Goal: Navigation & Orientation: Find specific page/section

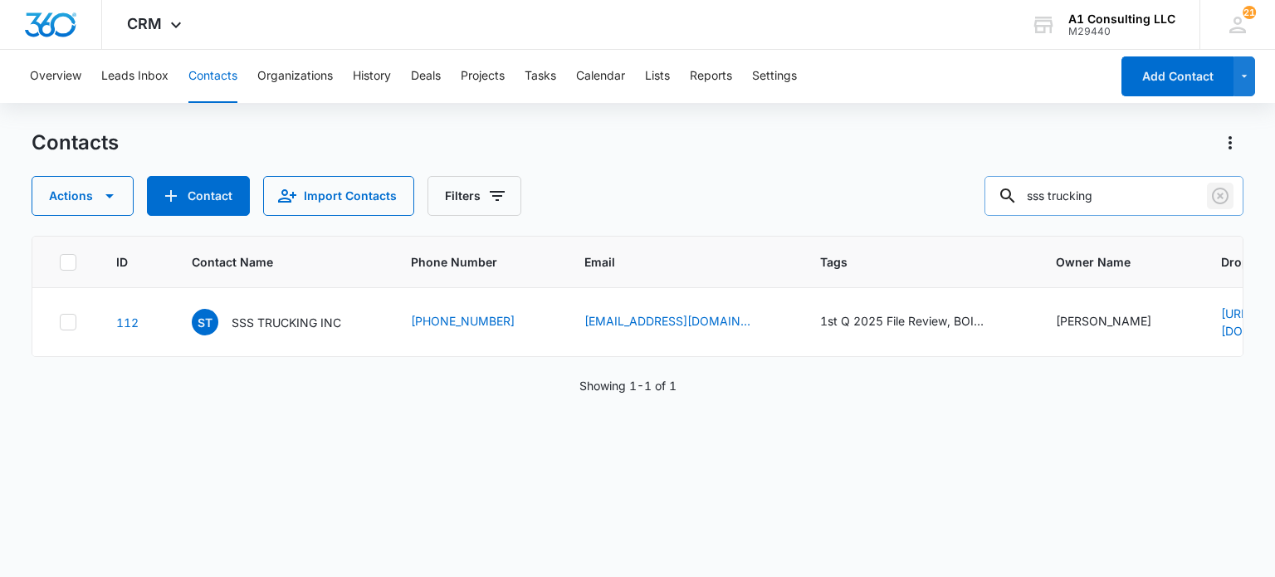
drag, startPoint x: 1210, startPoint y: 192, endPoint x: 1178, endPoint y: 202, distance: 33.9
click at [1208, 193] on button "Clear" at bounding box center [1220, 196] width 27 height 27
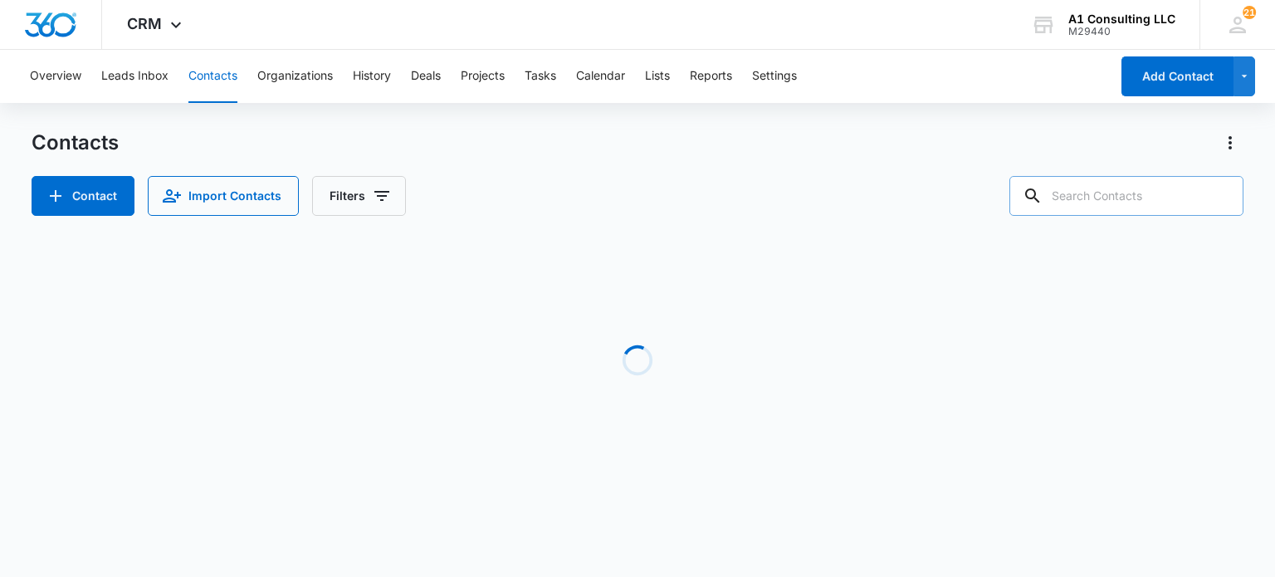
click at [1147, 202] on input "text" at bounding box center [1126, 196] width 234 height 40
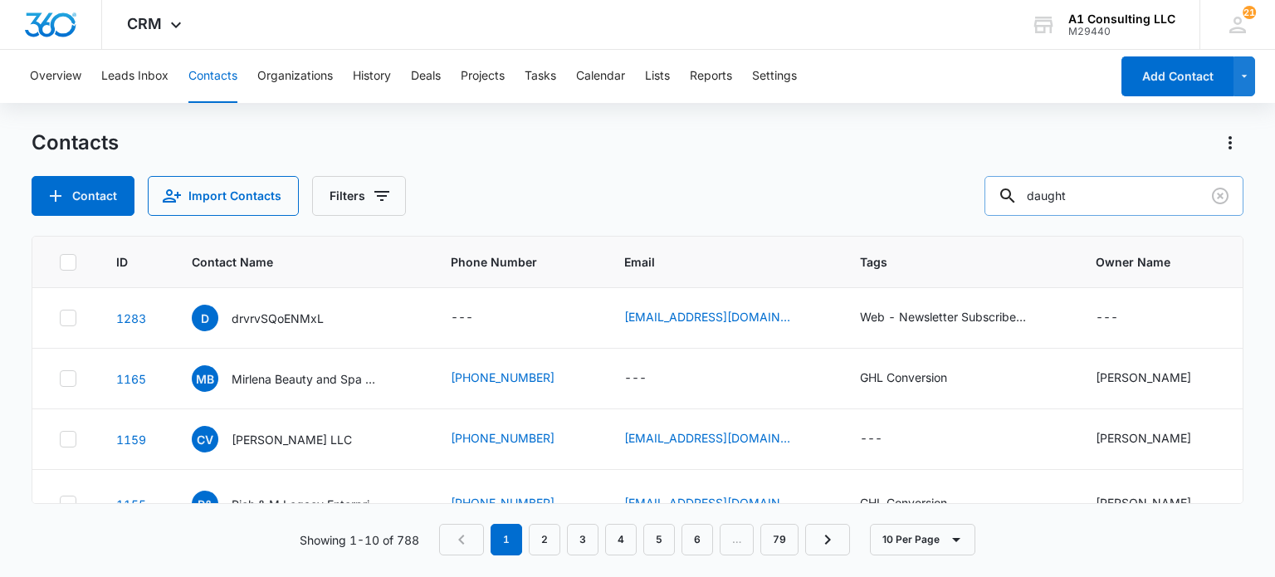
type input "daught"
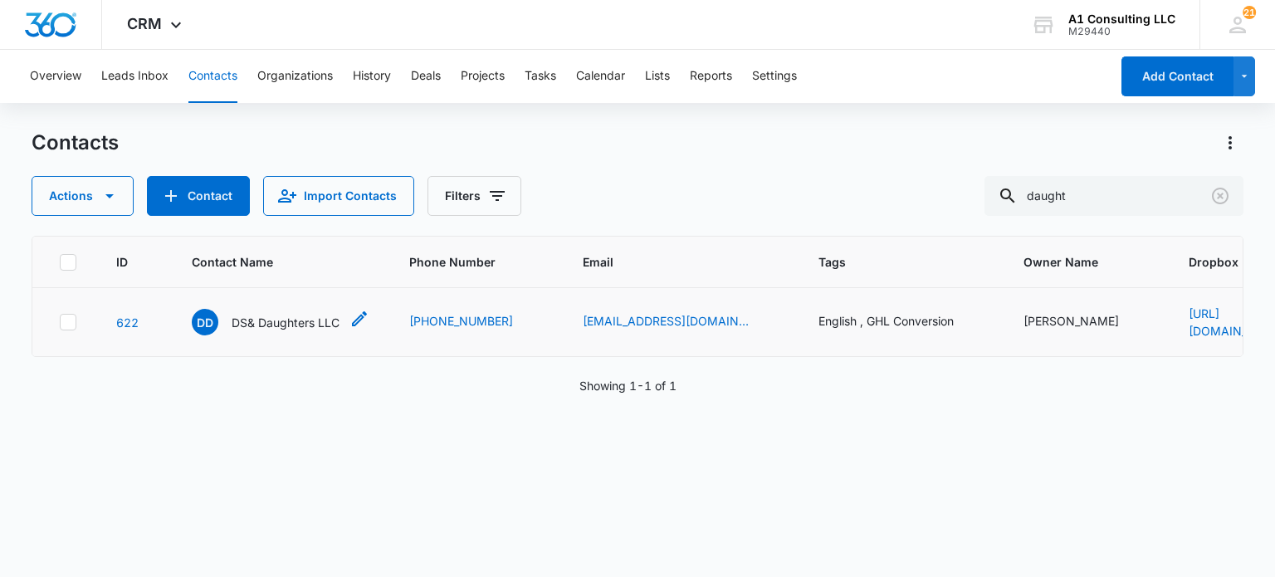
click at [311, 314] on p "DS& Daughters LLC" at bounding box center [286, 322] width 108 height 17
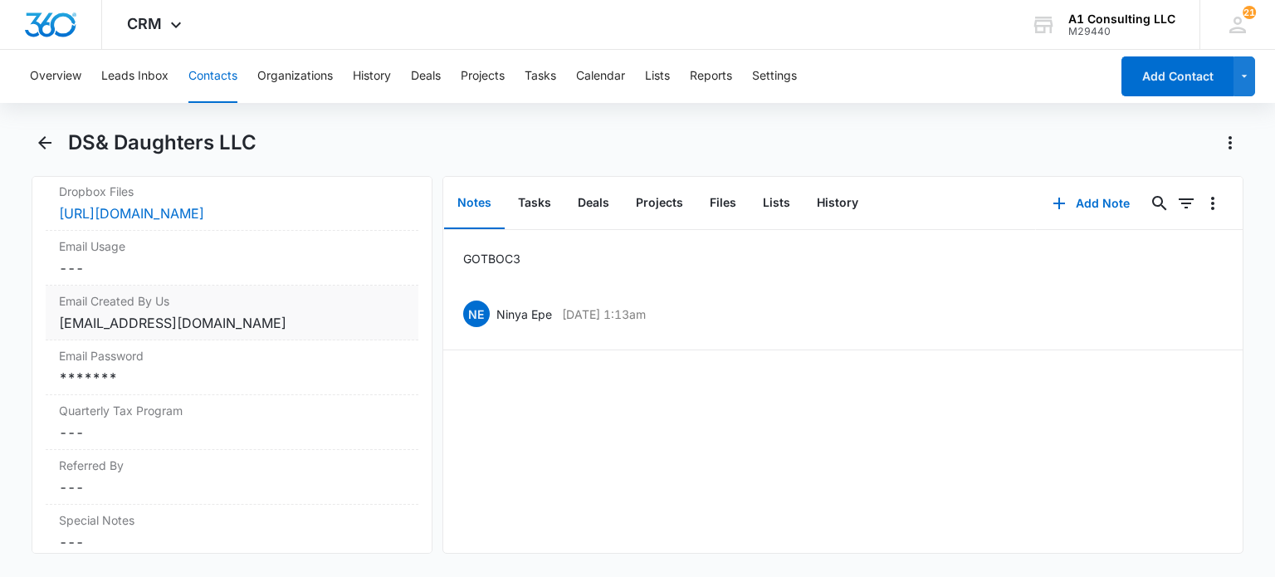
scroll to position [1743, 0]
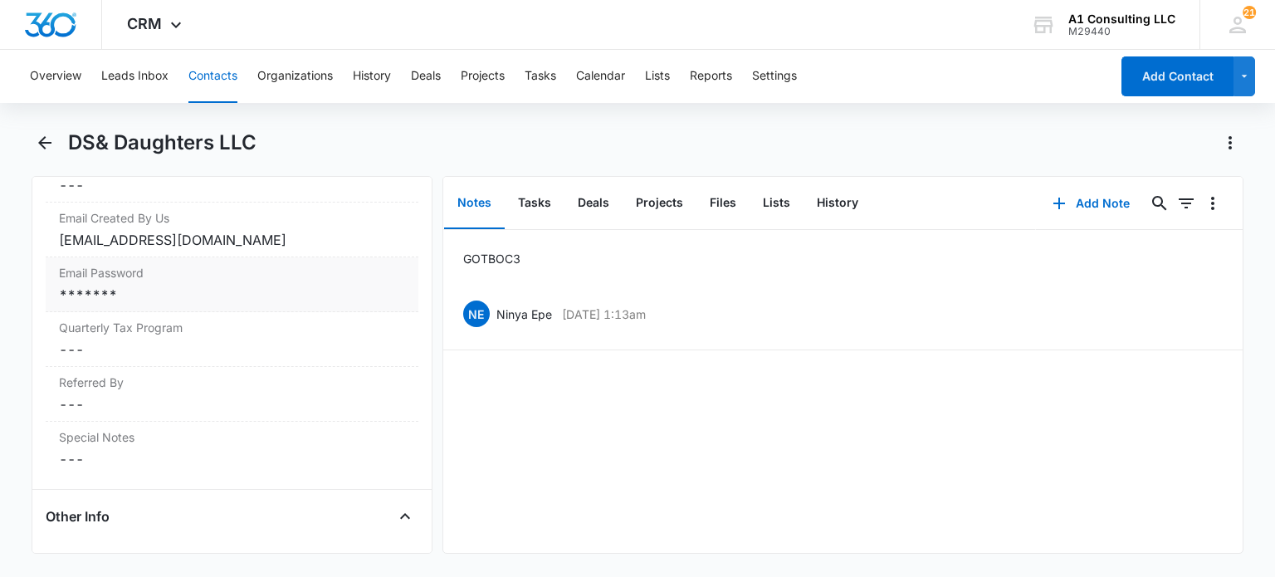
click at [168, 281] on label "Email Password" at bounding box center [231, 272] width 345 height 17
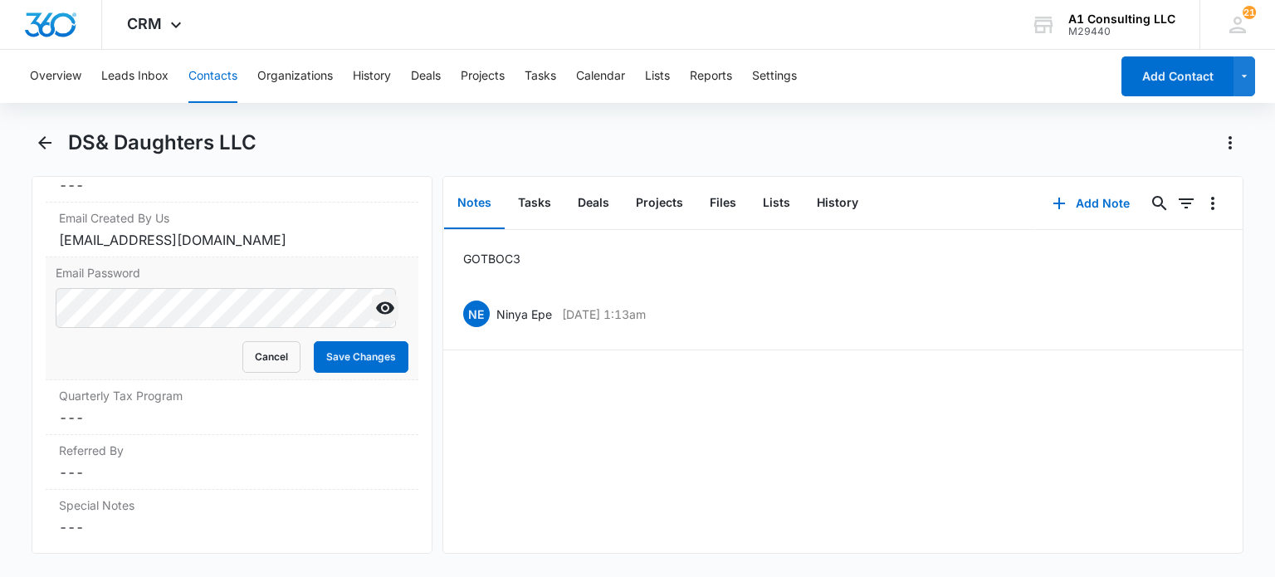
click at [375, 318] on icon "Show" at bounding box center [385, 308] width 20 height 20
drag, startPoint x: 230, startPoint y: 373, endPoint x: 244, endPoint y: 373, distance: 14.1
click at [242, 373] on button "Cancel" at bounding box center [271, 357] width 58 height 32
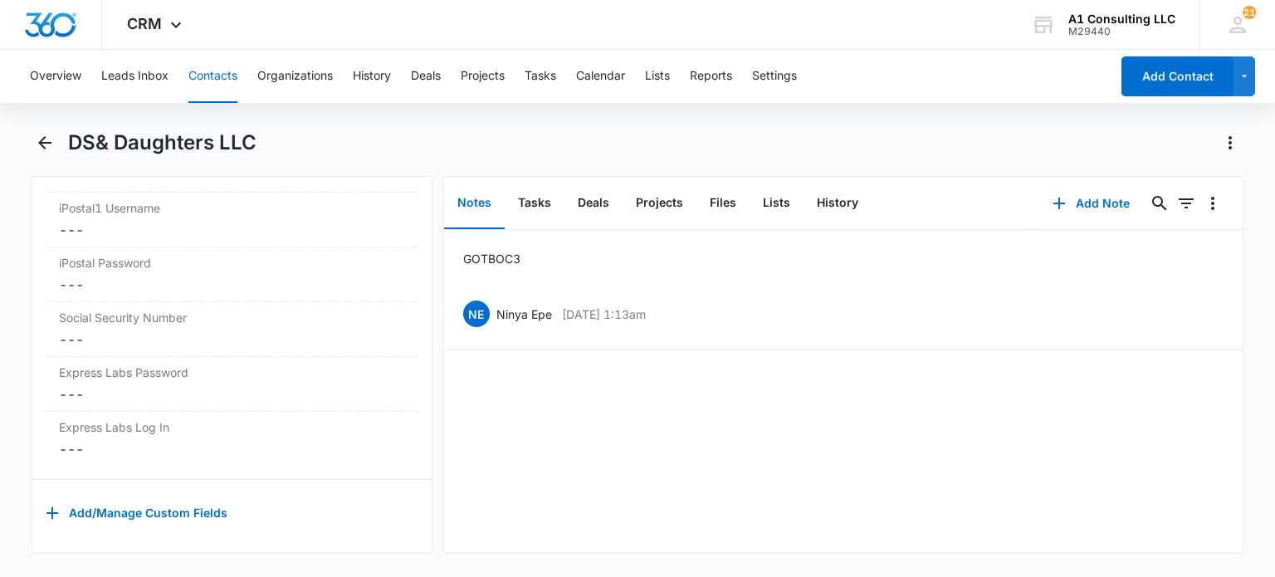
scroll to position [3490, 0]
click at [542, 214] on button "Tasks" at bounding box center [535, 203] width 60 height 51
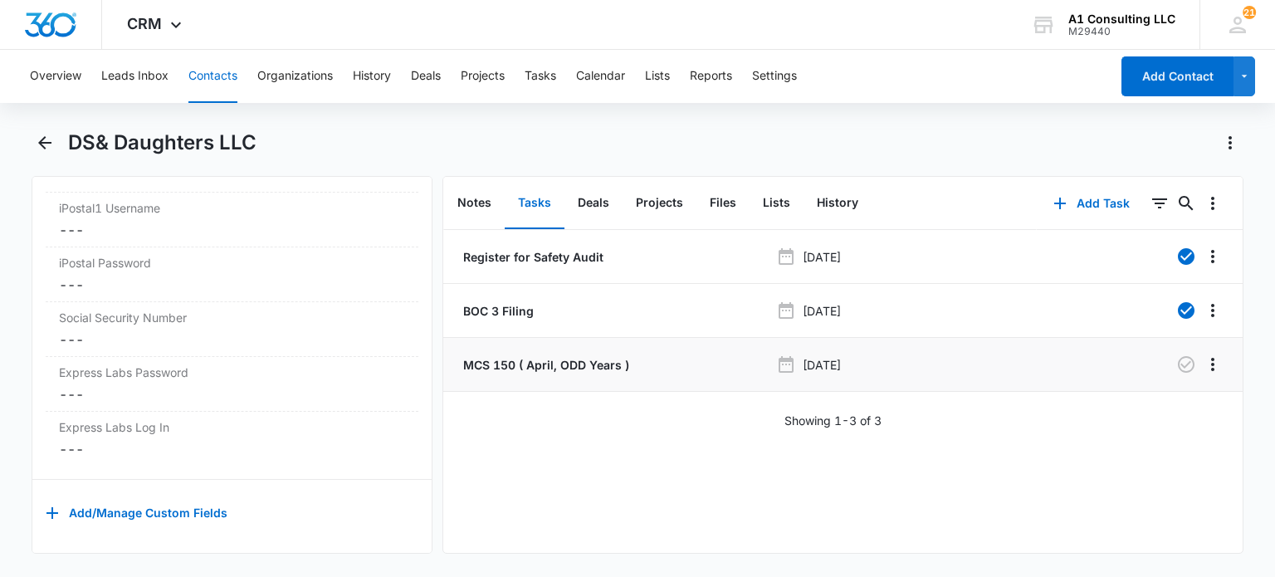
click at [595, 366] on p "MCS 150 ( April, ODD Years )" at bounding box center [544, 364] width 169 height 17
drag, startPoint x: 221, startPoint y: 89, endPoint x: 838, endPoint y: 189, distance: 625.5
click at [221, 89] on button "Contacts" at bounding box center [212, 76] width 49 height 53
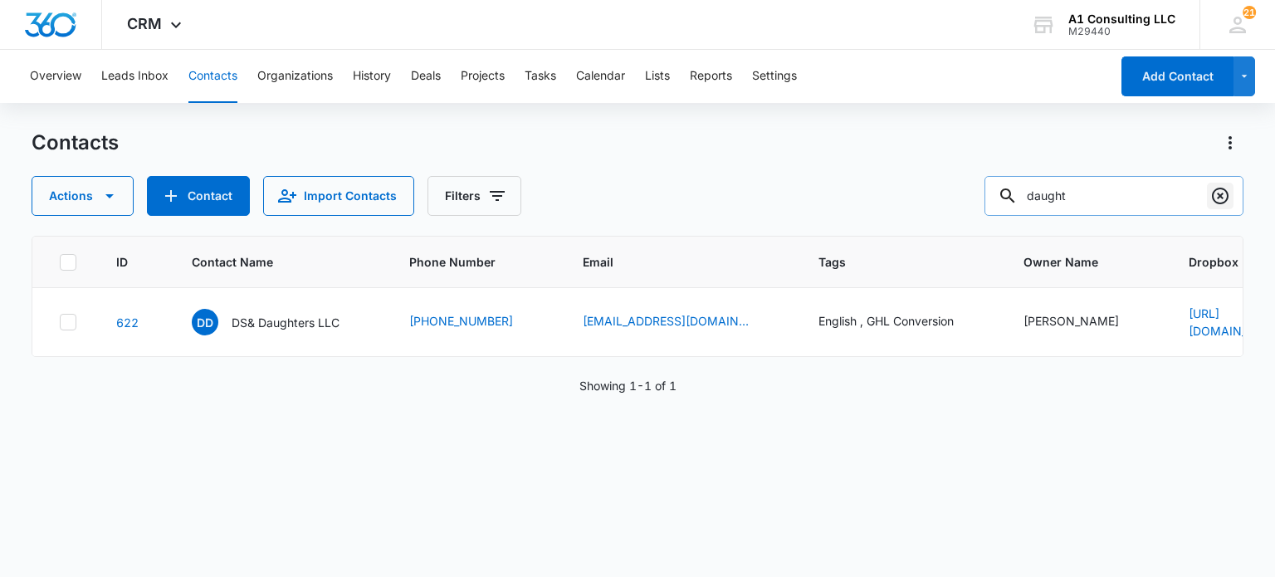
drag, startPoint x: 1217, startPoint y: 195, endPoint x: 871, endPoint y: 36, distance: 381.0
click at [1216, 195] on icon "Clear" at bounding box center [1220, 196] width 20 height 20
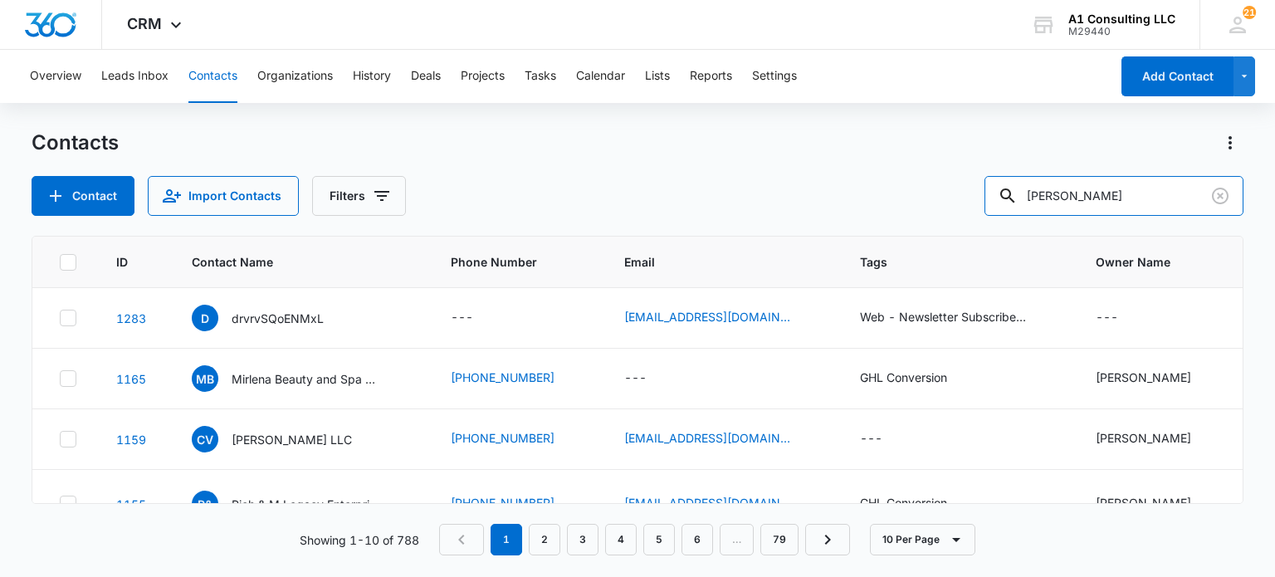
type input "roundtree"
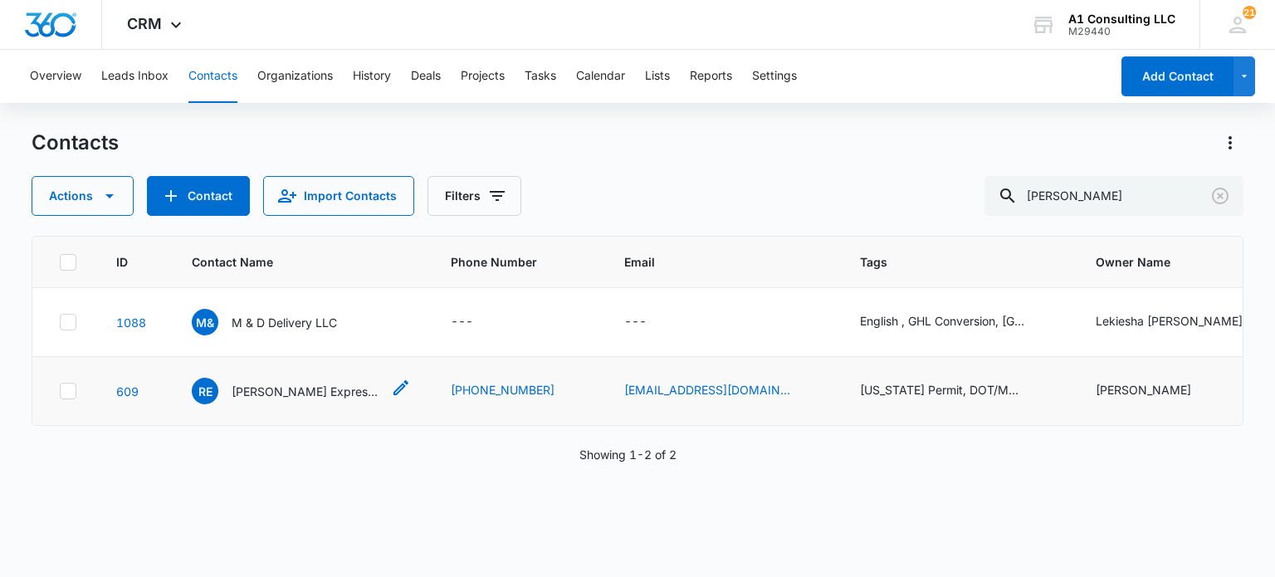
click at [342, 383] on p "Roundtree Express Trucking LLC" at bounding box center [306, 391] width 149 height 17
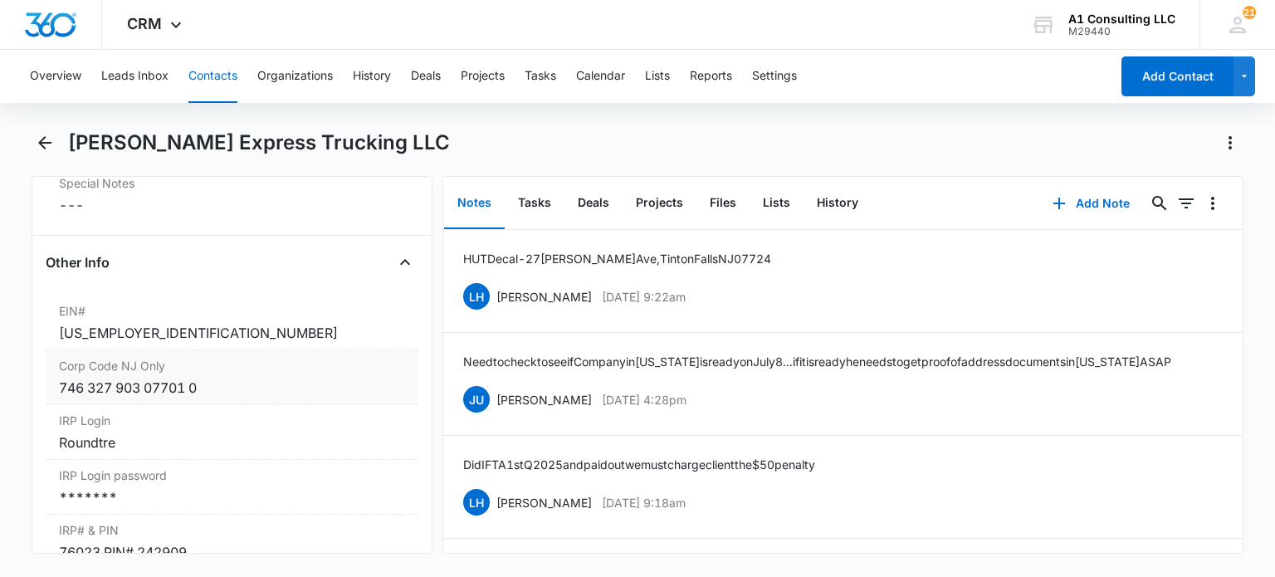
scroll to position [2241, 0]
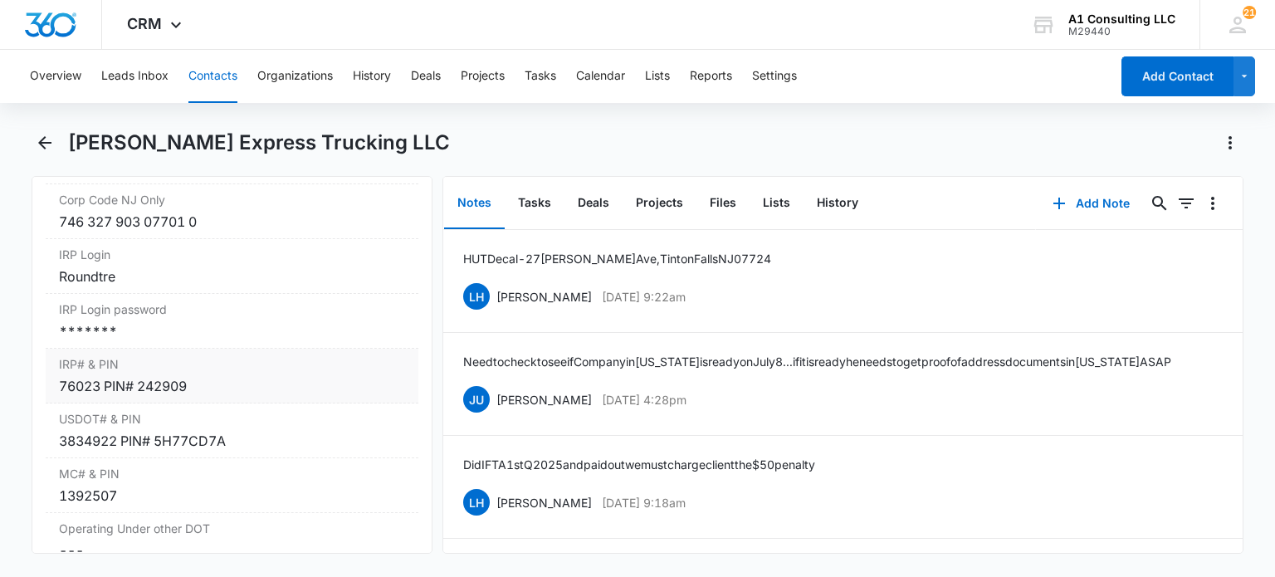
click at [142, 323] on div "*******" at bounding box center [231, 331] width 345 height 20
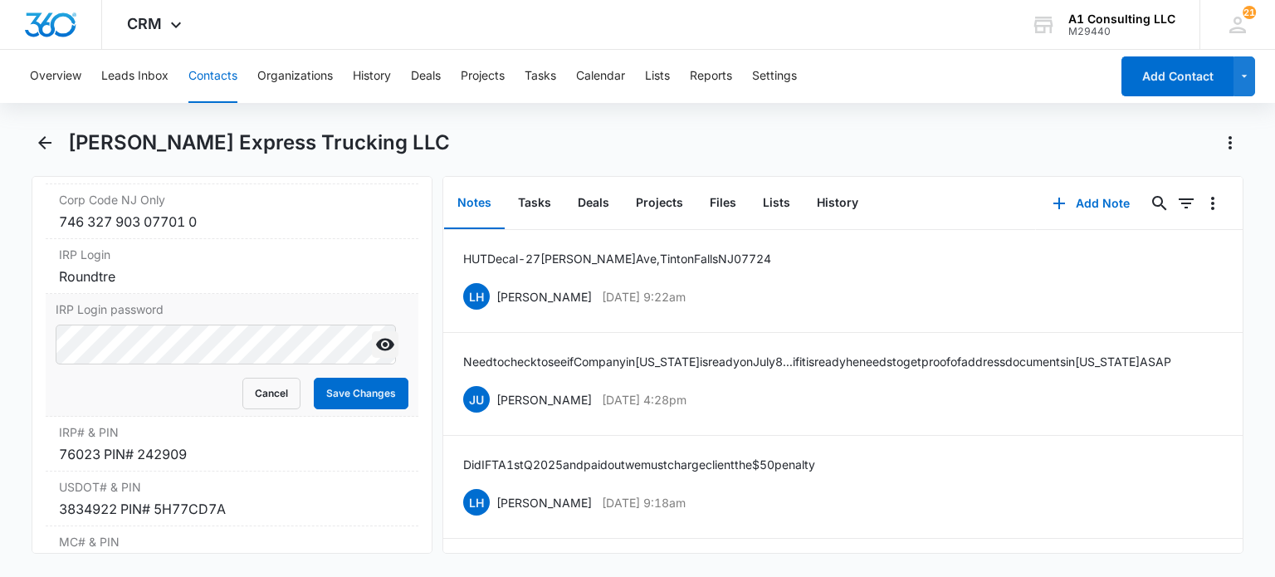
click at [375, 334] on icon "Show" at bounding box center [385, 344] width 20 height 20
click at [253, 395] on button "Cancel" at bounding box center [271, 394] width 58 height 32
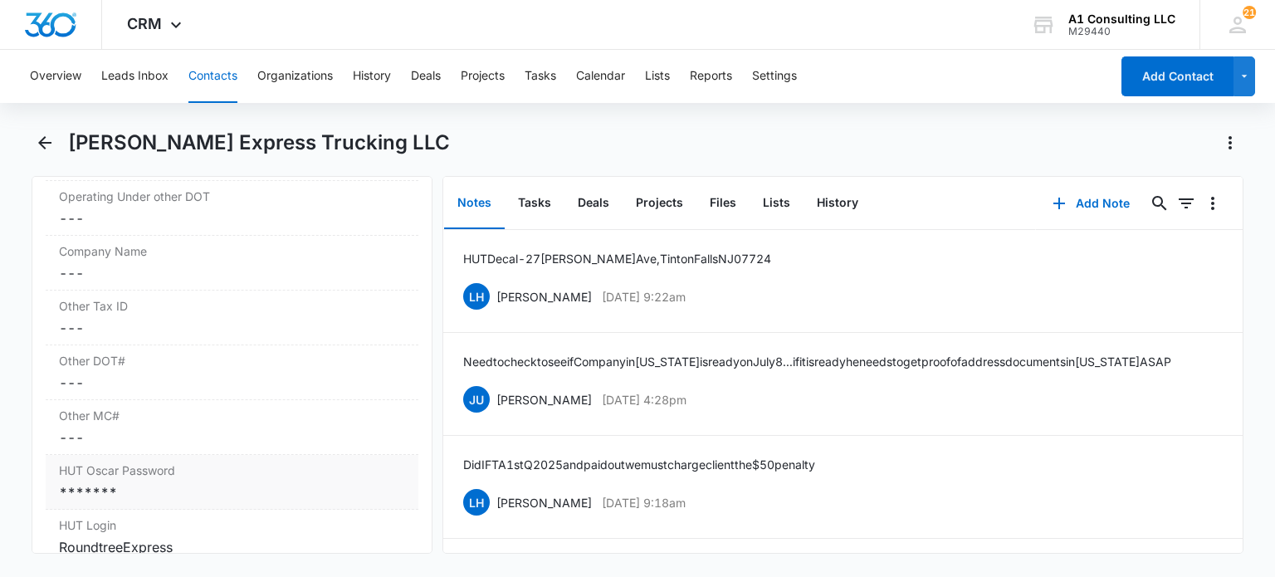
scroll to position [2739, 0]
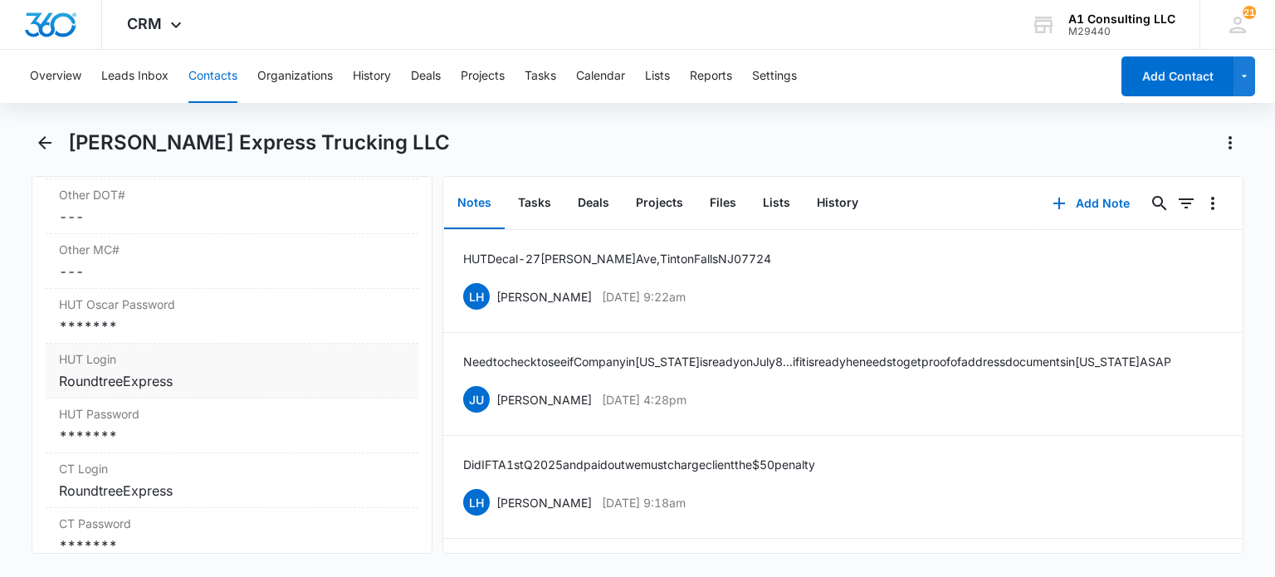
click at [140, 321] on div "*******" at bounding box center [231, 326] width 345 height 20
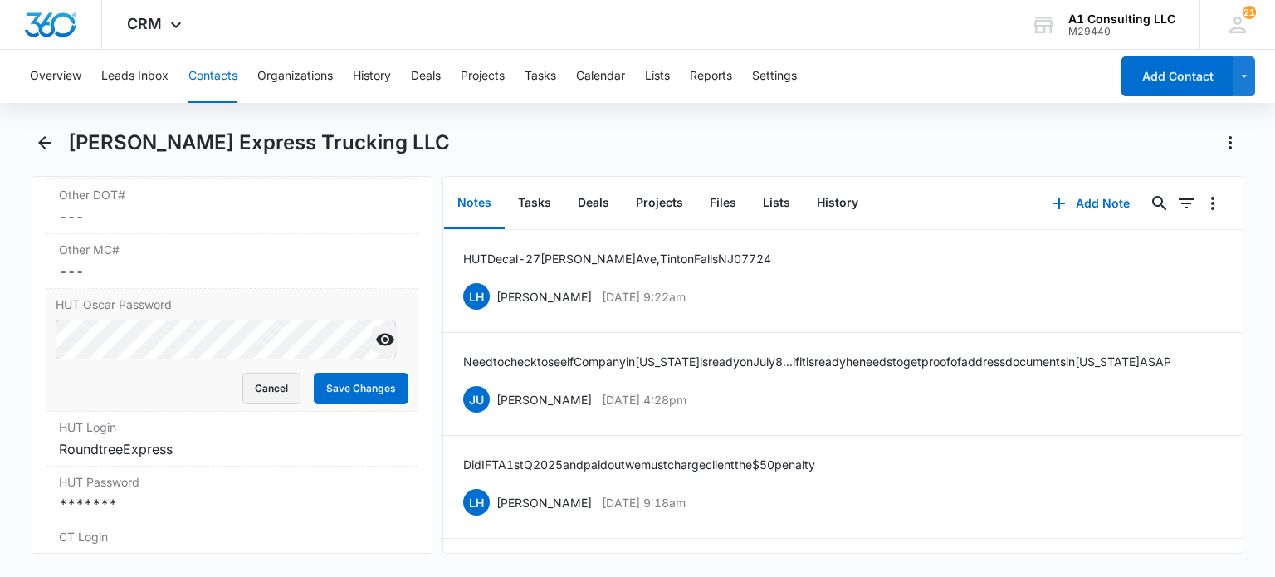
drag, startPoint x: 368, startPoint y: 330, endPoint x: 287, endPoint y: 365, distance: 88.5
click at [376, 334] on icon "Show" at bounding box center [385, 340] width 18 height 12
drag, startPoint x: 255, startPoint y: 374, endPoint x: 216, endPoint y: 426, distance: 64.6
click at [255, 374] on button "Cancel" at bounding box center [271, 389] width 58 height 32
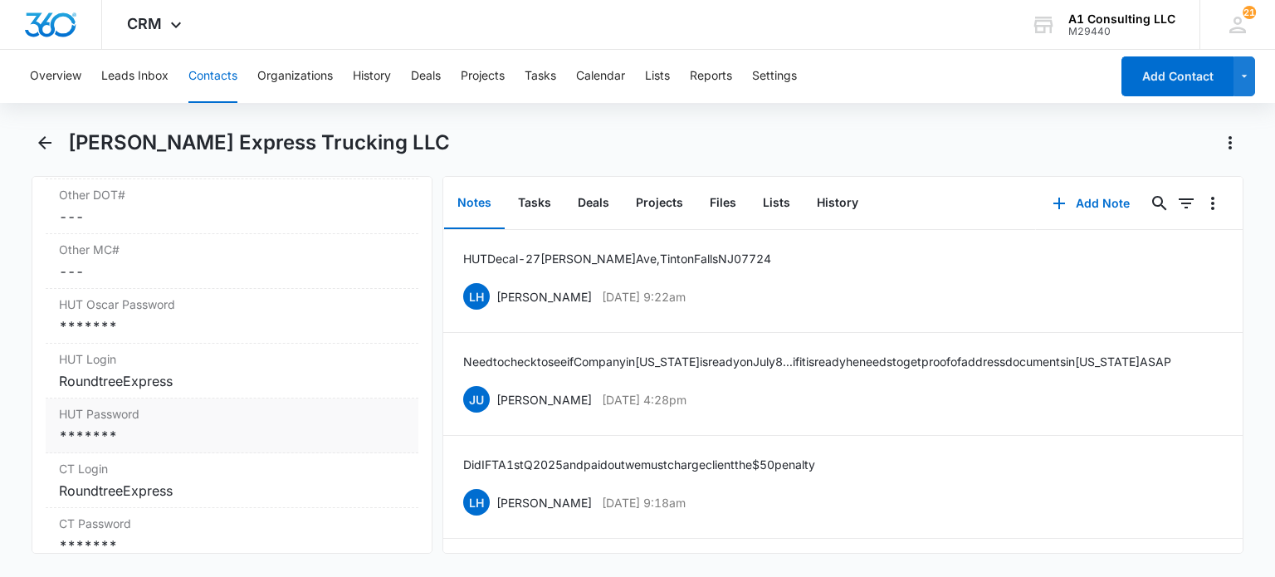
click at [199, 426] on div "*******" at bounding box center [231, 436] width 345 height 20
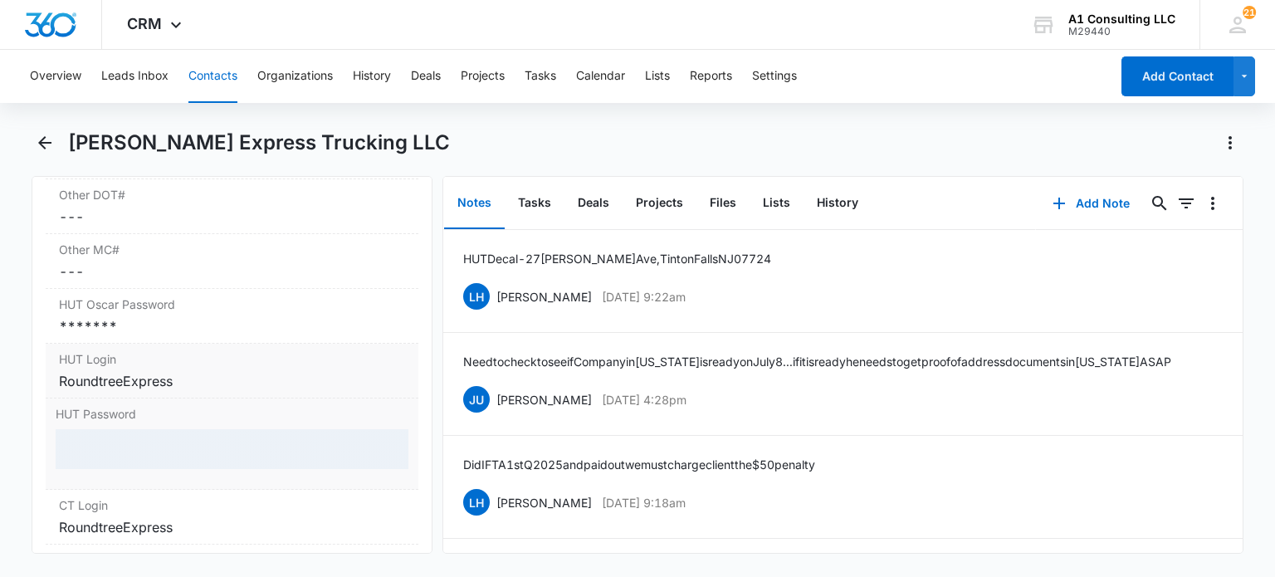
scroll to position [2904, 0]
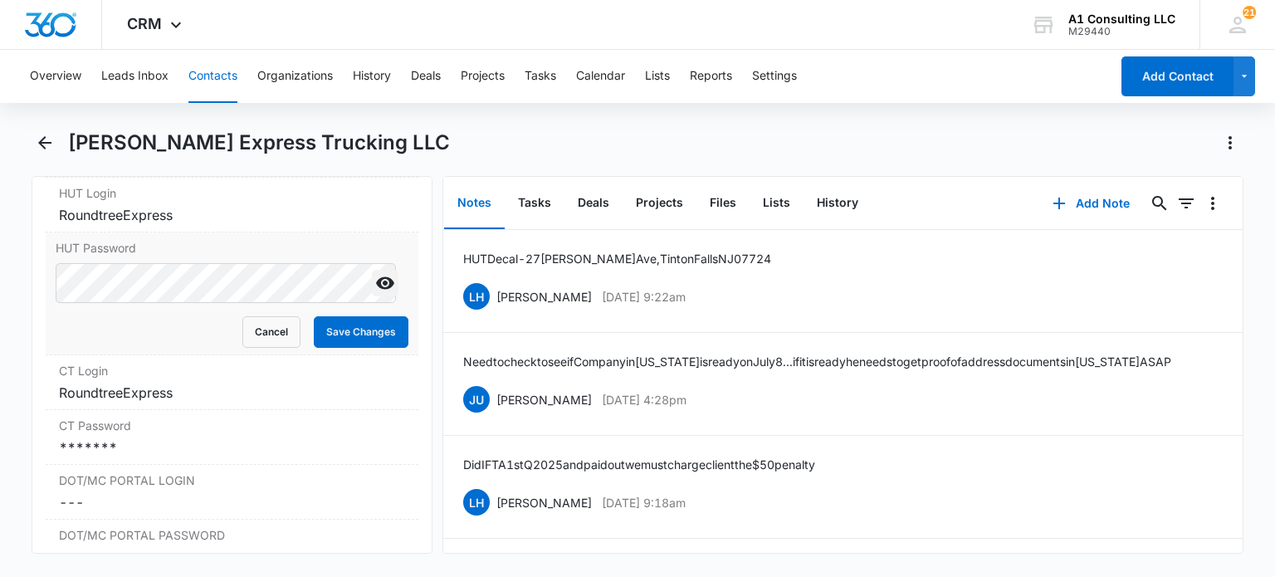
click at [375, 279] on icon "Show" at bounding box center [385, 283] width 20 height 20
drag, startPoint x: 276, startPoint y: 321, endPoint x: 254, endPoint y: 352, distance: 37.5
click at [275, 321] on button "Cancel" at bounding box center [271, 332] width 58 height 32
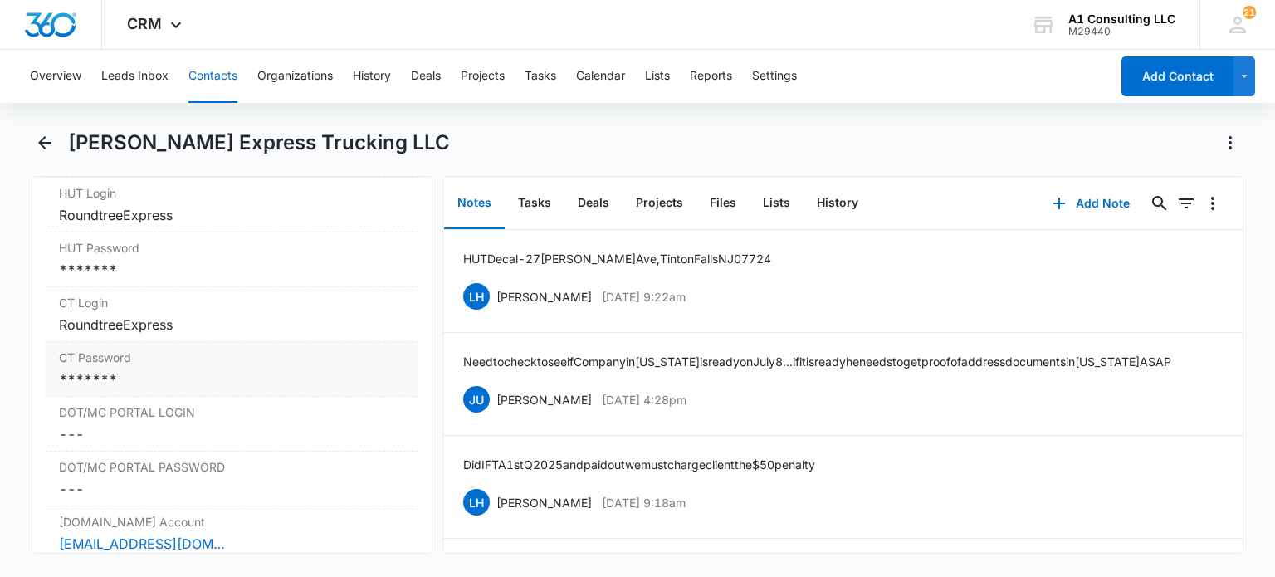
click at [163, 369] on div "*******" at bounding box center [231, 379] width 345 height 20
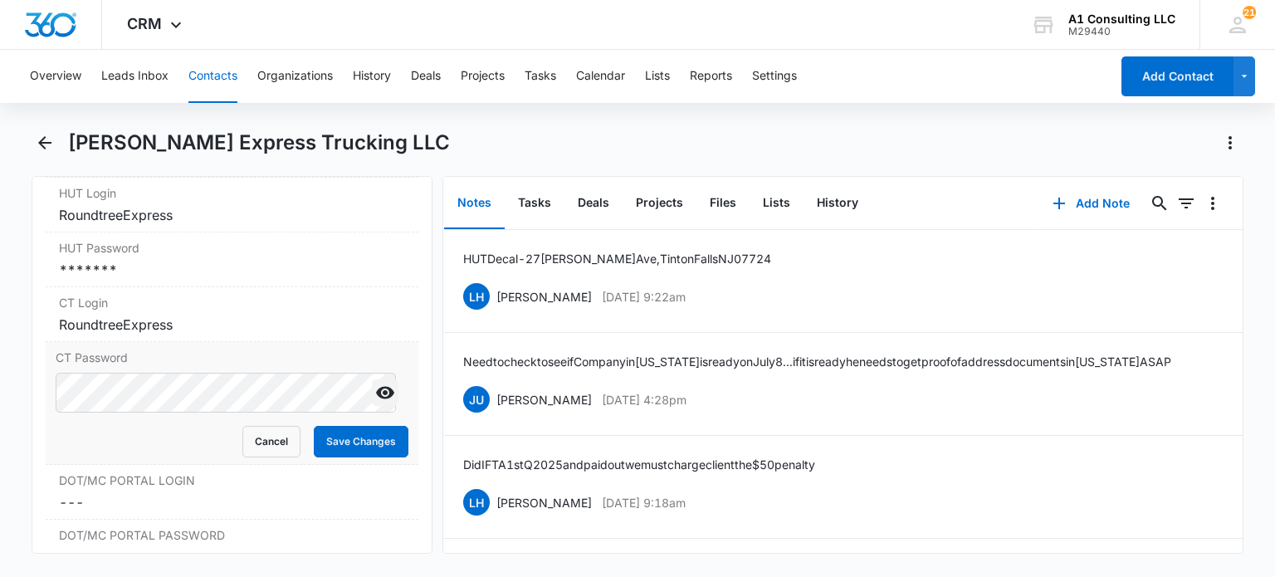
click at [378, 387] on icon "Show" at bounding box center [385, 393] width 18 height 12
click at [264, 429] on button "Cancel" at bounding box center [271, 442] width 58 height 32
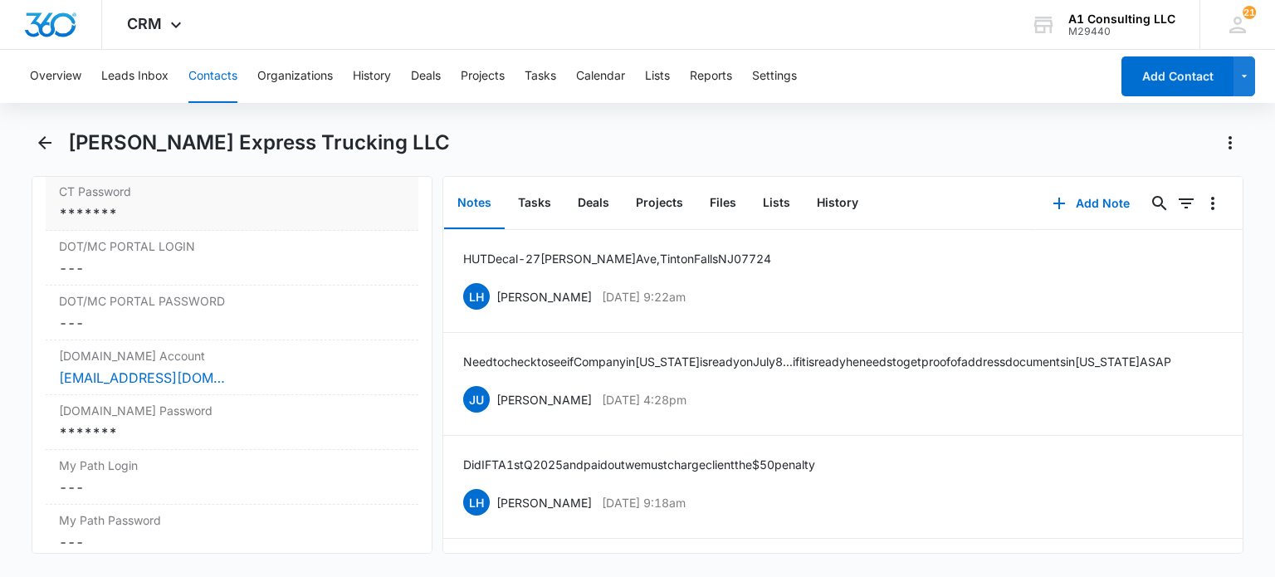
scroll to position [3153, 0]
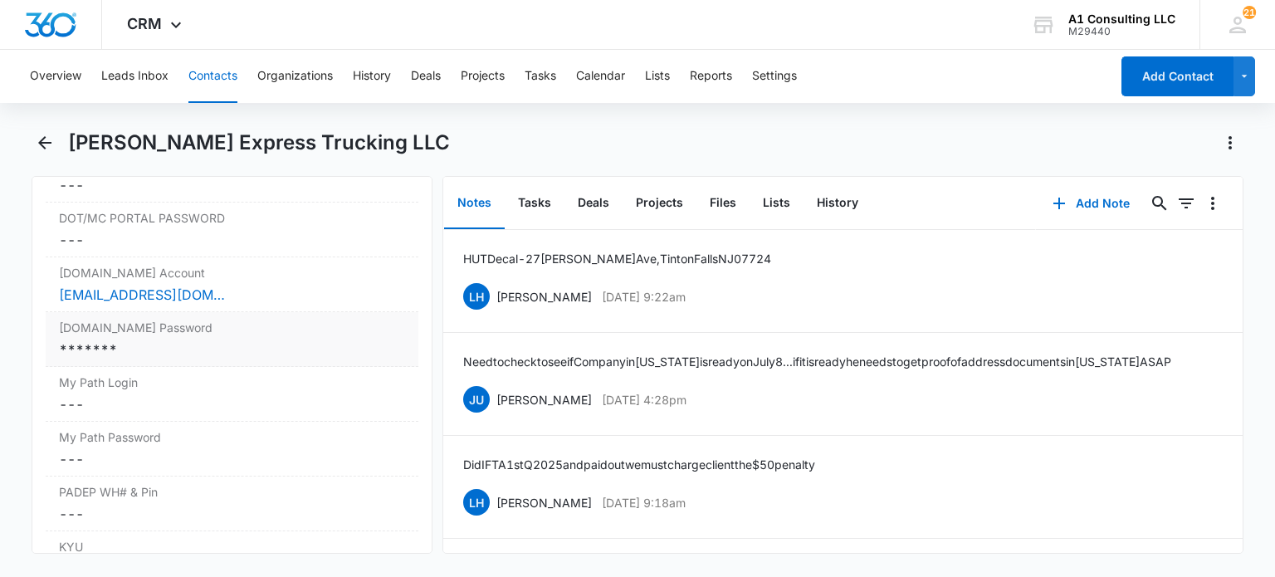
click at [174, 339] on div "*******" at bounding box center [231, 349] width 345 height 20
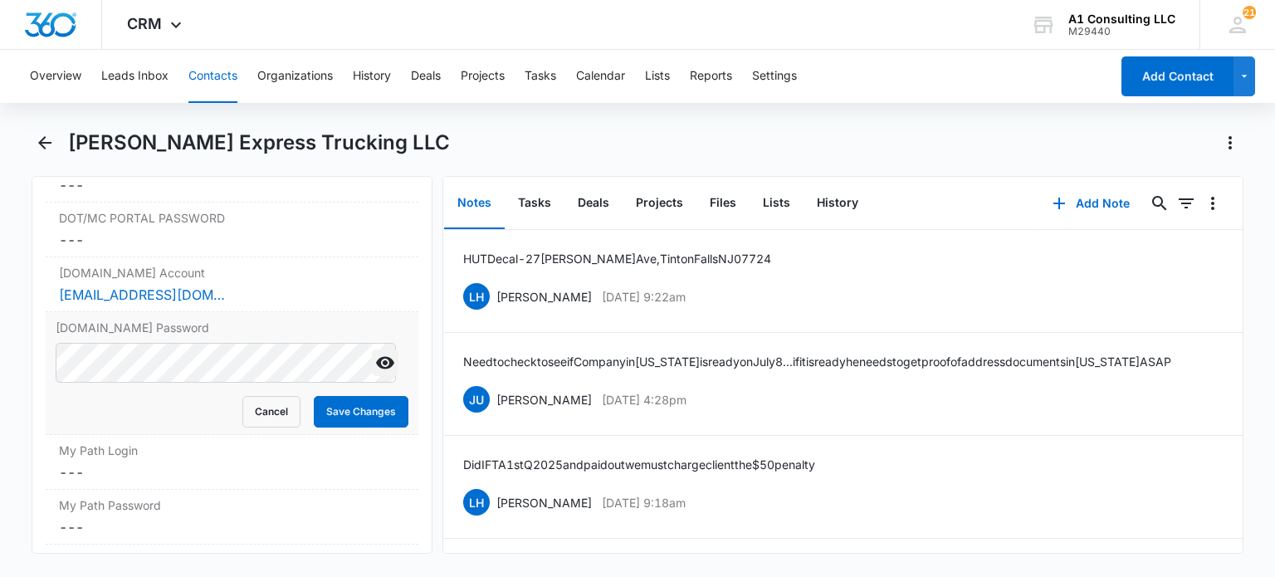
click at [376, 357] on icon "Show" at bounding box center [385, 363] width 18 height 12
click at [264, 400] on button "Cancel" at bounding box center [271, 412] width 58 height 32
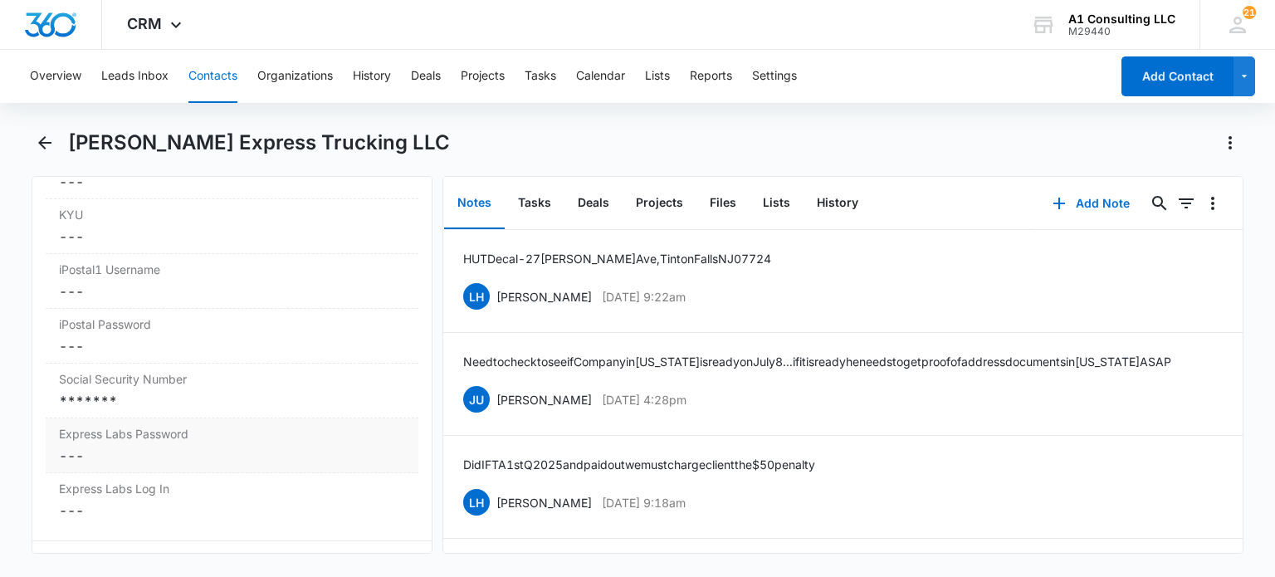
scroll to position [3543, 0]
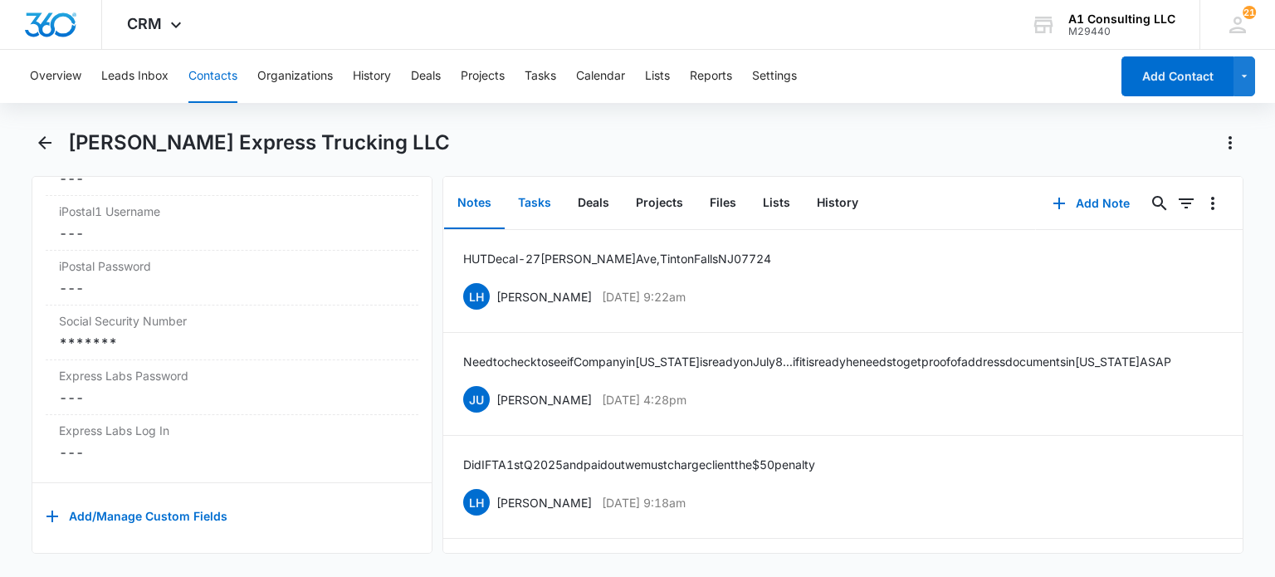
click at [525, 198] on button "Tasks" at bounding box center [535, 203] width 60 height 51
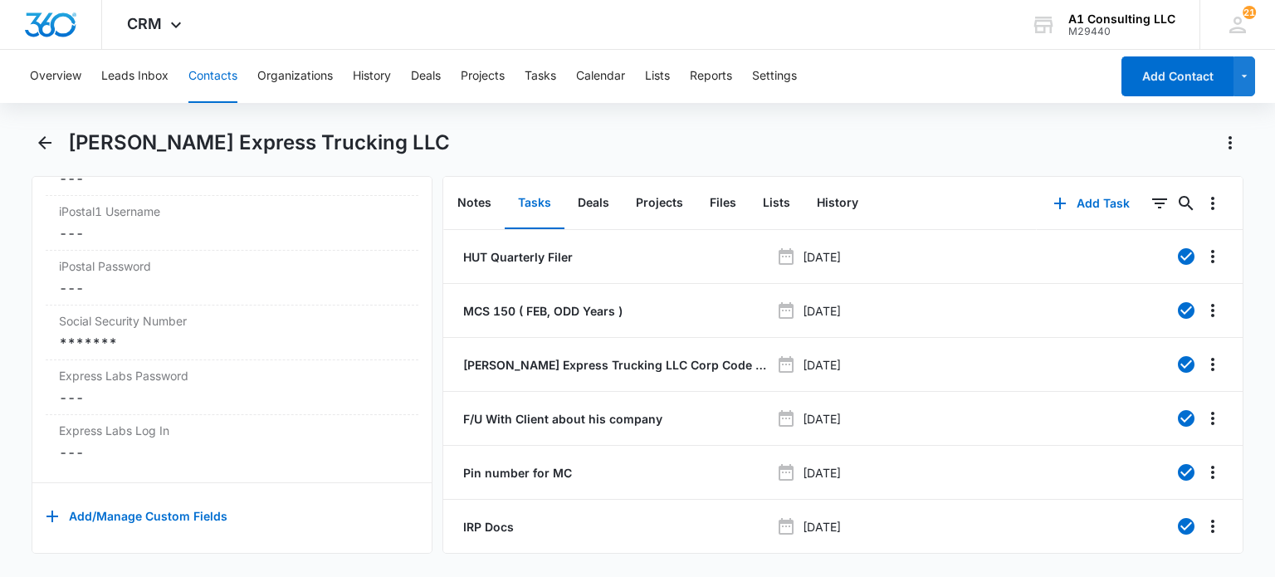
click at [216, 80] on button "Contacts" at bounding box center [212, 76] width 49 height 53
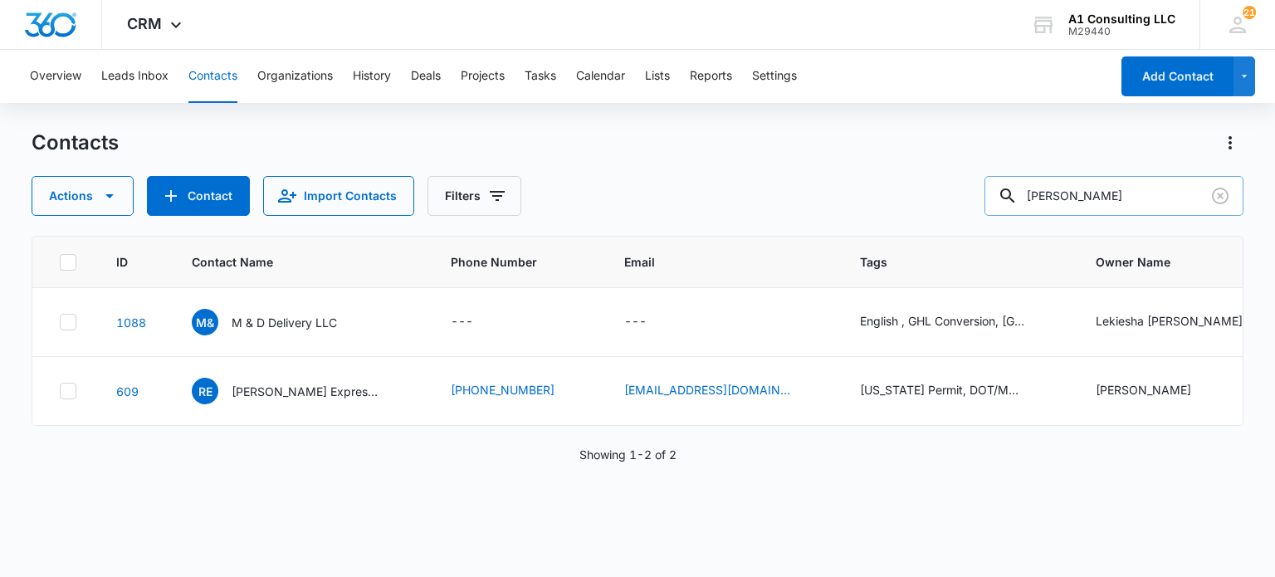
click at [1203, 192] on input "roundtree" at bounding box center [1113, 196] width 259 height 40
drag, startPoint x: 1241, startPoint y: 195, endPoint x: 1220, endPoint y: 196, distance: 21.6
click at [1241, 195] on input "roundtree" at bounding box center [1113, 196] width 259 height 40
drag, startPoint x: 1215, startPoint y: 196, endPoint x: 988, endPoint y: 273, distance: 239.3
click at [1215, 197] on icon "Clear" at bounding box center [1220, 196] width 20 height 20
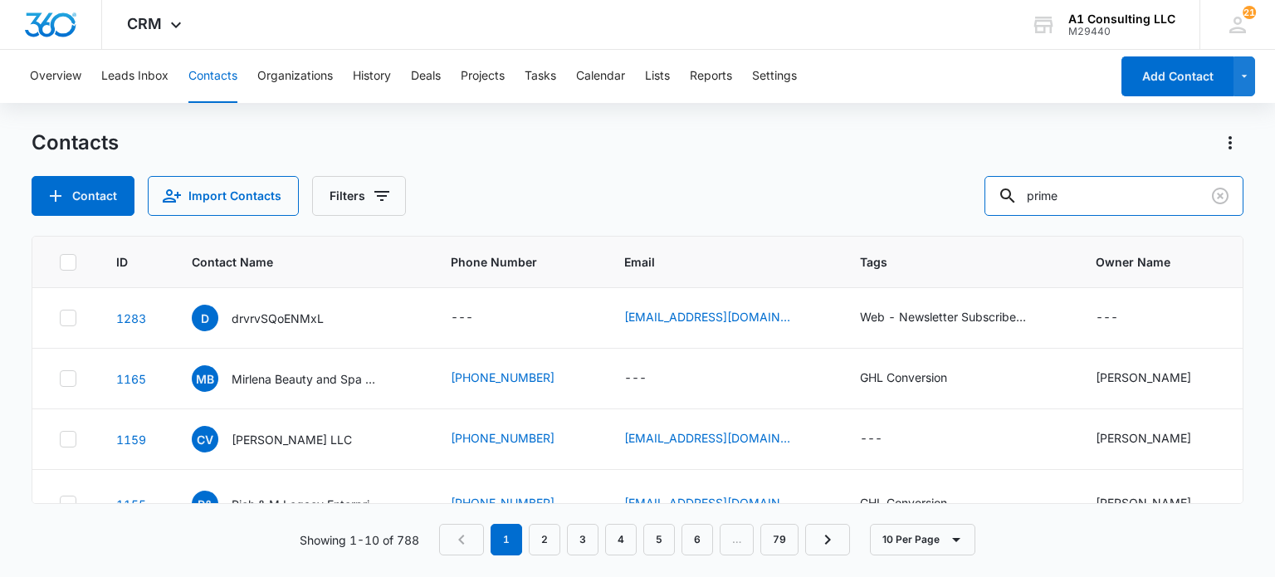
type input "prime"
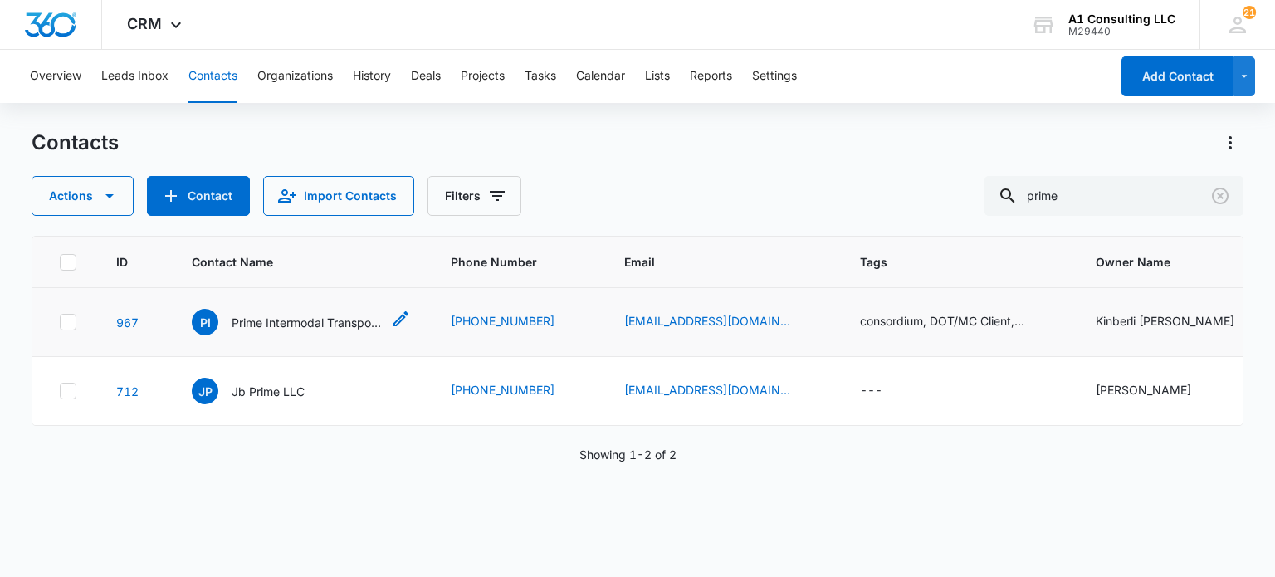
click at [318, 315] on p "Prime Intermodal Transportation Inc" at bounding box center [306, 322] width 149 height 17
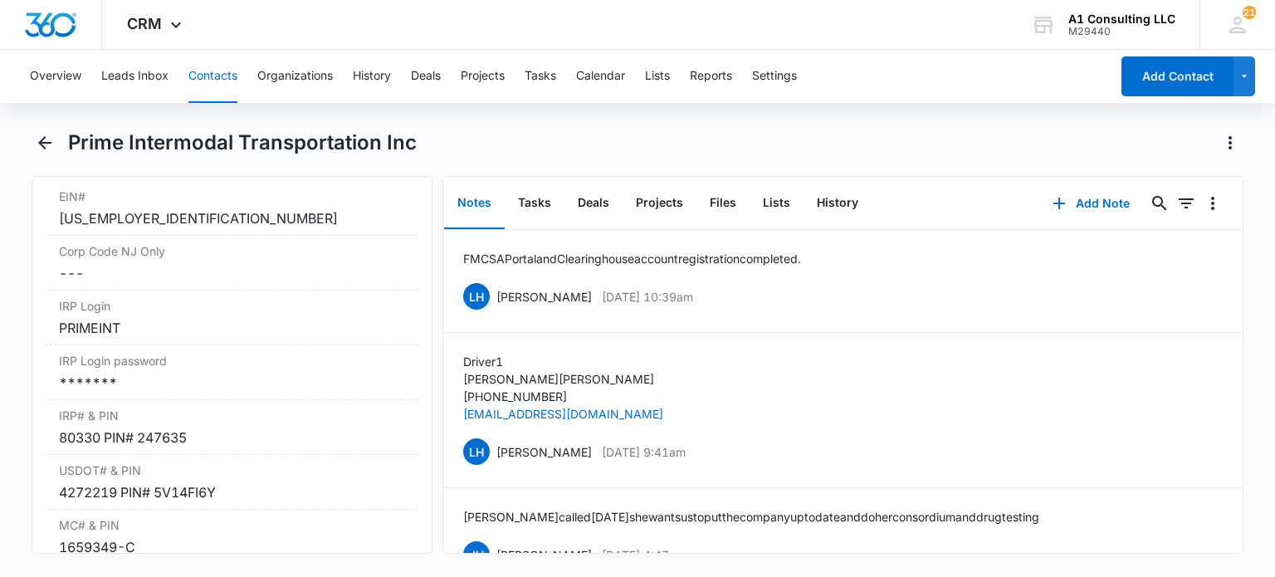
scroll to position [2241, 0]
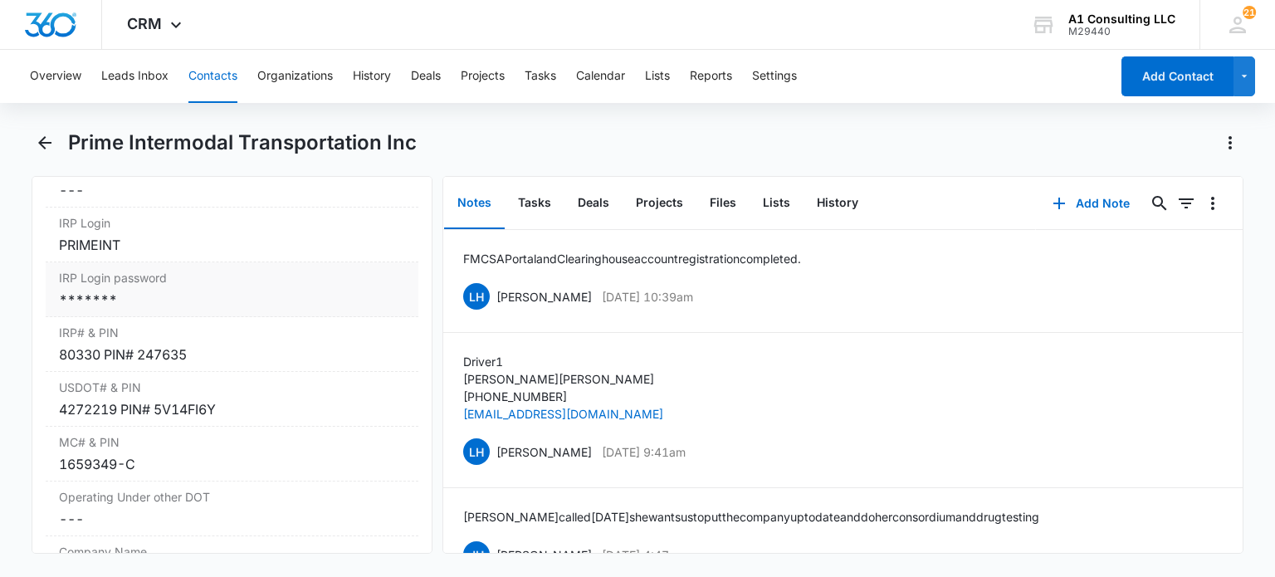
click at [173, 317] on div "IRP Login password Cancel Save Changes *******" at bounding box center [232, 289] width 372 height 55
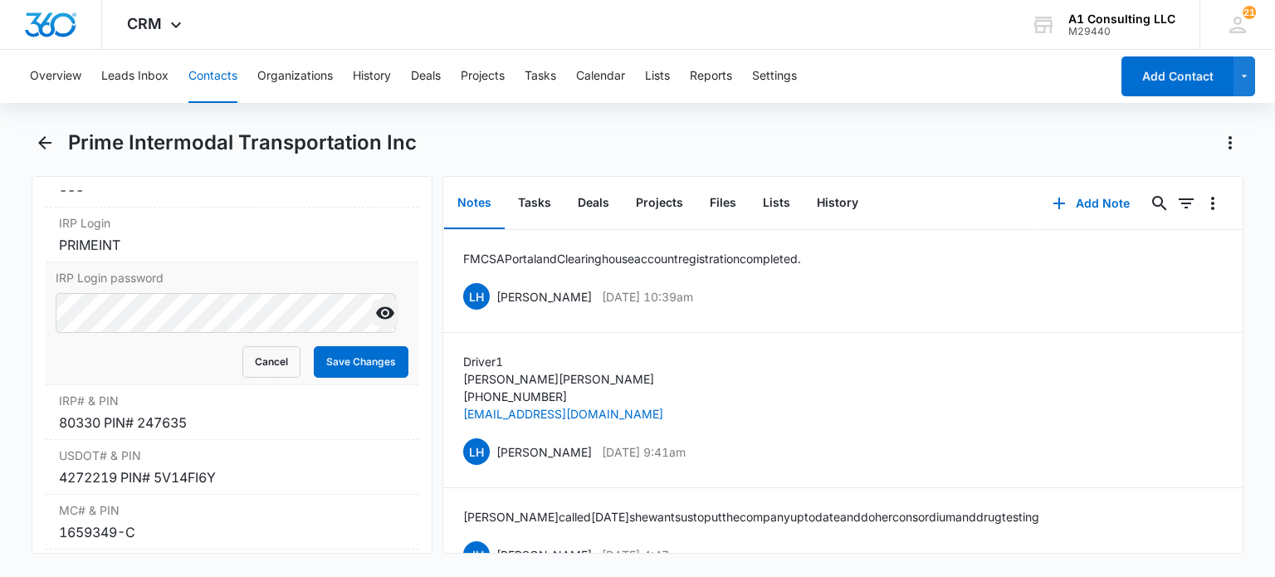
click at [376, 319] on icon "Show" at bounding box center [385, 313] width 18 height 12
click at [258, 378] on button "Cancel" at bounding box center [271, 362] width 58 height 32
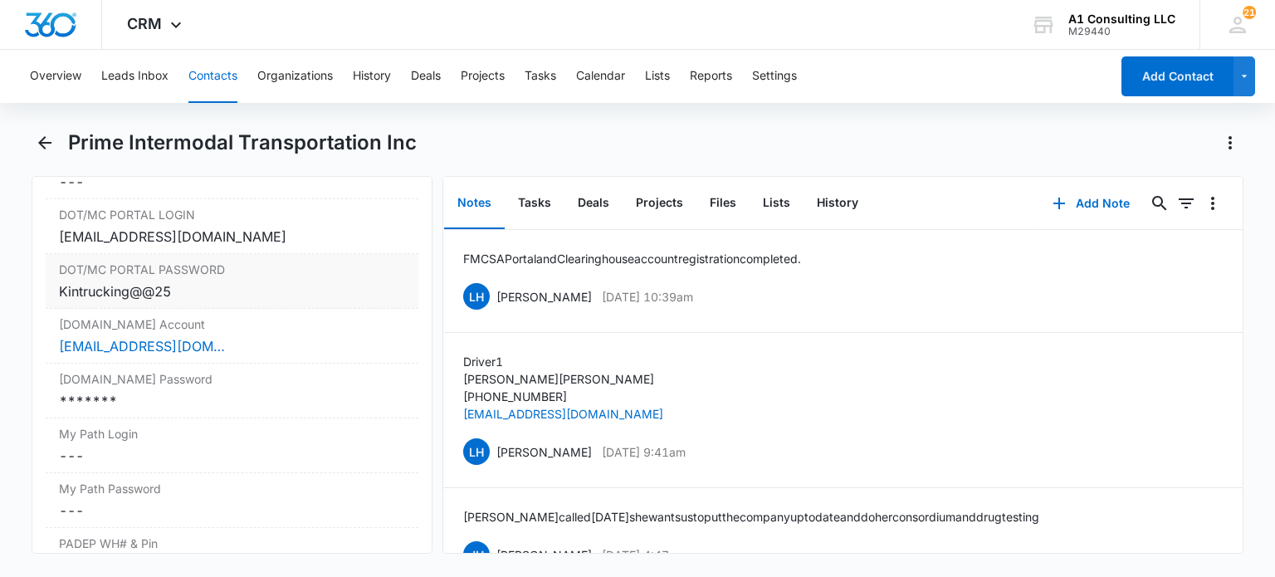
scroll to position [3153, 0]
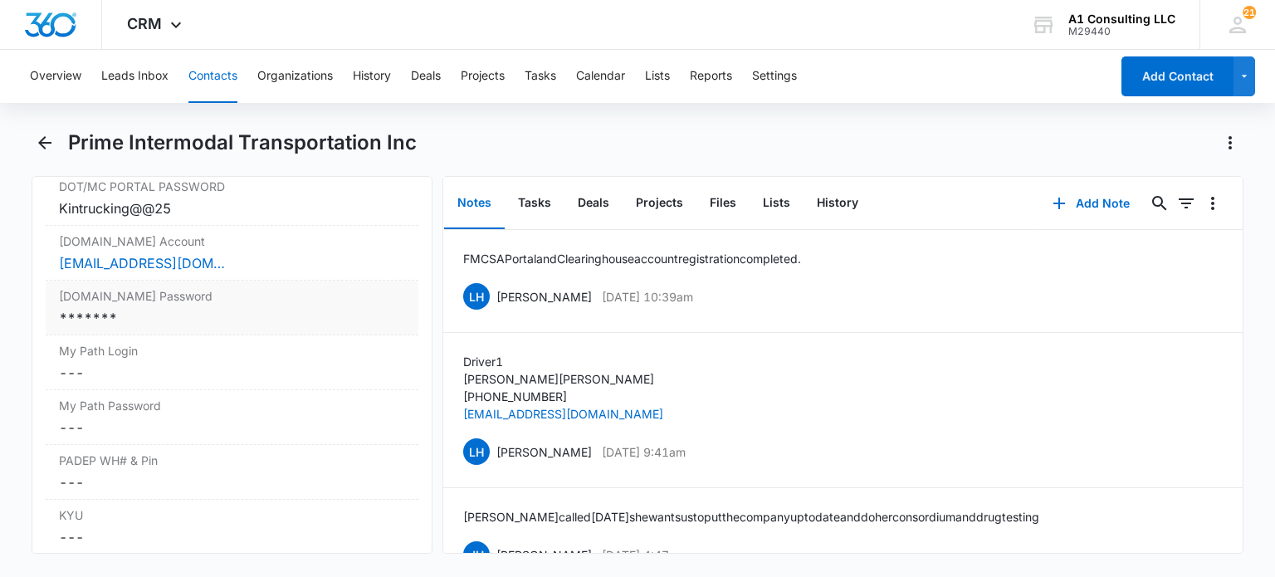
click at [129, 328] on div "*******" at bounding box center [231, 318] width 345 height 20
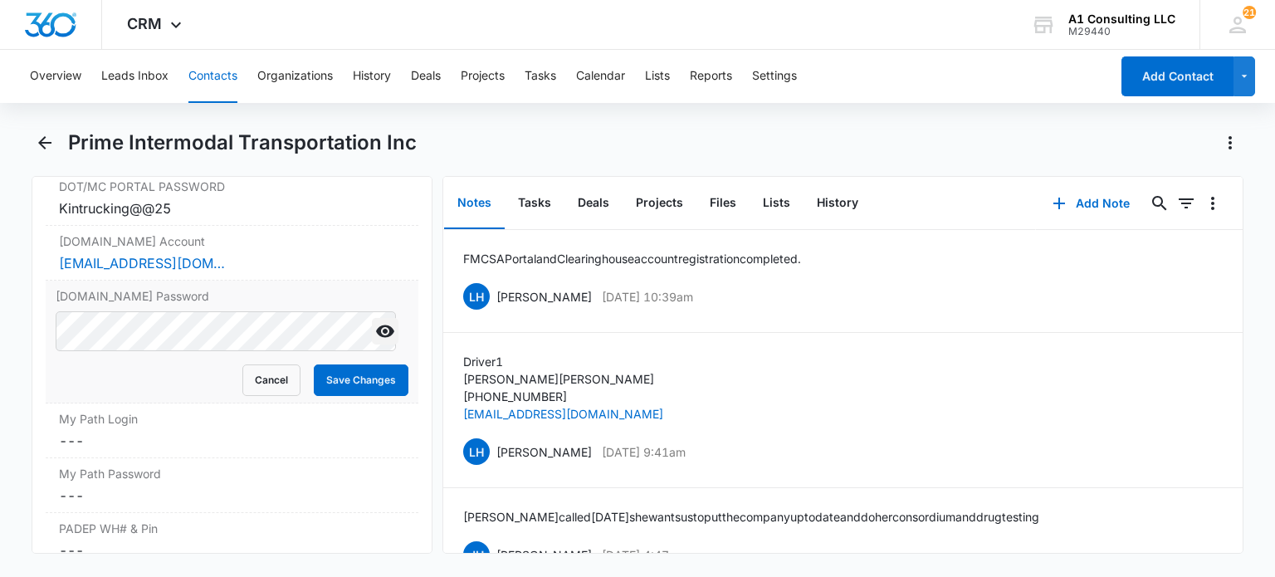
click at [376, 338] on icon "Show" at bounding box center [385, 331] width 18 height 12
click at [256, 396] on button "Cancel" at bounding box center [271, 380] width 58 height 32
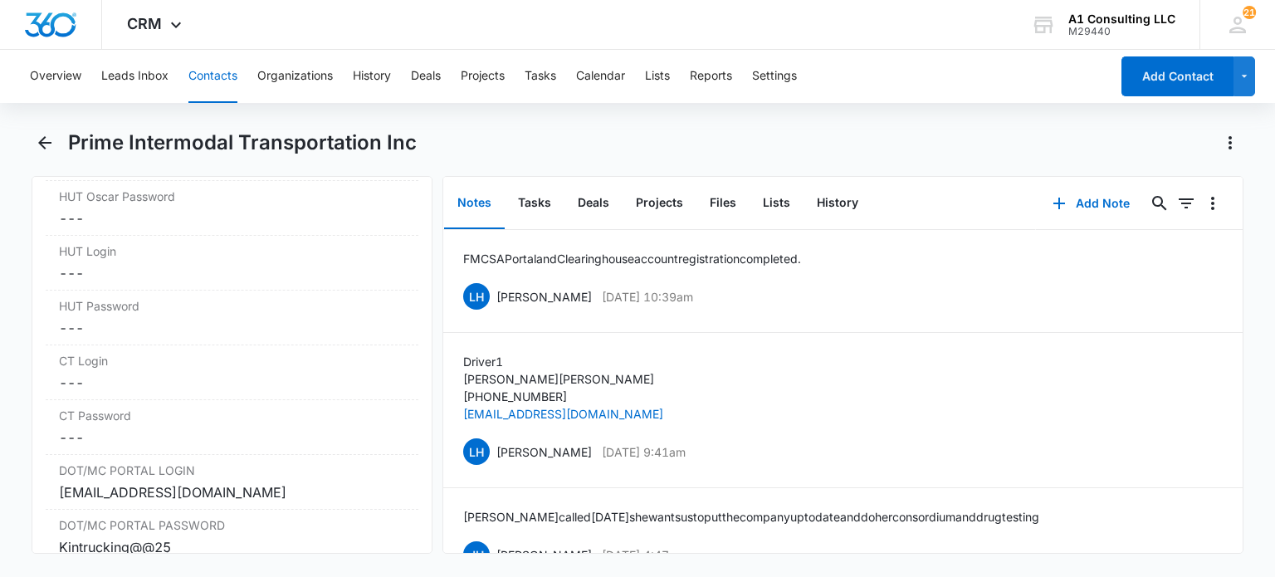
scroll to position [2732, 0]
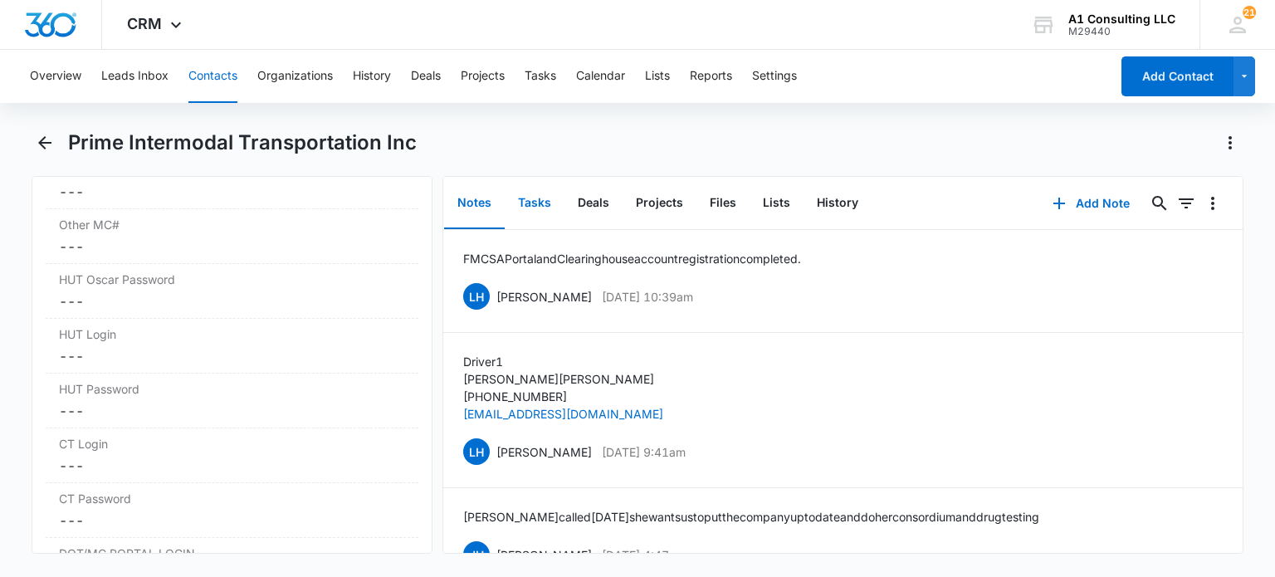
click at [539, 207] on button "Tasks" at bounding box center [535, 203] width 60 height 51
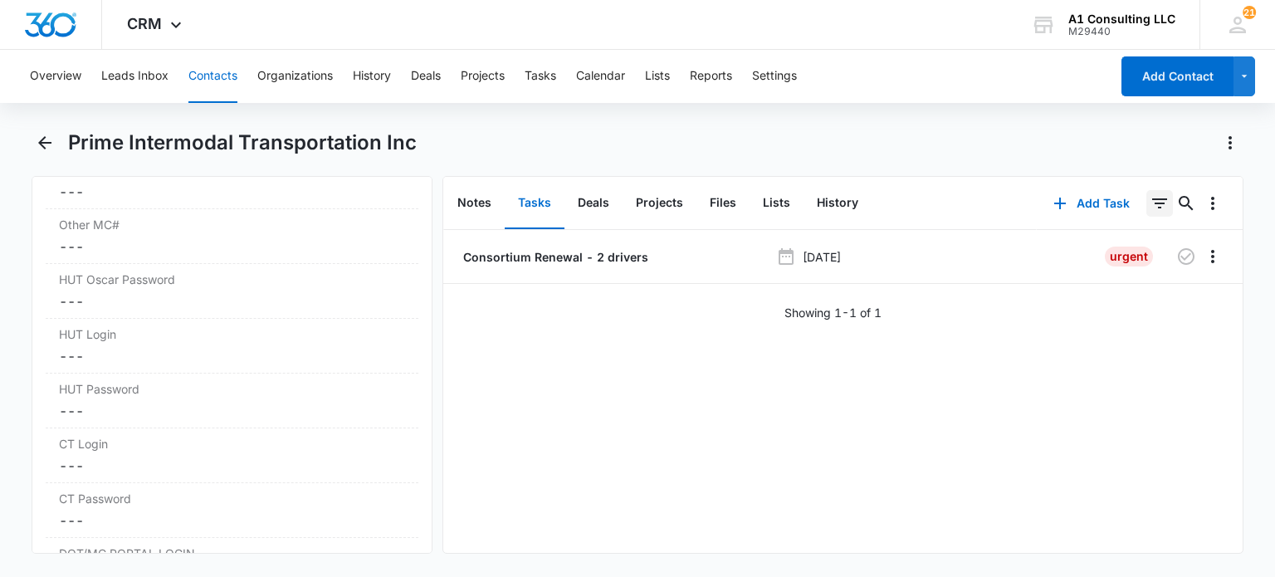
click at [1149, 204] on icon "Filters" at bounding box center [1159, 203] width 20 height 20
click at [928, 137] on div "Prime Intermodal Transportation Inc" at bounding box center [655, 142] width 1175 height 27
click at [581, 255] on p "Consortium Renewal - 2 drivers" at bounding box center [554, 256] width 188 height 17
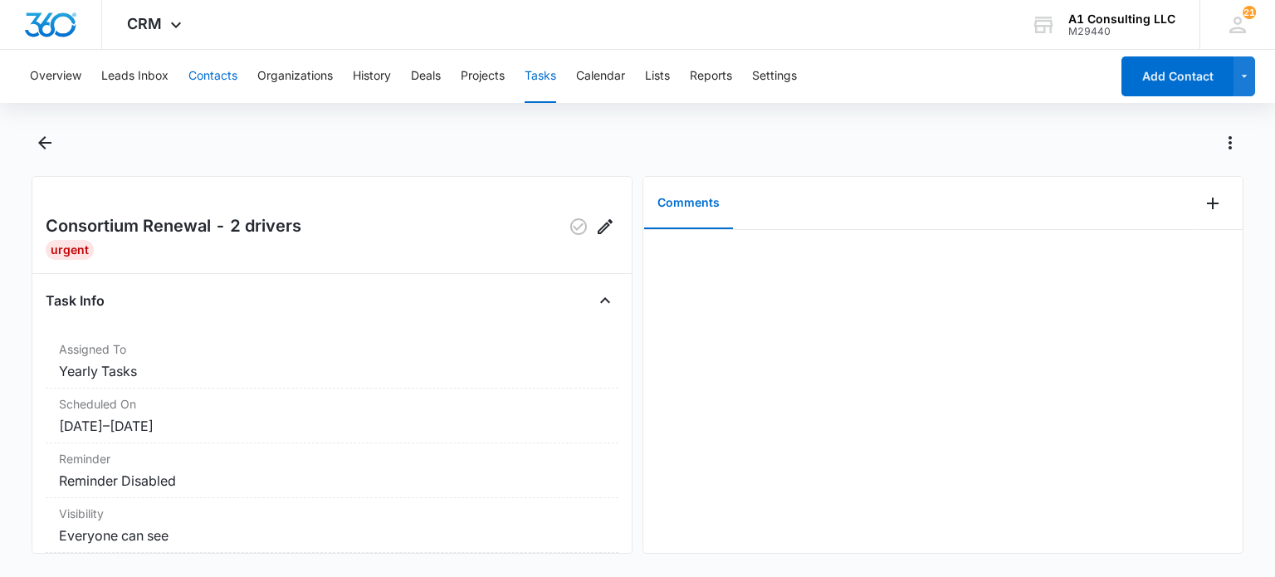
click at [194, 71] on button "Contacts" at bounding box center [212, 76] width 49 height 53
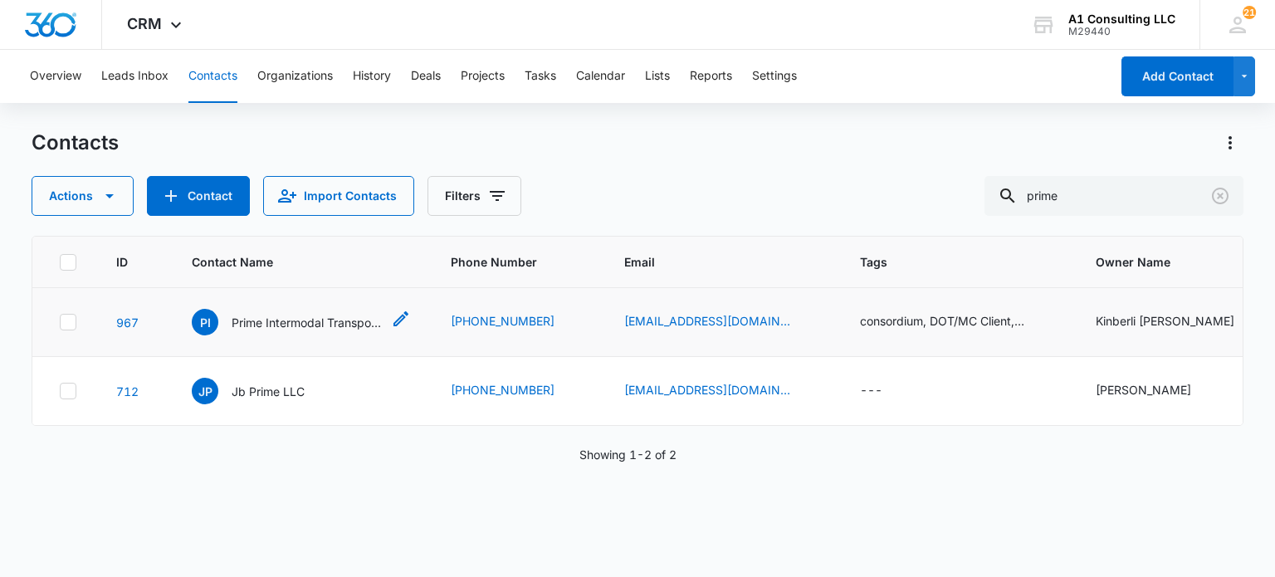
click at [239, 318] on p "Prime Intermodal Transportation Inc" at bounding box center [306, 322] width 149 height 17
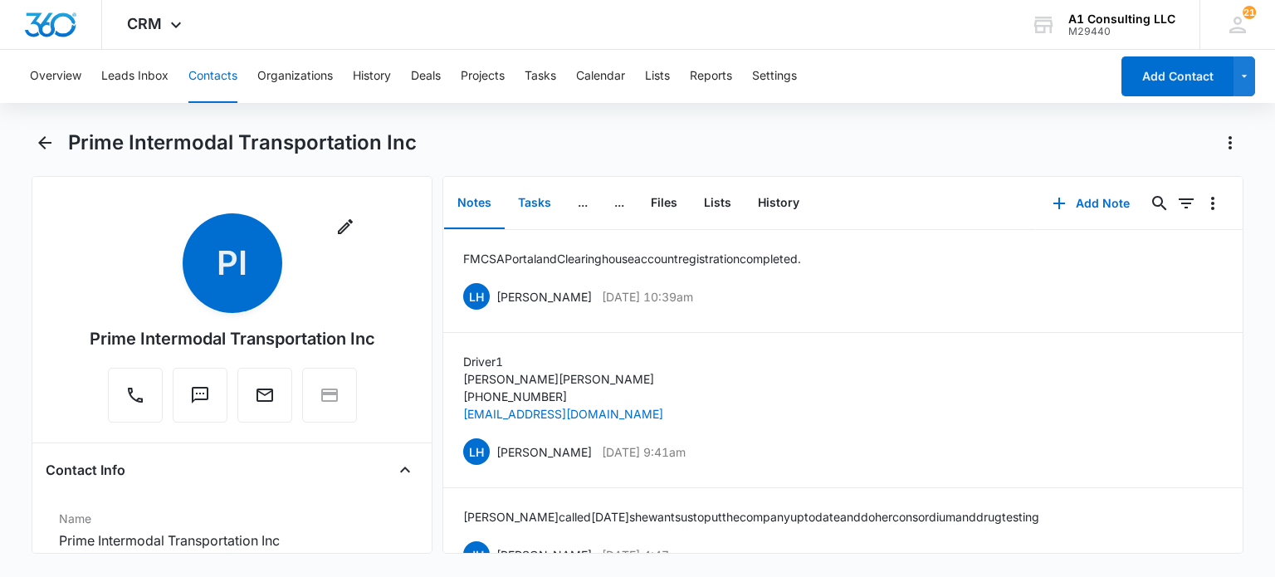
click at [531, 201] on button "Tasks" at bounding box center [535, 203] width 60 height 51
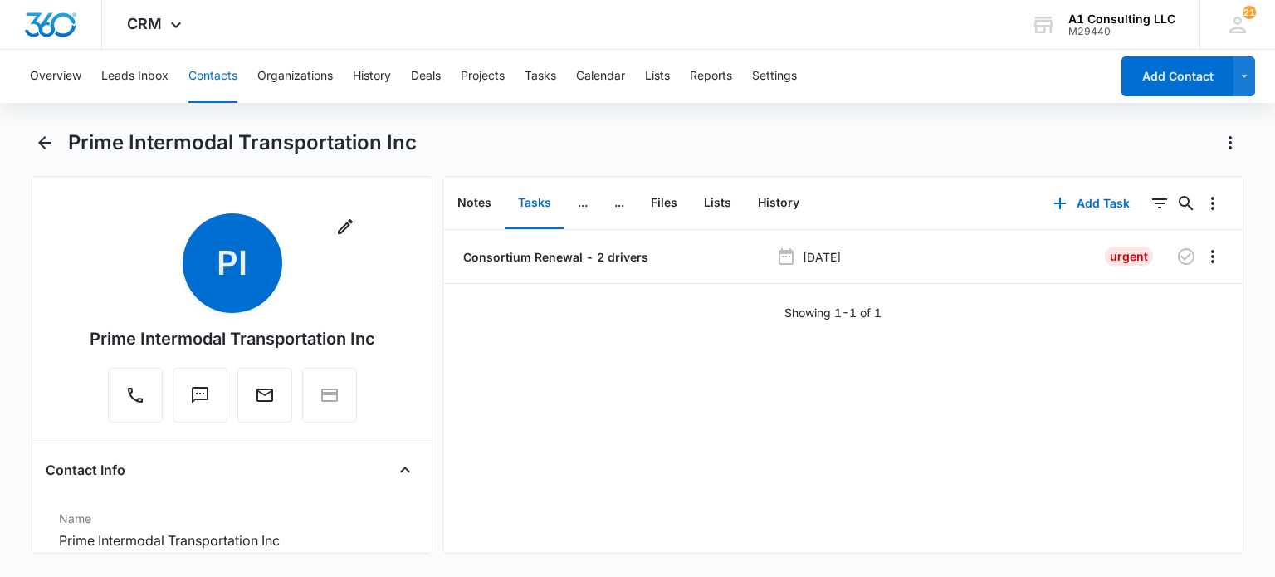
click at [193, 79] on button "Contacts" at bounding box center [212, 76] width 49 height 53
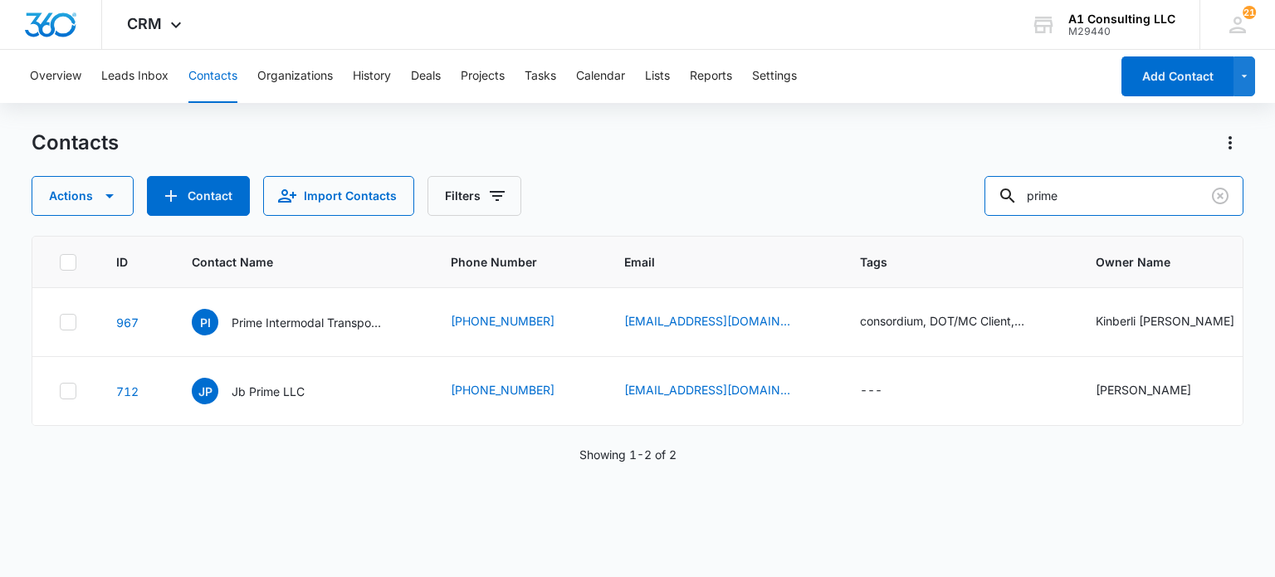
click at [926, 190] on div "Actions Contact Import Contacts Filters prime" at bounding box center [637, 196] width 1211 height 40
type input "deleon"
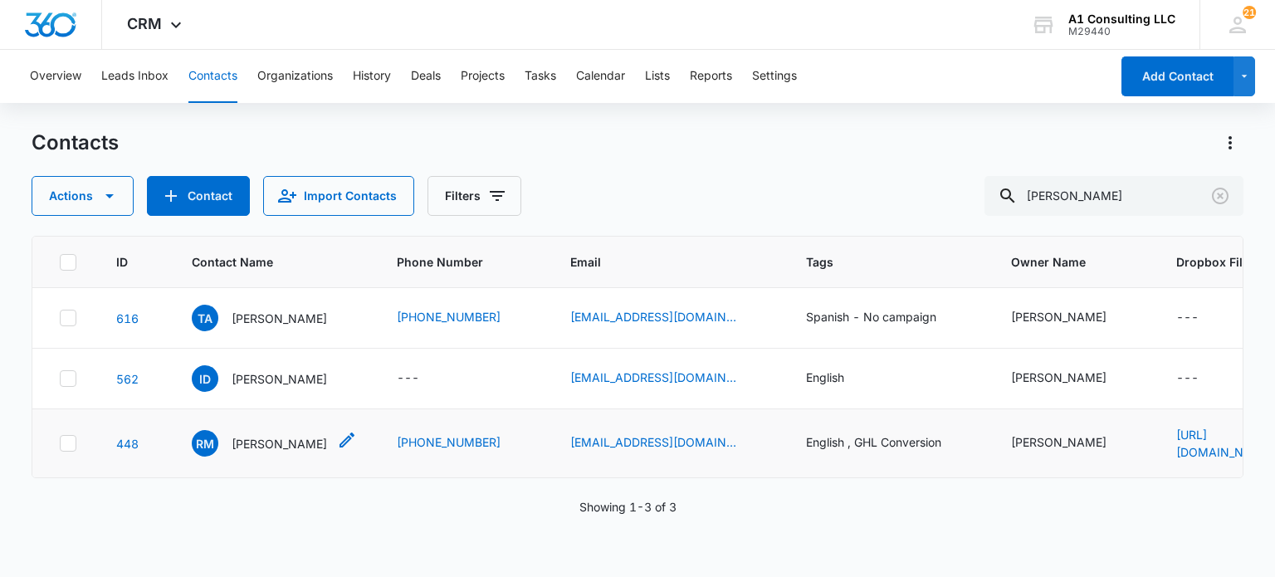
click at [295, 441] on p "Rosa M Deleon" at bounding box center [279, 443] width 95 height 17
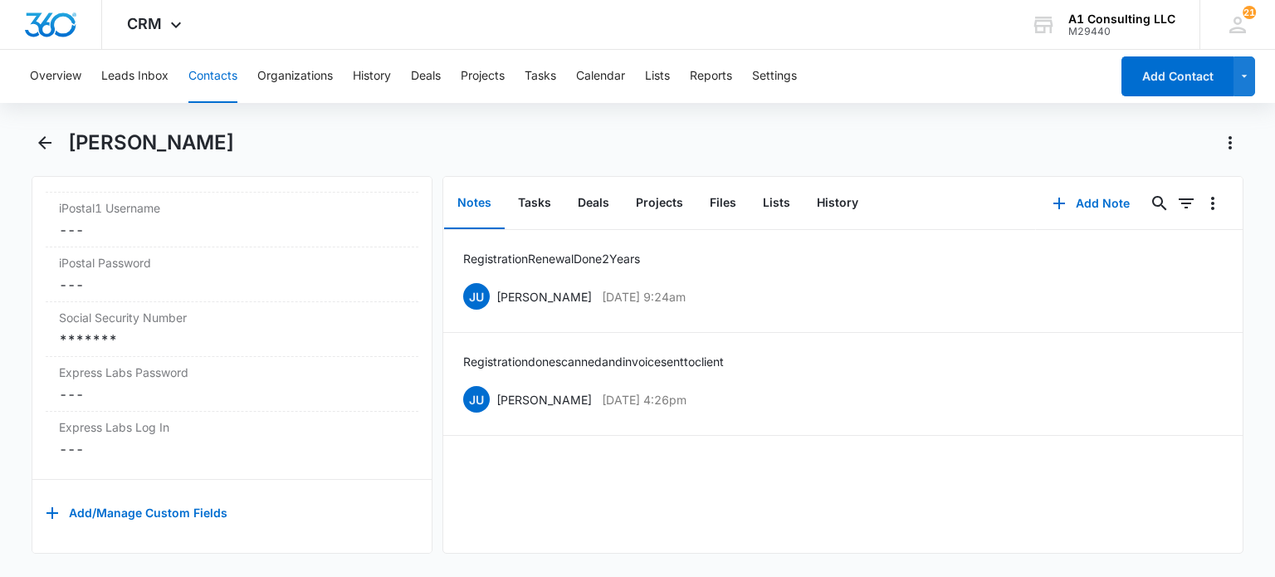
scroll to position [3510, 0]
click at [528, 189] on button "Tasks" at bounding box center [535, 203] width 60 height 51
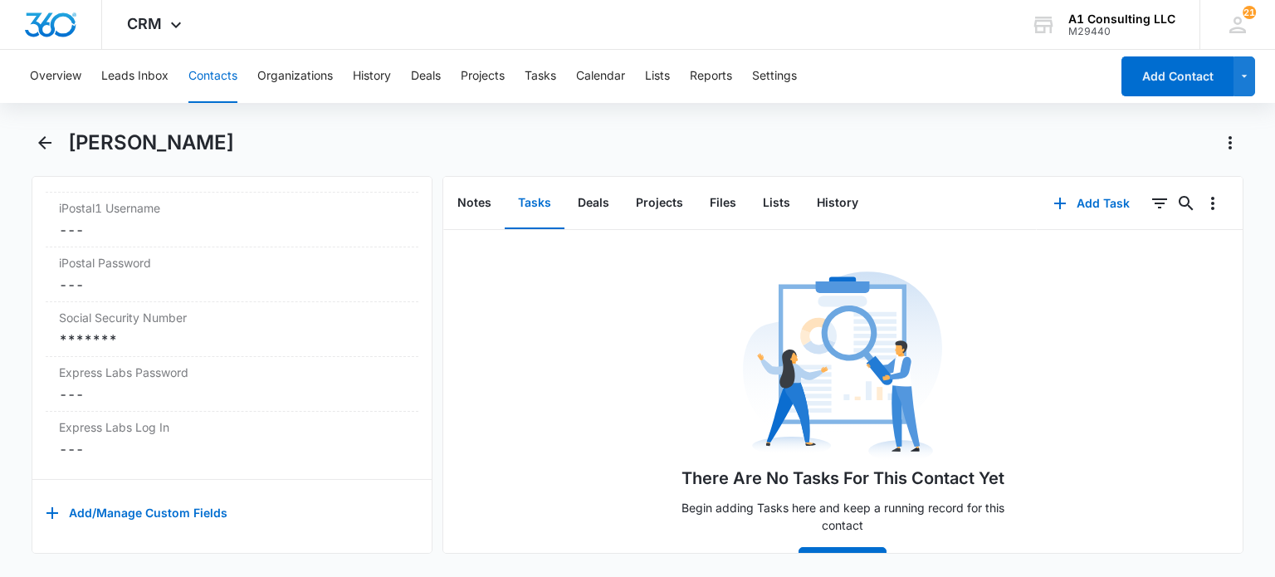
drag, startPoint x: 219, startPoint y: 85, endPoint x: 239, endPoint y: 92, distance: 21.0
click at [219, 85] on button "Contacts" at bounding box center [212, 76] width 49 height 53
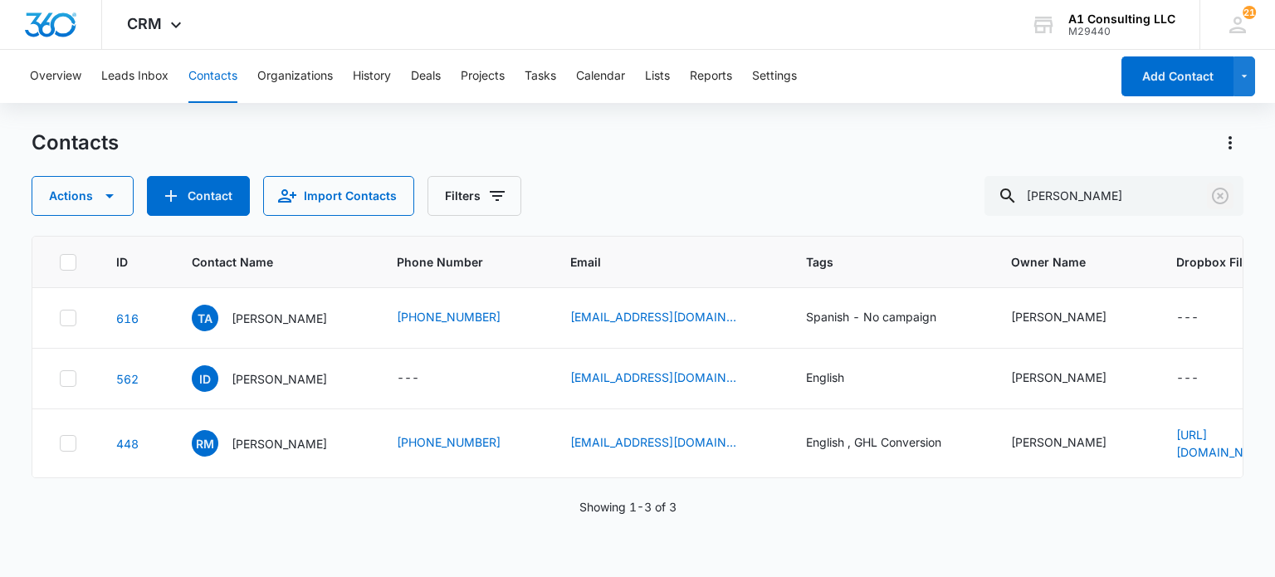
click at [1229, 188] on button "Clear" at bounding box center [1220, 196] width 27 height 27
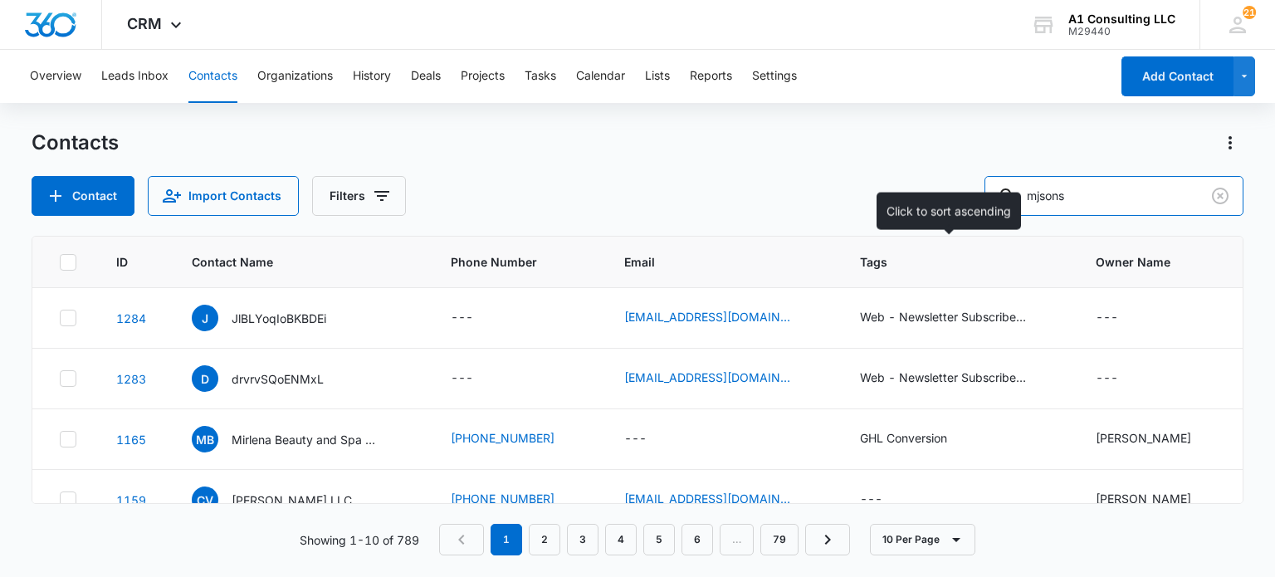
type input "mjsons"
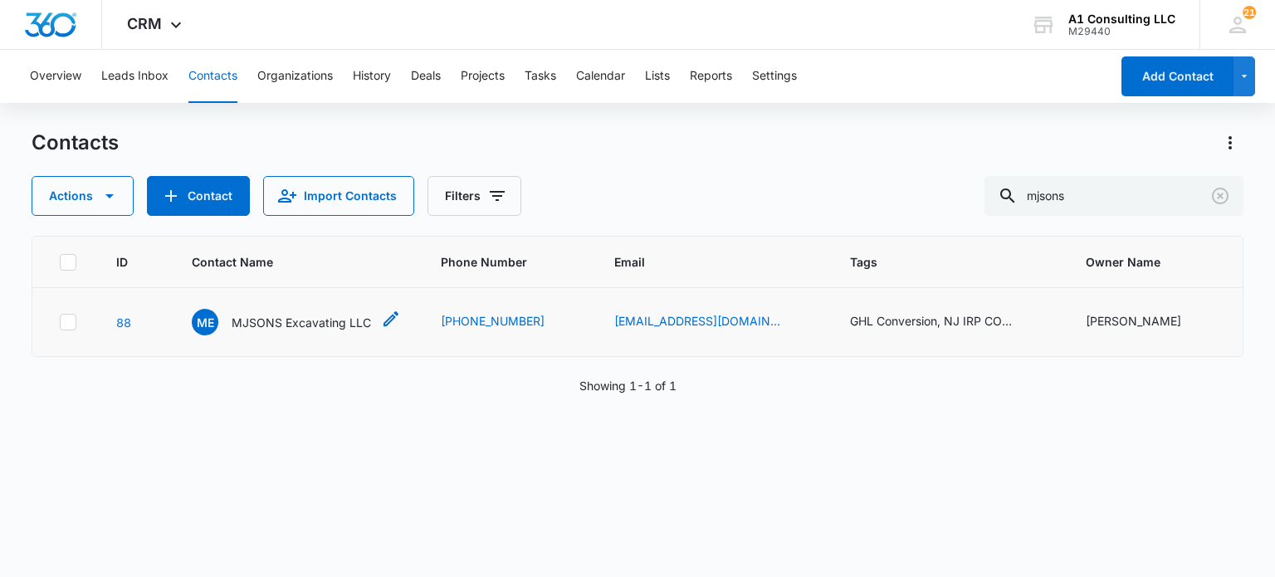
click at [348, 317] on p "MJSONS Excavating LLC" at bounding box center [301, 322] width 139 height 17
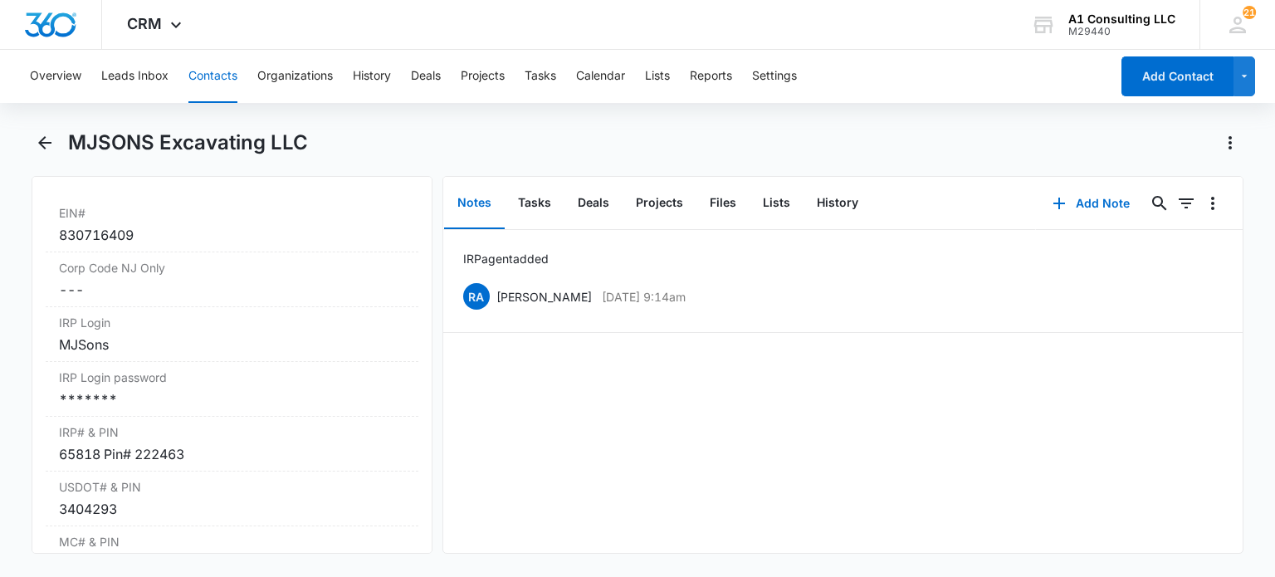
scroll to position [2158, 0]
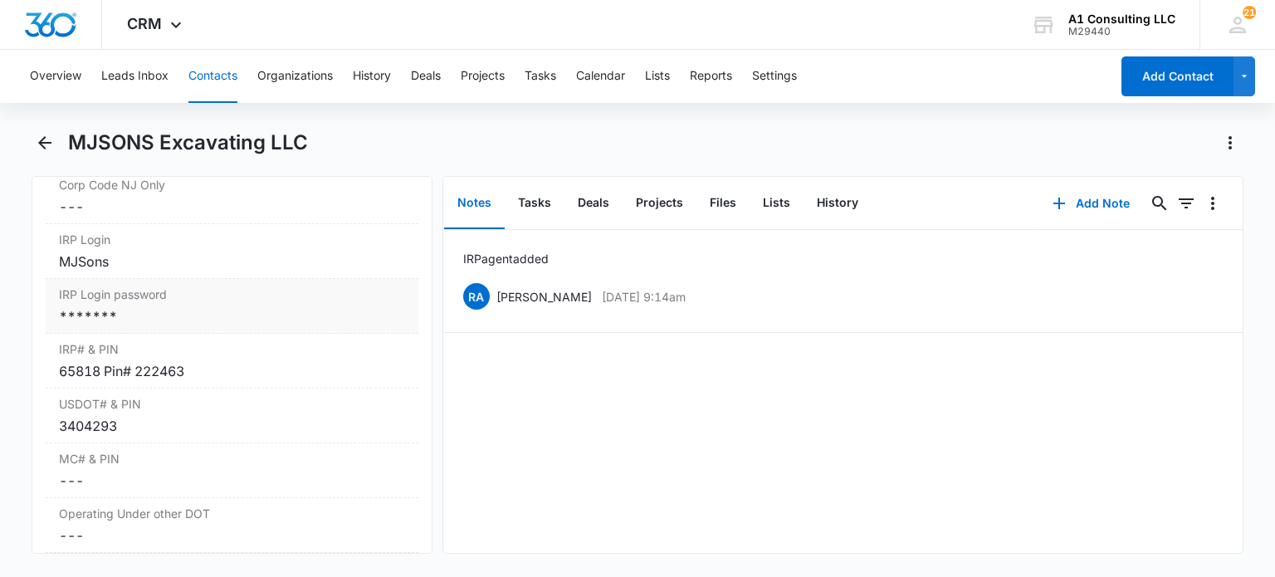
click at [216, 326] on div "*******" at bounding box center [231, 316] width 345 height 20
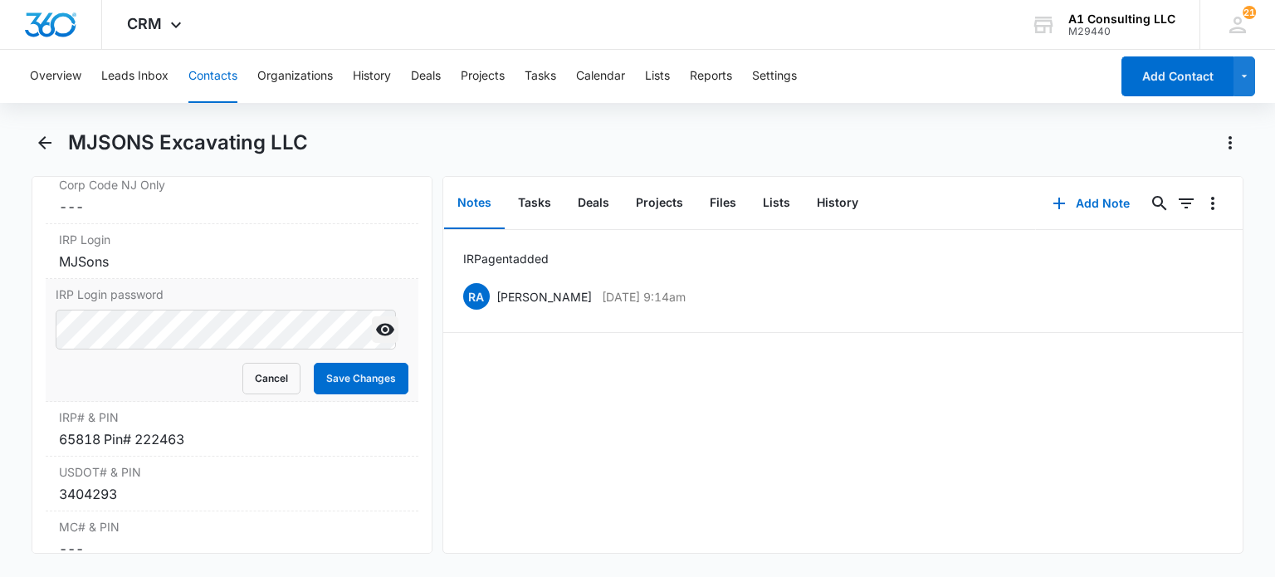
click at [378, 336] on icon "Show" at bounding box center [385, 330] width 18 height 12
drag, startPoint x: 270, startPoint y: 380, endPoint x: 321, endPoint y: 52, distance: 331.8
click at [270, 381] on button "Cancel" at bounding box center [271, 379] width 58 height 32
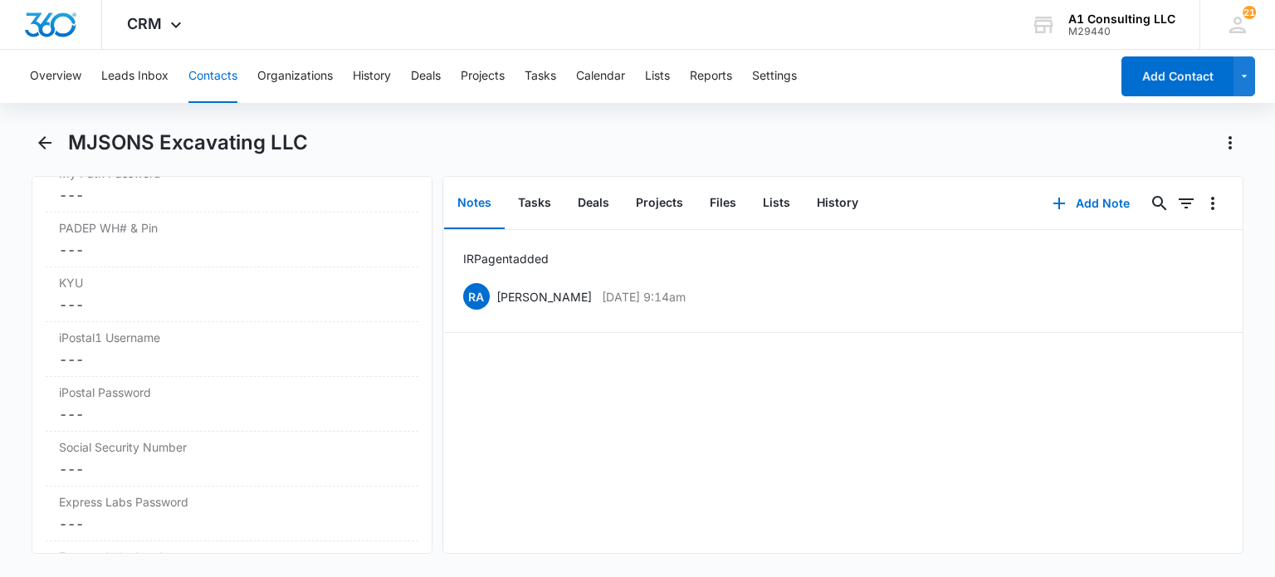
scroll to position [3470, 0]
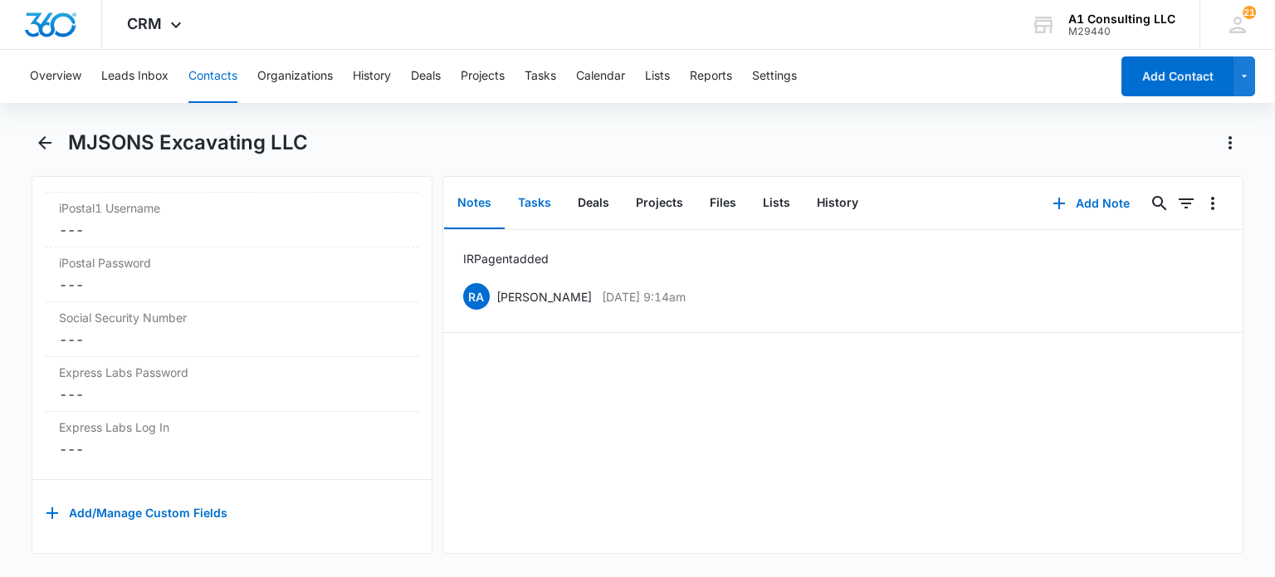
click at [526, 221] on button "Tasks" at bounding box center [535, 203] width 60 height 51
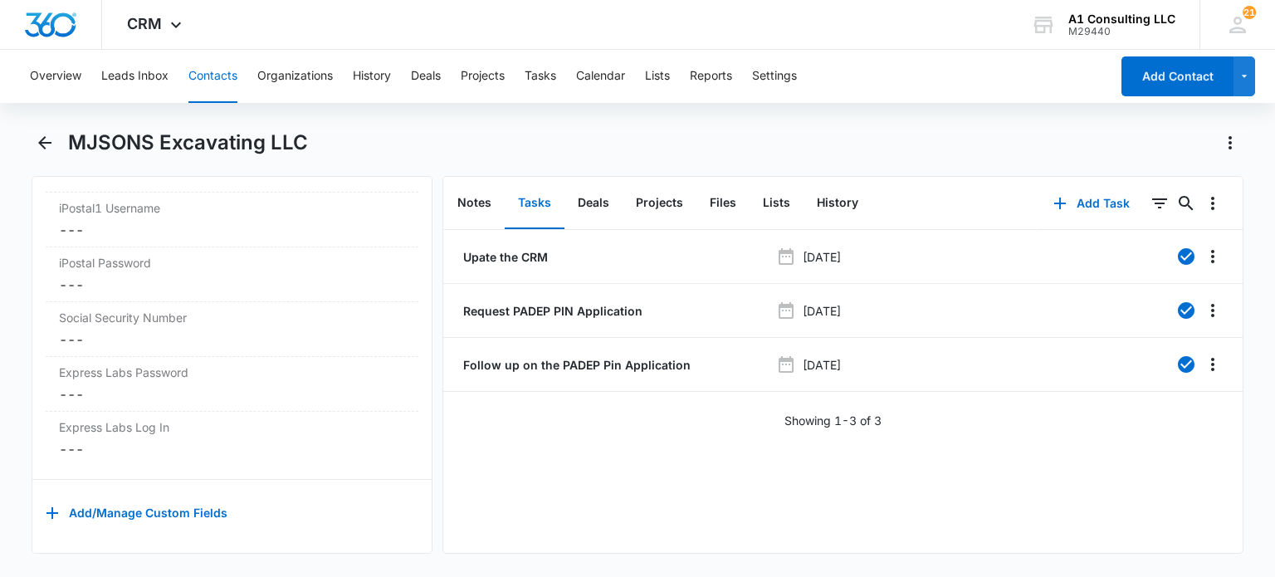
click at [229, 70] on button "Contacts" at bounding box center [212, 76] width 49 height 53
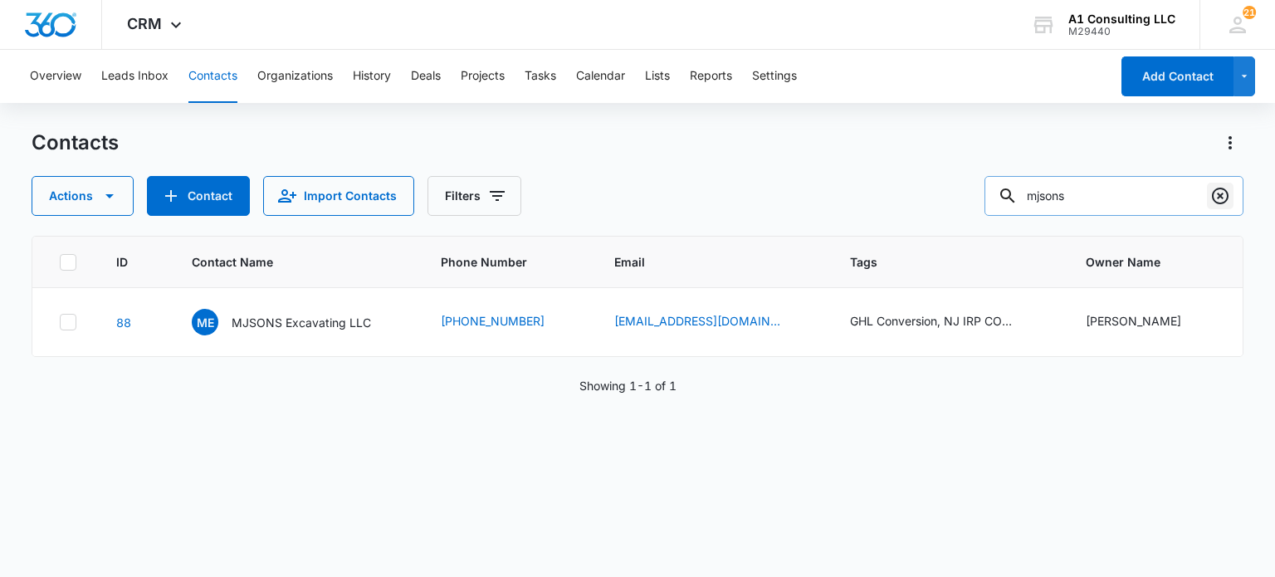
drag, startPoint x: 1215, startPoint y: 198, endPoint x: 730, endPoint y: 4, distance: 522.1
click at [1215, 199] on icon "Clear" at bounding box center [1220, 196] width 20 height 20
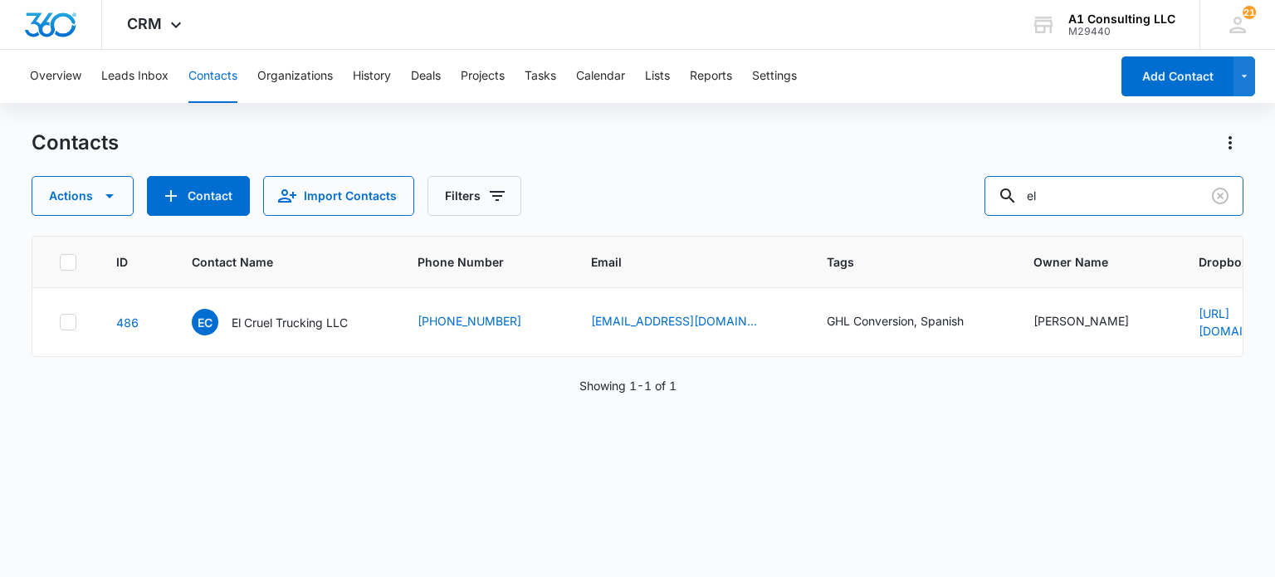
type input "e"
type input "cameron"
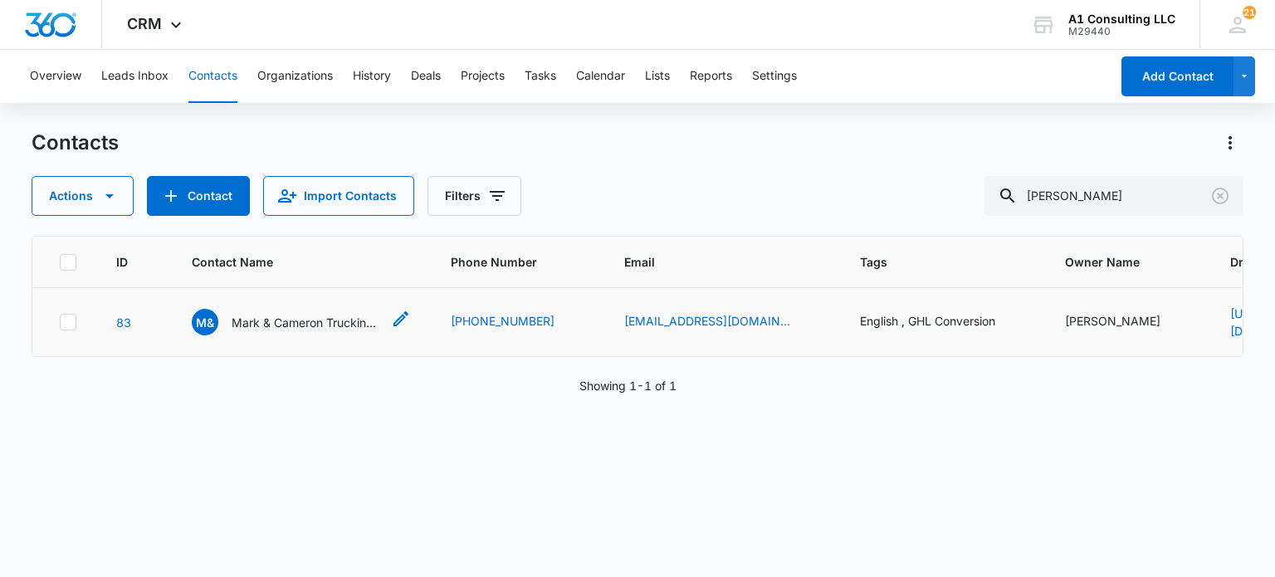
click at [287, 324] on p "Mark & Cameron Trucking Inc" at bounding box center [306, 322] width 149 height 17
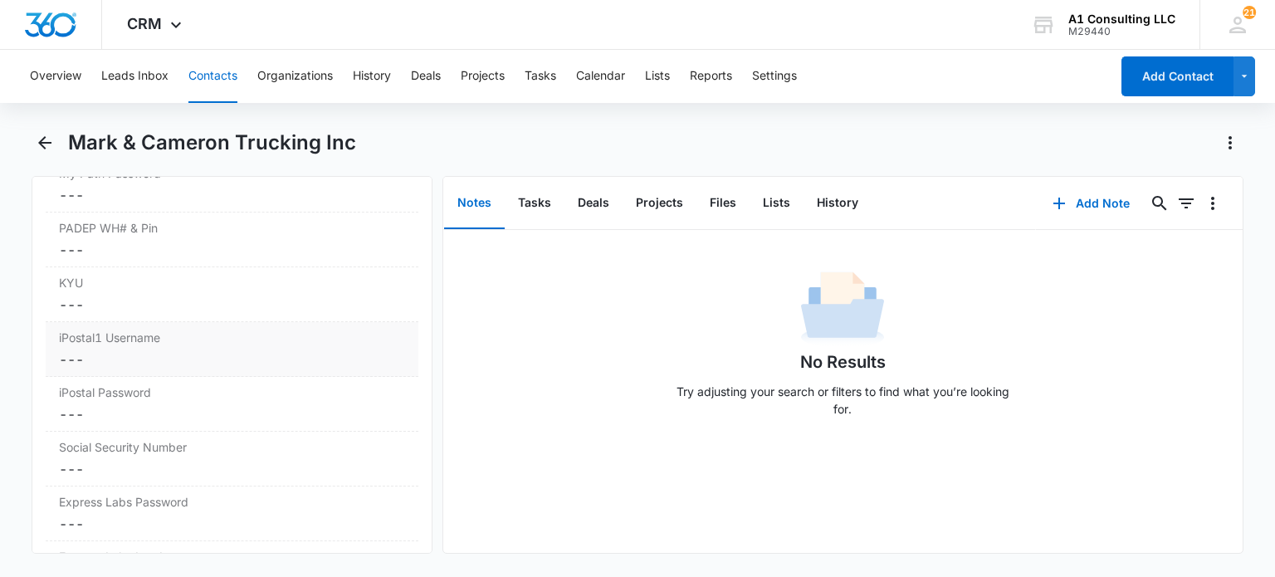
scroll to position [3470, 0]
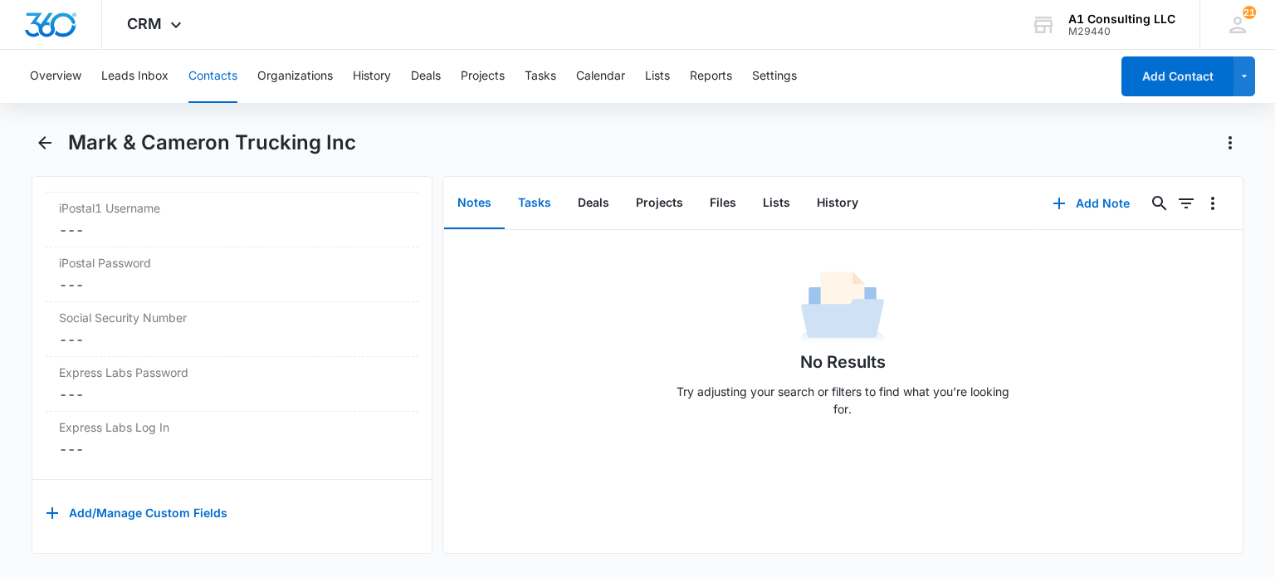
click at [528, 202] on button "Tasks" at bounding box center [535, 203] width 60 height 51
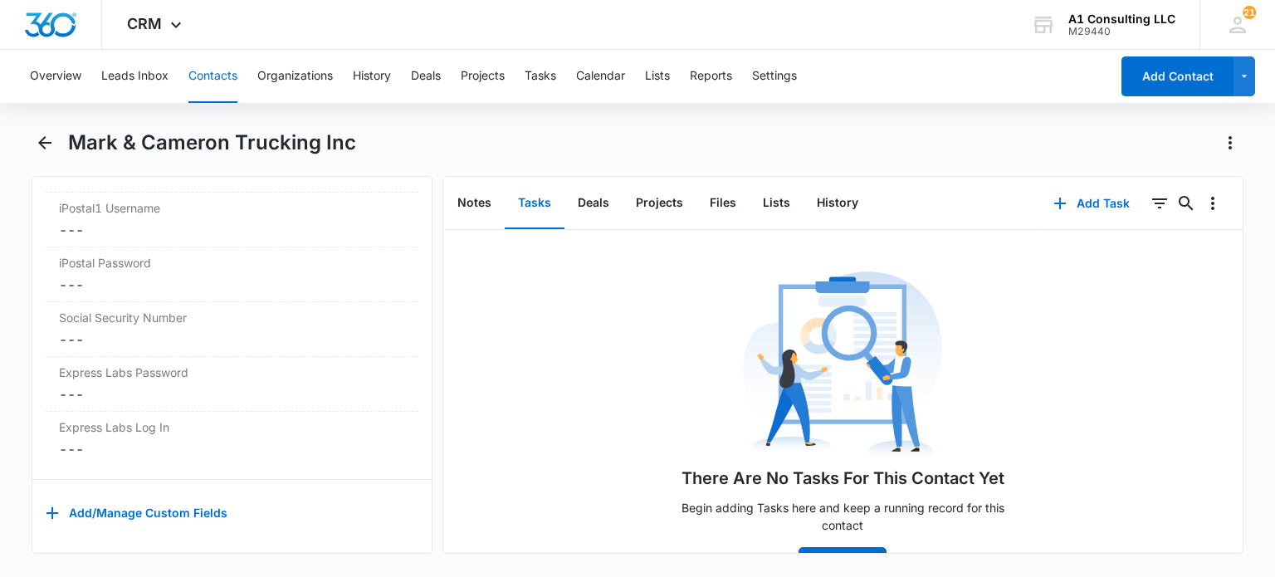
drag, startPoint x: 212, startPoint y: 89, endPoint x: 352, endPoint y: 10, distance: 160.2
click at [215, 89] on button "Contacts" at bounding box center [212, 76] width 49 height 53
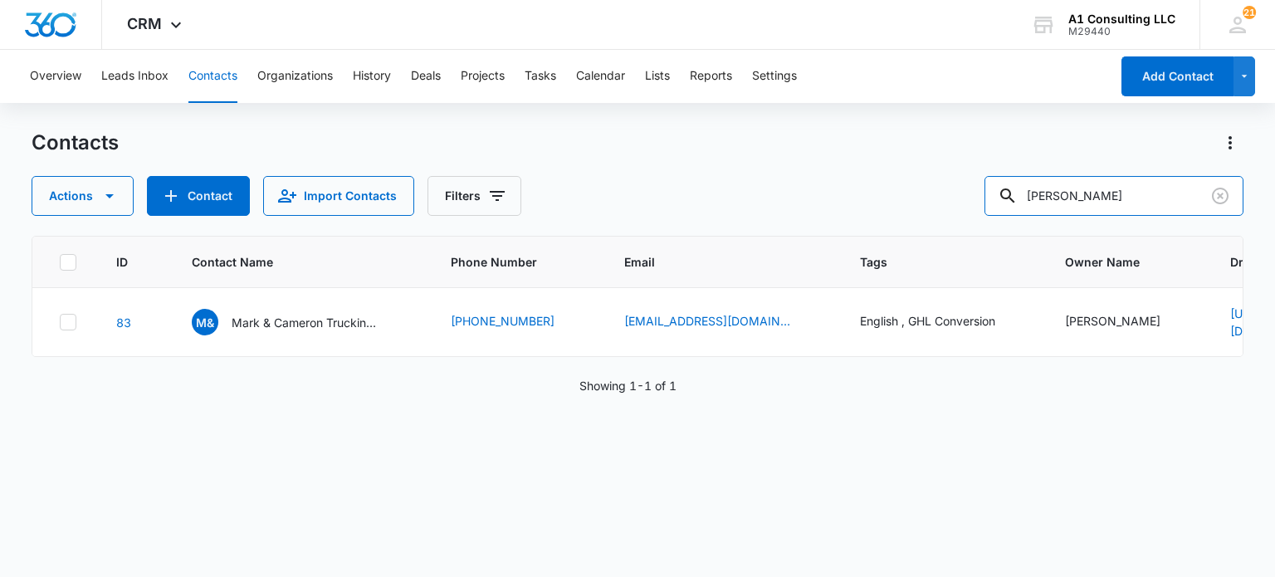
drag, startPoint x: 807, startPoint y: 230, endPoint x: 724, endPoint y: 238, distance: 83.4
click at [724, 238] on div "Contacts Actions Contact Import Contacts Filters cameron ID Contact Name Phone …" at bounding box center [637, 352] width 1211 height 446
type input "espinosa"
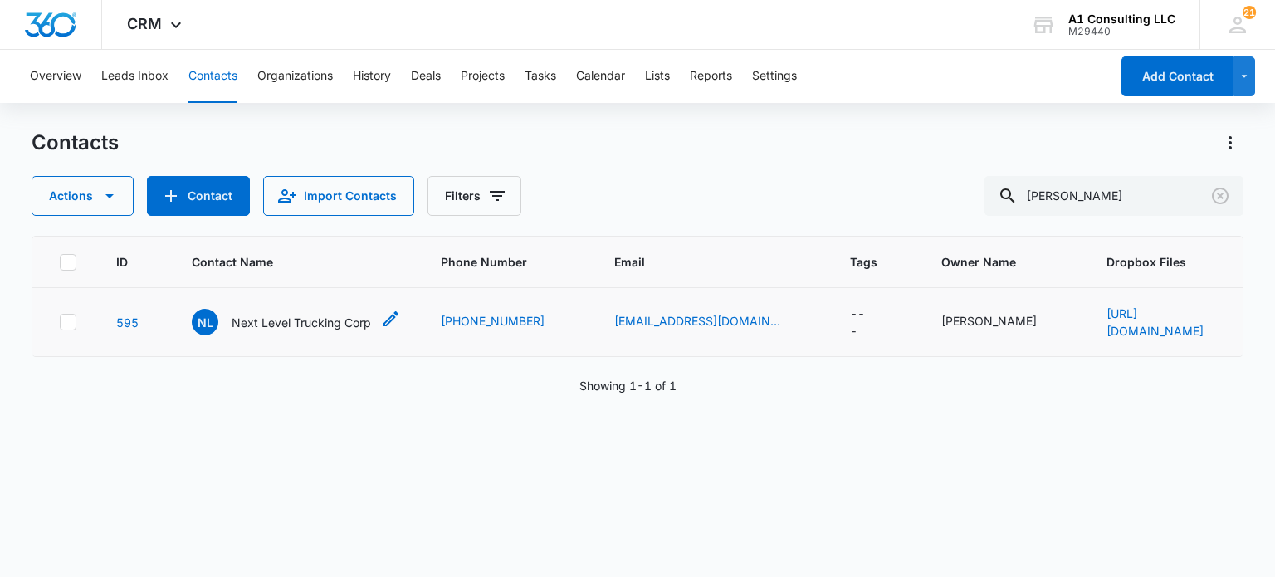
click at [293, 324] on p "Next Level Trucking Corp" at bounding box center [301, 322] width 139 height 17
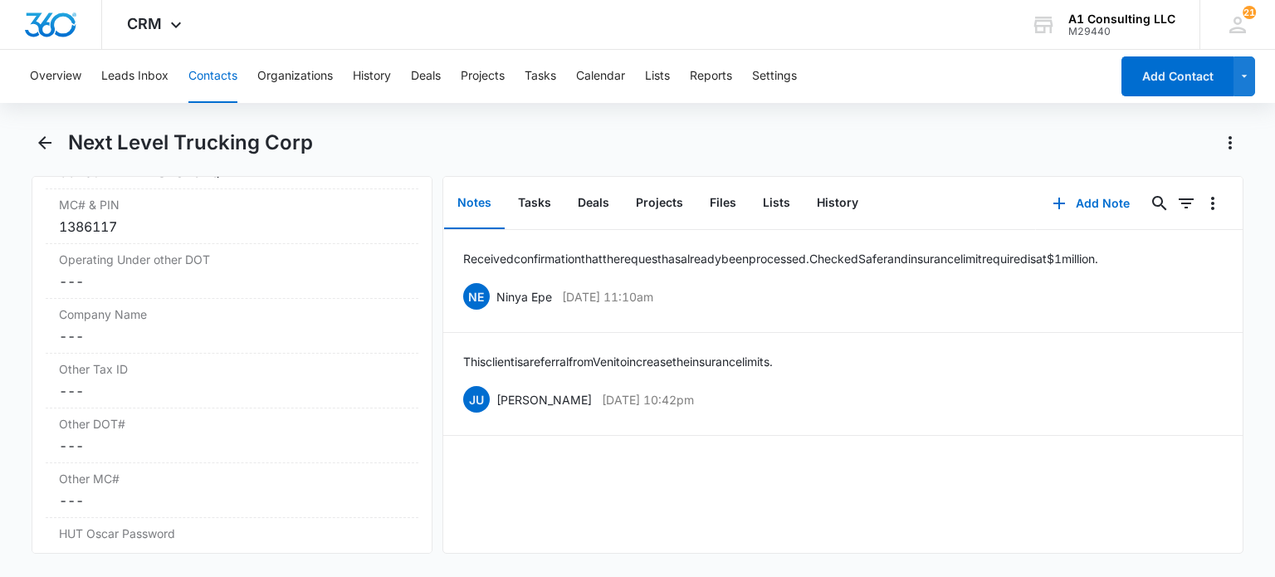
scroll to position [2342, 0]
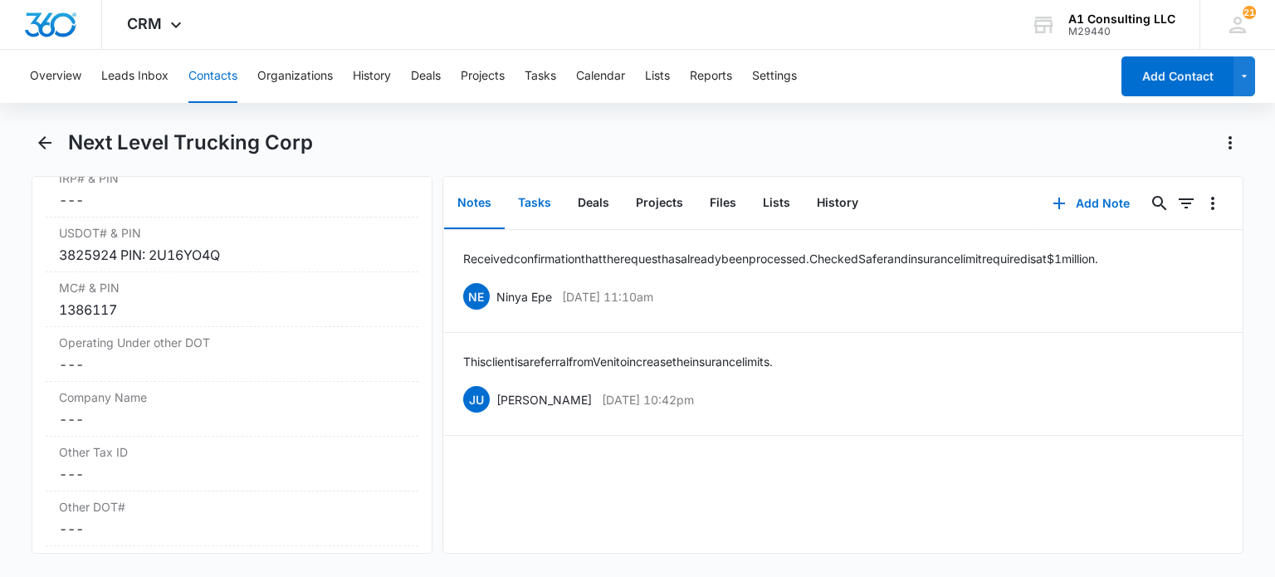
click at [527, 215] on button "Tasks" at bounding box center [535, 203] width 60 height 51
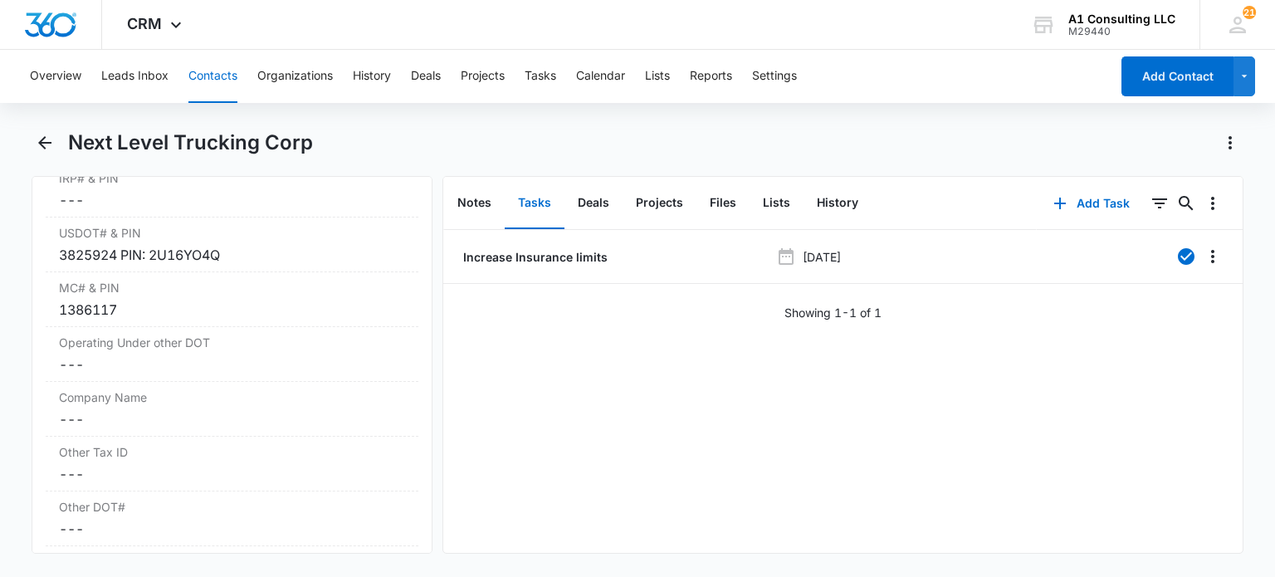
click at [205, 69] on button "Contacts" at bounding box center [212, 76] width 49 height 53
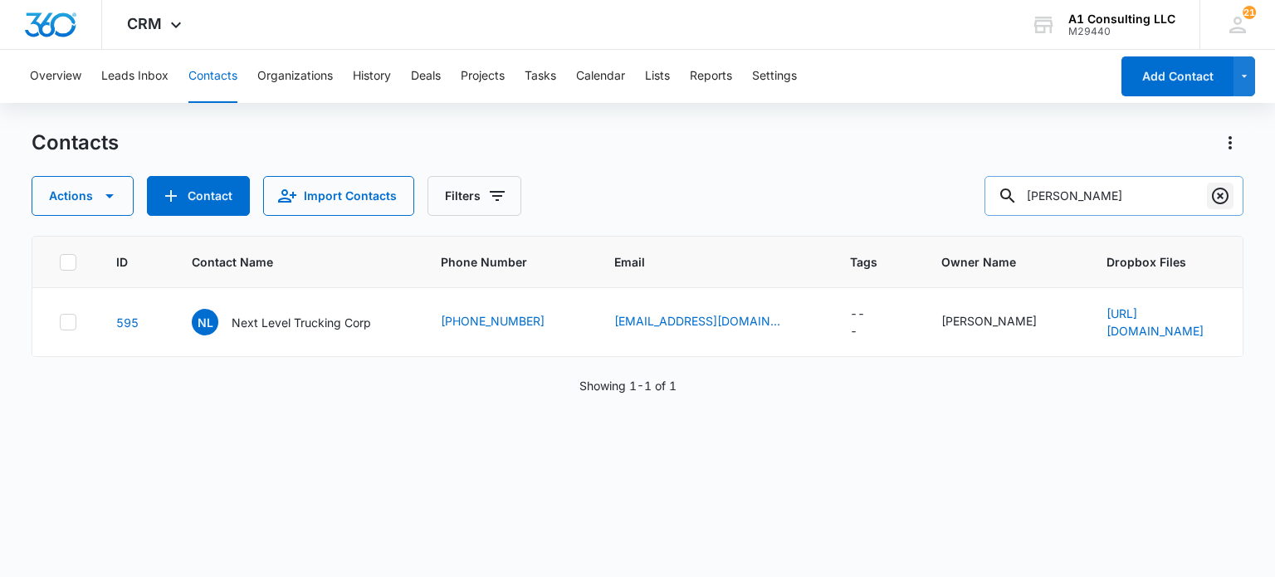
click at [1221, 201] on icon "Clear" at bounding box center [1220, 196] width 20 height 20
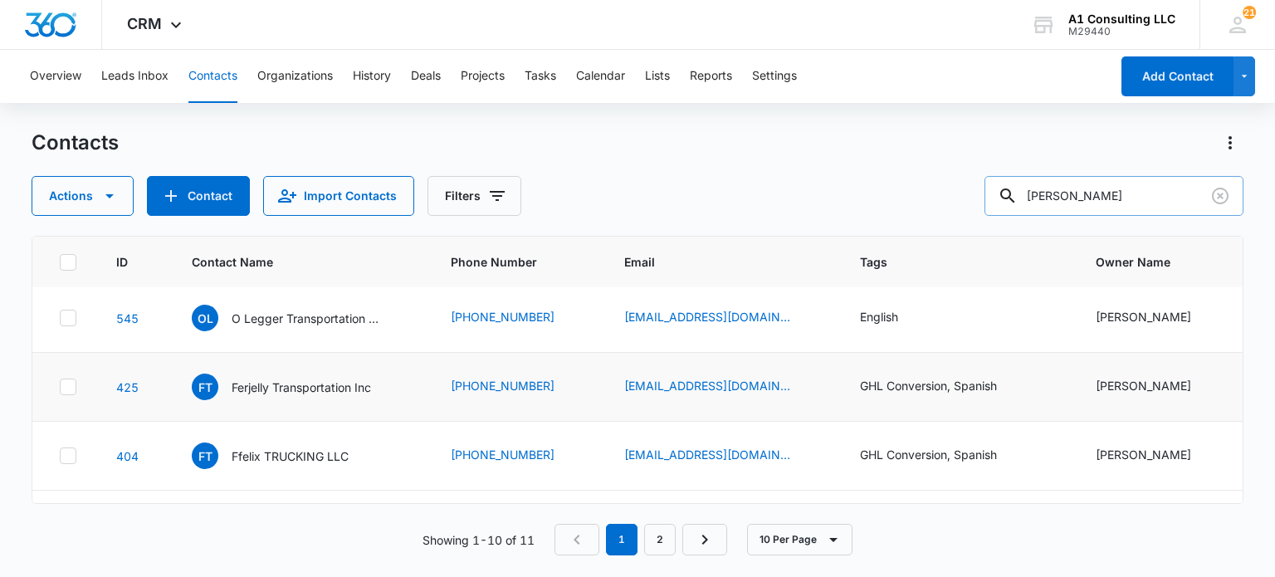
scroll to position [450, 0]
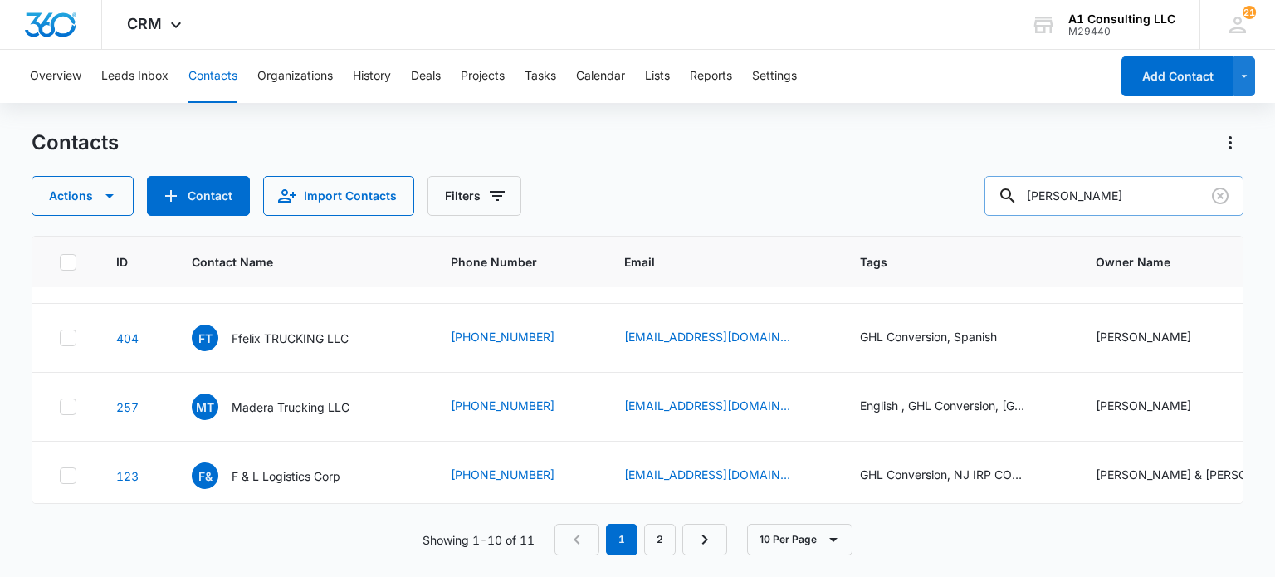
type input "felix rojas"
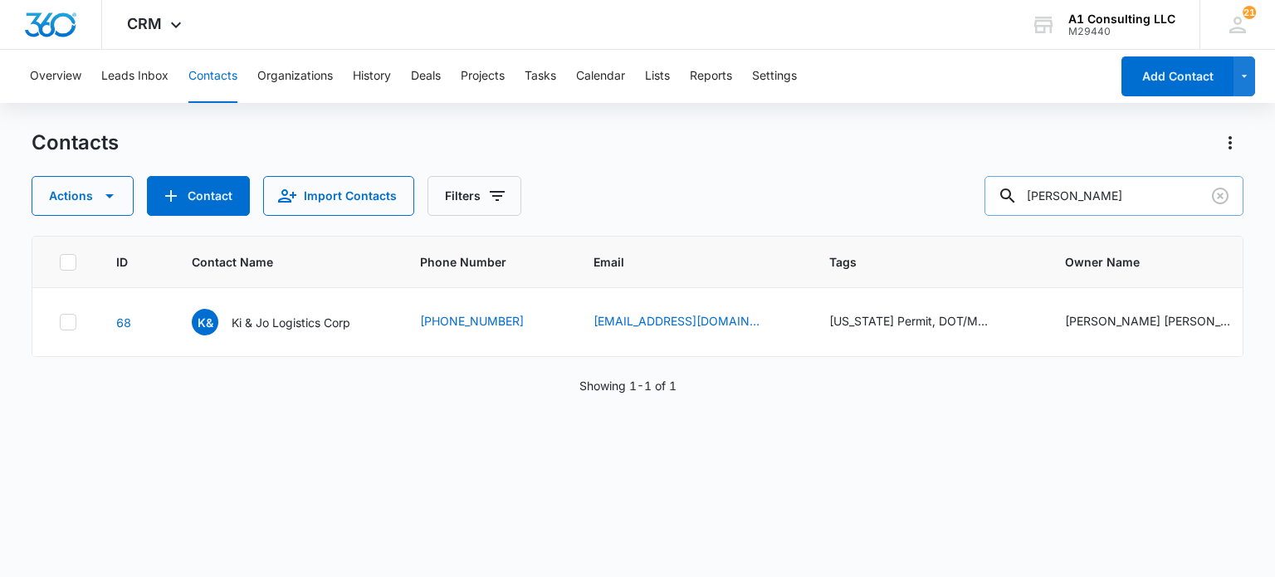
scroll to position [0, 0]
drag, startPoint x: 329, startPoint y: 324, endPoint x: 358, endPoint y: 324, distance: 29.1
click at [329, 324] on p "Ki & Jo Logistics Corp" at bounding box center [291, 322] width 119 height 17
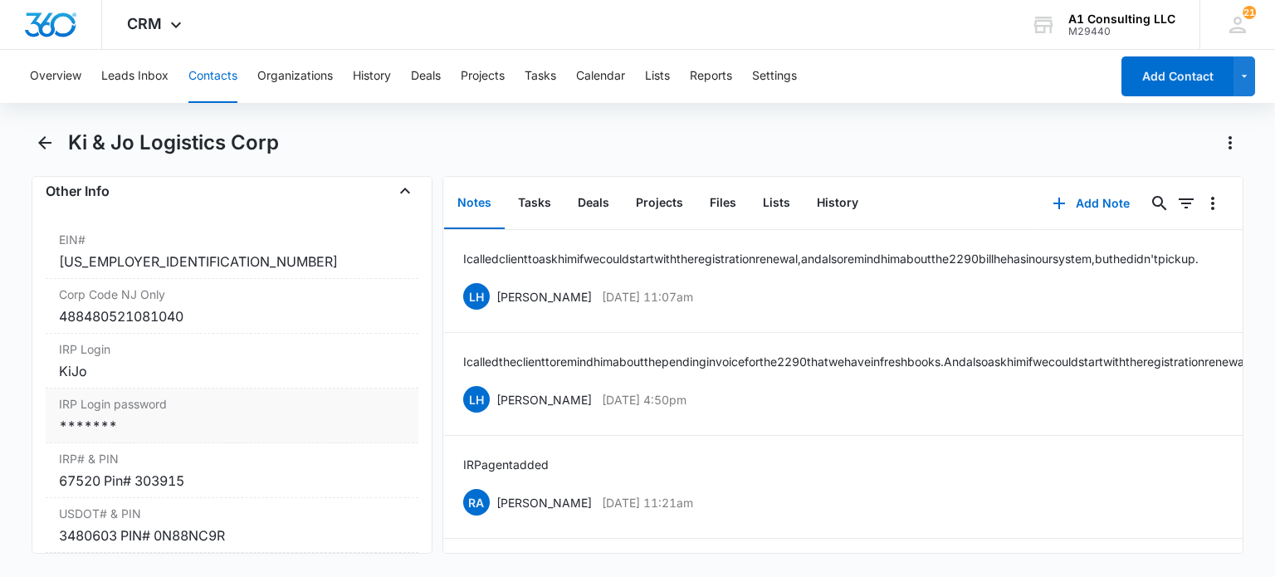
scroll to position [2158, 0]
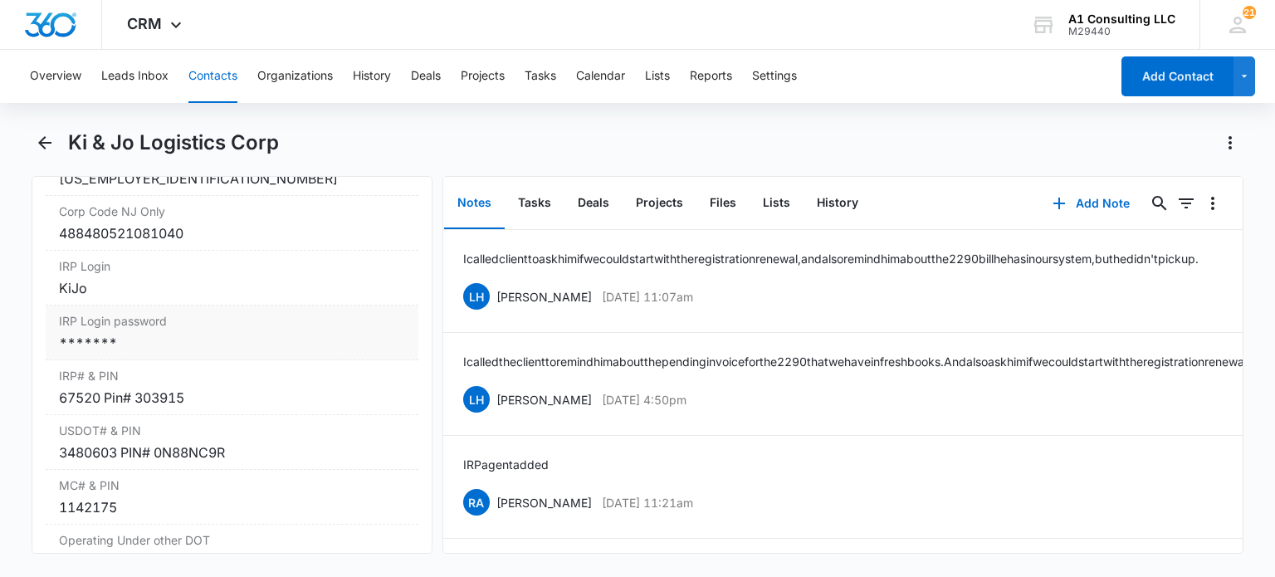
click at [189, 353] on div "*******" at bounding box center [231, 343] width 345 height 20
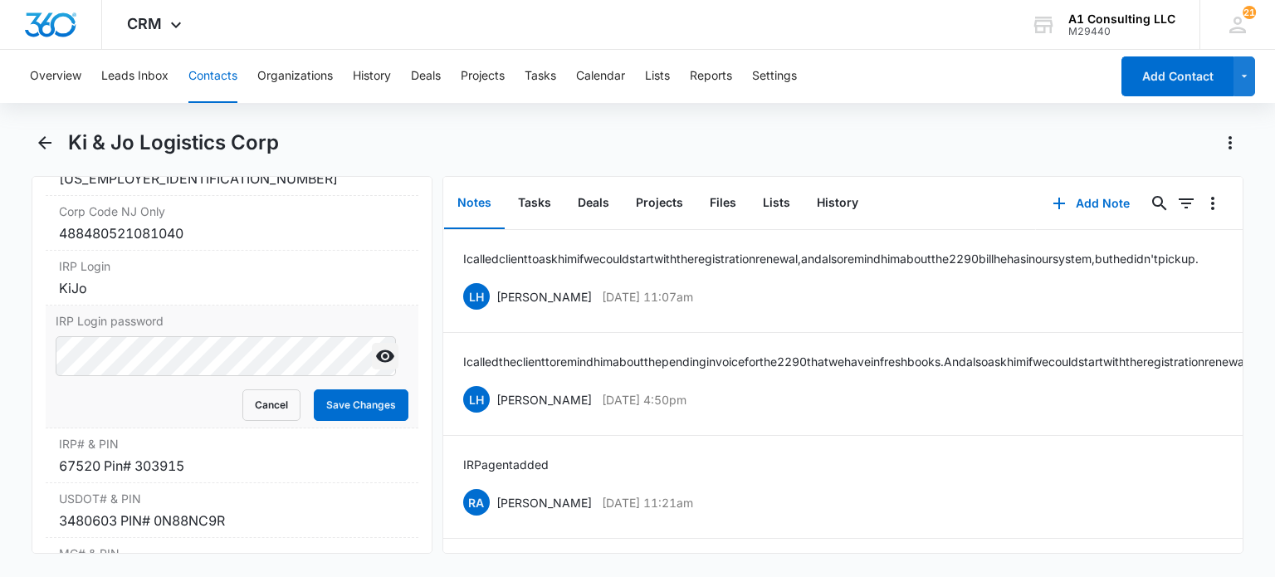
click at [375, 365] on icon "Show" at bounding box center [385, 356] width 20 height 20
click at [247, 421] on button "Cancel" at bounding box center [271, 405] width 58 height 32
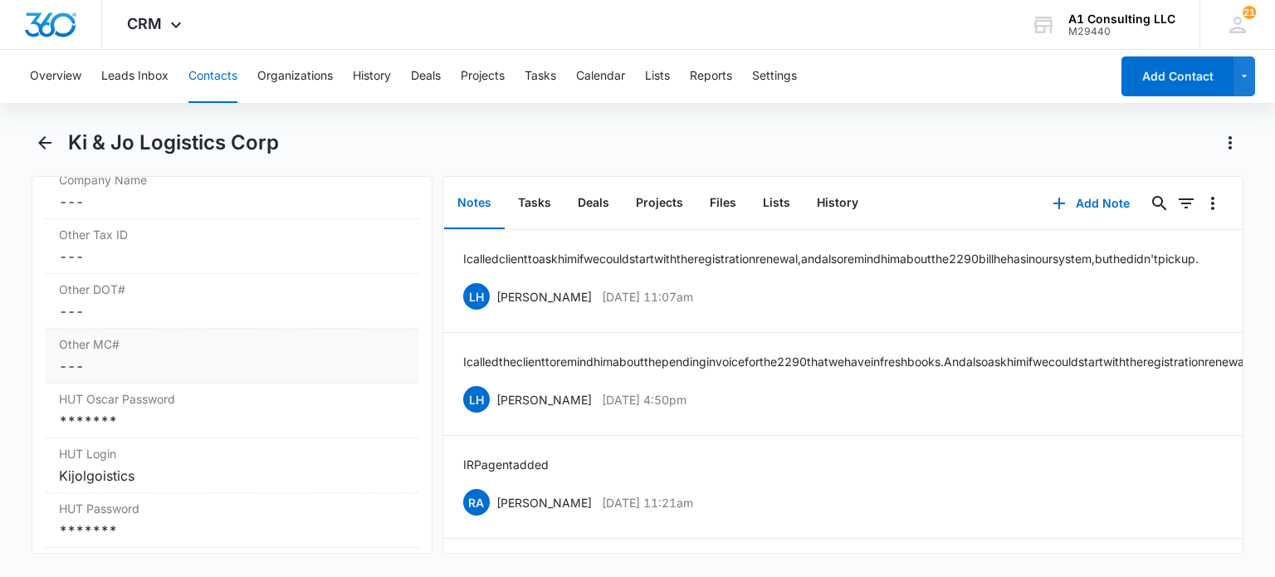
scroll to position [2739, 0]
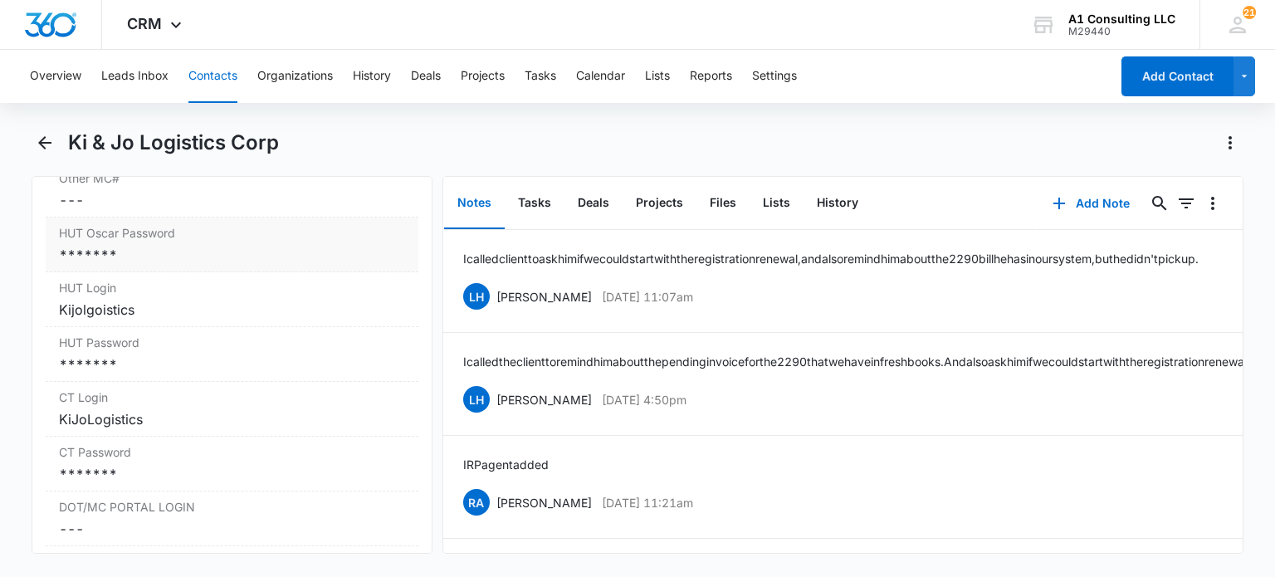
click at [159, 255] on div "HUT Oscar Password Cancel Save Changes *******" at bounding box center [232, 244] width 372 height 55
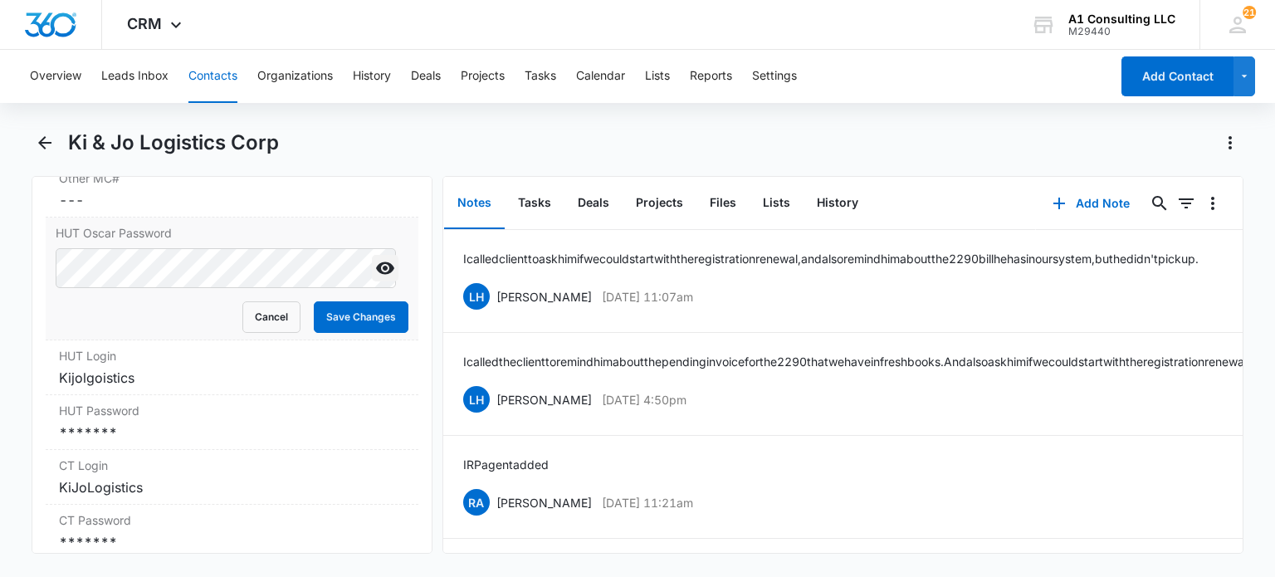
drag, startPoint x: 374, startPoint y: 280, endPoint x: 360, endPoint y: 280, distance: 14.1
click at [376, 275] on icon "Show" at bounding box center [385, 268] width 18 height 12
click at [270, 327] on button "Cancel" at bounding box center [271, 317] width 58 height 32
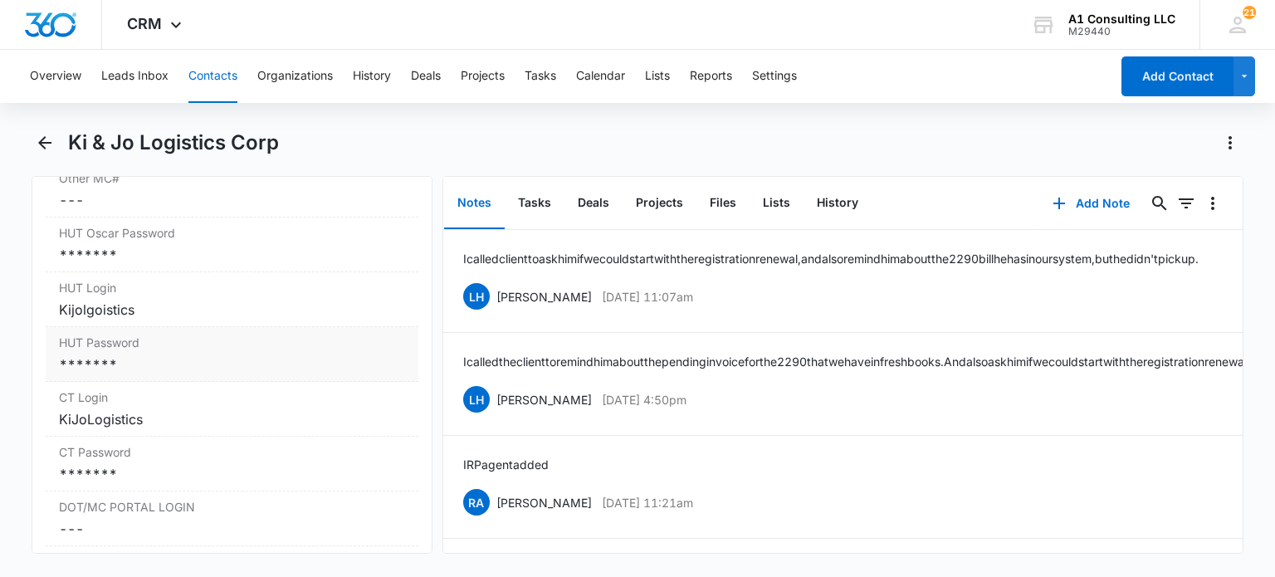
click at [168, 374] on div "*******" at bounding box center [231, 364] width 345 height 20
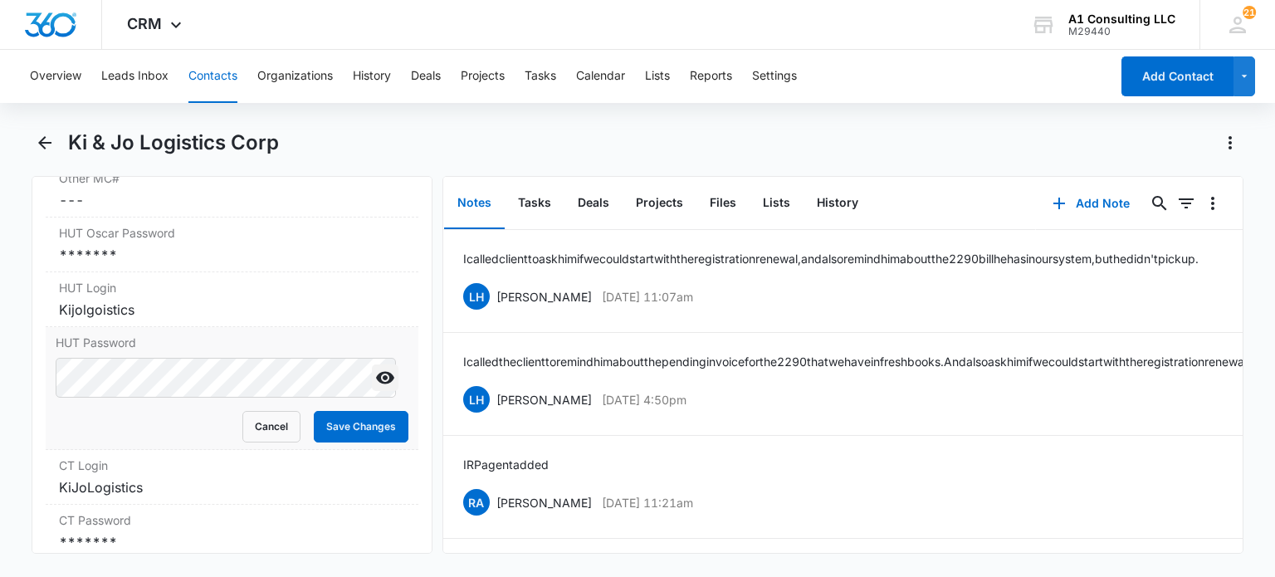
click at [375, 388] on icon "Show" at bounding box center [385, 378] width 20 height 20
click at [249, 432] on button "Cancel" at bounding box center [271, 427] width 58 height 32
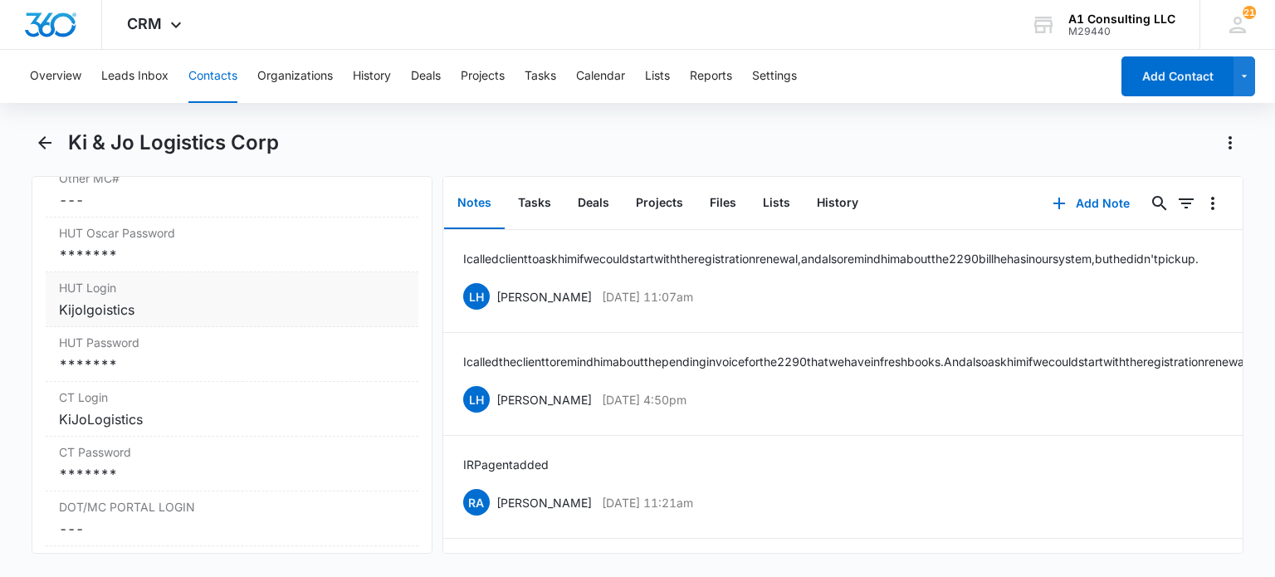
scroll to position [2822, 0]
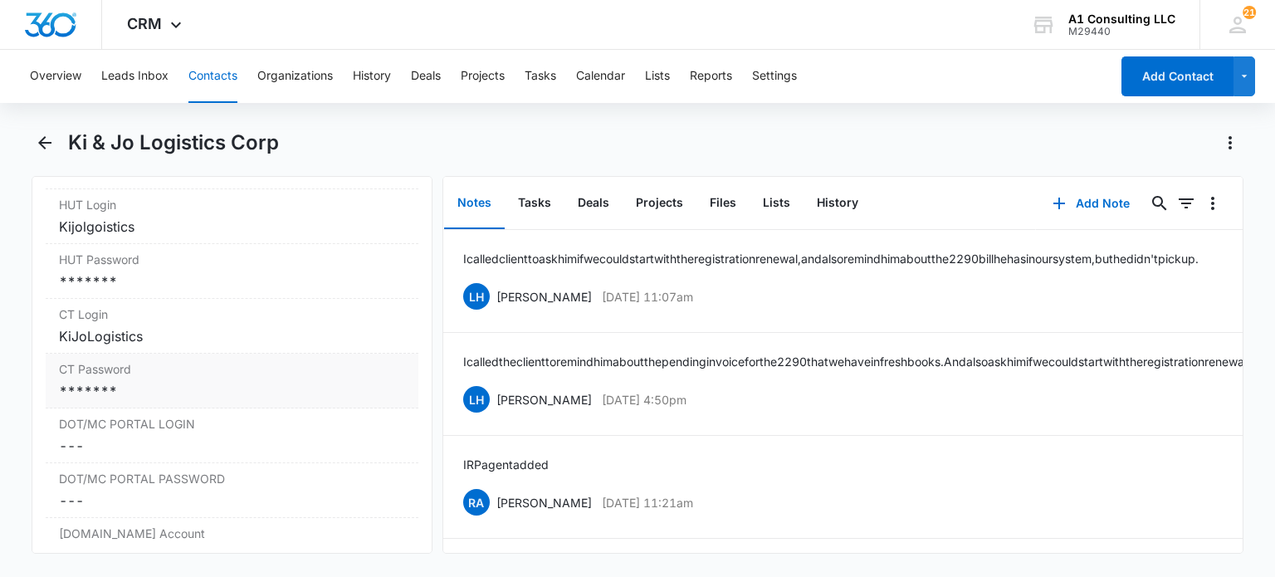
click at [139, 390] on div "CT Password Cancel Save Changes *******" at bounding box center [232, 381] width 372 height 55
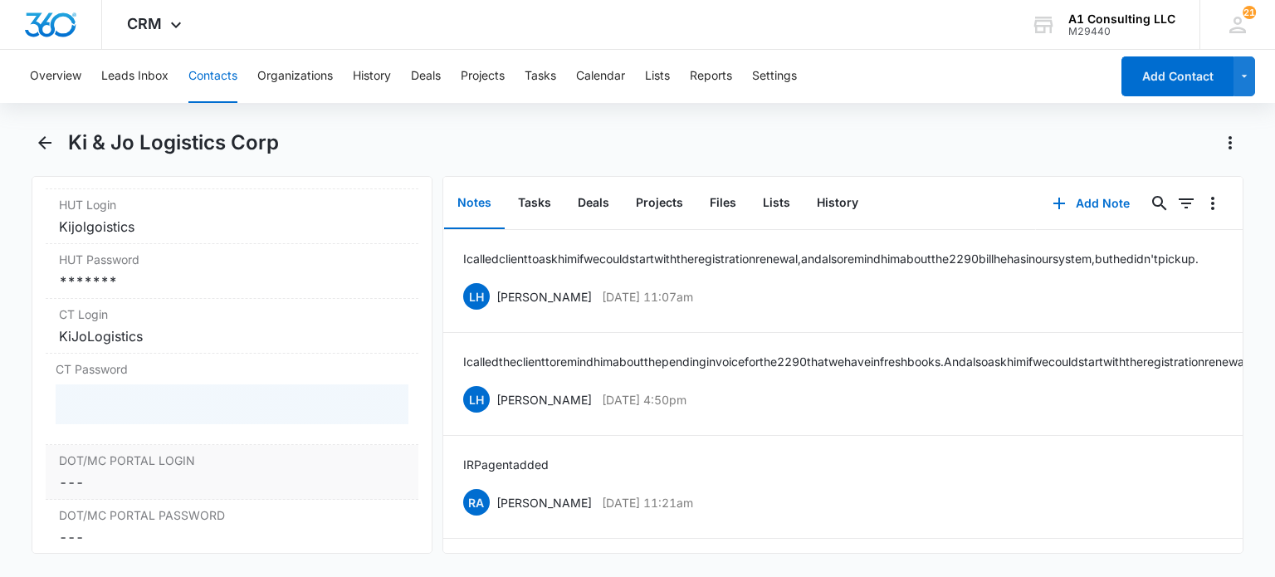
scroll to position [2987, 0]
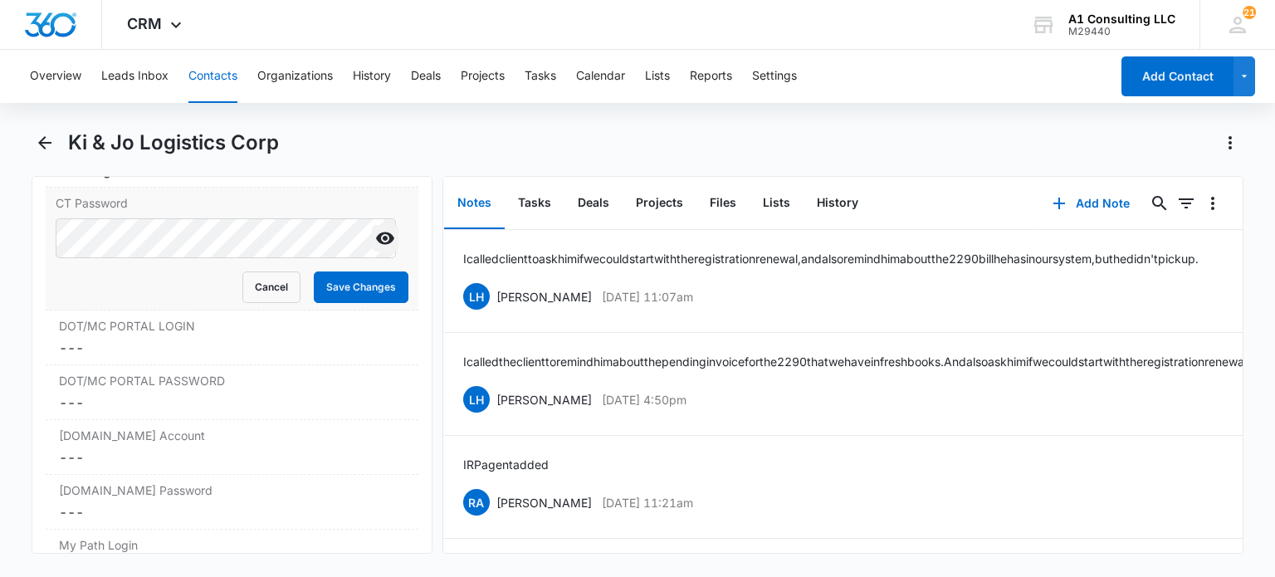
click at [375, 243] on icon "Show" at bounding box center [385, 238] width 20 height 20
click at [276, 294] on button "Cancel" at bounding box center [271, 287] width 58 height 32
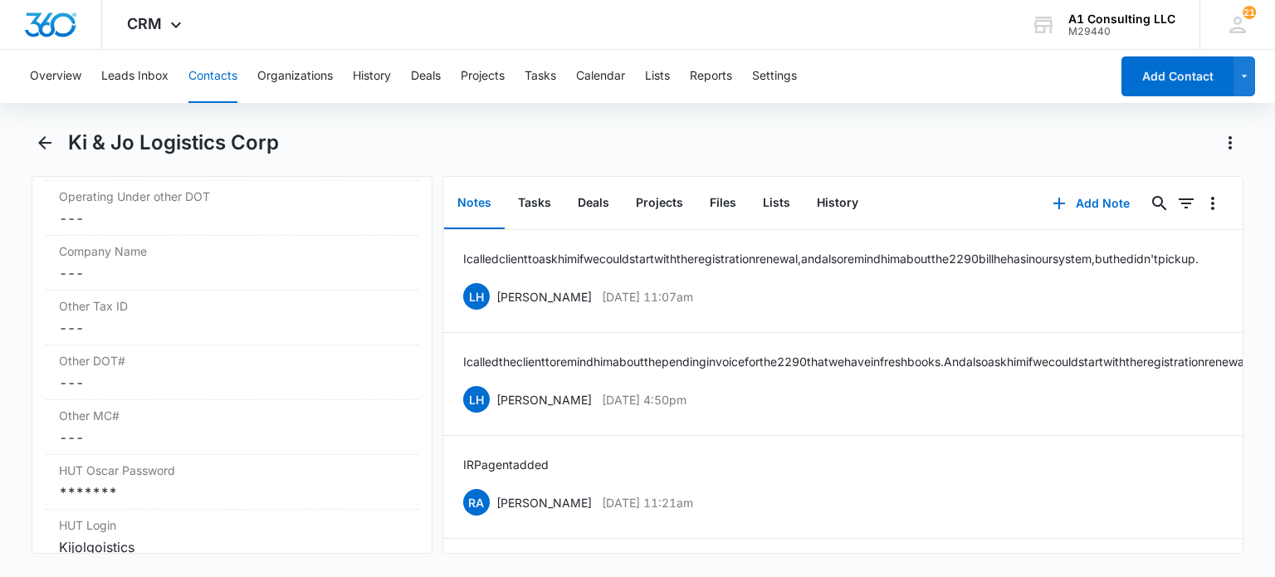
scroll to position [2335, 0]
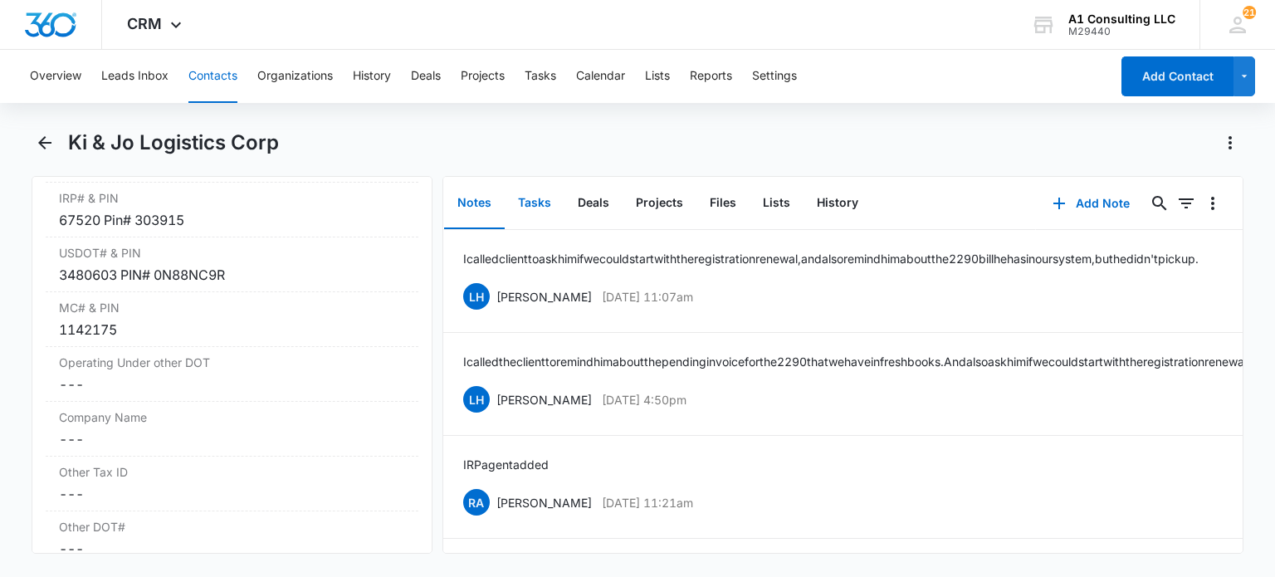
click at [524, 198] on button "Tasks" at bounding box center [535, 203] width 60 height 51
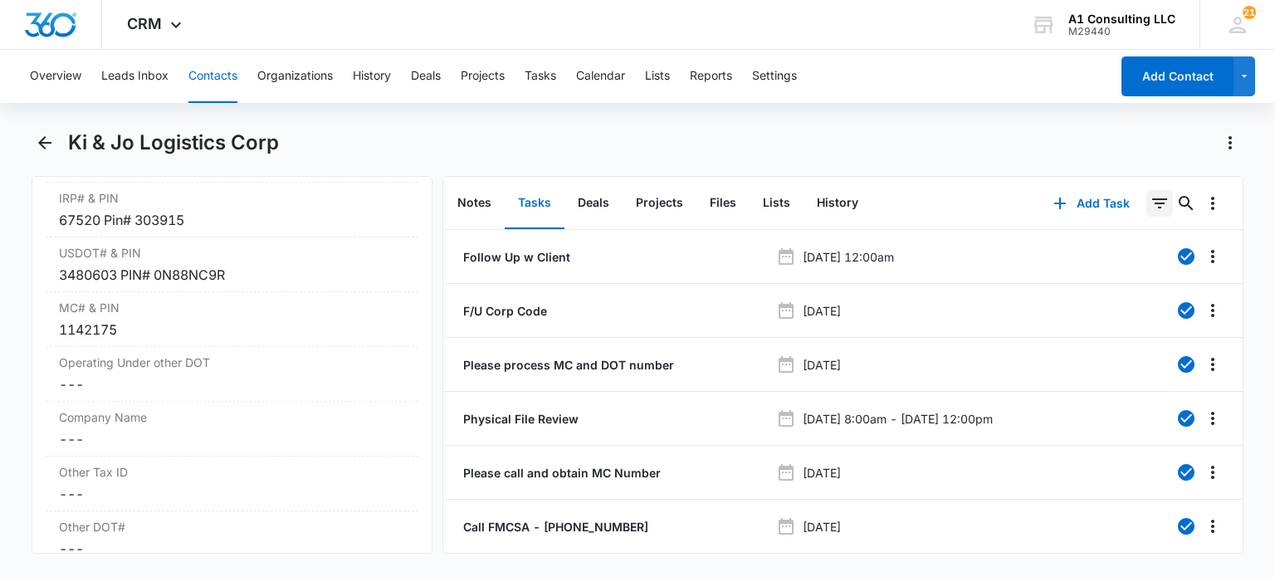
click at [1153, 208] on icon "Filters" at bounding box center [1159, 203] width 20 height 20
click at [1136, 328] on div "Assigned By Assigned To Task status" at bounding box center [1056, 300] width 231 height 153
click at [1137, 342] on icon "Show Task status filters" at bounding box center [1139, 343] width 4 height 8
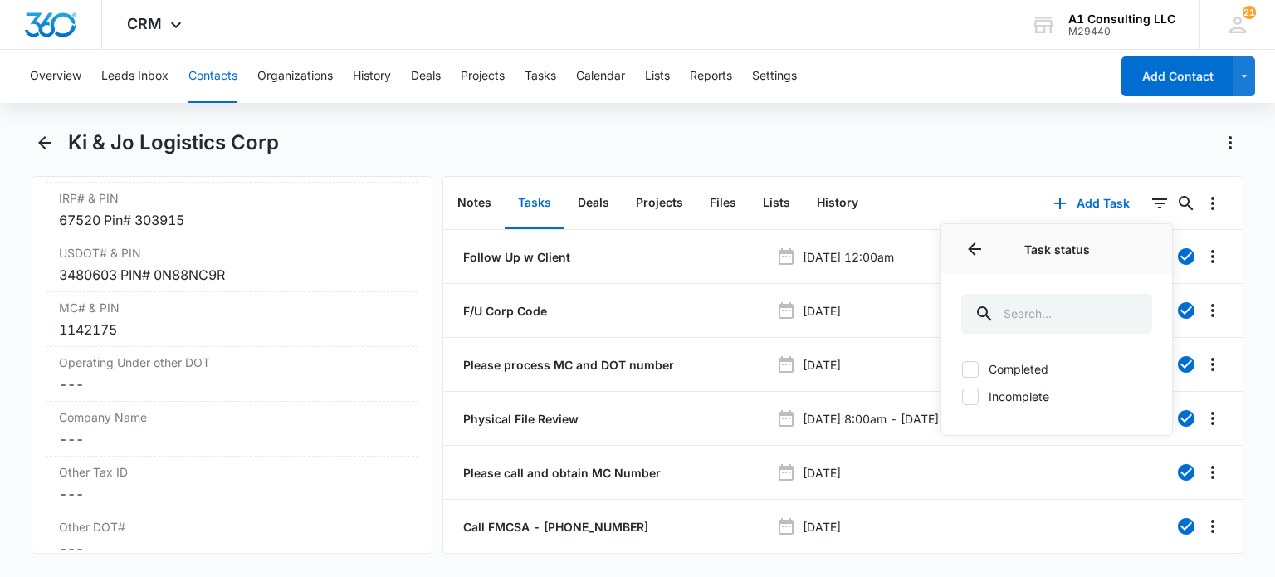
click at [1017, 399] on label "Incomplete" at bounding box center [1056, 396] width 191 height 17
click at [962, 397] on input "Incomplete" at bounding box center [961, 396] width 1 height 1
checkbox input "true"
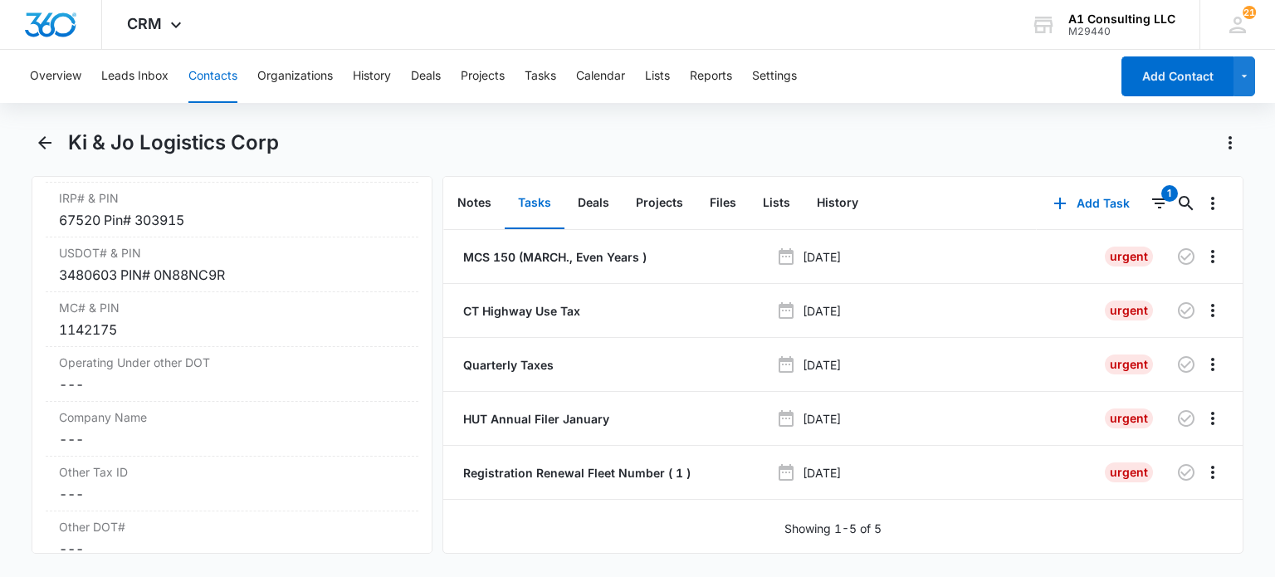
click at [646, 100] on div "Overview Leads Inbox Contacts Organizations History Deals Projects Tasks Calend…" at bounding box center [565, 76] width 1090 height 53
click at [622, 256] on p "MCS 150 (MARCH., Even Years )" at bounding box center [553, 256] width 187 height 17
click at [208, 78] on button "Contacts" at bounding box center [212, 76] width 49 height 53
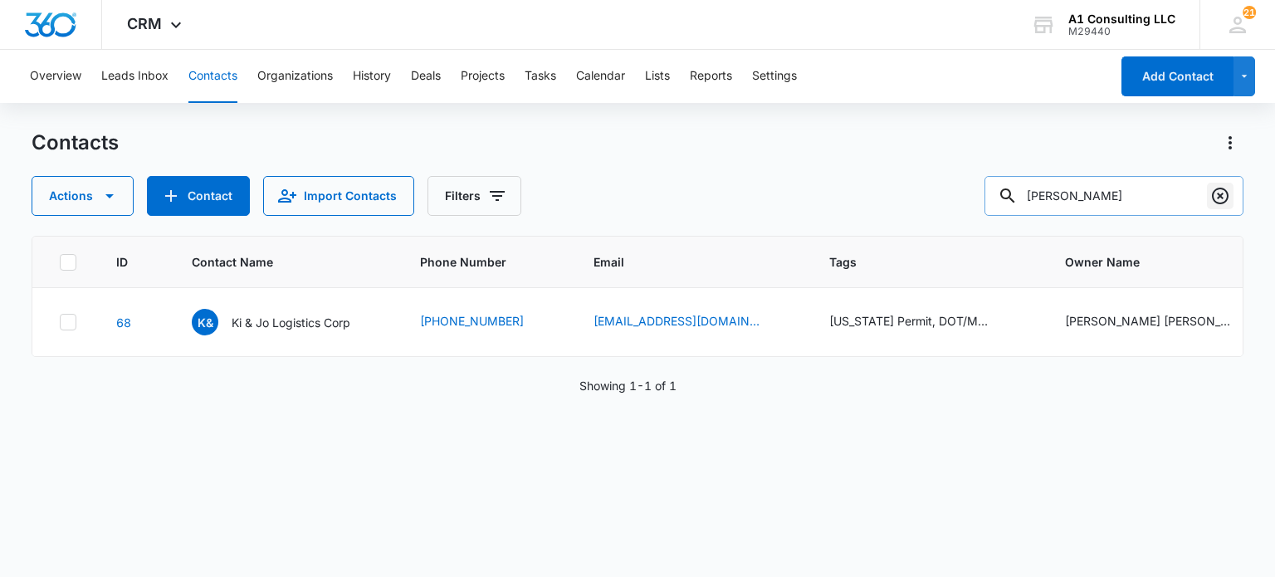
click at [1224, 192] on icon "Clear" at bounding box center [1220, 196] width 20 height 20
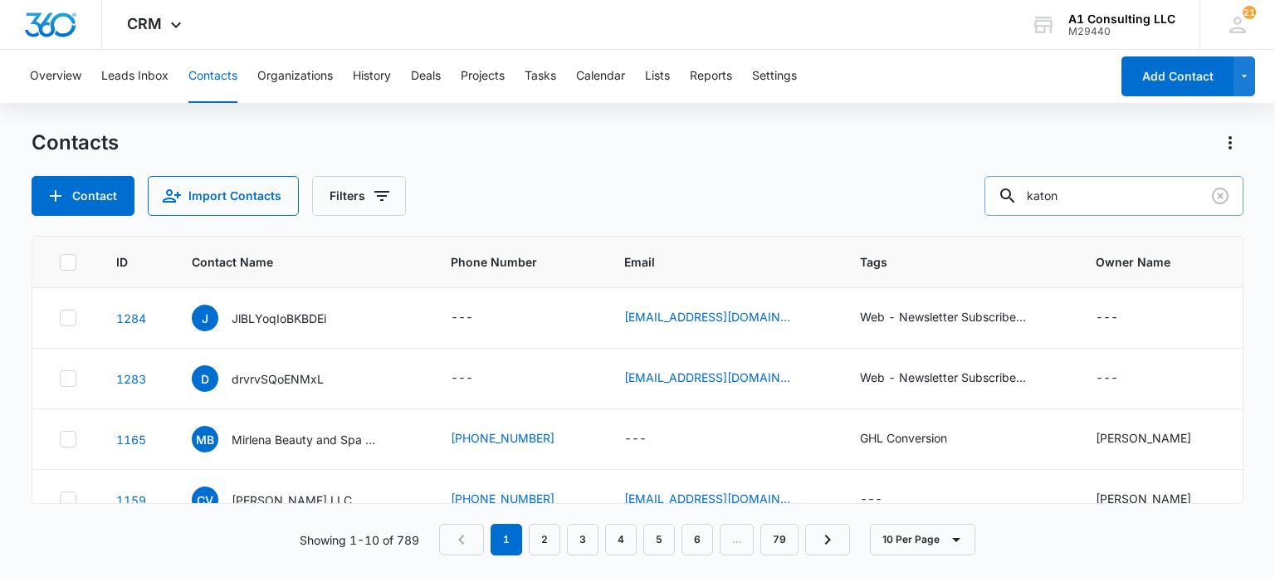
type input "katon"
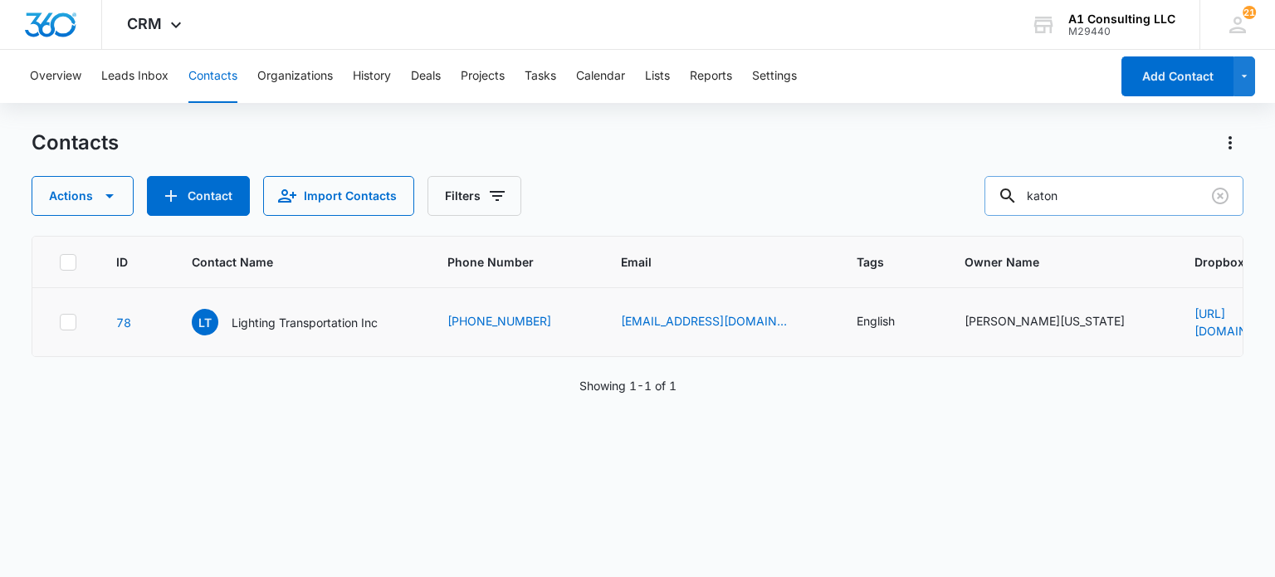
click at [309, 311] on div "LT Lighting Transportation Inc" at bounding box center [285, 322] width 186 height 27
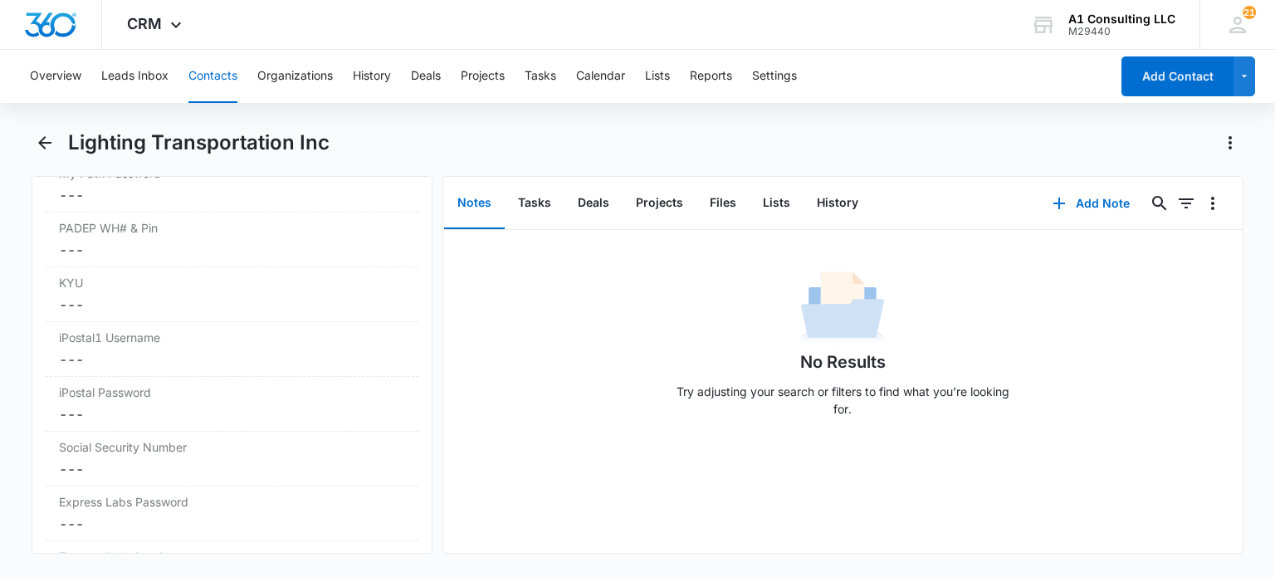
scroll to position [3470, 0]
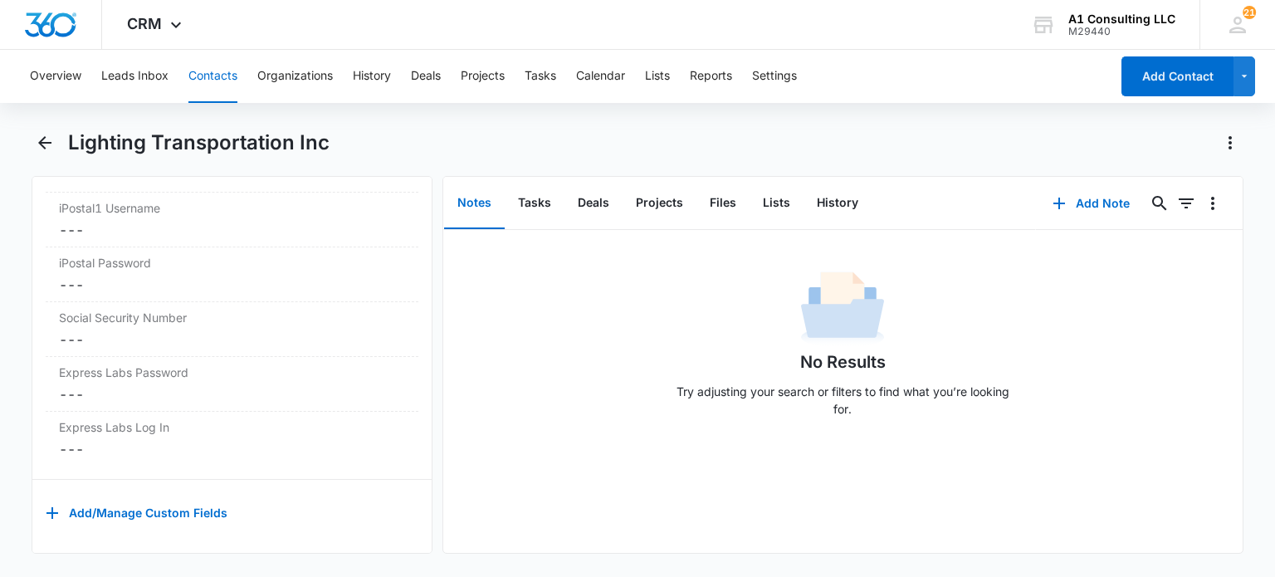
click at [206, 85] on button "Contacts" at bounding box center [212, 76] width 49 height 53
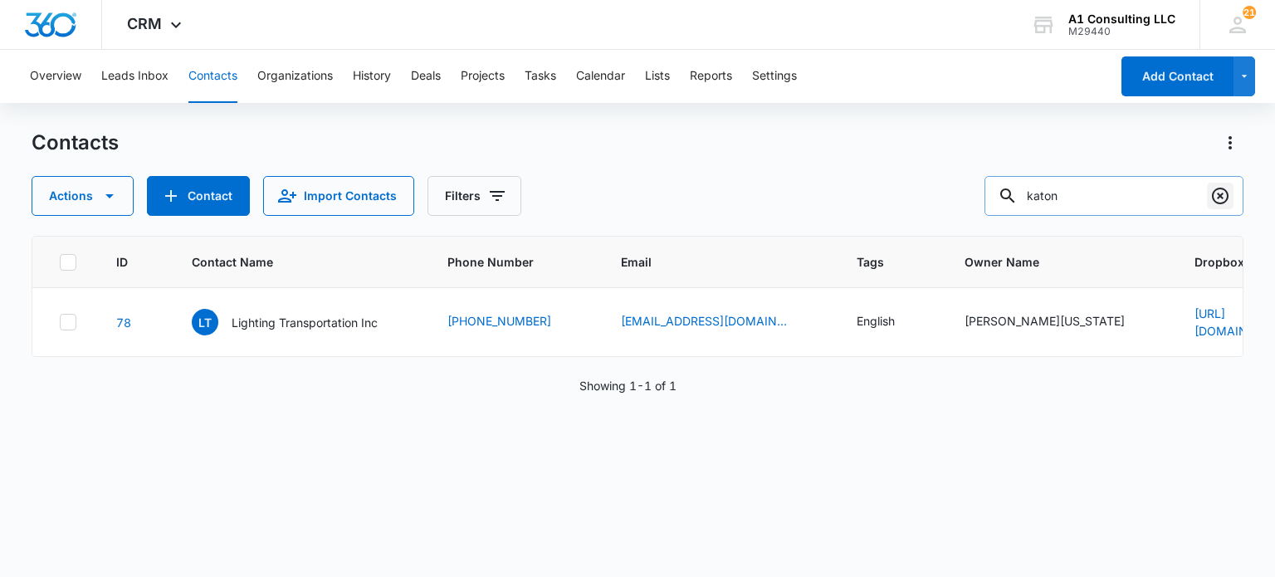
click at [1223, 200] on icon "Clear" at bounding box center [1220, 196] width 20 height 20
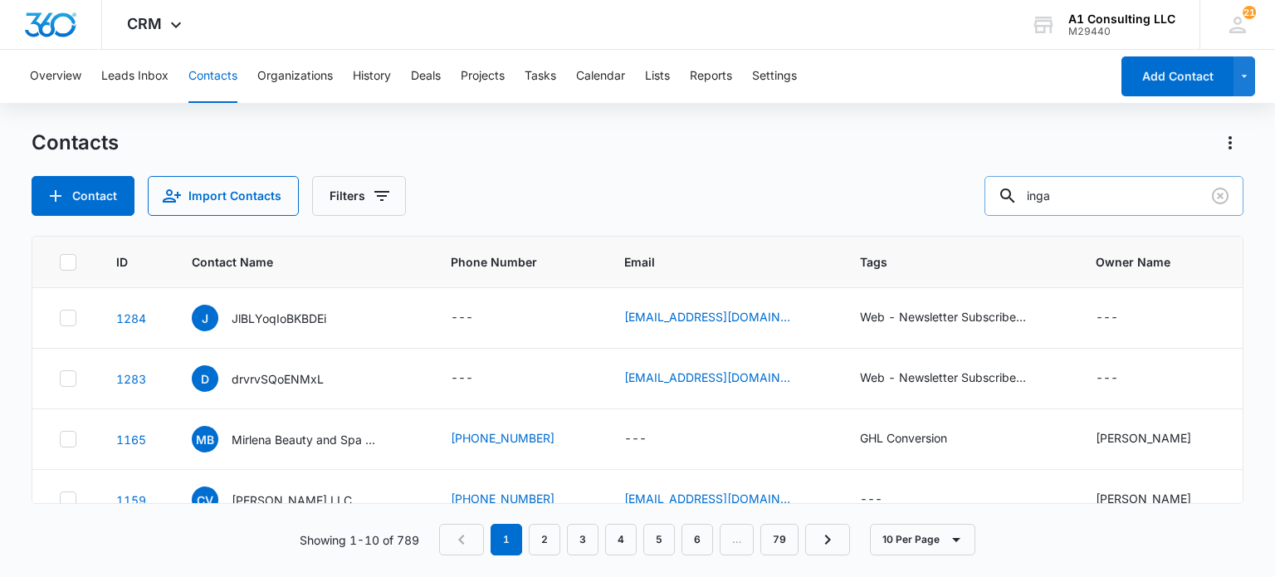
type input "inga"
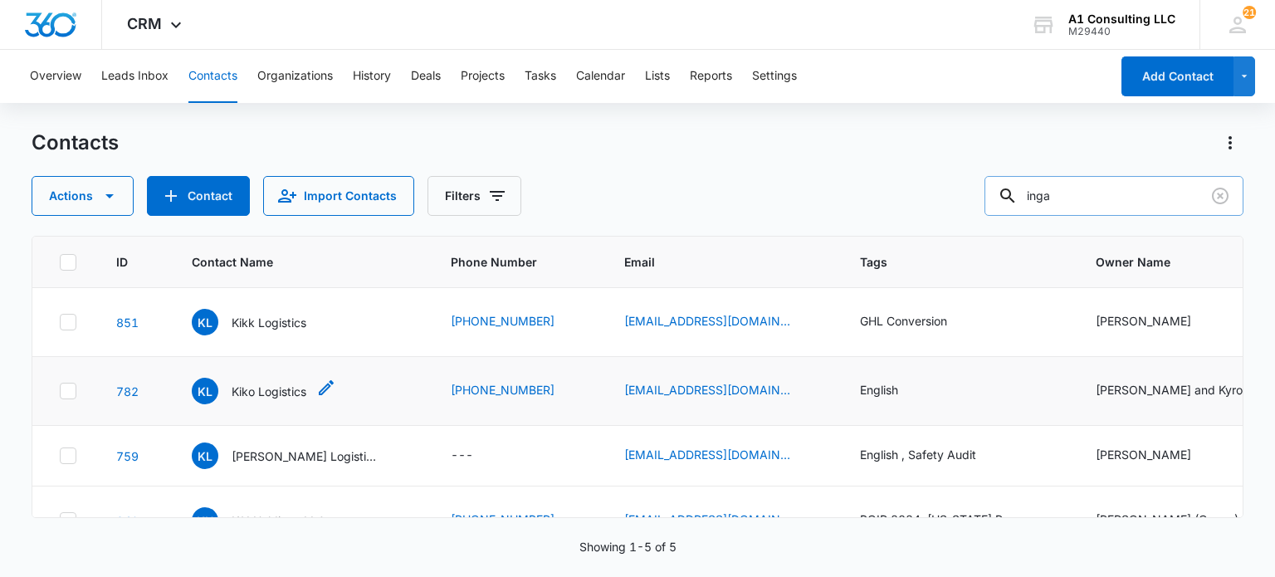
click at [296, 388] on p "Kiko Logistics" at bounding box center [269, 391] width 75 height 17
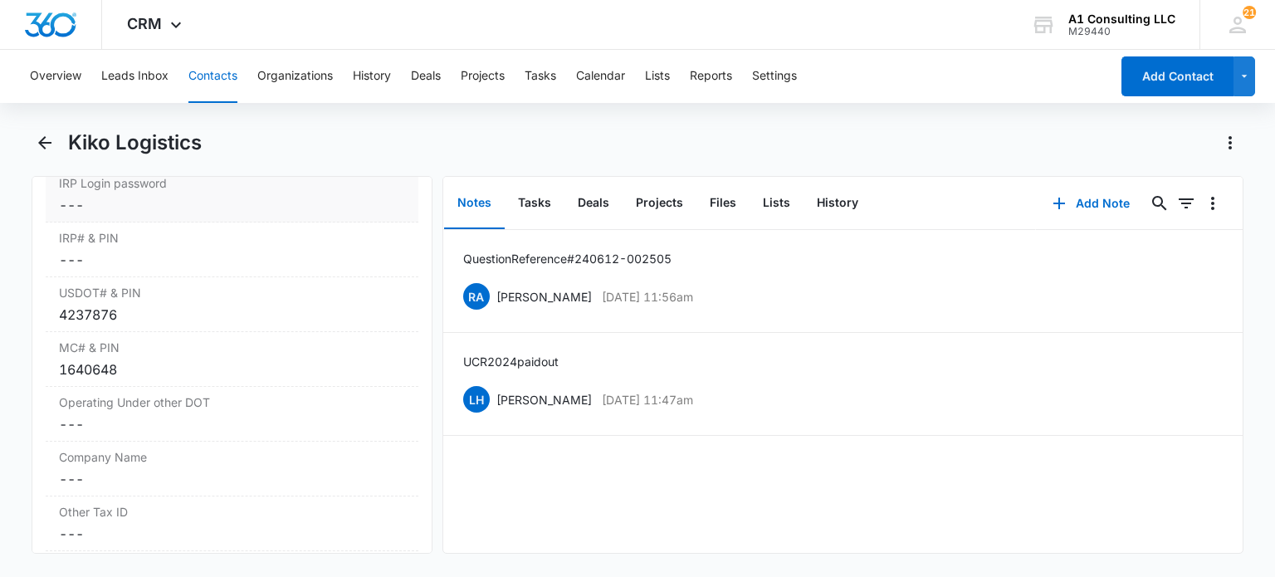
scroll to position [2514, 0]
click at [520, 195] on button "Tasks" at bounding box center [535, 203] width 60 height 51
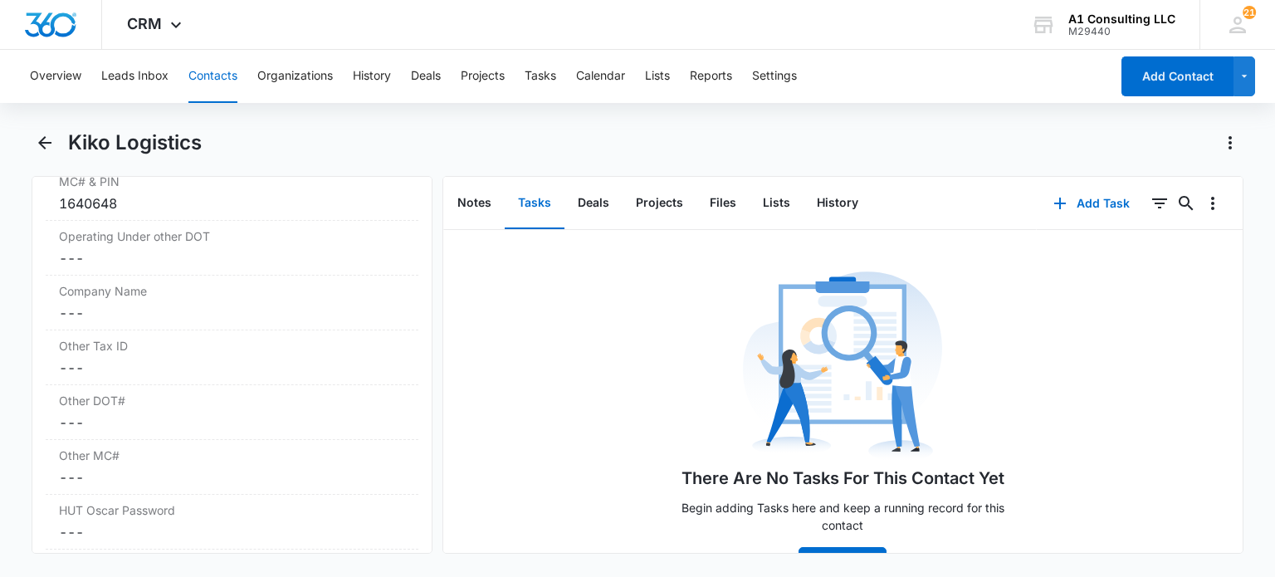
drag, startPoint x: 229, startPoint y: 82, endPoint x: 229, endPoint y: 92, distance: 10.0
click at [228, 82] on button "Contacts" at bounding box center [212, 76] width 49 height 53
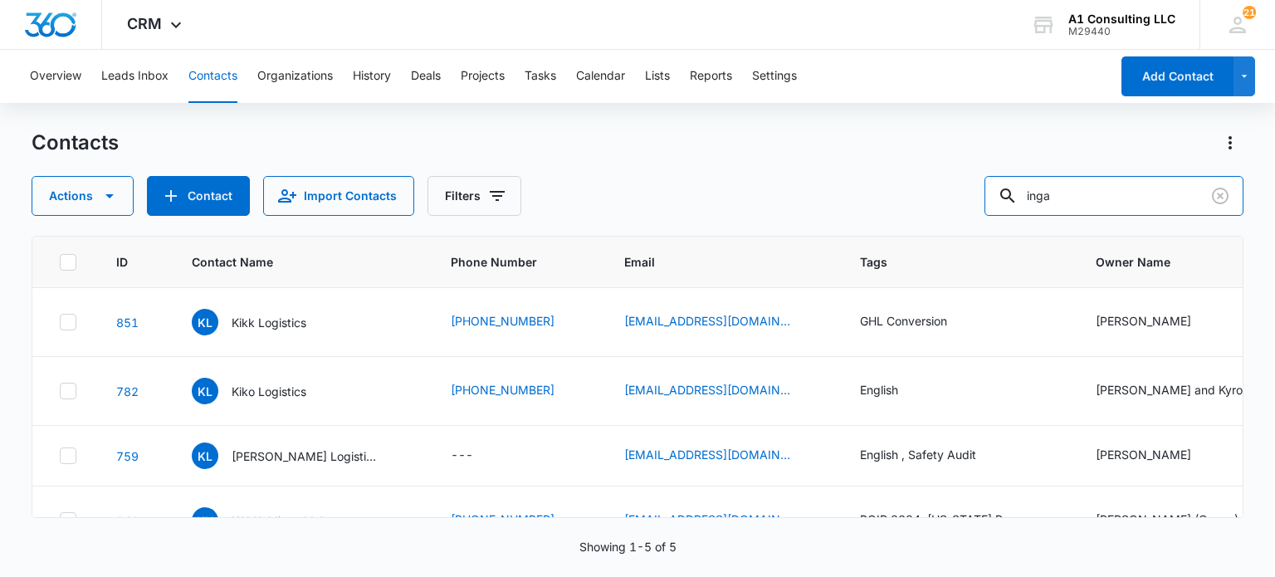
drag, startPoint x: 1106, startPoint y: 202, endPoint x: 846, endPoint y: 205, distance: 259.8
click at [846, 199] on div "Actions Contact Import Contacts Filters inga" at bounding box center [637, 196] width 1211 height 40
type input "yousef"
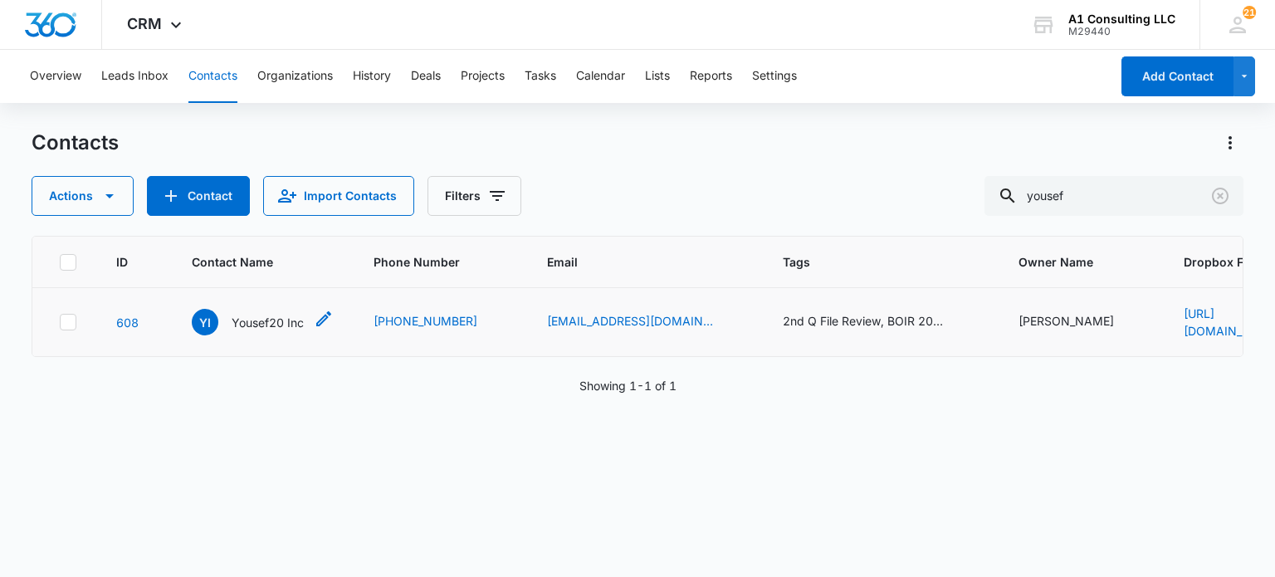
click at [243, 328] on p "Yousef20 Inc" at bounding box center [268, 322] width 72 height 17
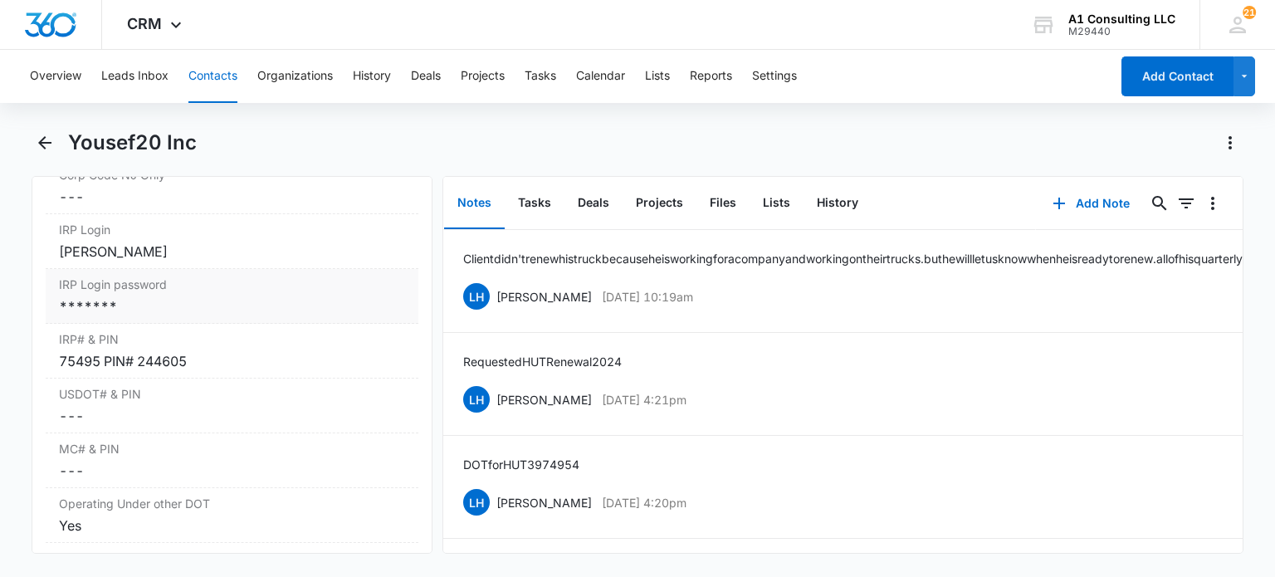
scroll to position [2324, 0]
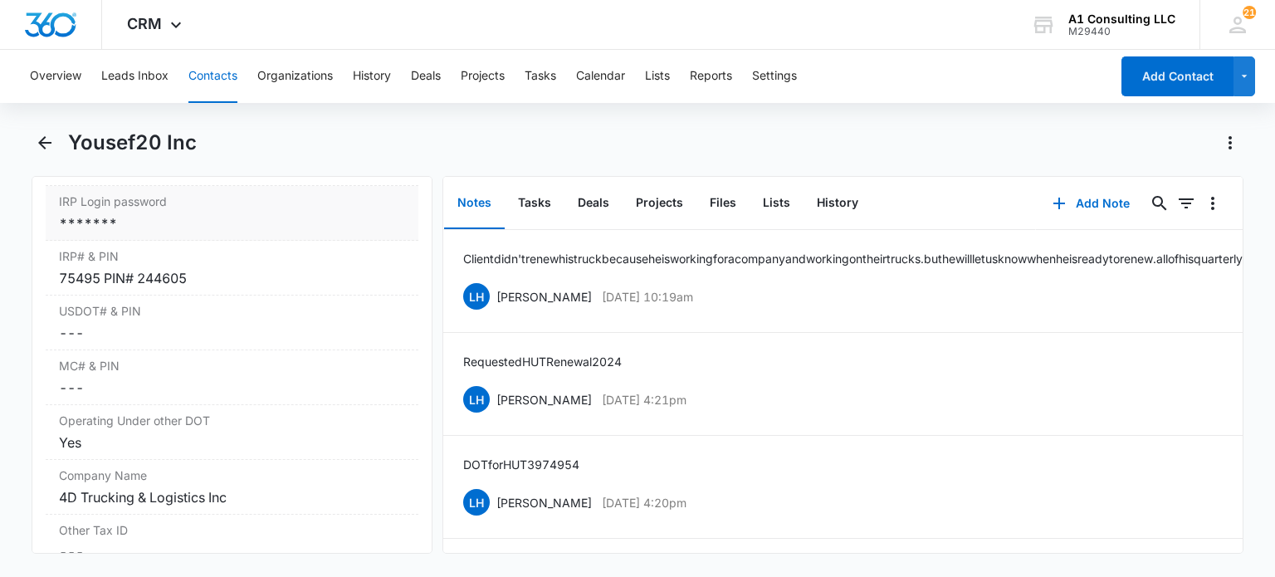
click at [181, 233] on div "*******" at bounding box center [231, 223] width 345 height 20
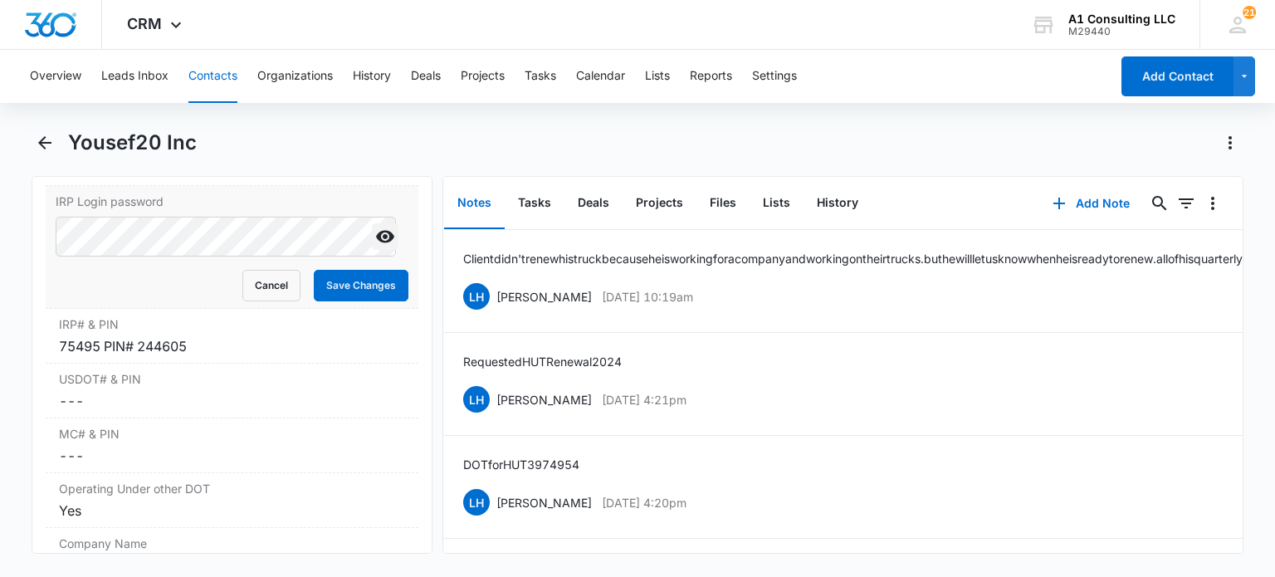
click at [376, 243] on icon "Show" at bounding box center [385, 237] width 18 height 12
click at [272, 301] on button "Cancel" at bounding box center [271, 286] width 58 height 32
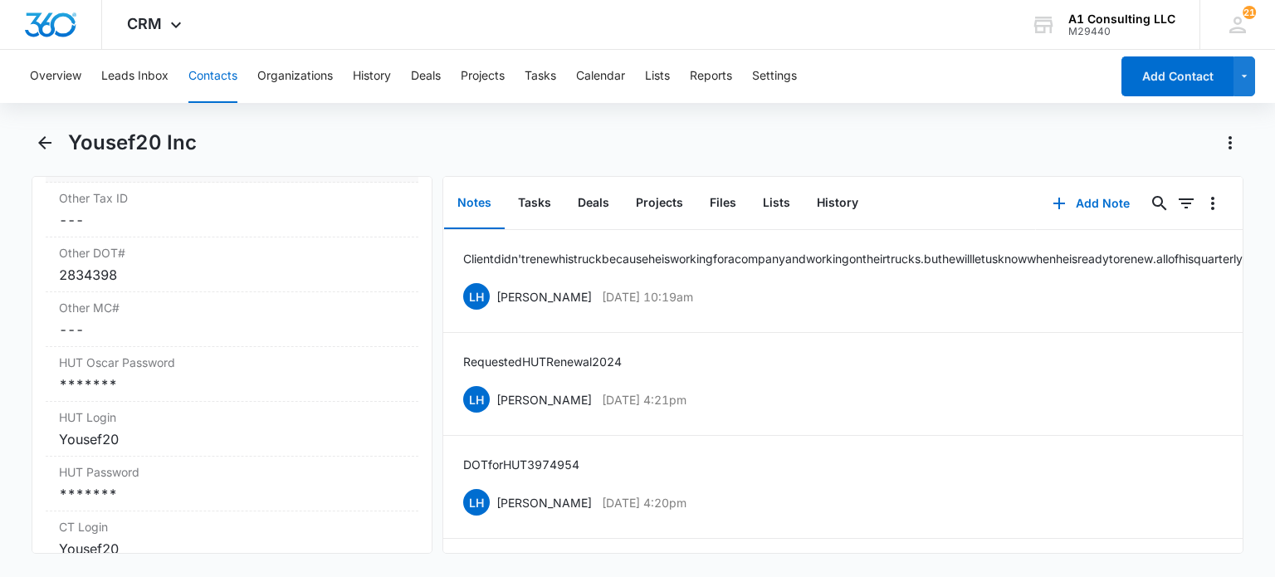
scroll to position [2739, 0]
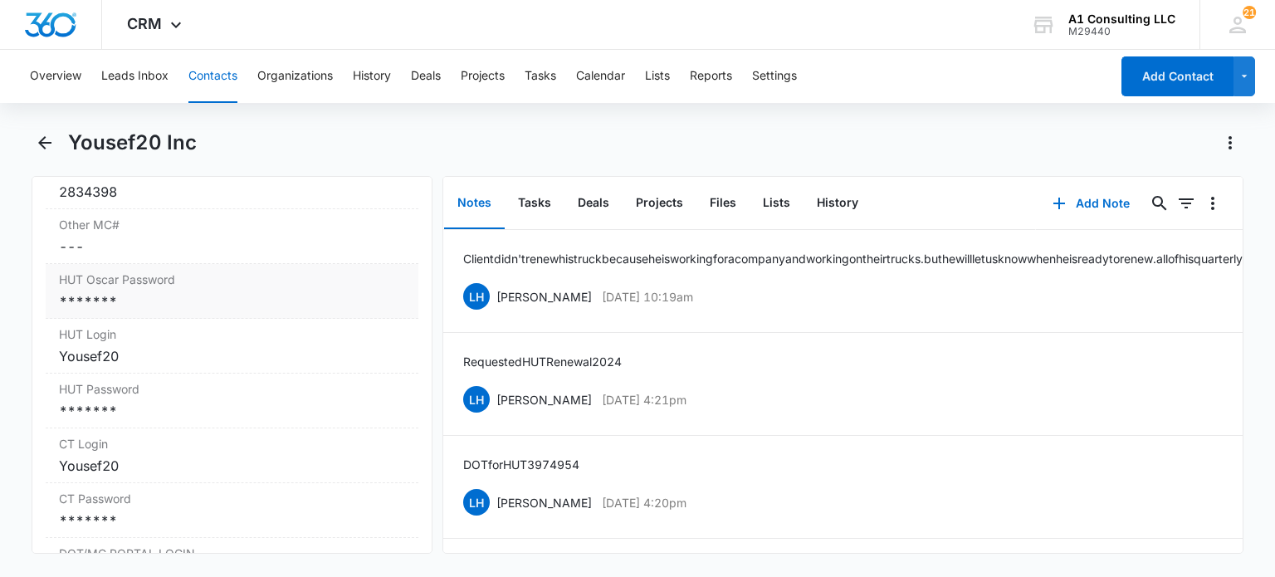
click at [156, 311] on div "*******" at bounding box center [231, 301] width 345 height 20
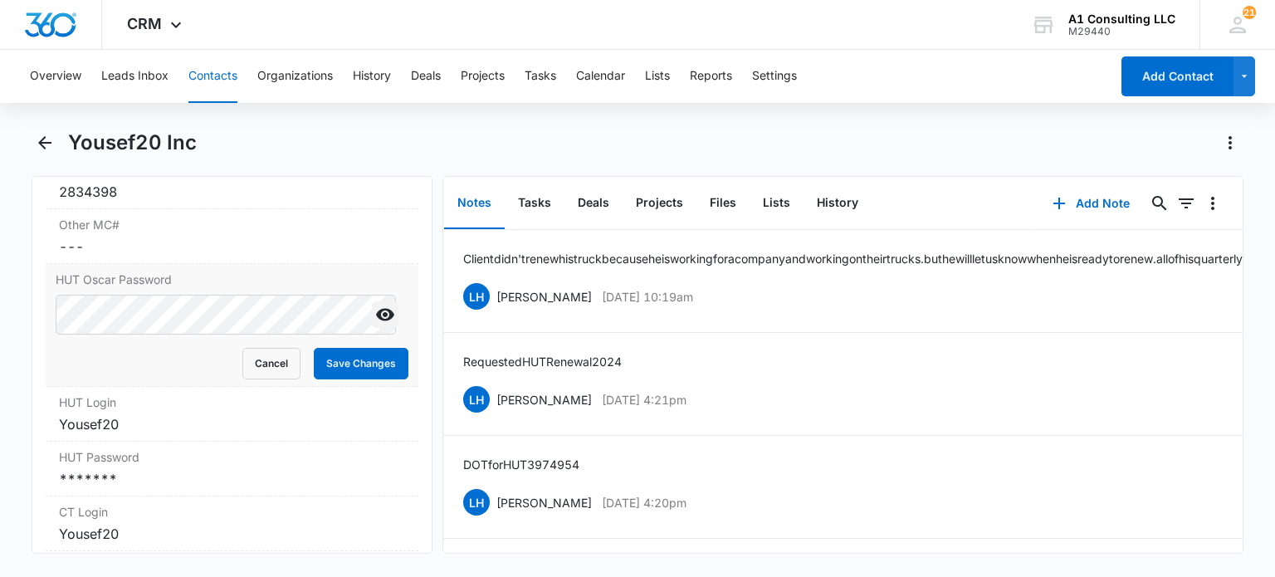
click at [375, 324] on icon "Show" at bounding box center [385, 315] width 20 height 20
click at [266, 379] on button "Cancel" at bounding box center [271, 364] width 58 height 32
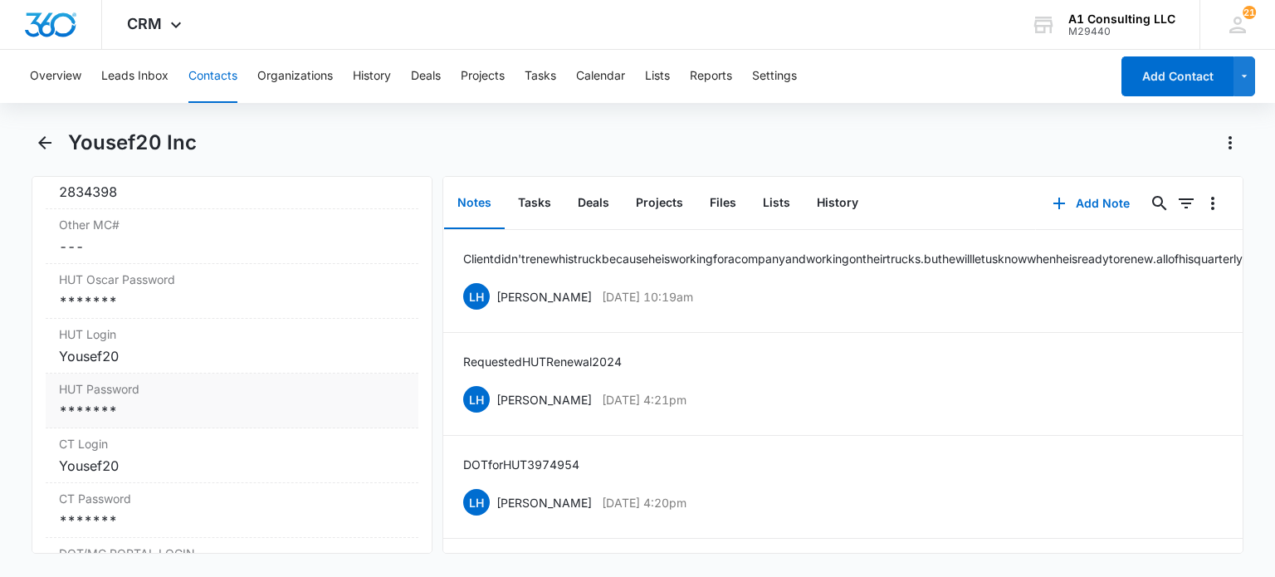
click at [139, 398] on label "HUT Password" at bounding box center [231, 388] width 345 height 17
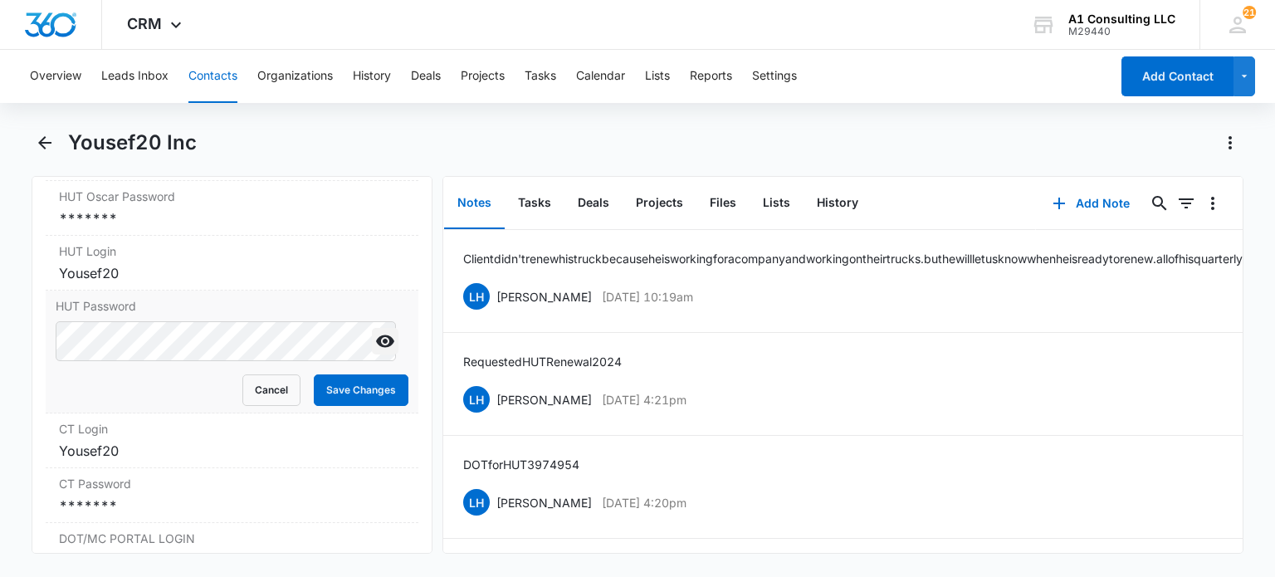
click at [375, 351] on icon "Show" at bounding box center [385, 341] width 20 height 20
click at [271, 406] on button "Cancel" at bounding box center [271, 390] width 58 height 32
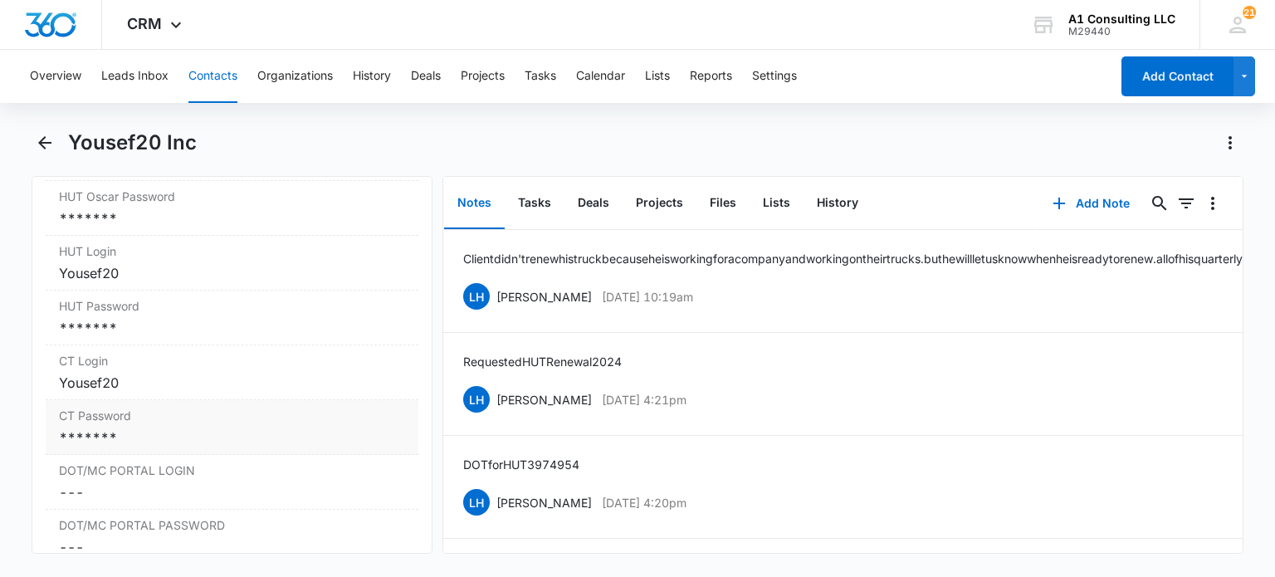
scroll to position [2904, 0]
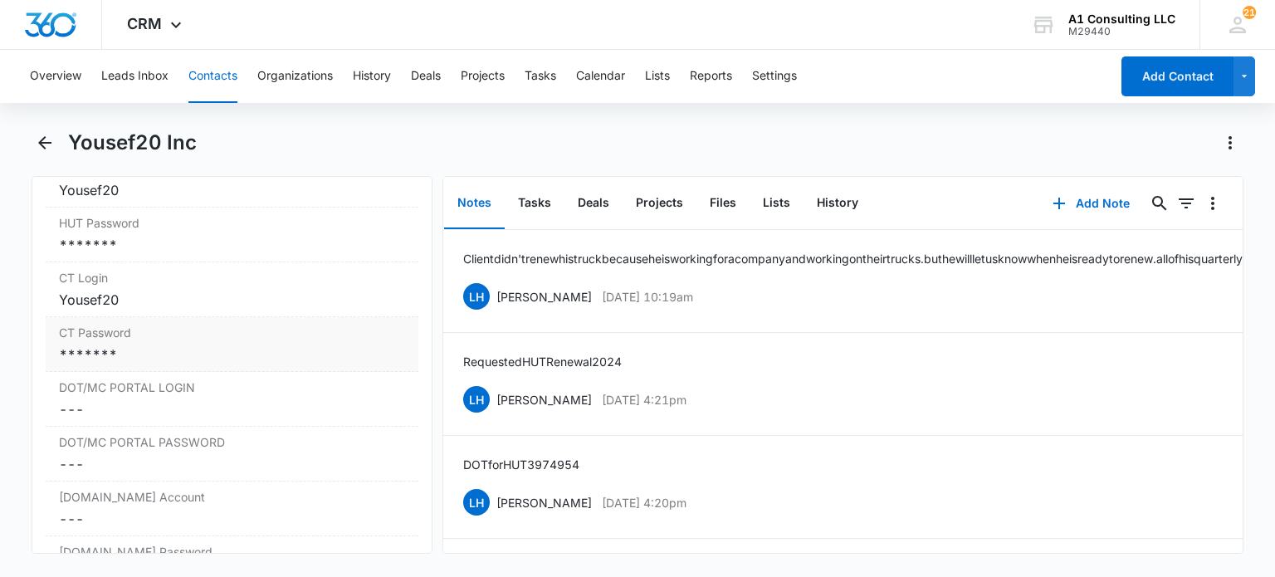
click at [136, 364] on div "*******" at bounding box center [231, 354] width 345 height 20
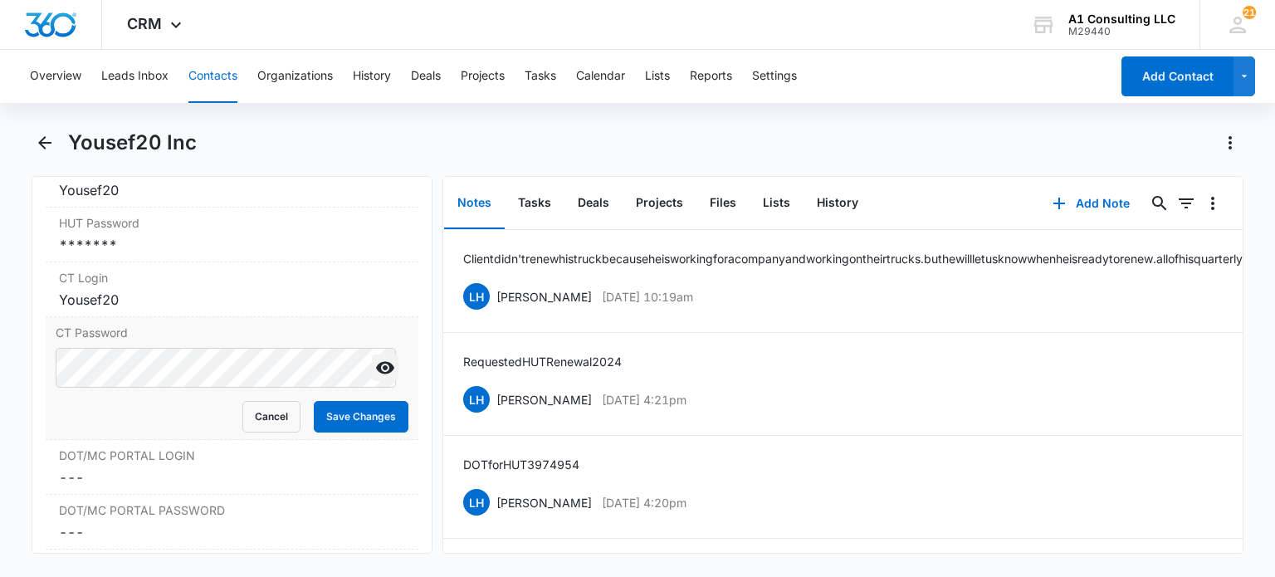
click at [375, 378] on icon "Show" at bounding box center [385, 368] width 20 height 20
click at [249, 432] on button "Cancel" at bounding box center [271, 417] width 58 height 32
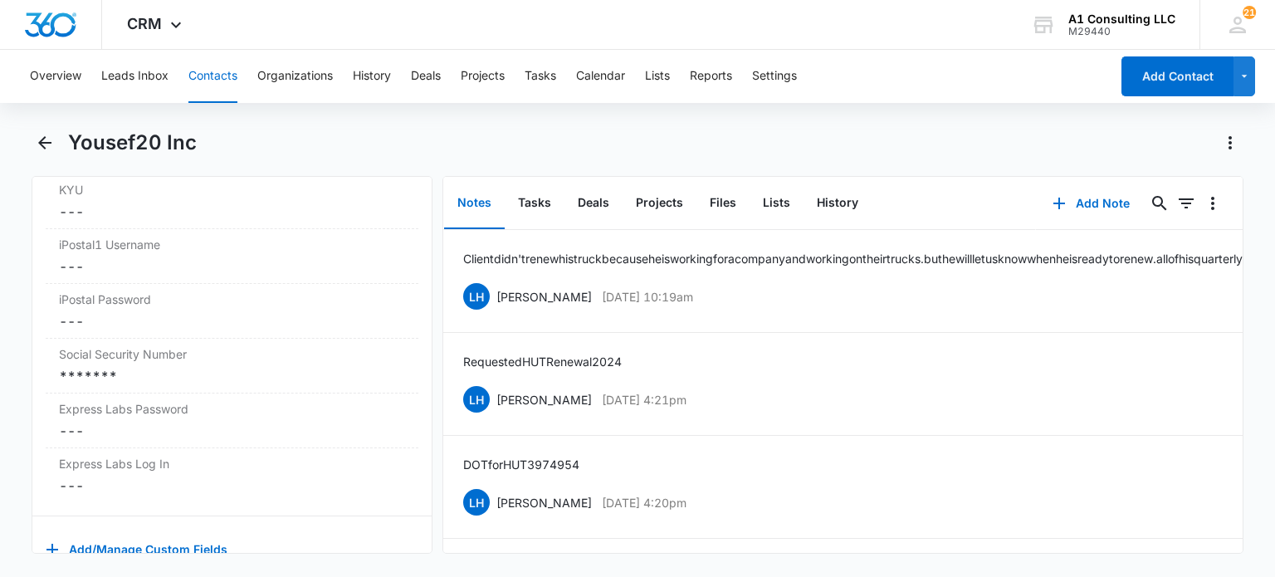
scroll to position [3568, 0]
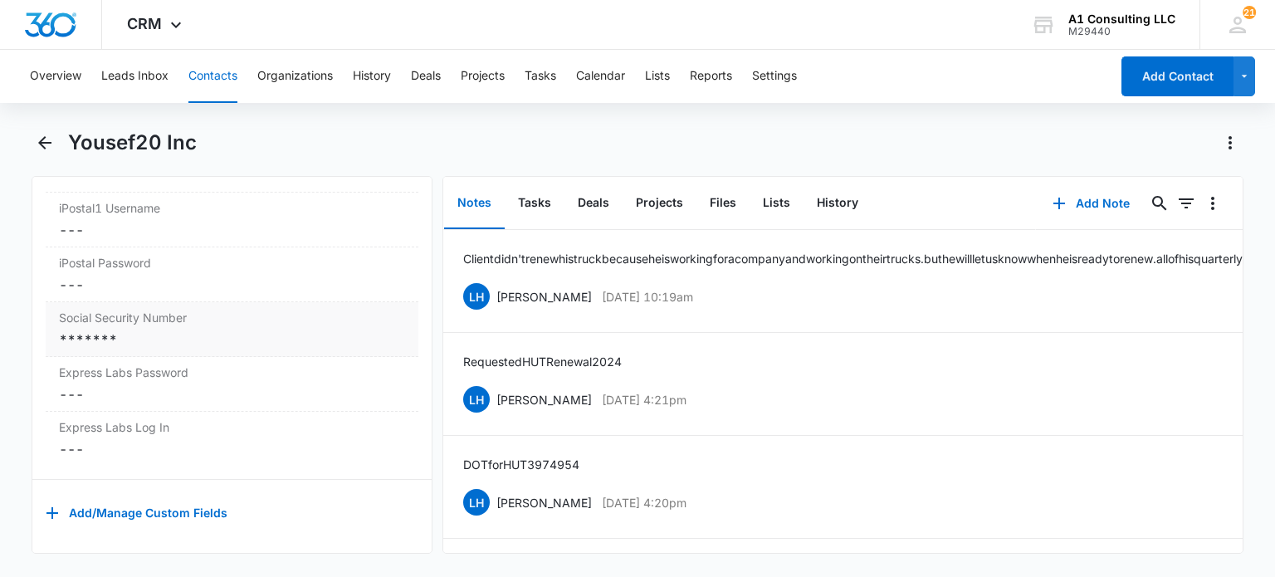
click at [250, 338] on div "Social Security Number Cancel Save Changes *******" at bounding box center [232, 329] width 372 height 55
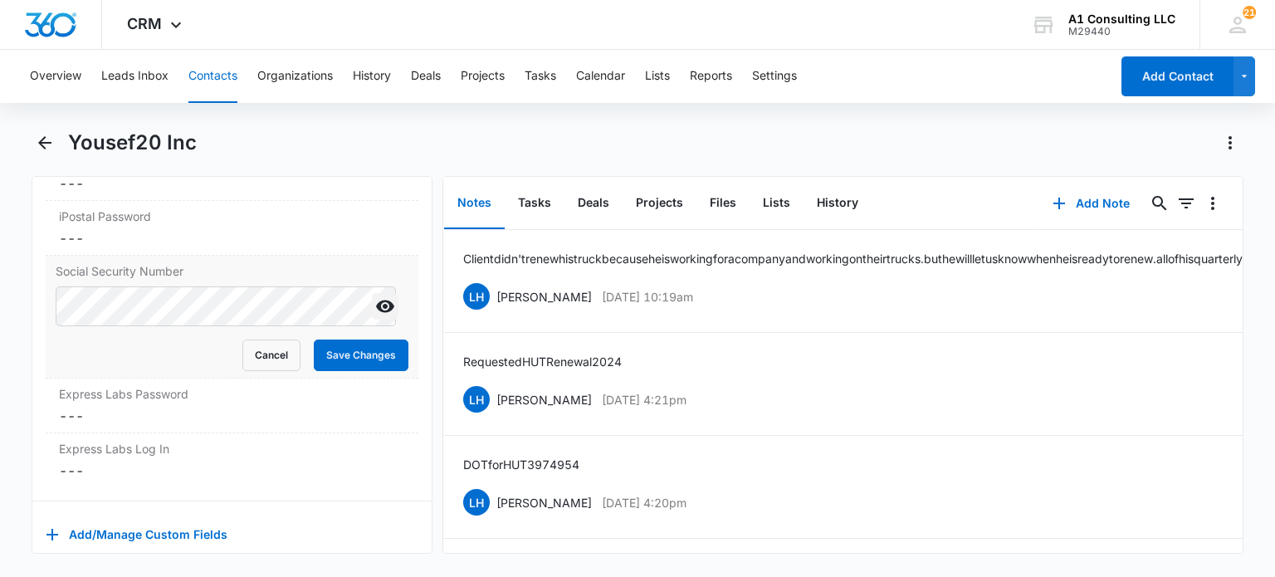
click at [375, 316] on icon "Show" at bounding box center [385, 306] width 20 height 20
drag, startPoint x: 232, startPoint y: 417, endPoint x: 250, endPoint y: 394, distance: 29.6
click at [242, 371] on button "Cancel" at bounding box center [271, 355] width 58 height 32
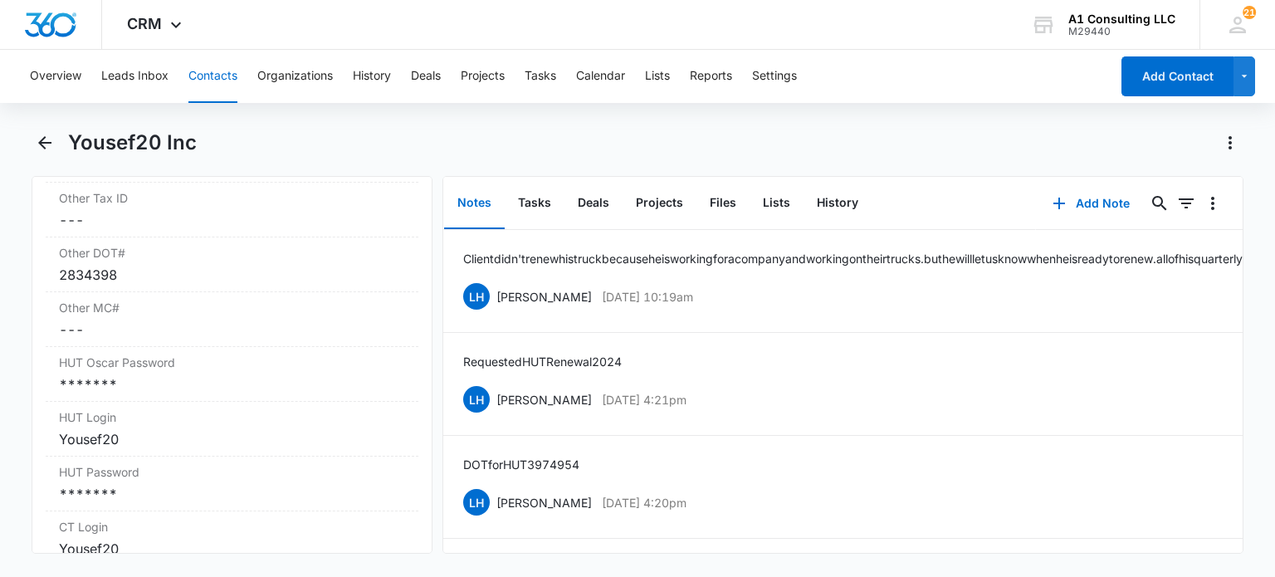
scroll to position [2490, 0]
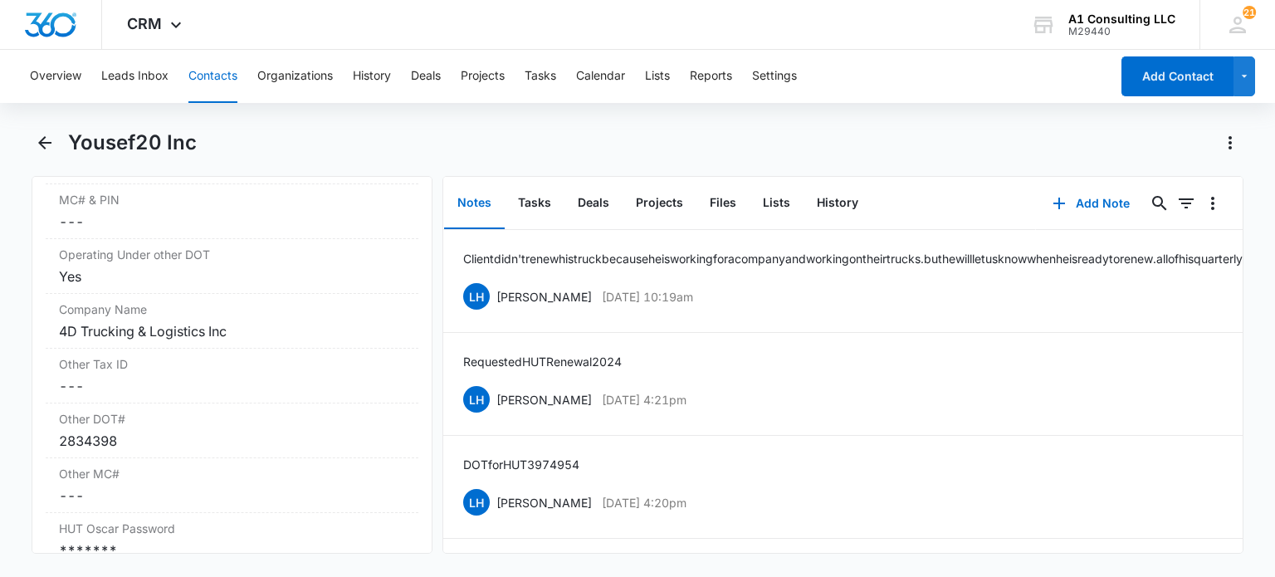
click at [216, 72] on button "Contacts" at bounding box center [212, 76] width 49 height 53
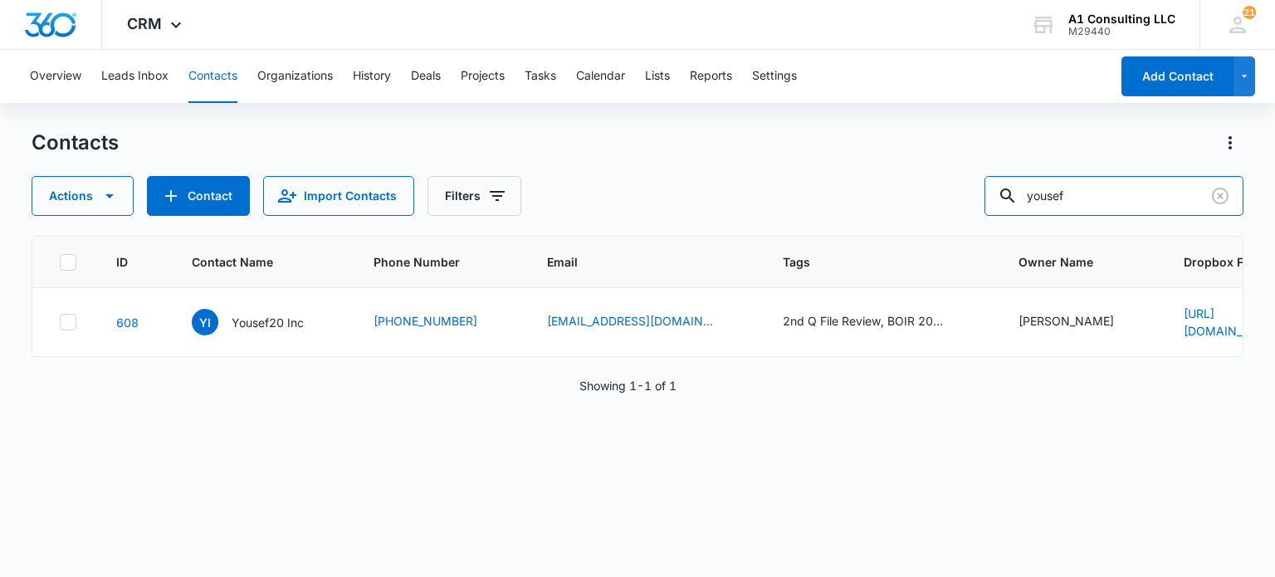
drag, startPoint x: 1075, startPoint y: 195, endPoint x: 827, endPoint y: 194, distance: 249.0
click at [827, 194] on div "Actions Contact Import Contacts Filters yousef" at bounding box center [637, 196] width 1211 height 40
type input "f"
type input "jason"
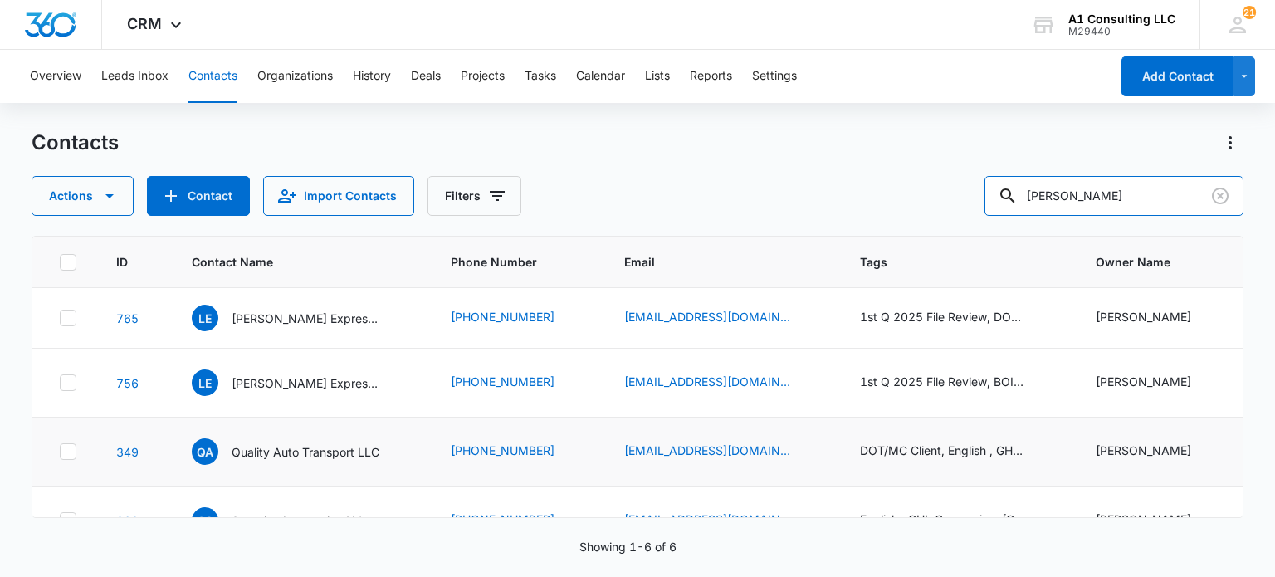
scroll to position [186, 0]
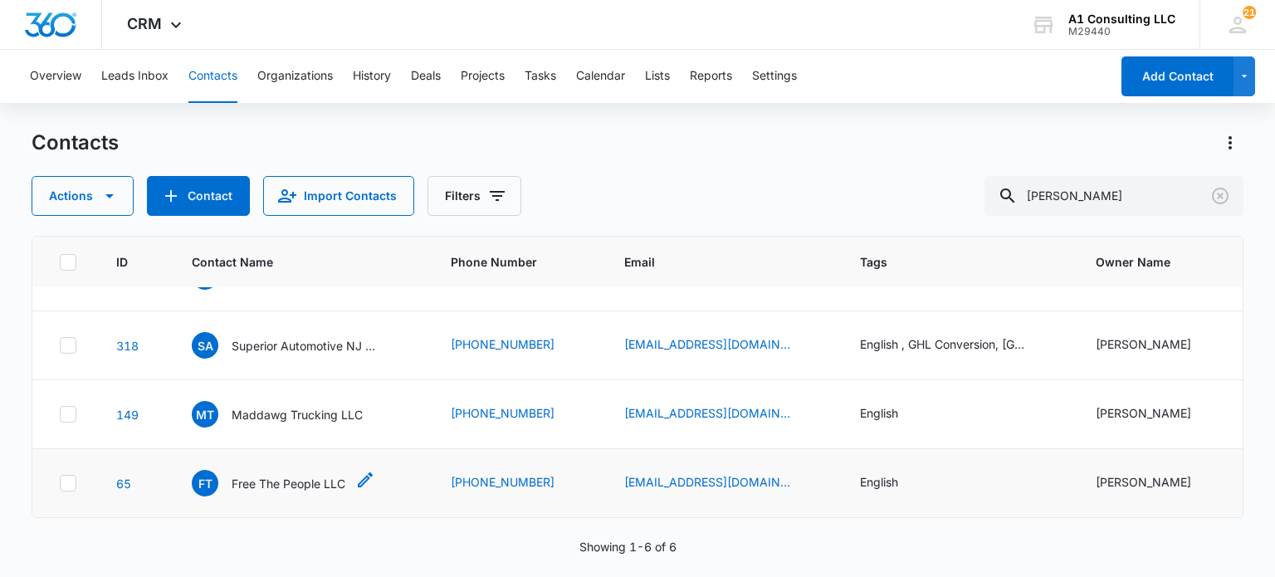
click at [305, 475] on p "Free The People LLC" at bounding box center [289, 483] width 114 height 17
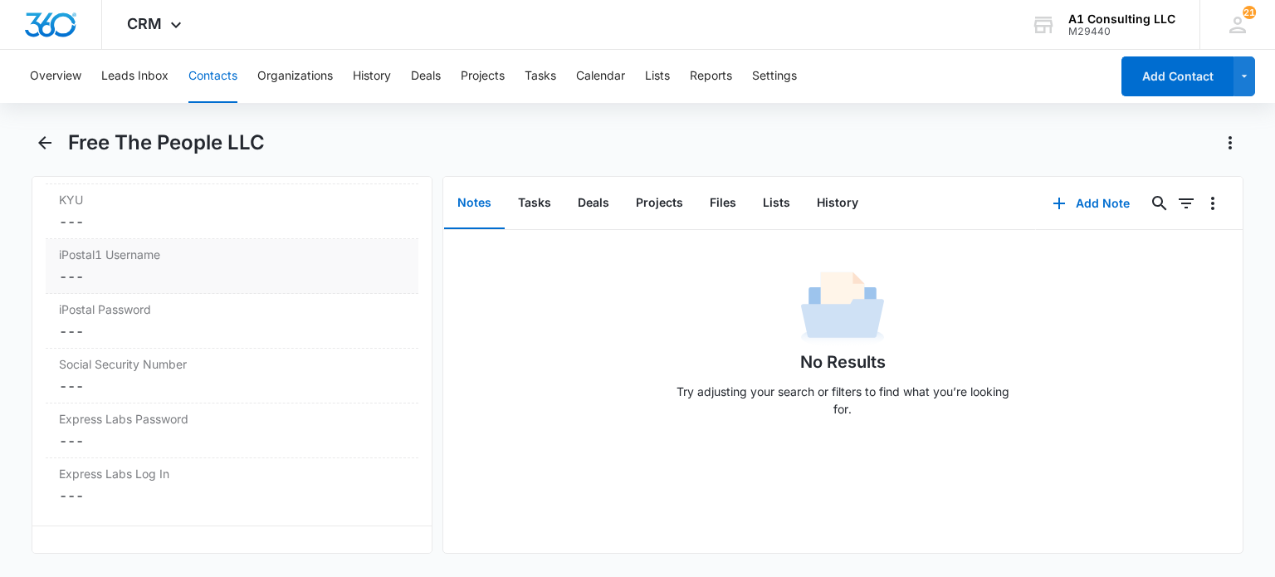
scroll to position [3490, 0]
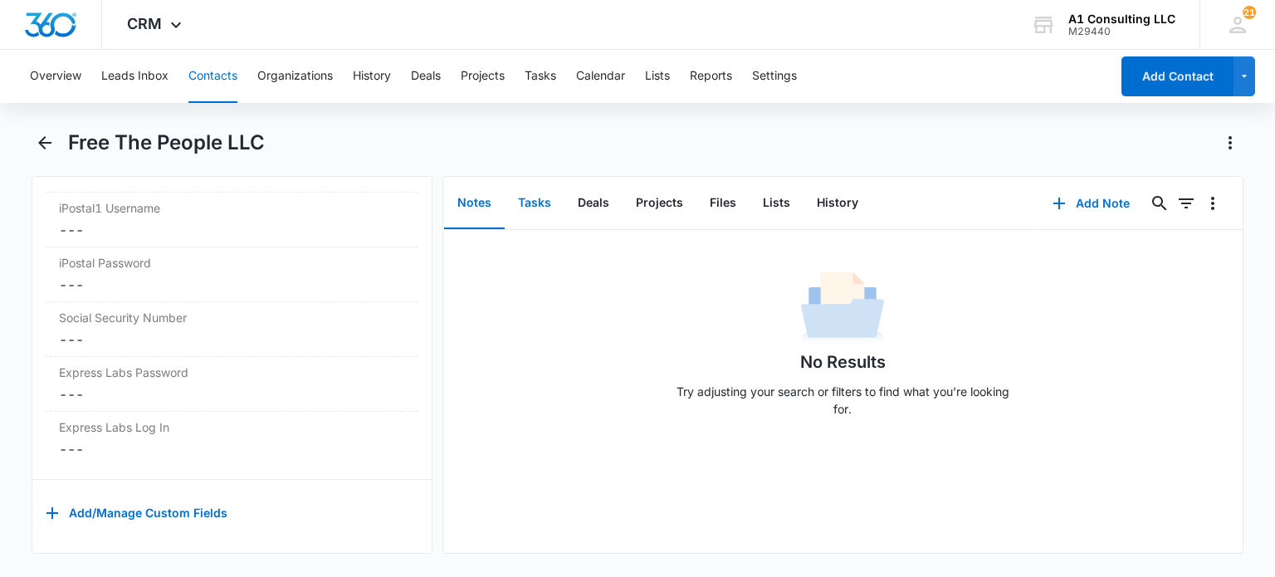
click at [547, 206] on button "Tasks" at bounding box center [535, 203] width 60 height 51
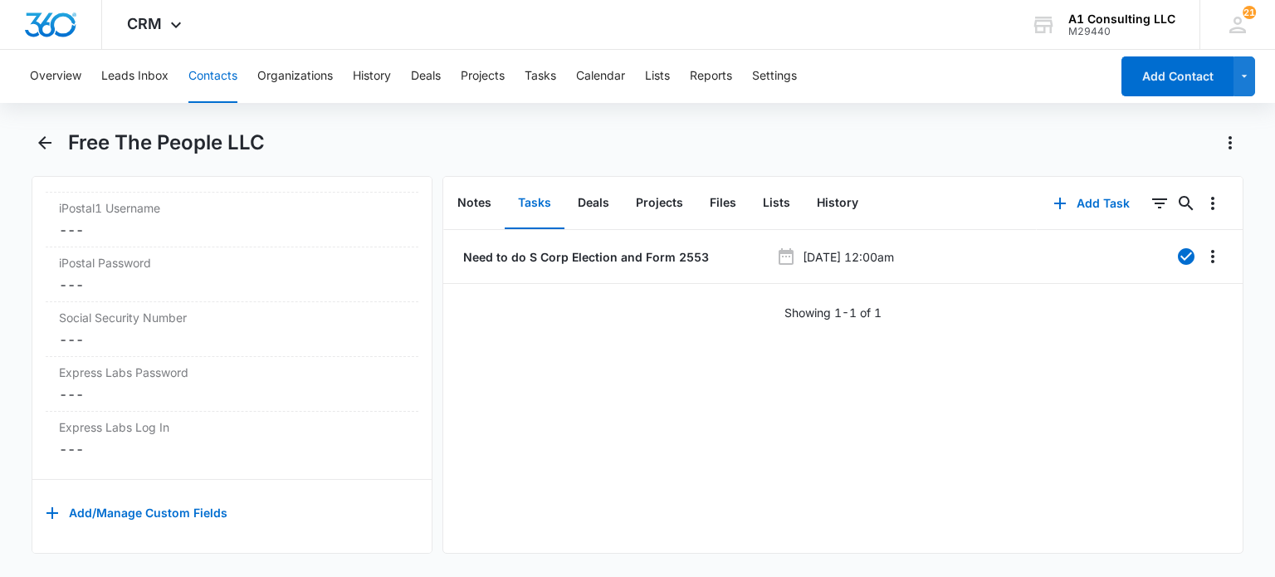
drag, startPoint x: 205, startPoint y: 72, endPoint x: 718, endPoint y: 178, distance: 523.7
click at [205, 72] on button "Contacts" at bounding box center [212, 76] width 49 height 53
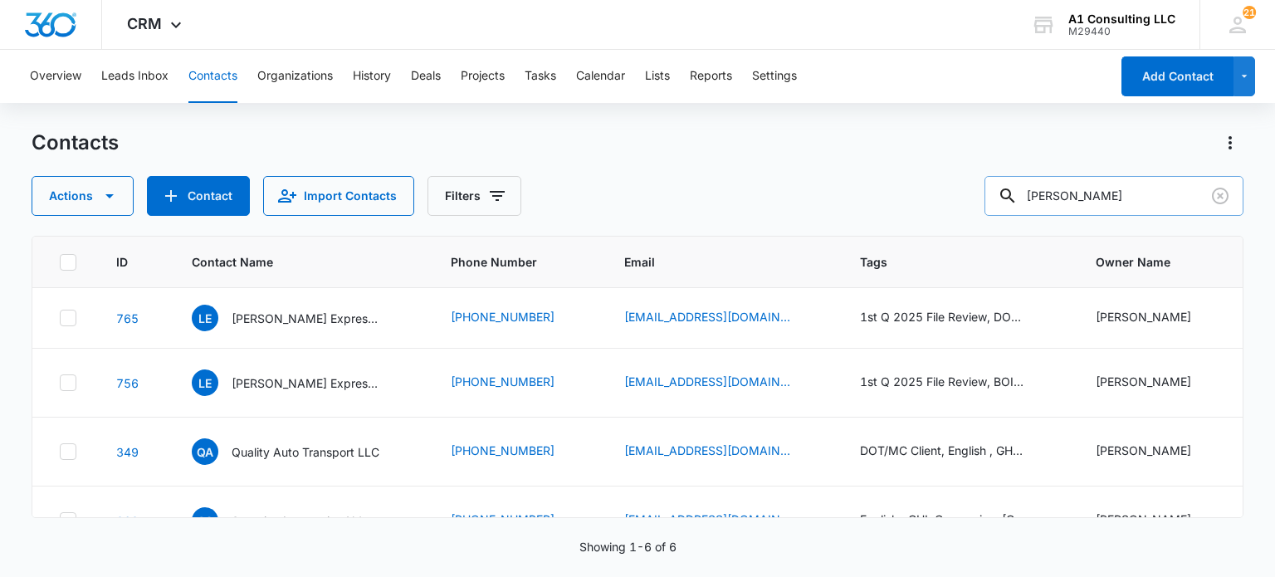
scroll to position [186, 0]
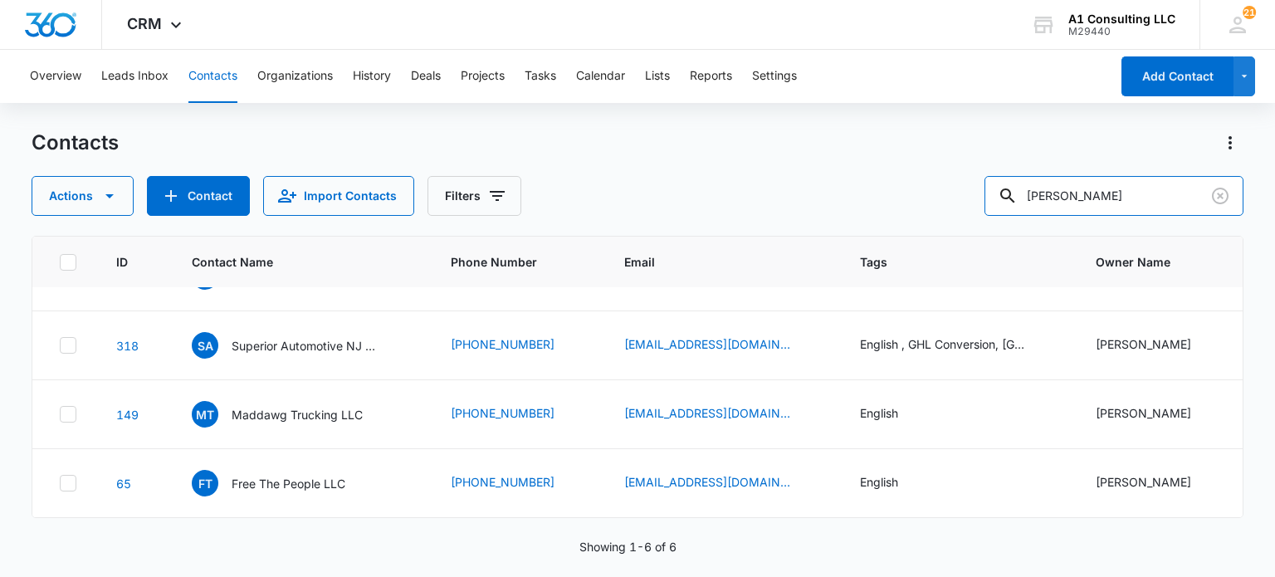
drag, startPoint x: 1154, startPoint y: 201, endPoint x: 866, endPoint y: 183, distance: 288.5
click at [866, 183] on div "Actions Contact Import Contacts Filters jason" at bounding box center [637, 196] width 1211 height 40
type input "jmy"
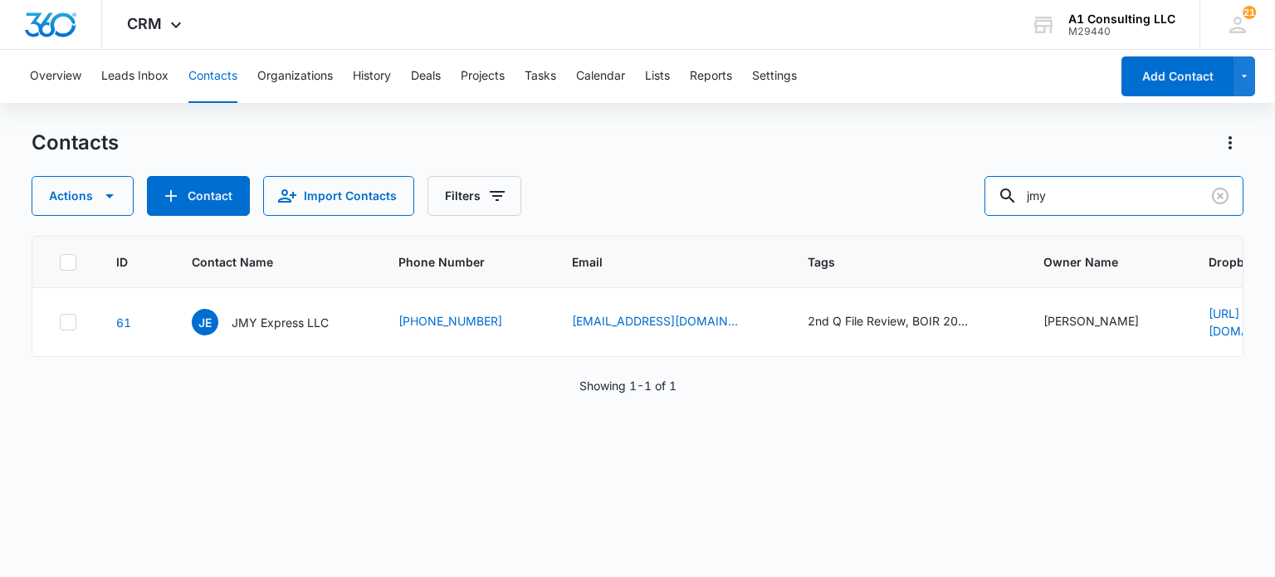
scroll to position [0, 0]
click at [288, 309] on div "JE JMY Express LLC" at bounding box center [260, 322] width 137 height 27
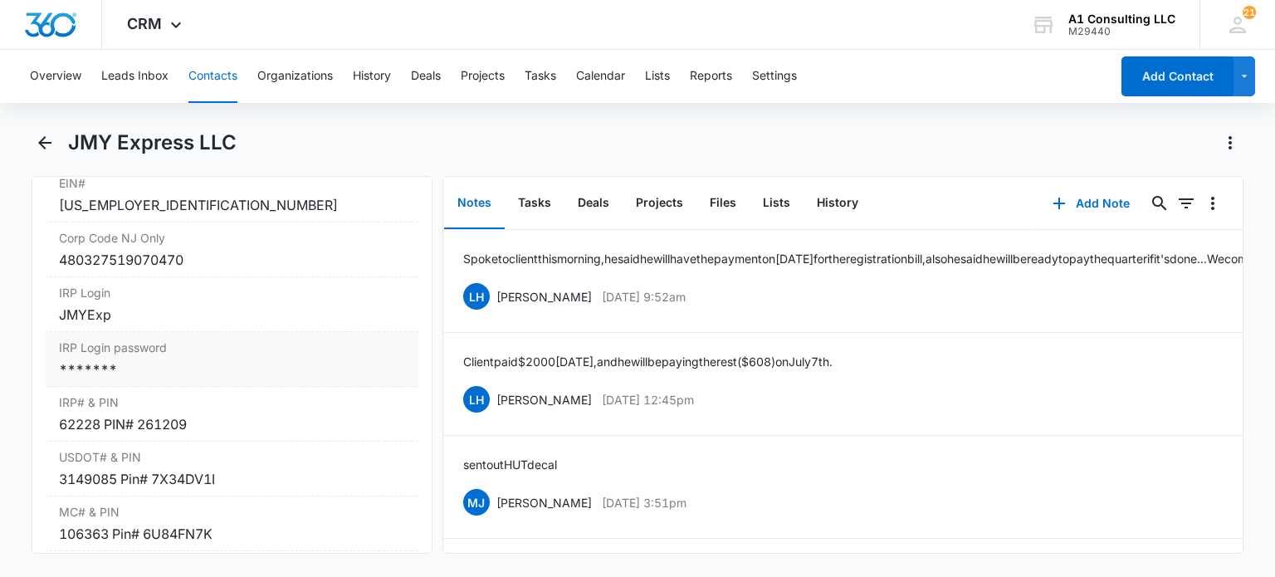
scroll to position [2241, 0]
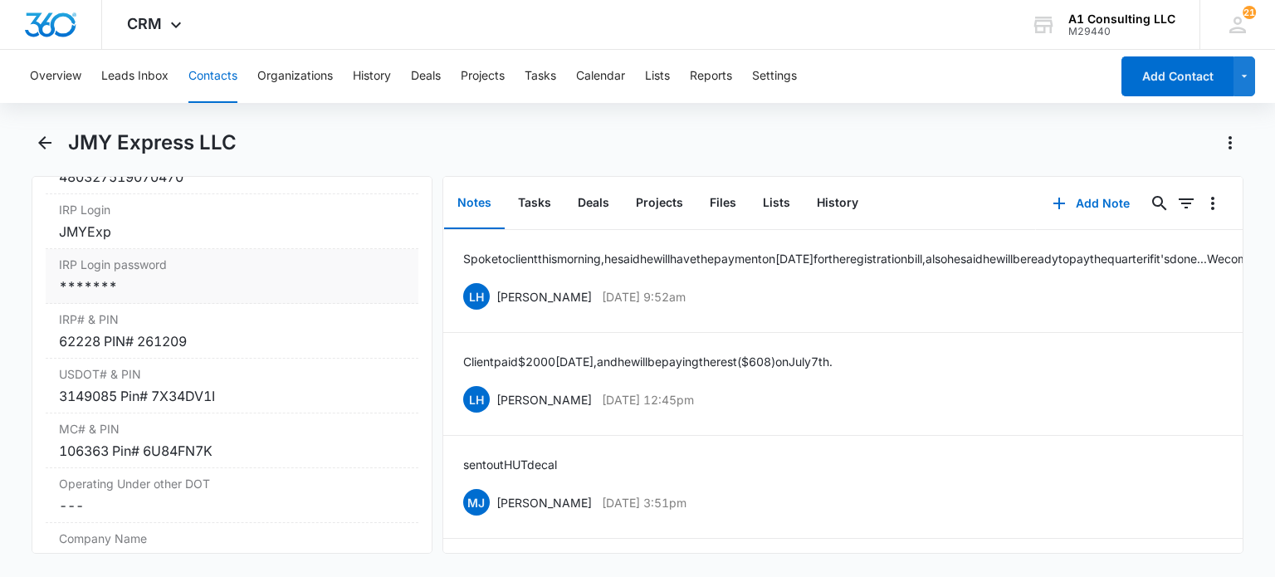
click at [171, 273] on label "IRP Login password" at bounding box center [231, 264] width 345 height 17
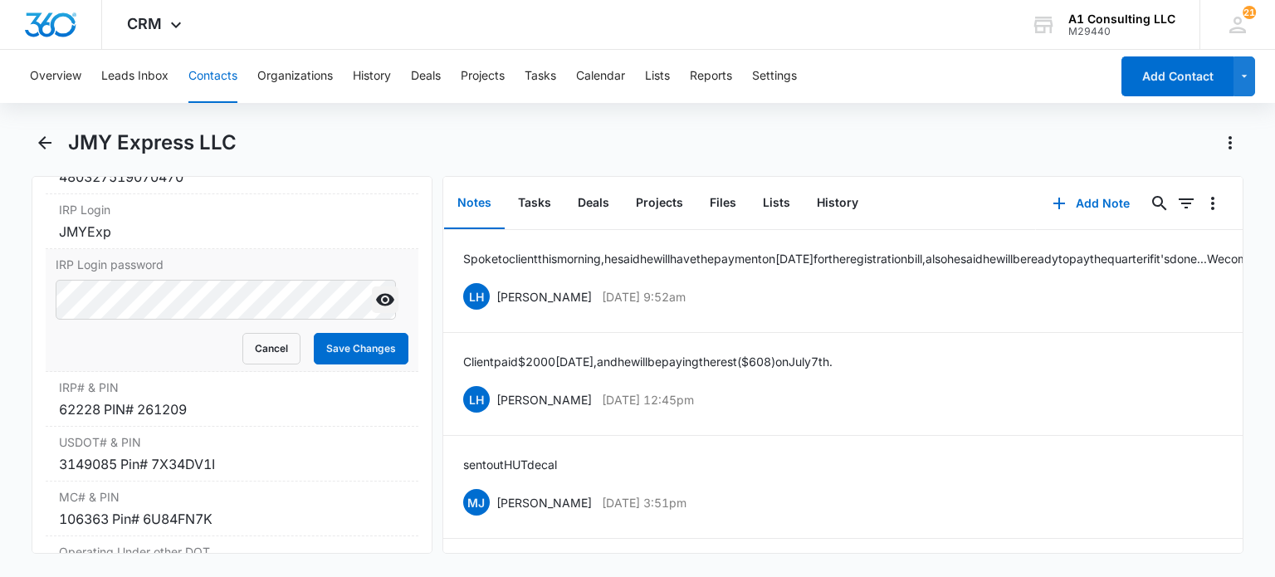
click at [375, 310] on icon "Show" at bounding box center [385, 300] width 20 height 20
click at [246, 364] on button "Cancel" at bounding box center [271, 349] width 58 height 32
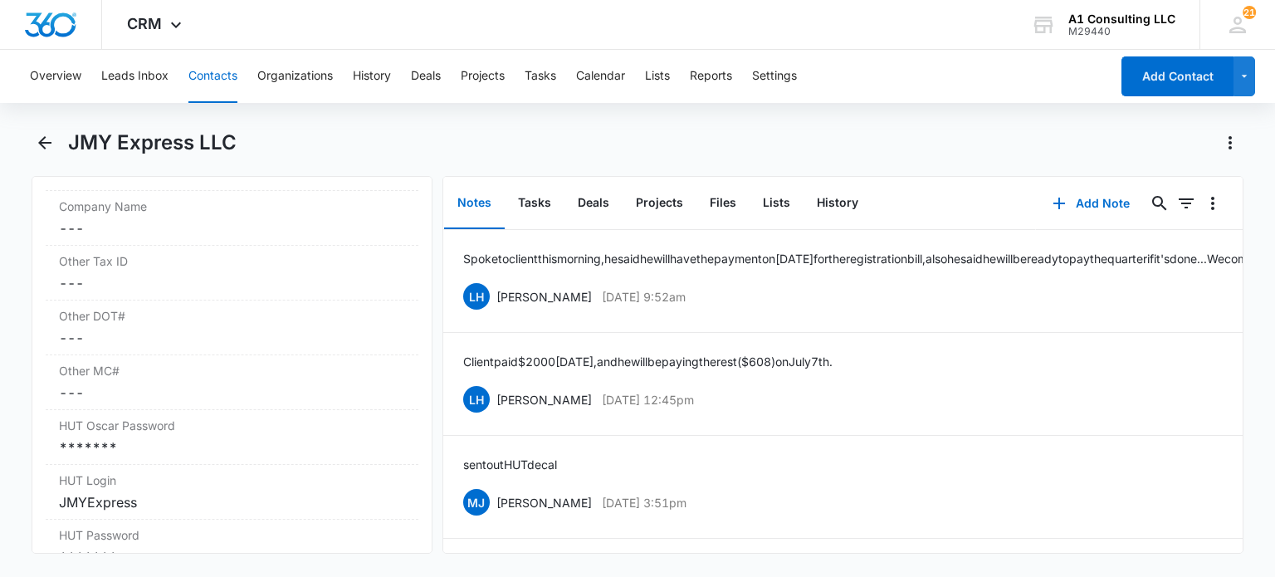
scroll to position [2739, 0]
click at [199, 291] on div "*******" at bounding box center [231, 281] width 345 height 20
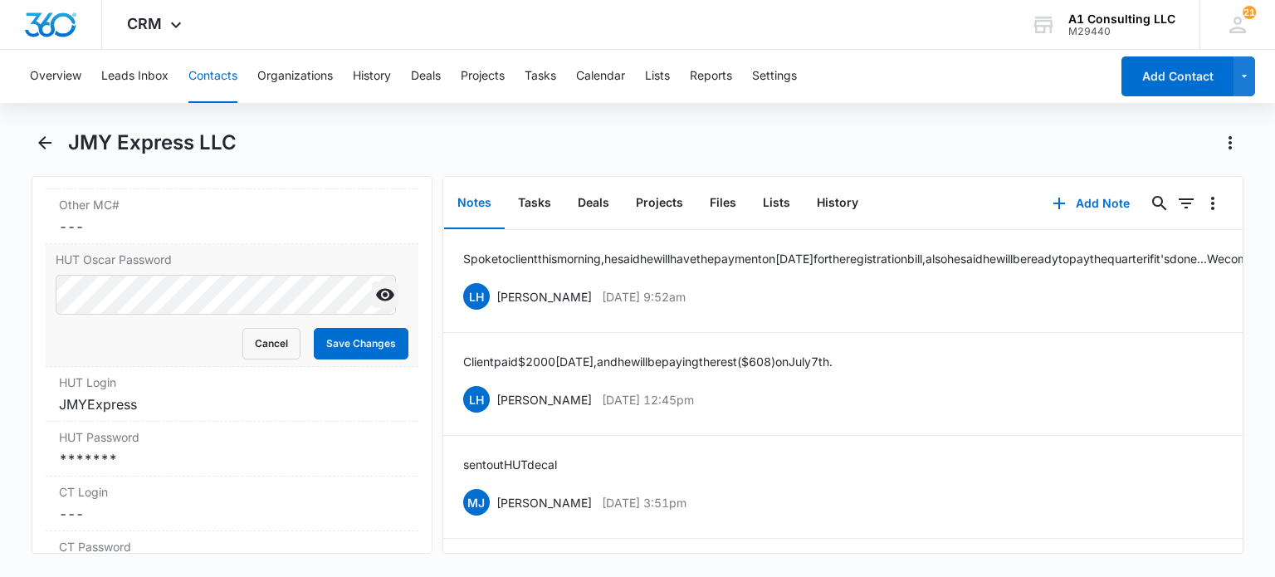
click at [378, 305] on icon "Show" at bounding box center [385, 295] width 20 height 20
click at [273, 359] on button "Cancel" at bounding box center [271, 344] width 58 height 32
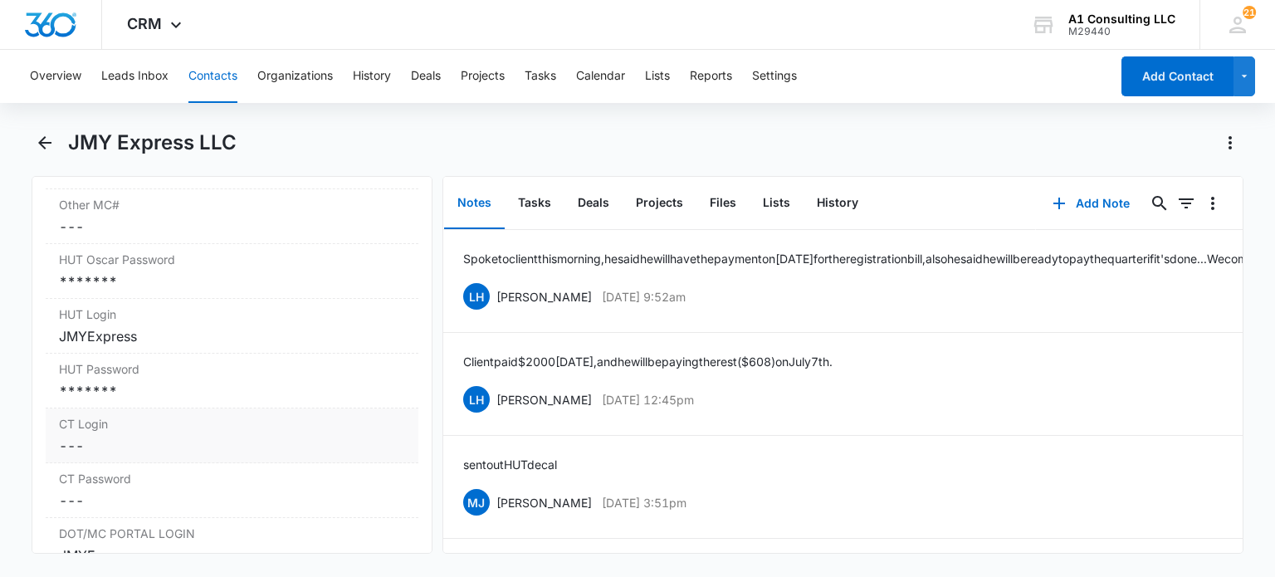
drag, startPoint x: 153, startPoint y: 427, endPoint x: 163, endPoint y: 427, distance: 10.8
click at [154, 401] on div "*******" at bounding box center [231, 391] width 345 height 20
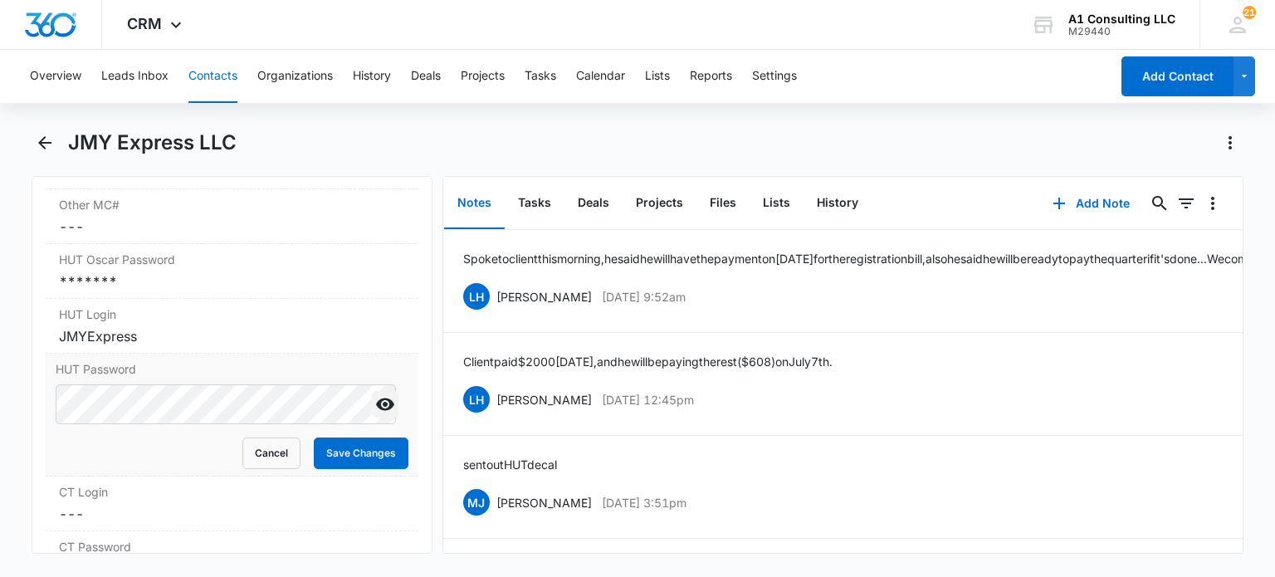
click at [375, 414] on icon "Show" at bounding box center [385, 404] width 20 height 20
click at [253, 469] on button "Cancel" at bounding box center [271, 453] width 58 height 32
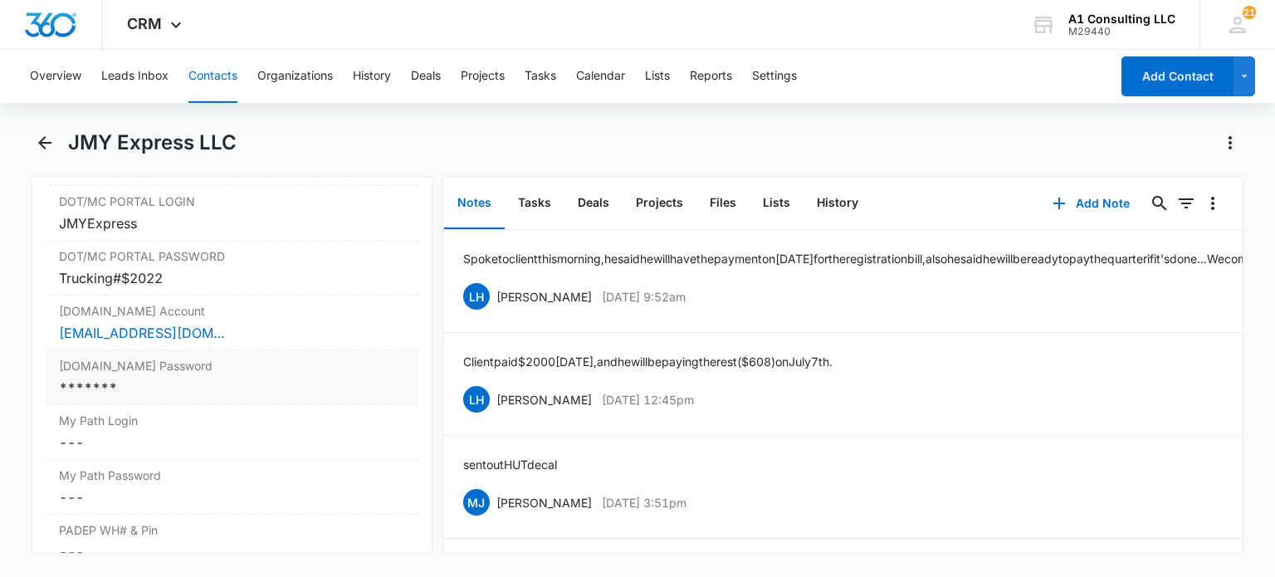
scroll to position [3153, 0]
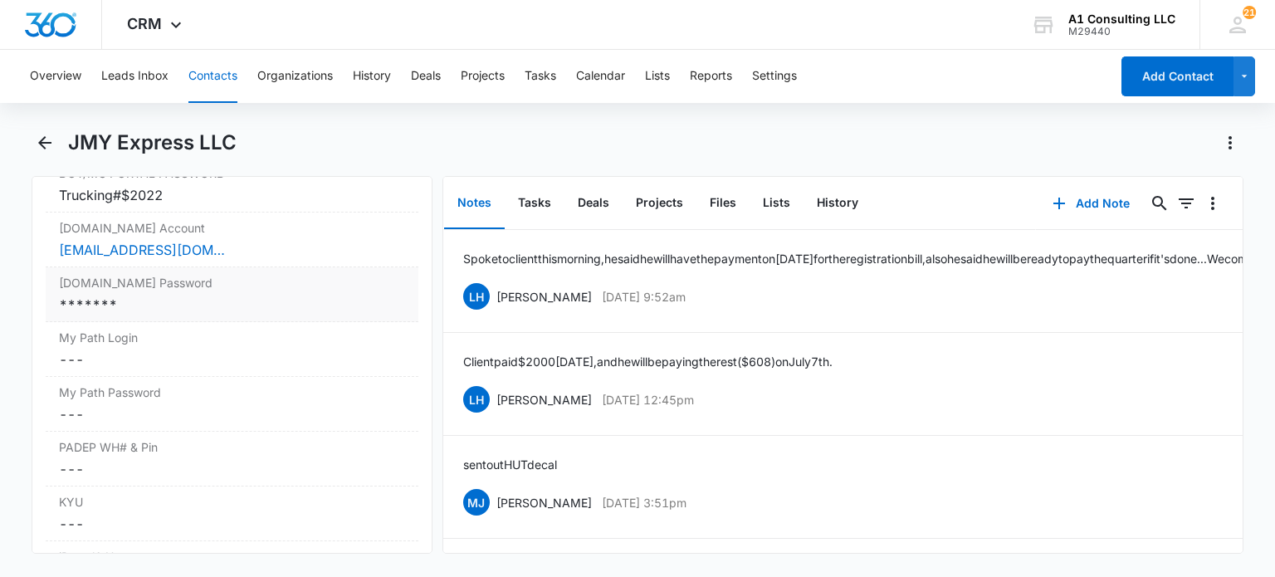
click at [191, 315] on div "*******" at bounding box center [231, 305] width 345 height 20
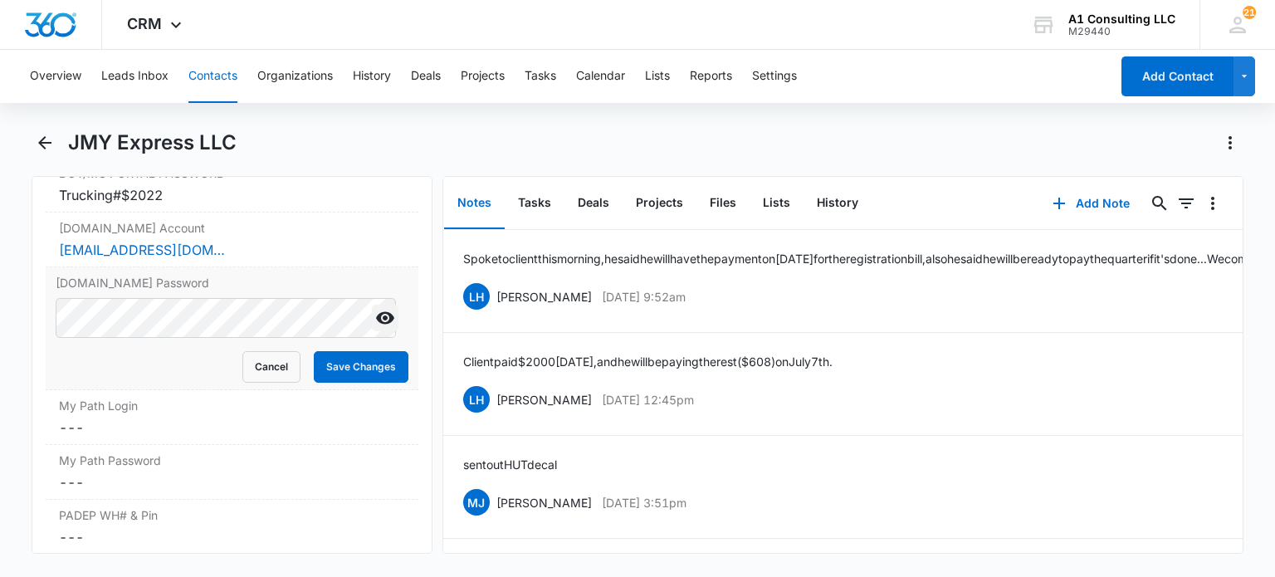
click at [376, 324] on icon "Show" at bounding box center [385, 318] width 18 height 12
click at [257, 383] on button "Cancel" at bounding box center [271, 367] width 58 height 32
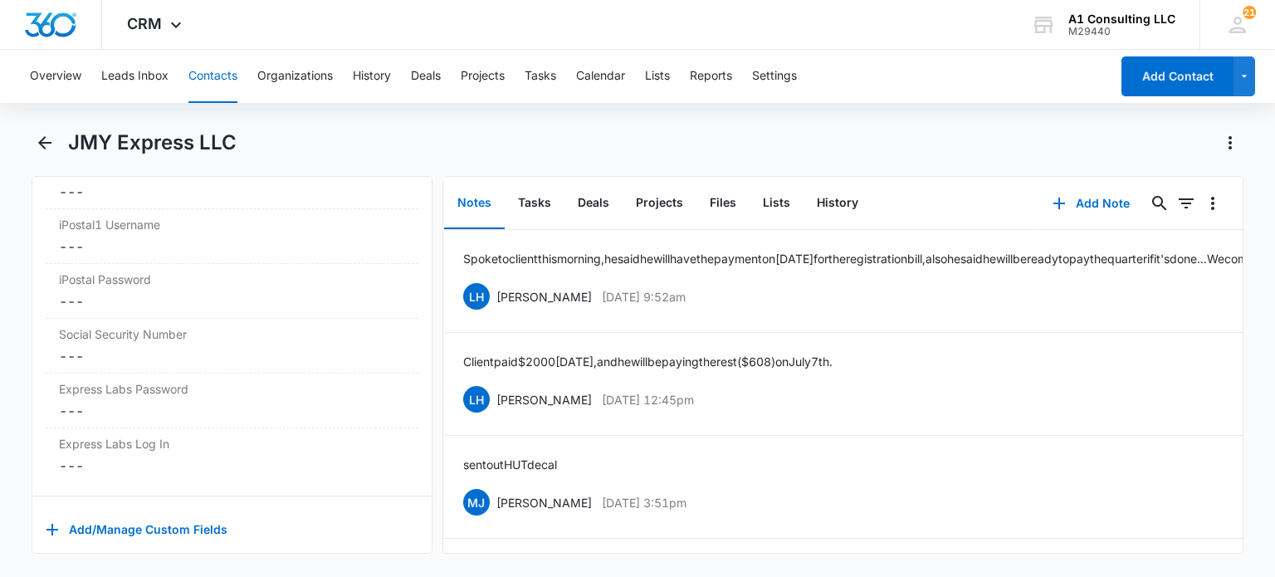
scroll to position [3543, 0]
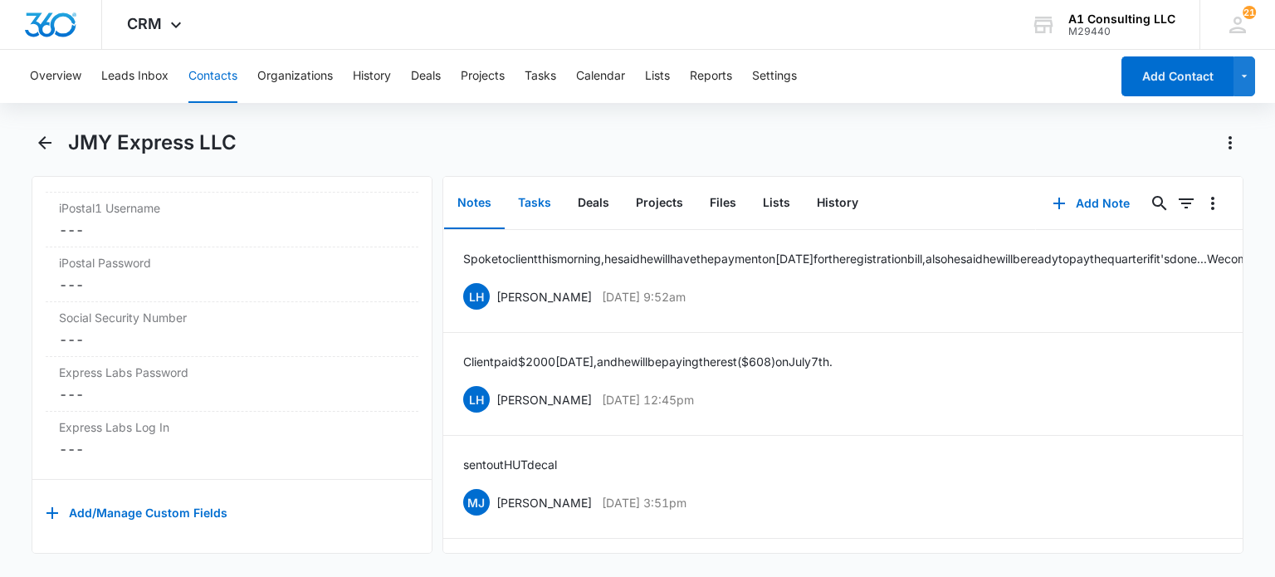
click at [525, 207] on button "Tasks" at bounding box center [535, 203] width 60 height 51
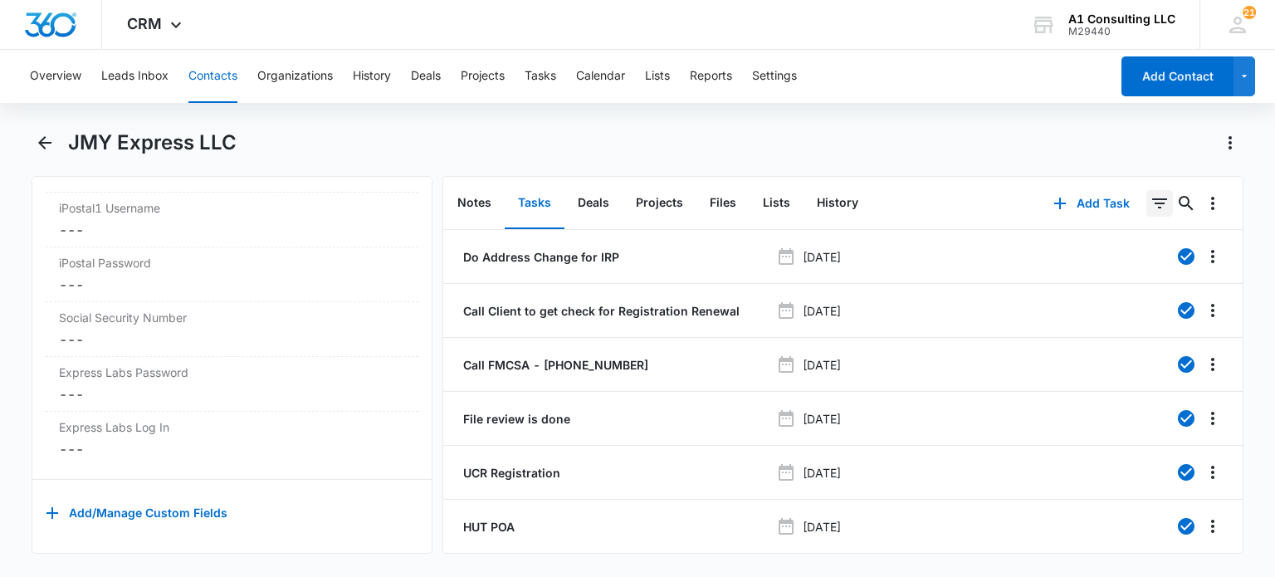
click at [1146, 202] on button "0" at bounding box center [1159, 203] width 27 height 27
click at [1129, 340] on icon "Show Task status filters" at bounding box center [1139, 344] width 20 height 20
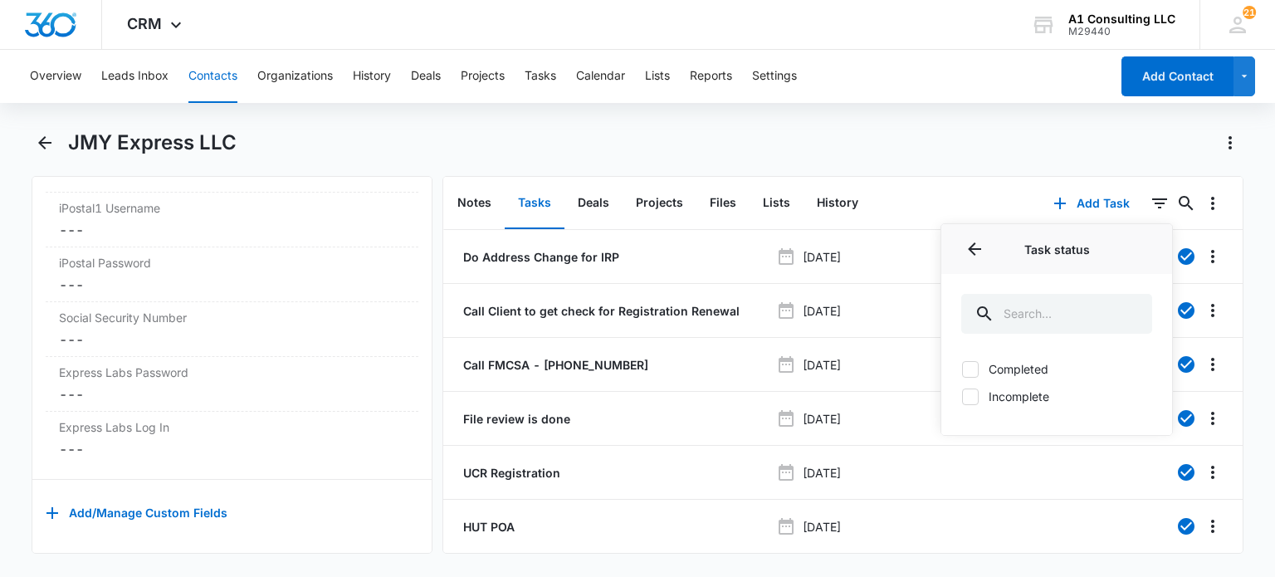
click at [1003, 402] on label "Incomplete" at bounding box center [1056, 396] width 191 height 17
click at [962, 397] on input "Incomplete" at bounding box center [961, 396] width 1 height 1
checkbox input "true"
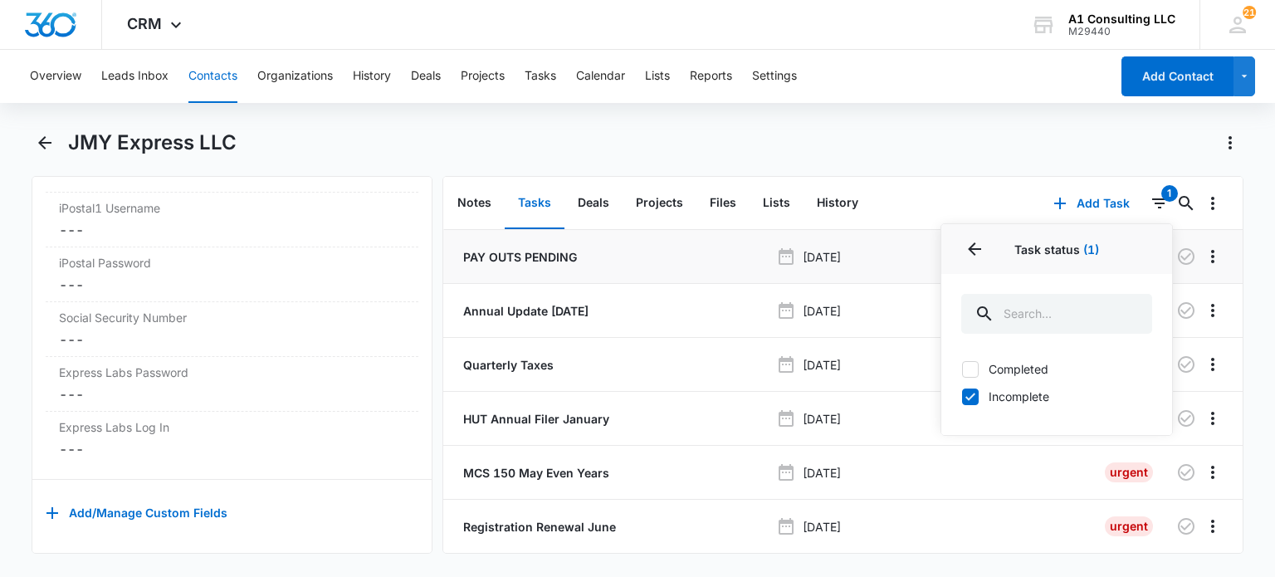
click at [548, 256] on p "PAY OUTS PENDING" at bounding box center [518, 256] width 117 height 17
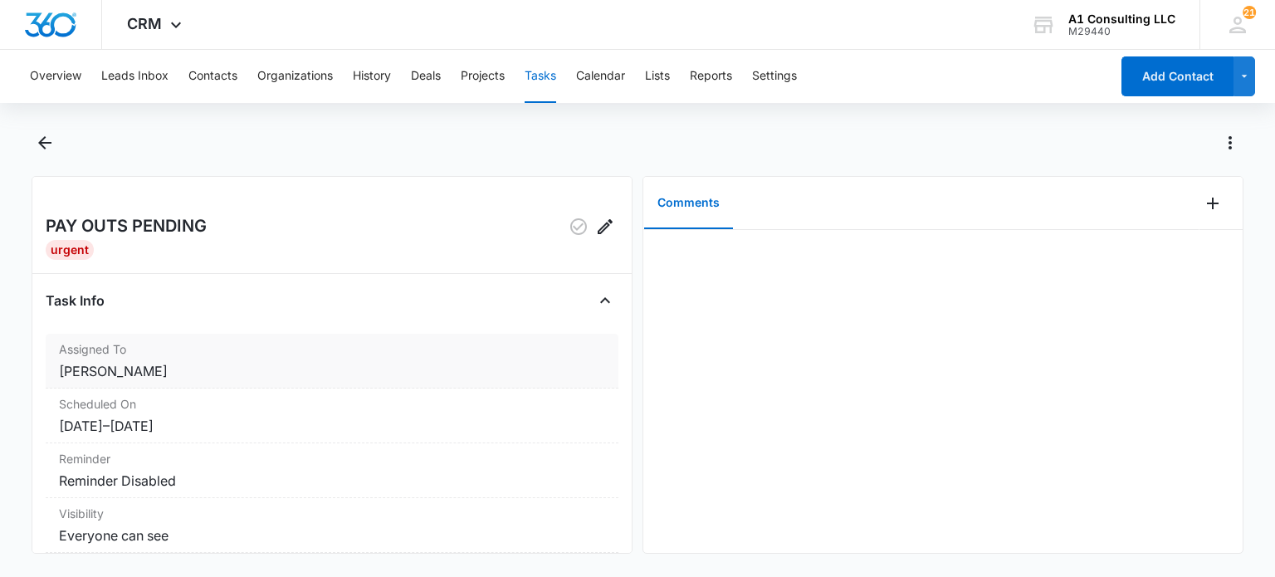
scroll to position [249, 0]
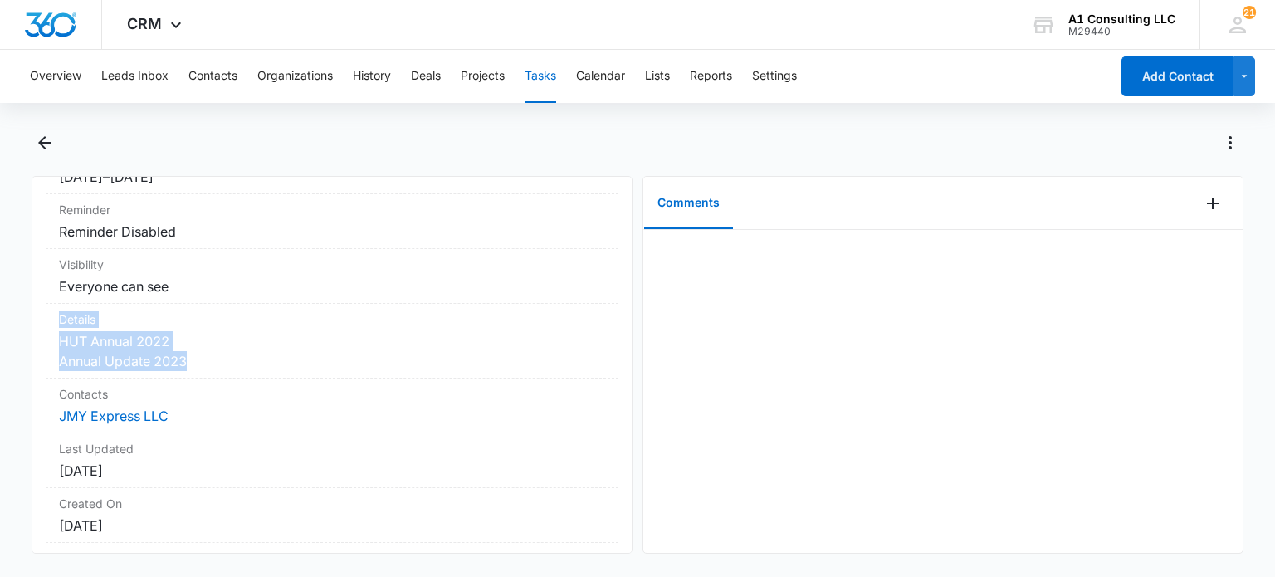
drag, startPoint x: 193, startPoint y: 354, endPoint x: 12, endPoint y: 328, distance: 182.0
click at [12, 328] on main "PAY OUTS PENDING Urgent Task Info Assigned To Jeannette Uribe Scheduled On 2/7/…" at bounding box center [637, 351] width 1275 height 444
drag, startPoint x: 182, startPoint y: 348, endPoint x: 183, endPoint y: 361, distance: 13.3
click at [181, 349] on dd "HUT Annual 2022 Annual Update 2023" at bounding box center [332, 351] width 546 height 40
click at [194, 359] on dd "HUT Annual 2022 Annual Update 2023" at bounding box center [332, 351] width 546 height 40
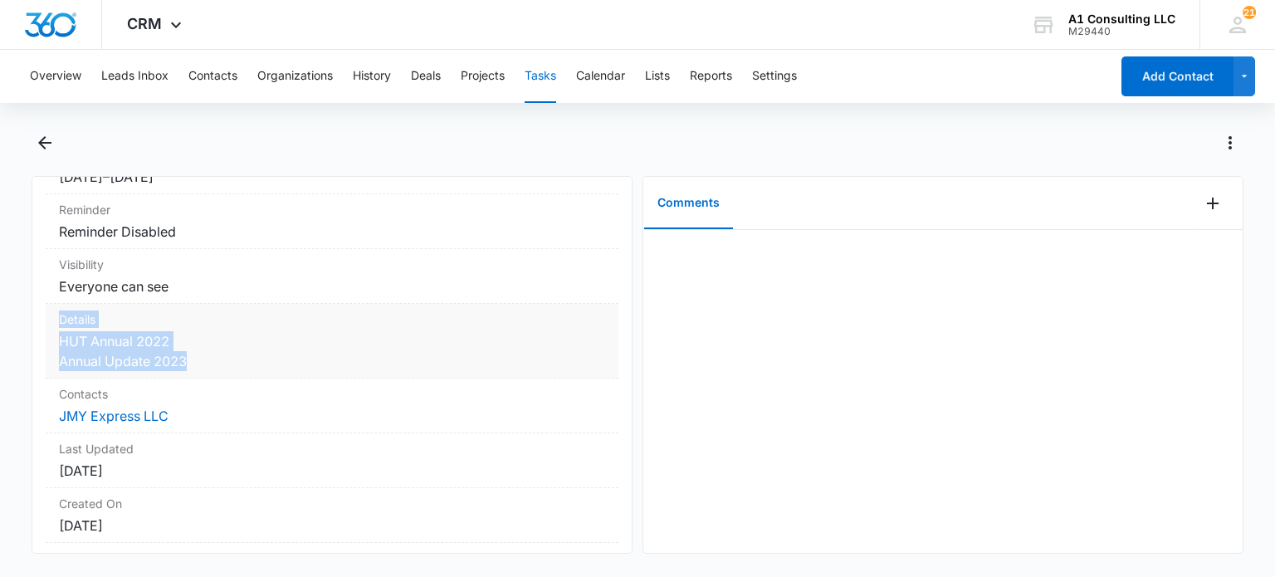
click at [189, 363] on dd "HUT Annual 2022 Annual Update 2023" at bounding box center [332, 351] width 546 height 40
drag, startPoint x: 187, startPoint y: 361, endPoint x: 62, endPoint y: 339, distance: 126.3
click at [62, 339] on dd "HUT Annual 2022 Annual Update 2023" at bounding box center [332, 351] width 546 height 40
copy dd "HUT Annual 2022 Annual Update 2023"
click at [212, 82] on button "Contacts" at bounding box center [212, 76] width 49 height 53
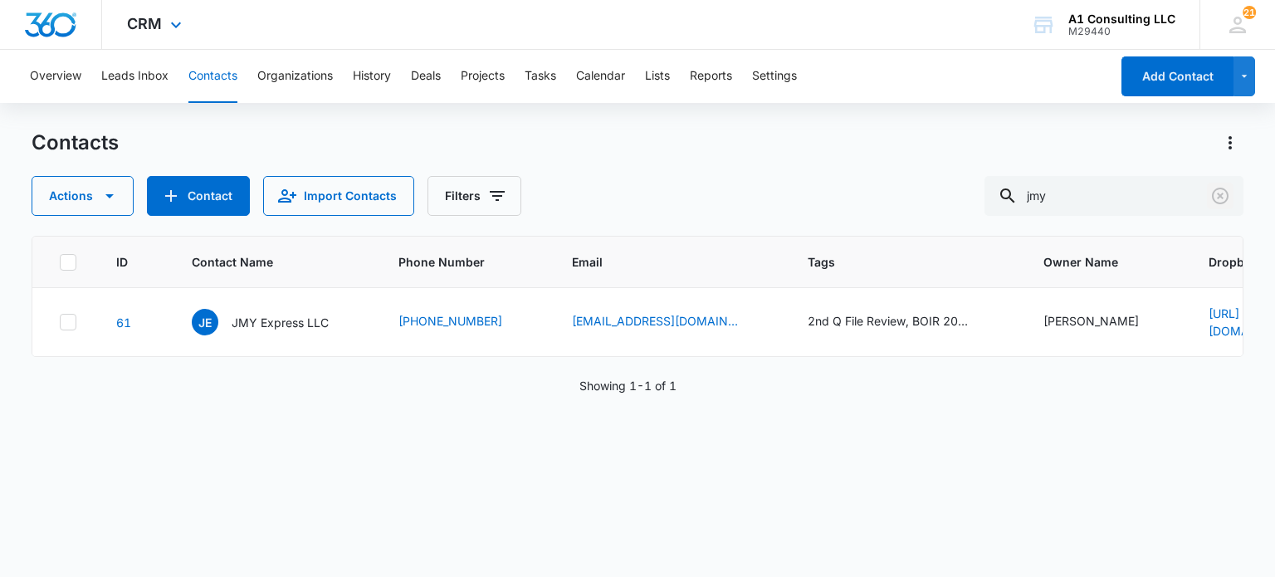
click at [1213, 200] on icon "Clear" at bounding box center [1220, 196] width 17 height 17
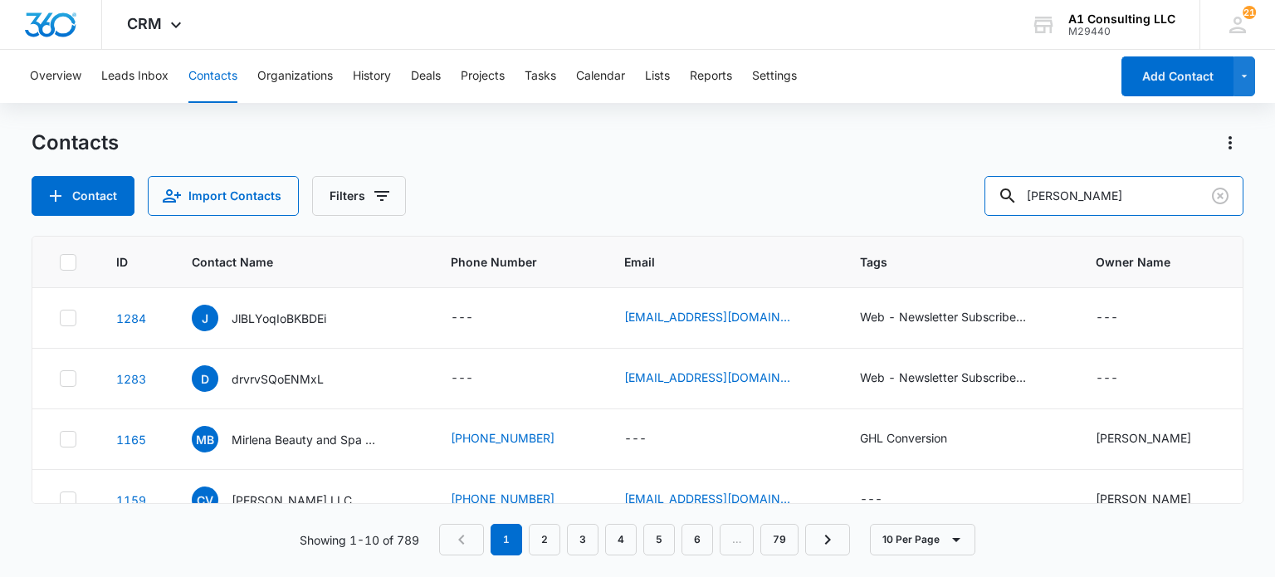
type input "portillo"
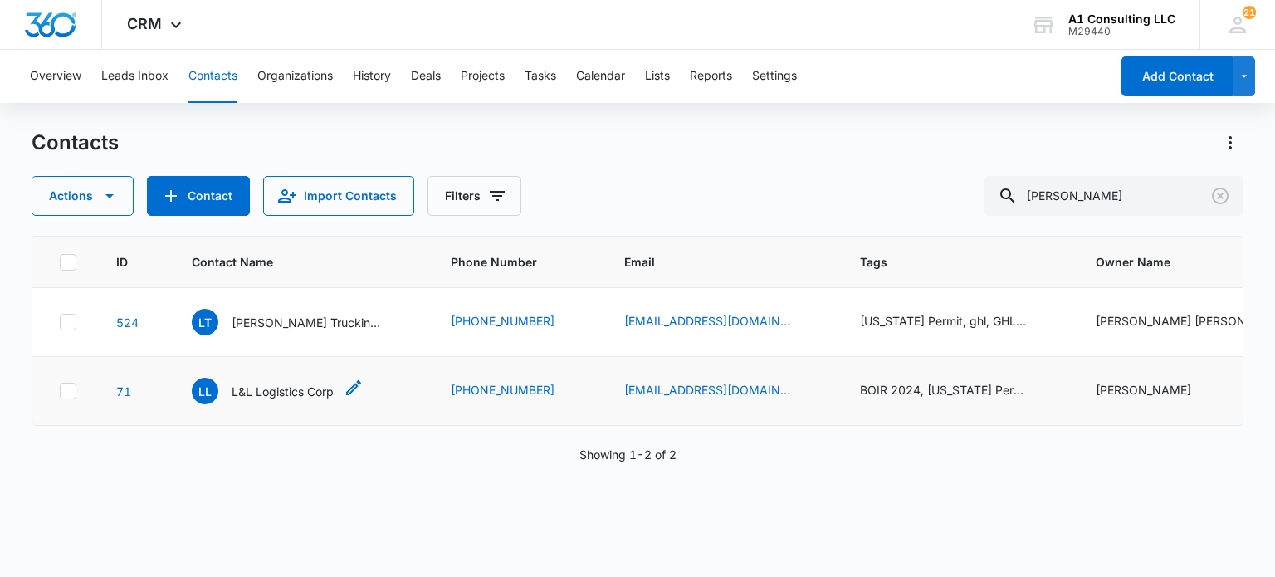
click at [277, 394] on p "L&L Logistics Corp" at bounding box center [283, 391] width 102 height 17
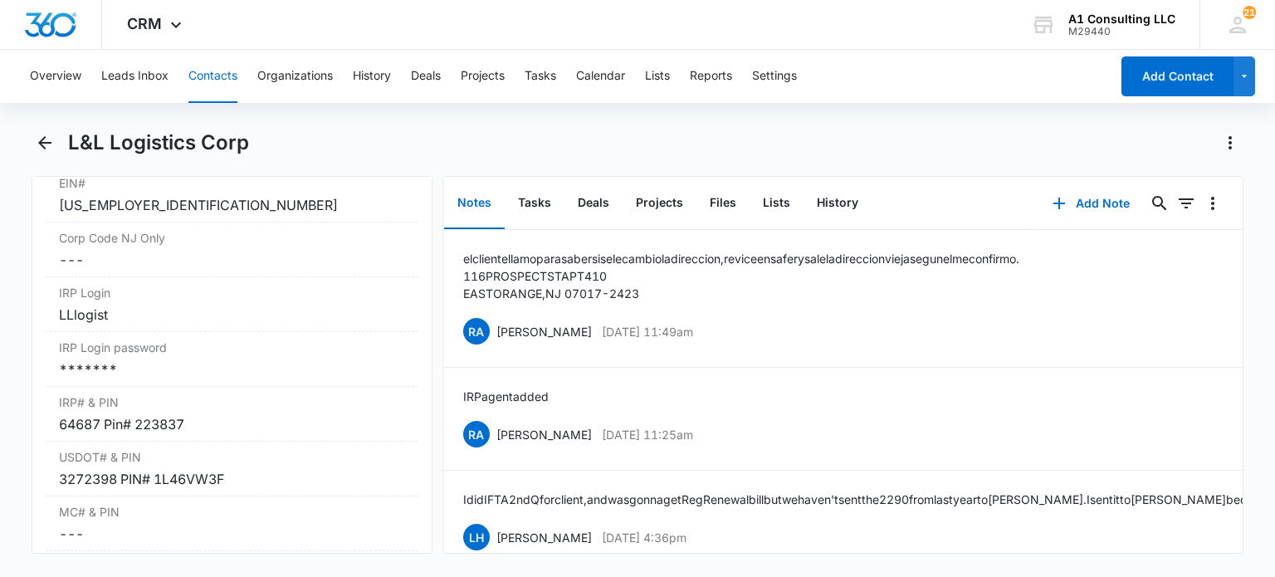
scroll to position [2241, 0]
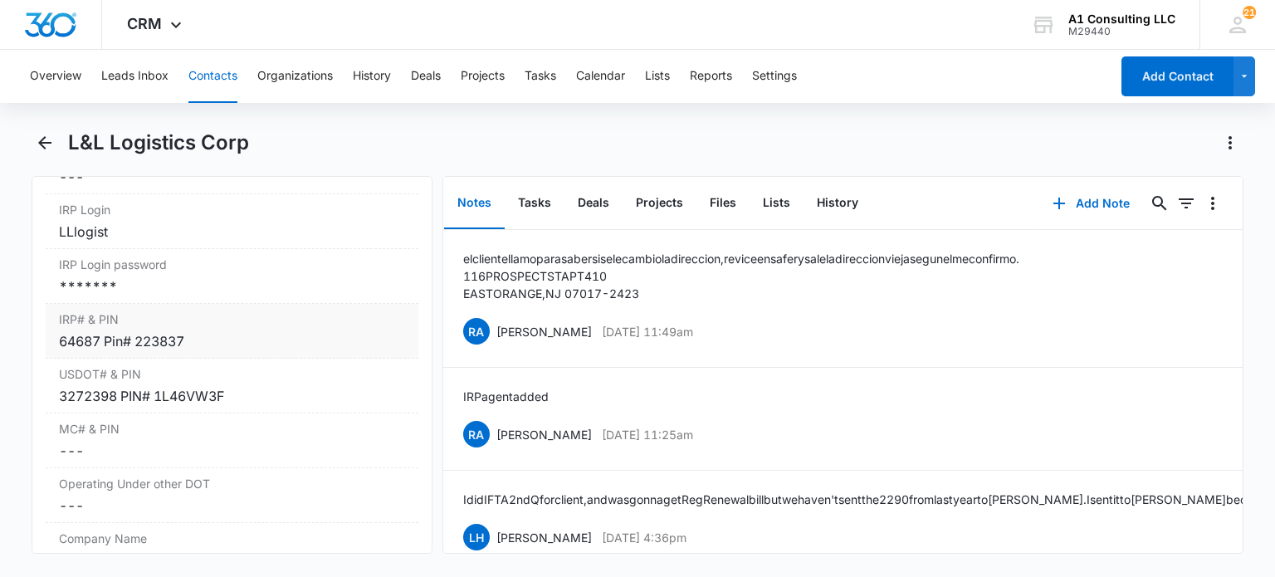
click at [156, 296] on div "*******" at bounding box center [231, 286] width 345 height 20
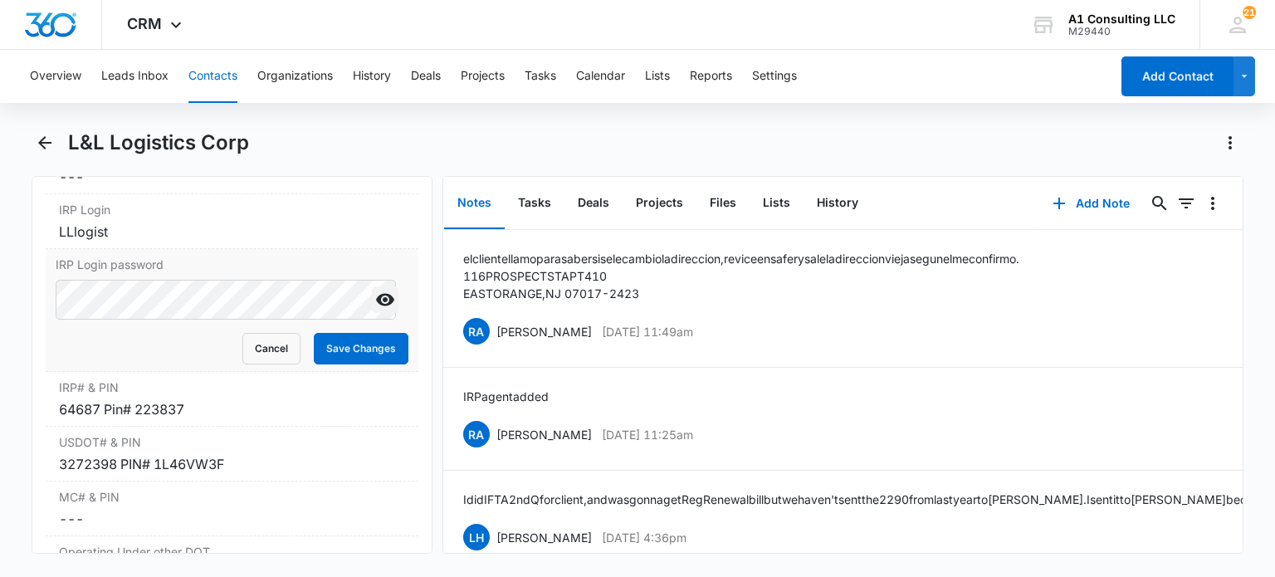
click at [376, 310] on icon "Show" at bounding box center [385, 300] width 20 height 20
click at [259, 364] on button "Cancel" at bounding box center [271, 349] width 58 height 32
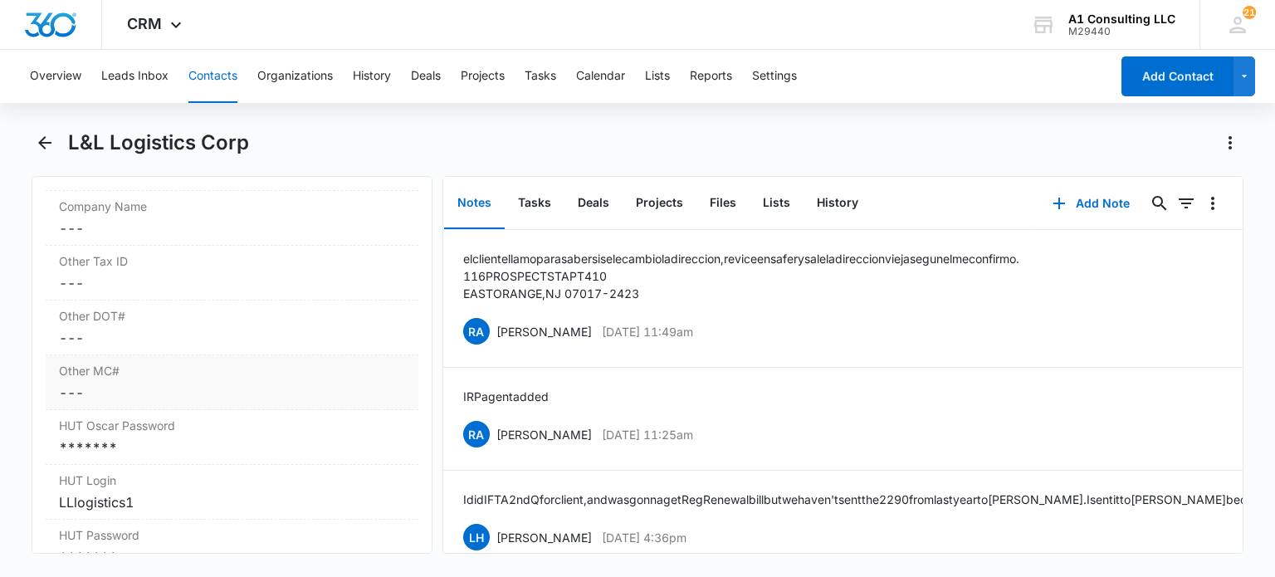
scroll to position [2739, 0]
click at [169, 291] on div "*******" at bounding box center [231, 281] width 345 height 20
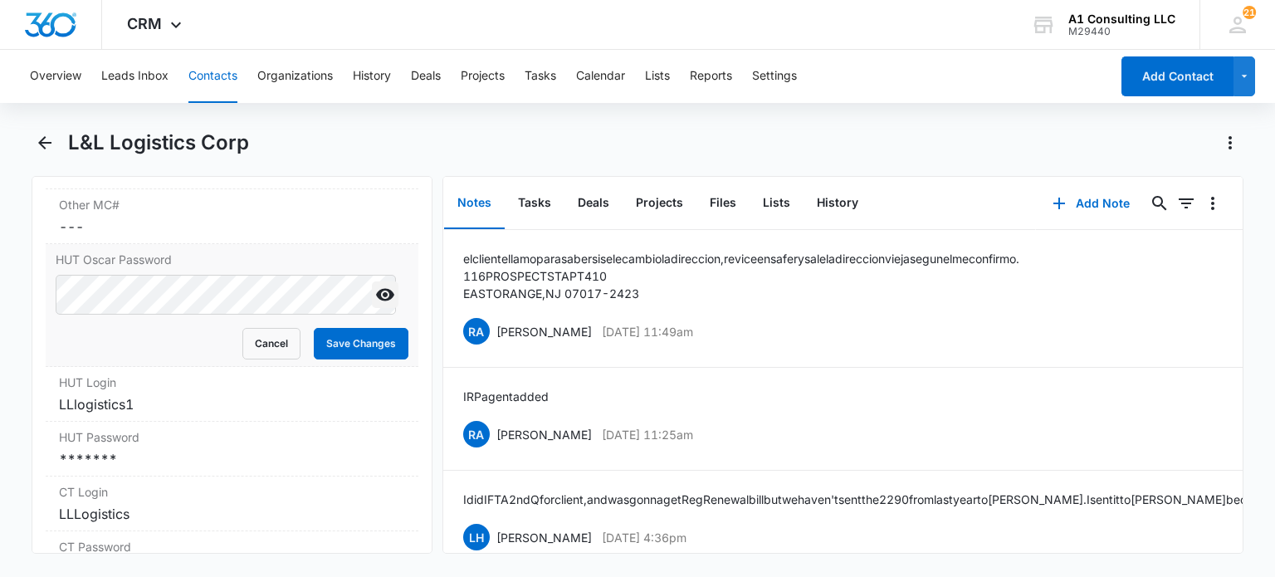
click at [376, 301] on icon "Show" at bounding box center [385, 295] width 18 height 12
click at [261, 359] on button "Cancel" at bounding box center [271, 344] width 58 height 32
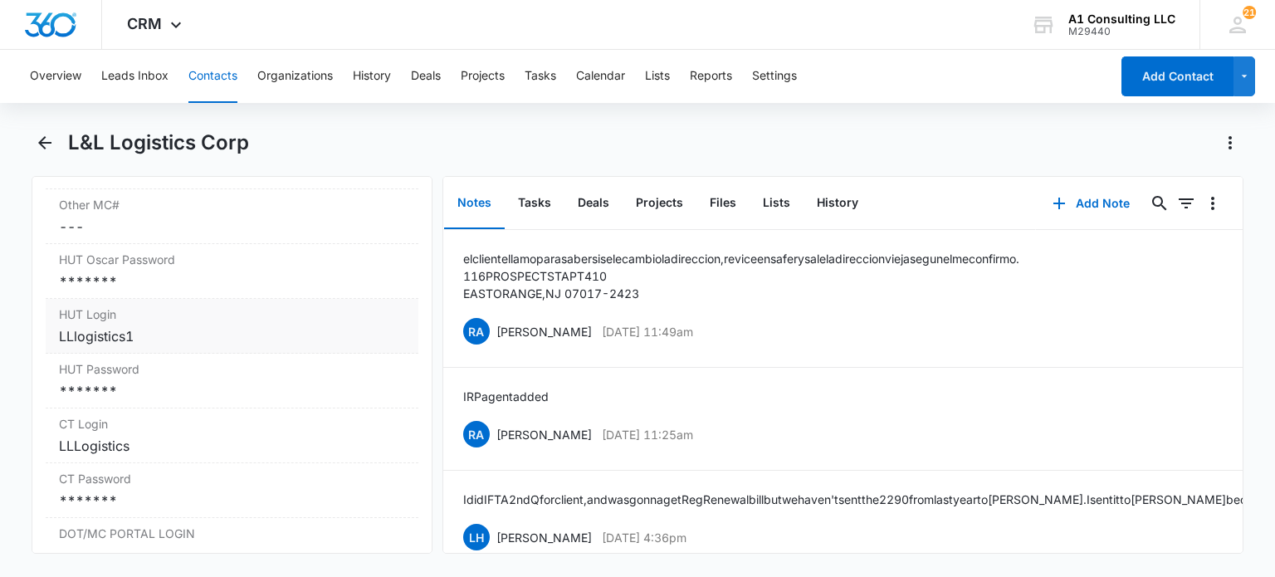
scroll to position [2822, 0]
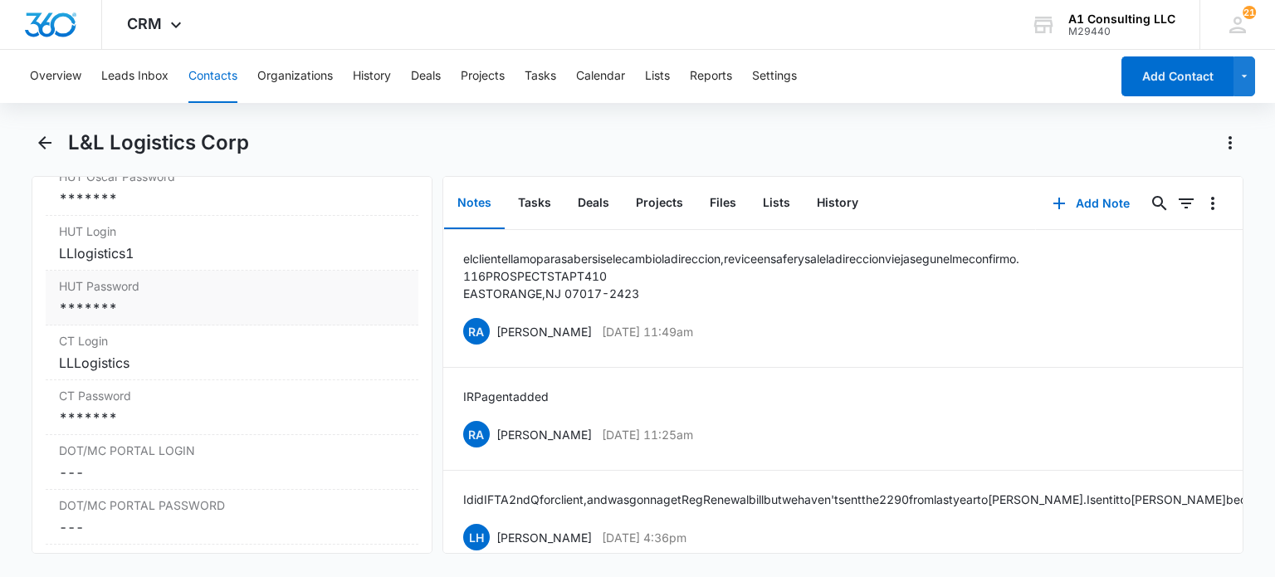
click at [139, 325] on div "HUT Password Cancel Save Changes *******" at bounding box center [232, 298] width 372 height 55
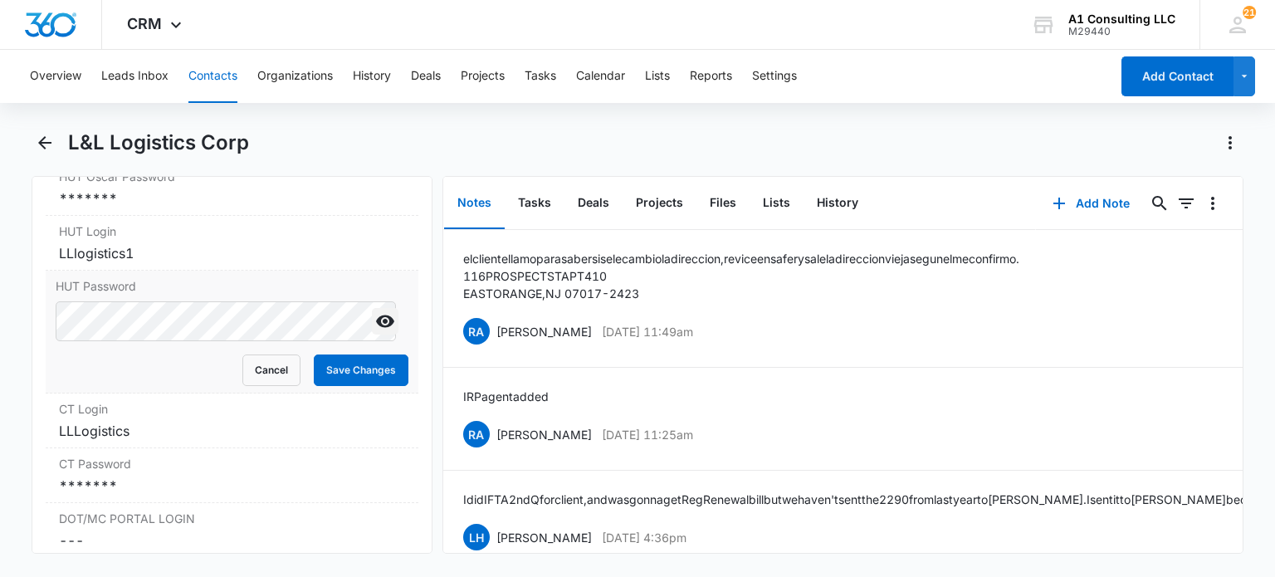
click at [376, 328] on icon "Show" at bounding box center [385, 321] width 18 height 12
click at [251, 386] on button "Cancel" at bounding box center [271, 370] width 58 height 32
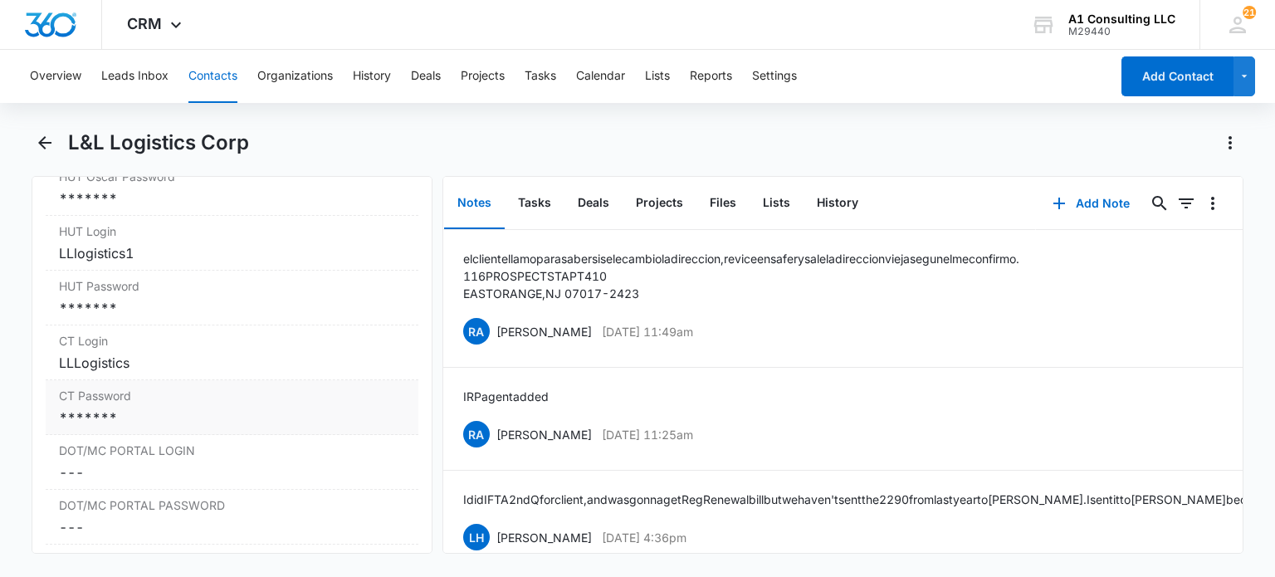
scroll to position [2987, 0]
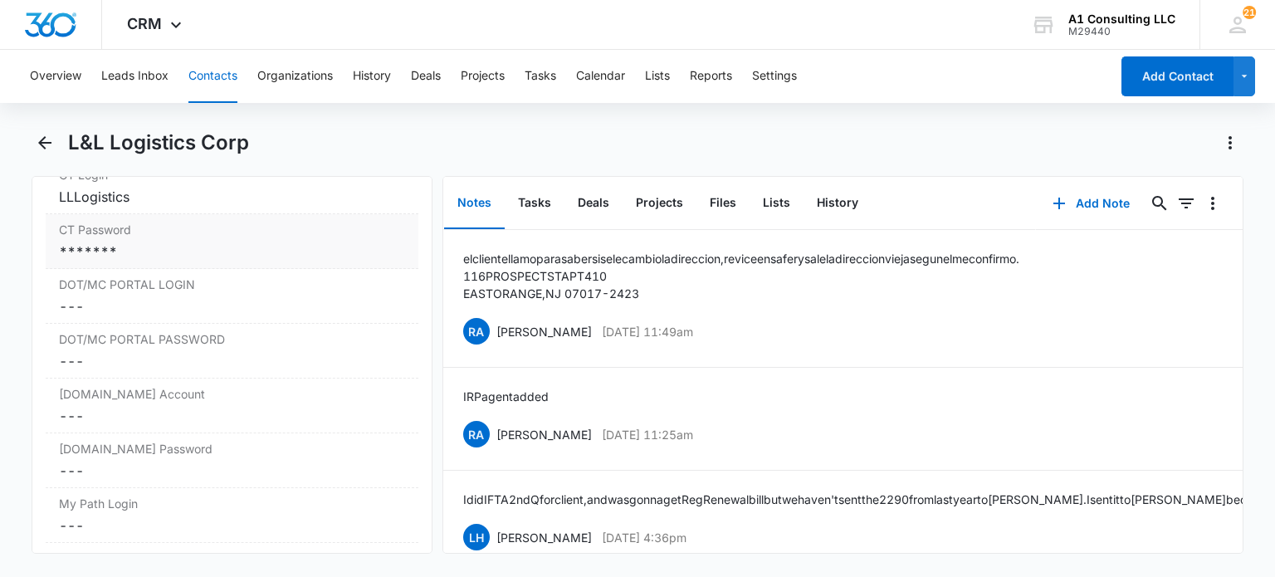
click at [132, 261] on div "*******" at bounding box center [231, 251] width 345 height 20
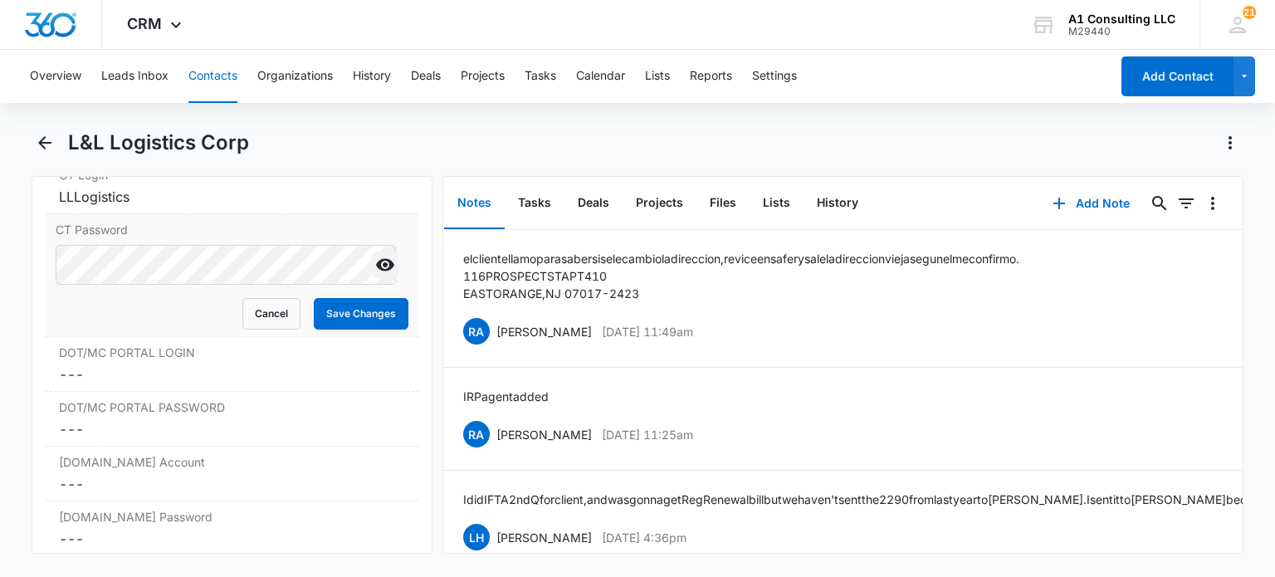
click at [378, 271] on icon "Show" at bounding box center [385, 265] width 18 height 12
click at [262, 329] on button "Cancel" at bounding box center [271, 314] width 58 height 32
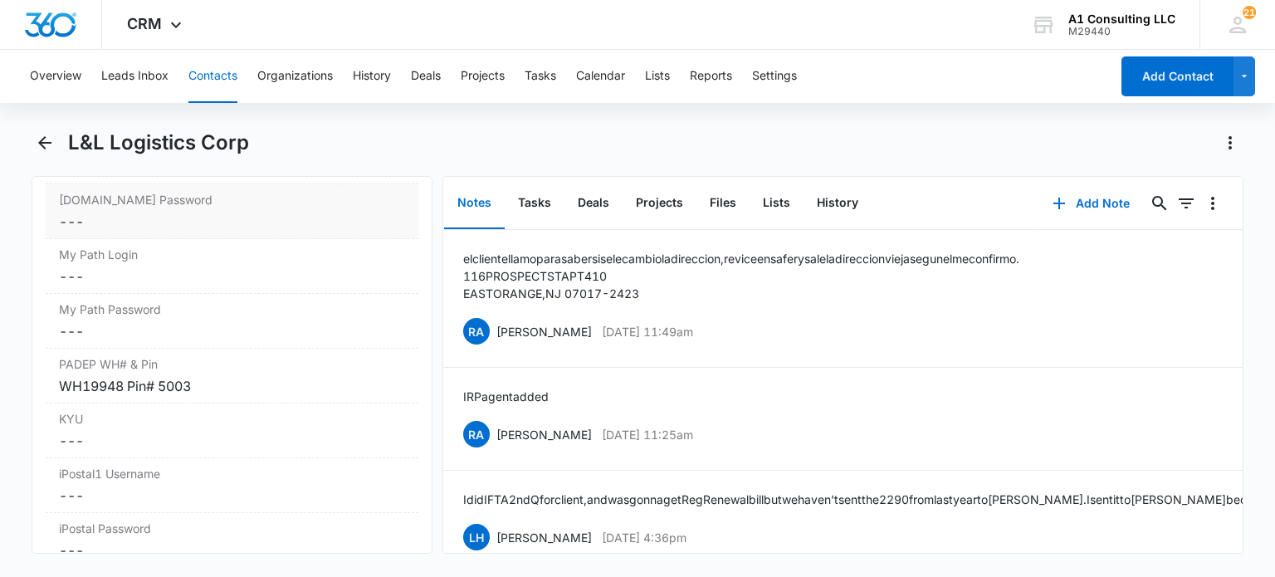
scroll to position [3402, 0]
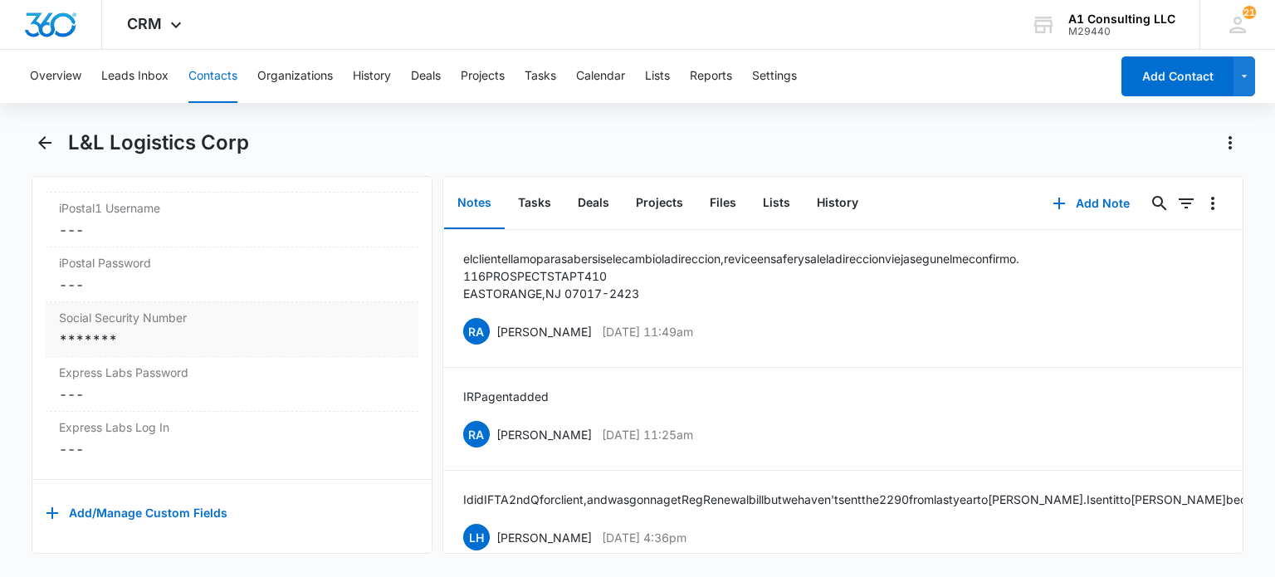
click at [183, 329] on div "*******" at bounding box center [231, 339] width 345 height 20
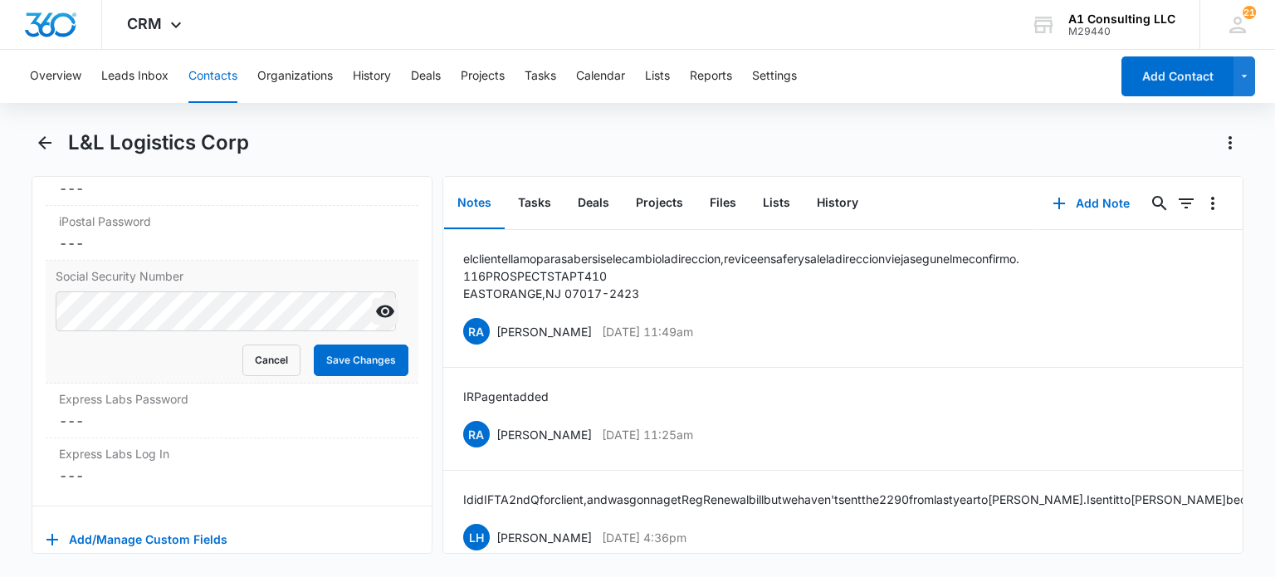
click at [382, 324] on button "Show" at bounding box center [385, 311] width 27 height 27
click at [259, 376] on button "Cancel" at bounding box center [271, 360] width 58 height 32
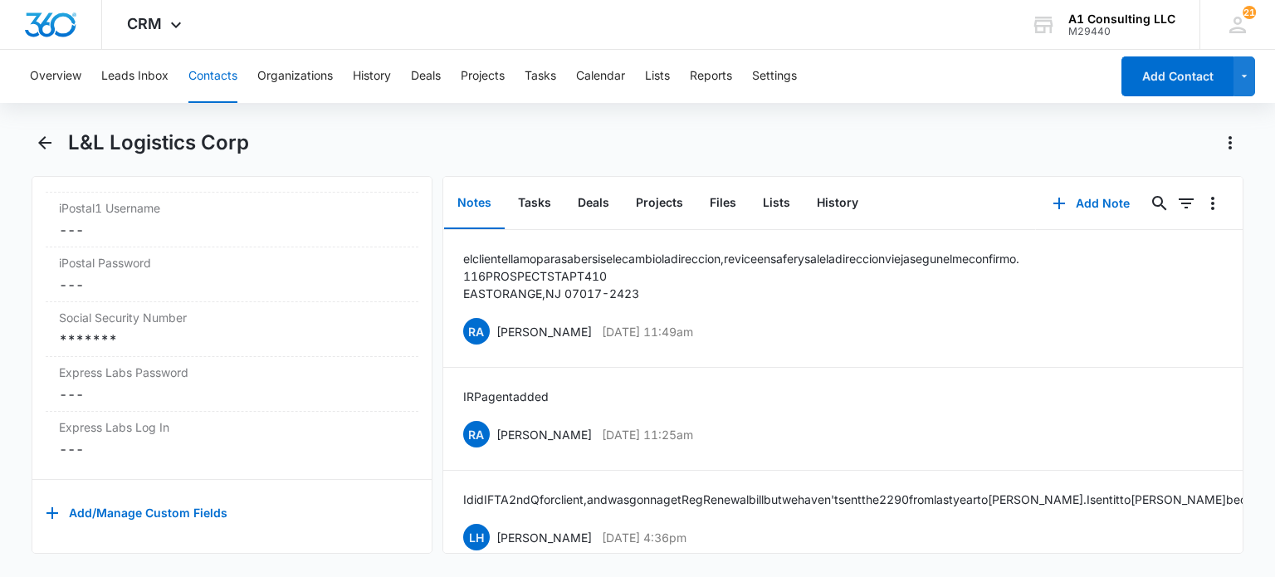
click at [208, 87] on button "Contacts" at bounding box center [212, 76] width 49 height 53
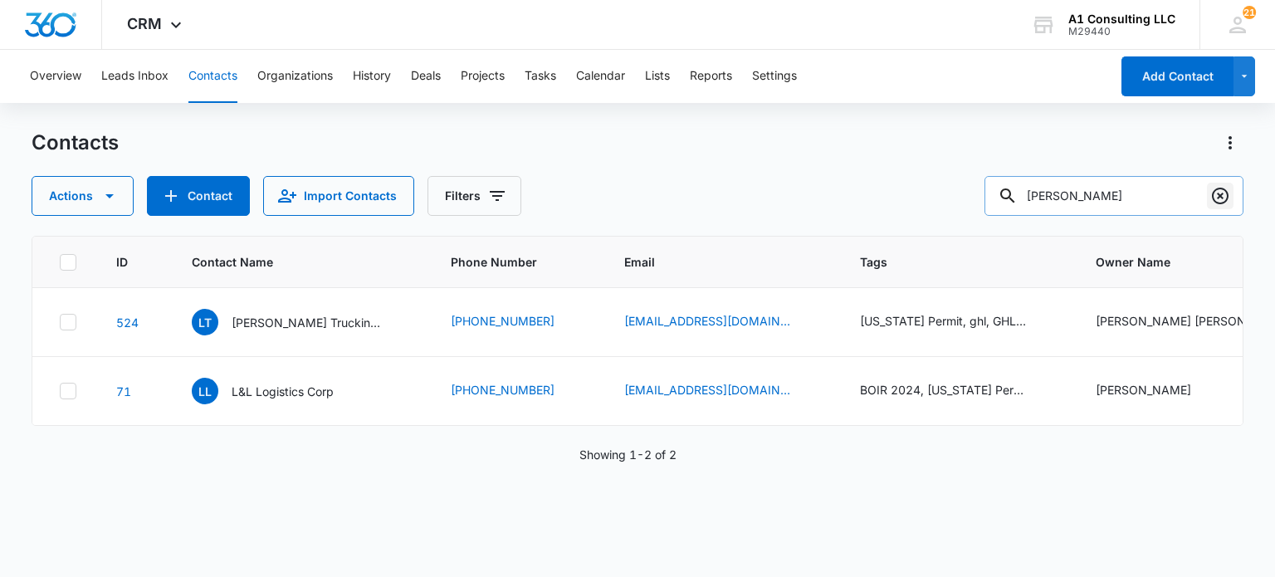
click at [1221, 199] on icon "Clear" at bounding box center [1220, 196] width 20 height 20
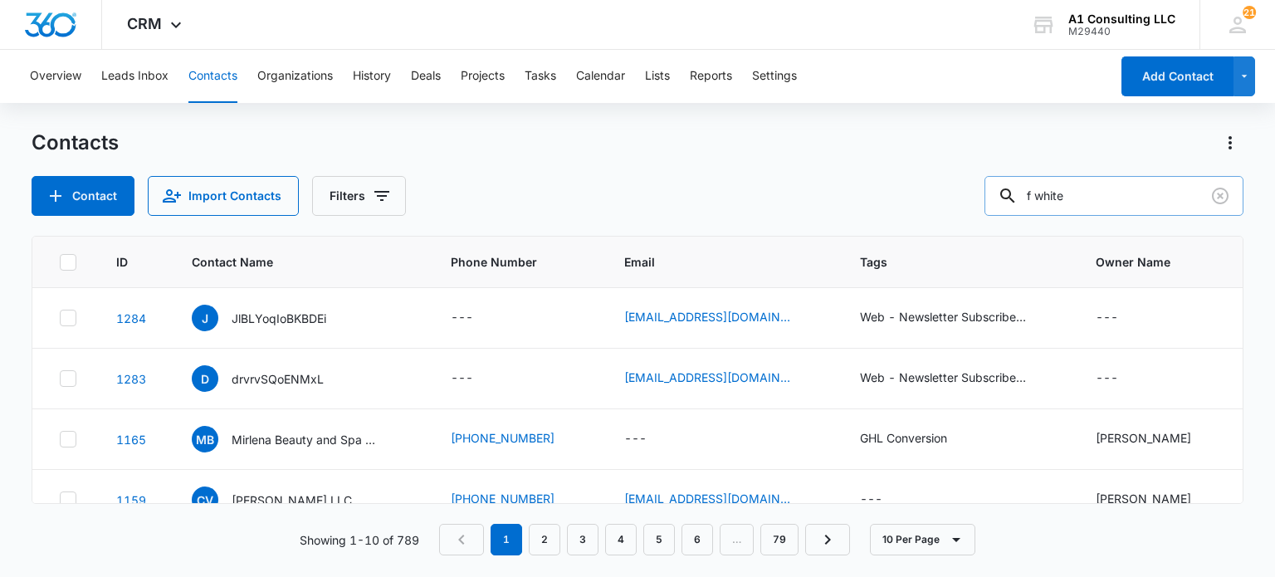
type input "f white"
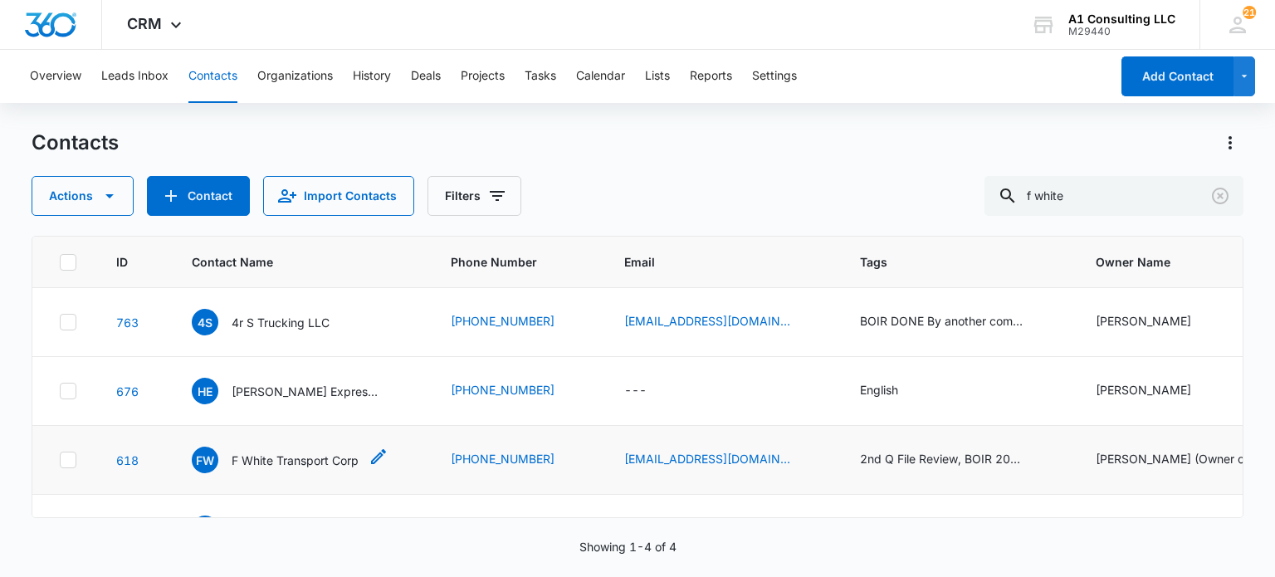
click at [329, 462] on p "F White Transport Corp" at bounding box center [295, 459] width 127 height 17
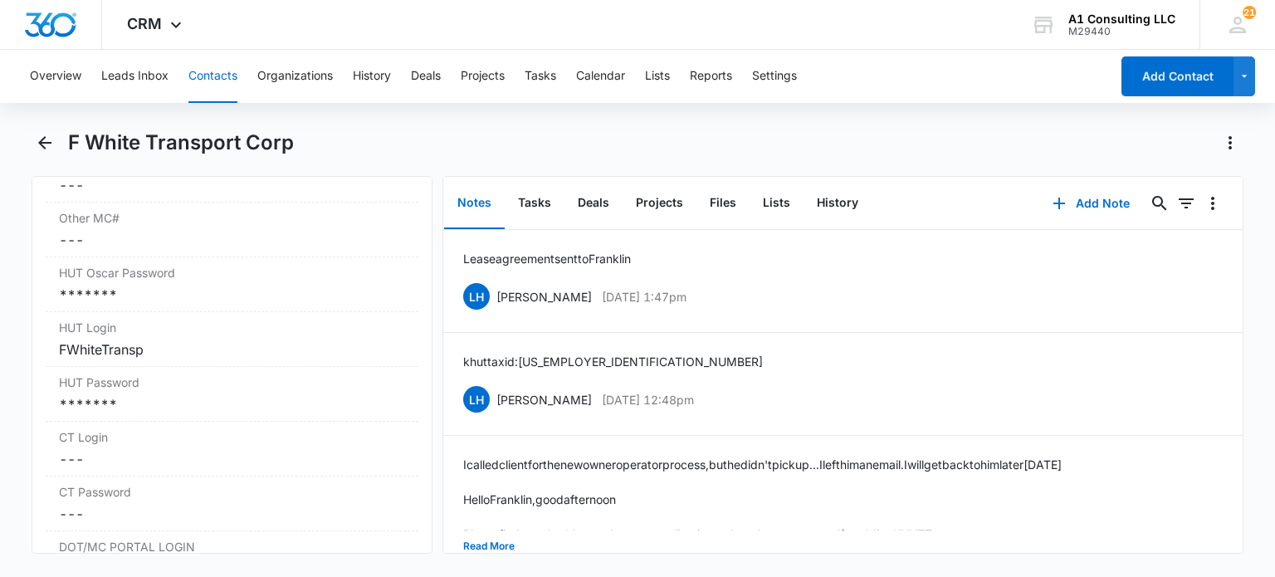
scroll to position [2822, 0]
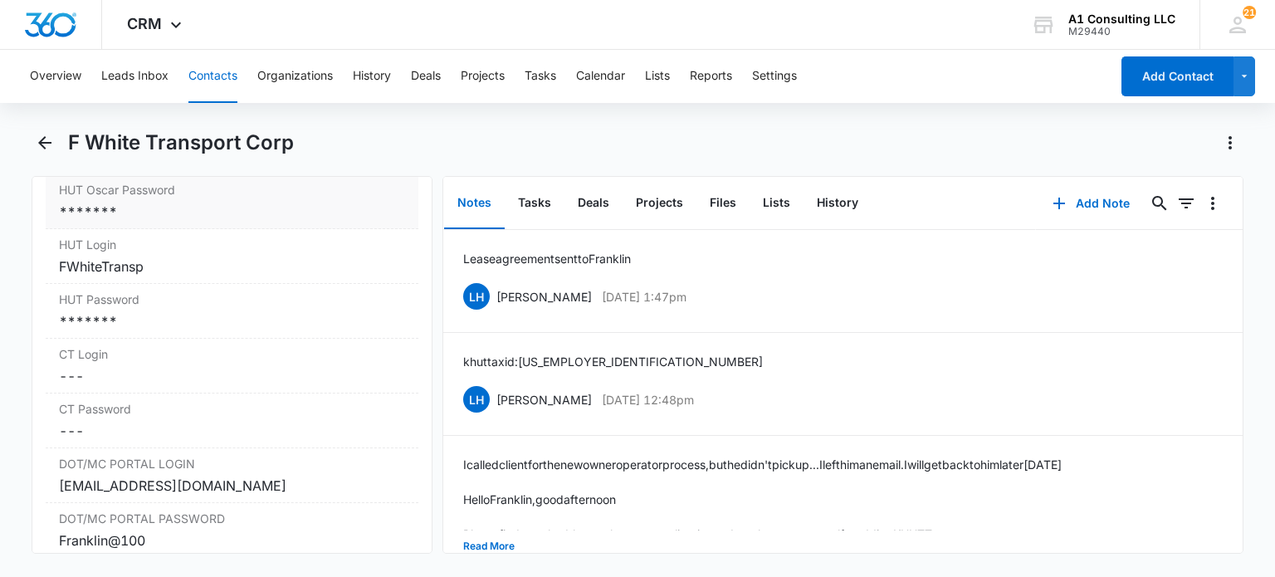
click at [154, 222] on div "*******" at bounding box center [231, 212] width 345 height 20
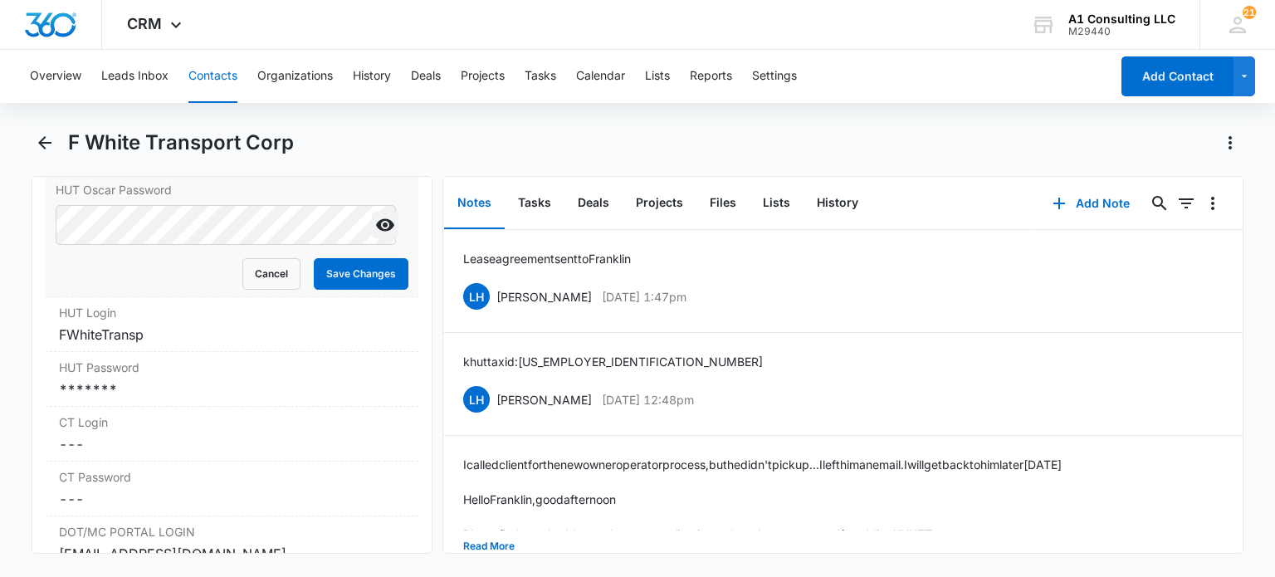
click at [376, 232] on icon "Show" at bounding box center [385, 225] width 18 height 12
click at [264, 290] on button "Cancel" at bounding box center [271, 274] width 58 height 32
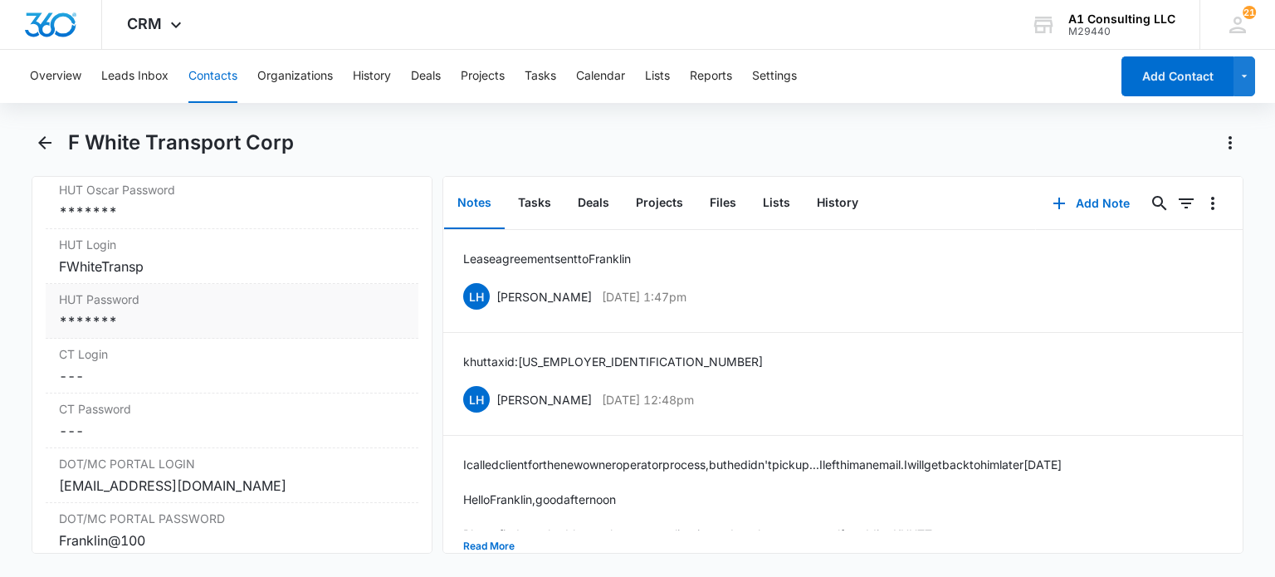
click at [183, 331] on div "*******" at bounding box center [231, 321] width 345 height 20
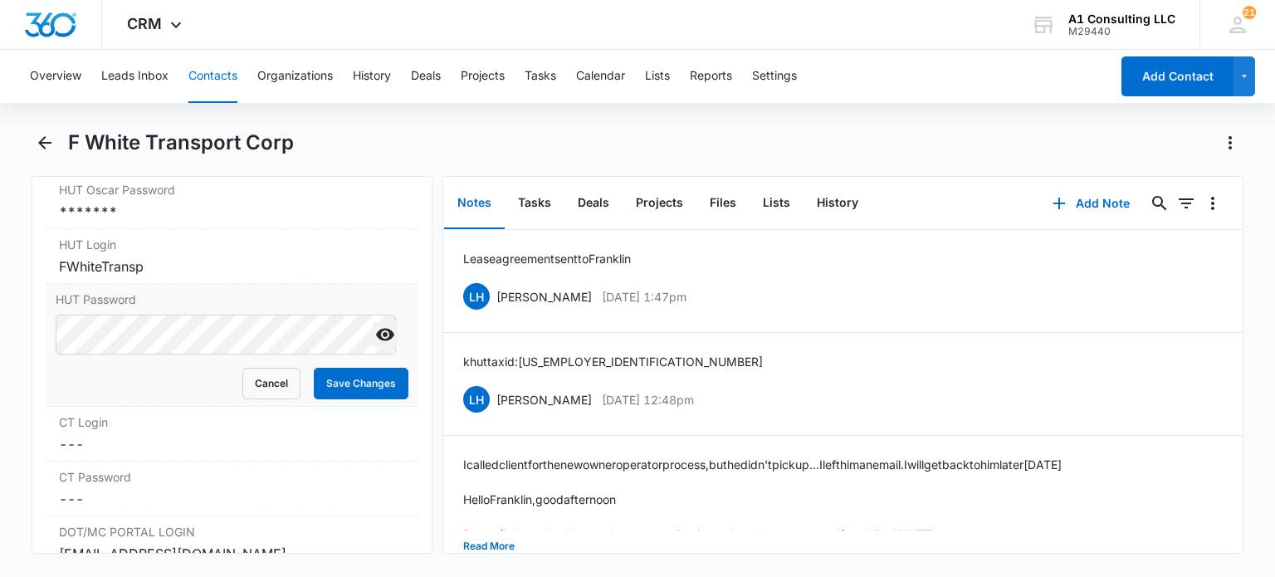
click at [378, 341] on icon "Show" at bounding box center [385, 335] width 18 height 12
click at [237, 407] on div "HUT Password Cancel Save Changes" at bounding box center [232, 345] width 372 height 123
click at [256, 399] on button "Cancel" at bounding box center [271, 384] width 58 height 32
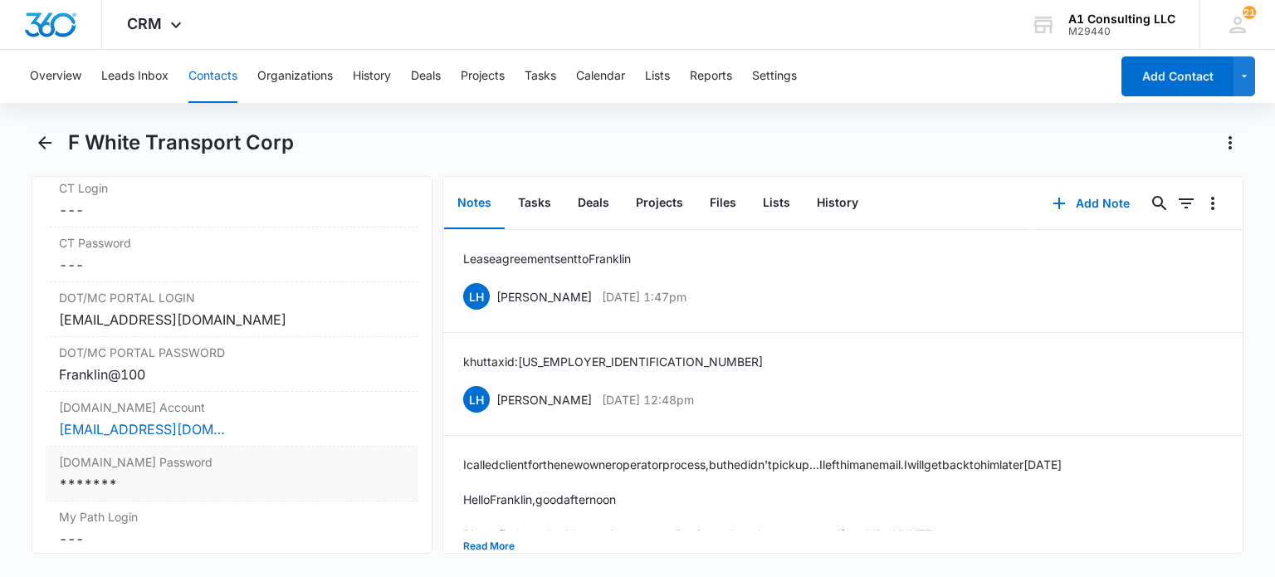
scroll to position [3153, 0]
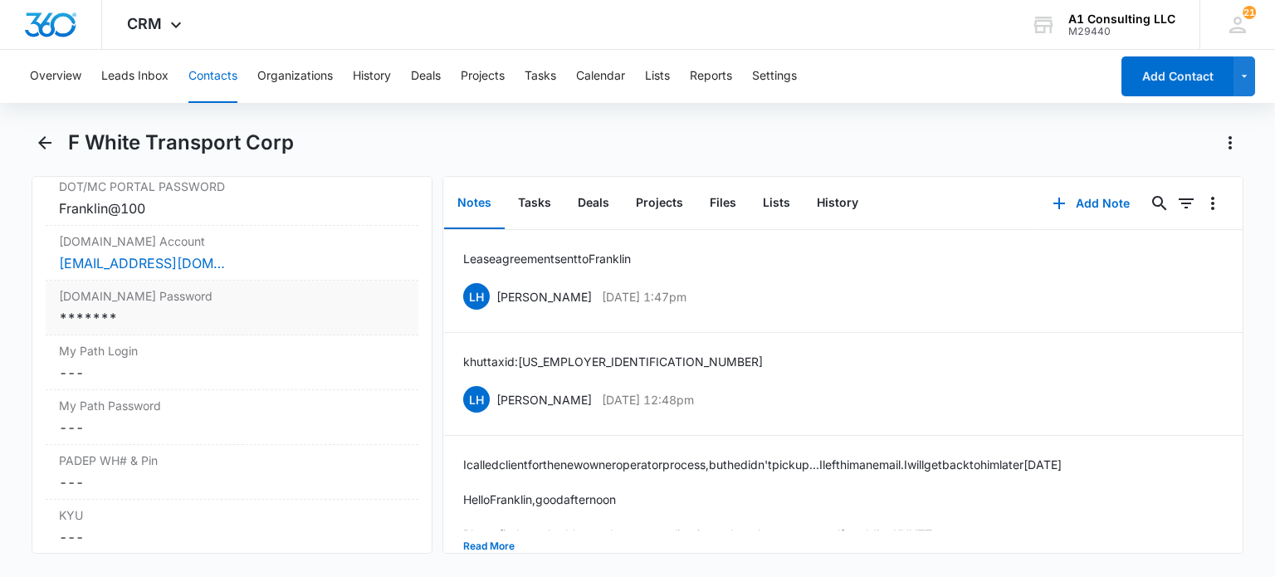
click at [173, 328] on div "*******" at bounding box center [231, 318] width 345 height 20
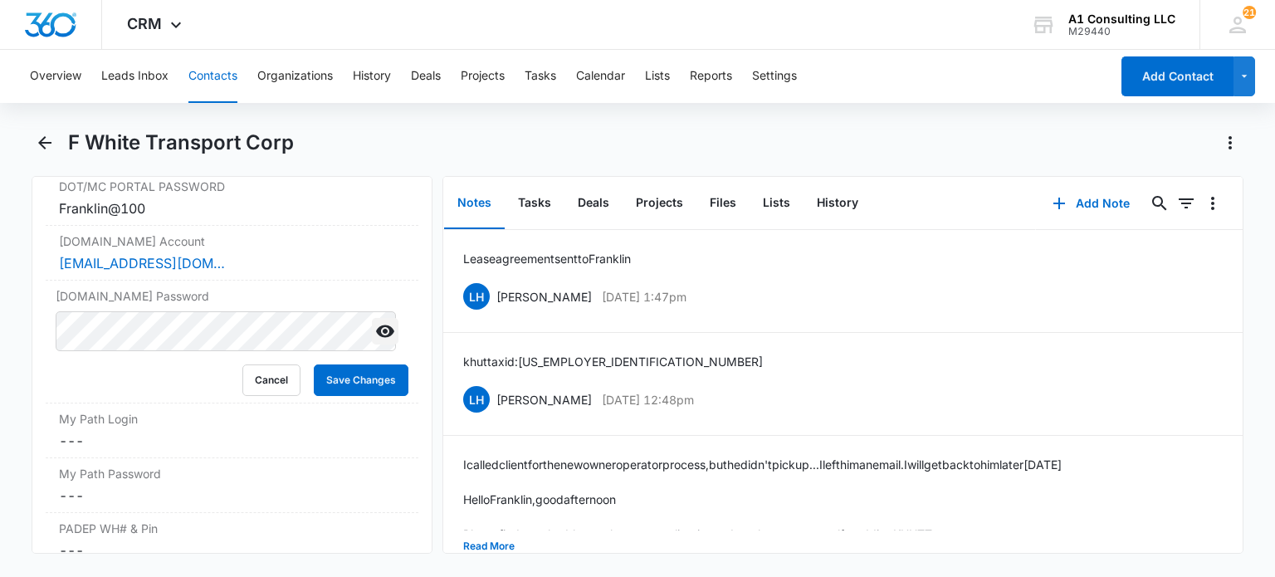
click at [376, 338] on icon "Show" at bounding box center [385, 331] width 18 height 12
click at [261, 396] on button "Cancel" at bounding box center [271, 380] width 58 height 32
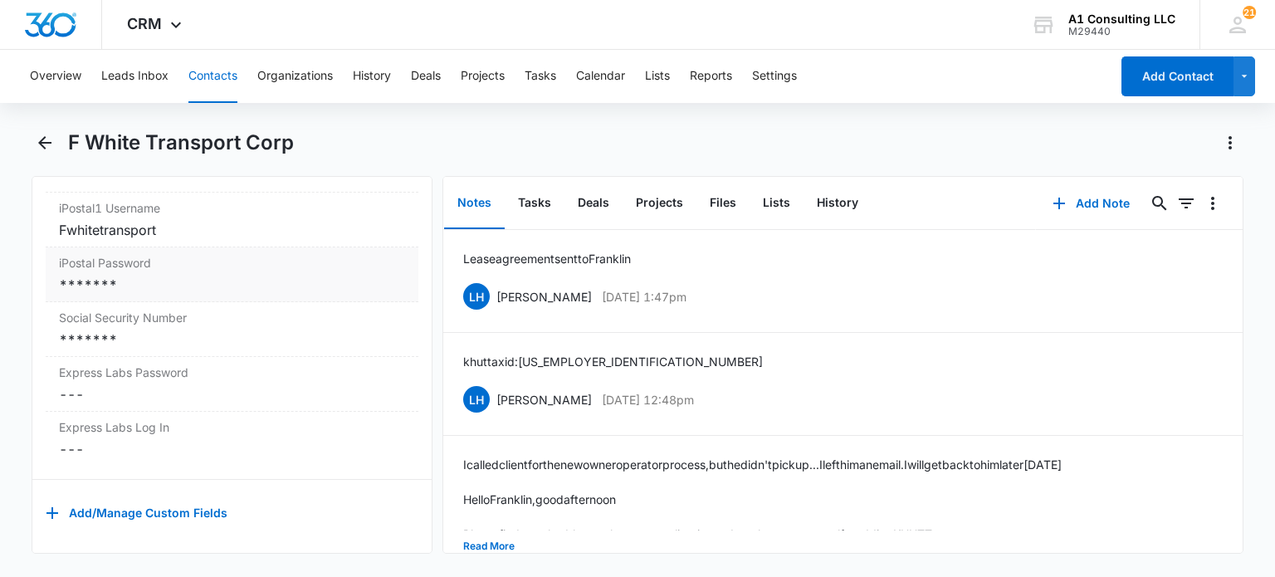
click at [170, 258] on label "iPostal Password" at bounding box center [231, 262] width 345 height 17
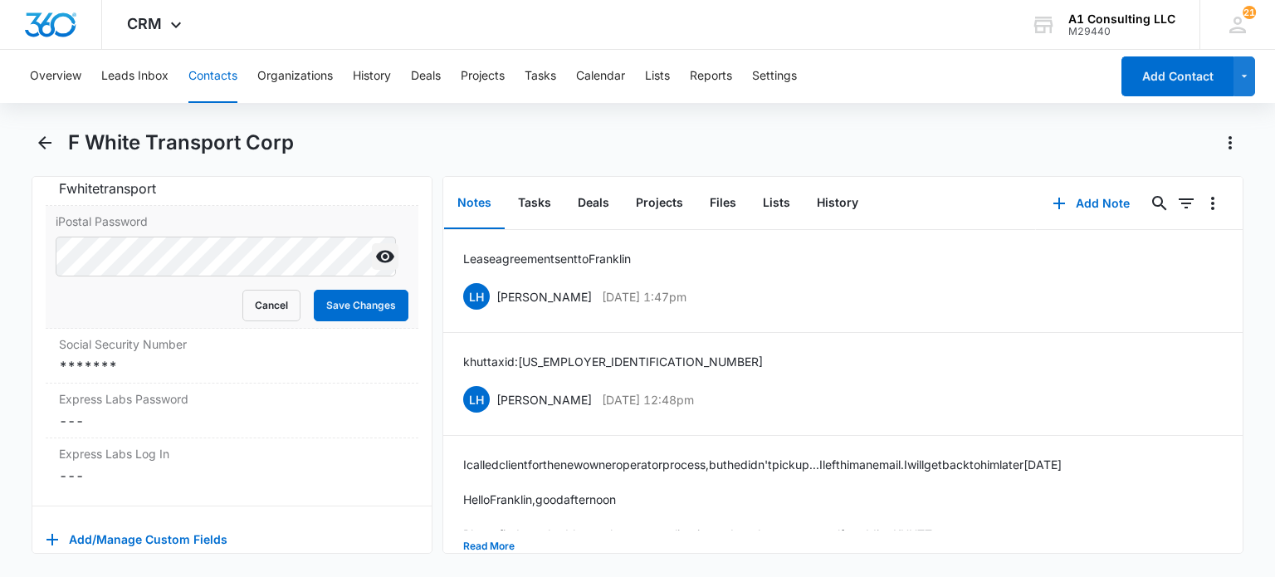
click at [375, 266] on icon "Show" at bounding box center [385, 256] width 20 height 20
click at [276, 321] on button "Cancel" at bounding box center [271, 306] width 58 height 32
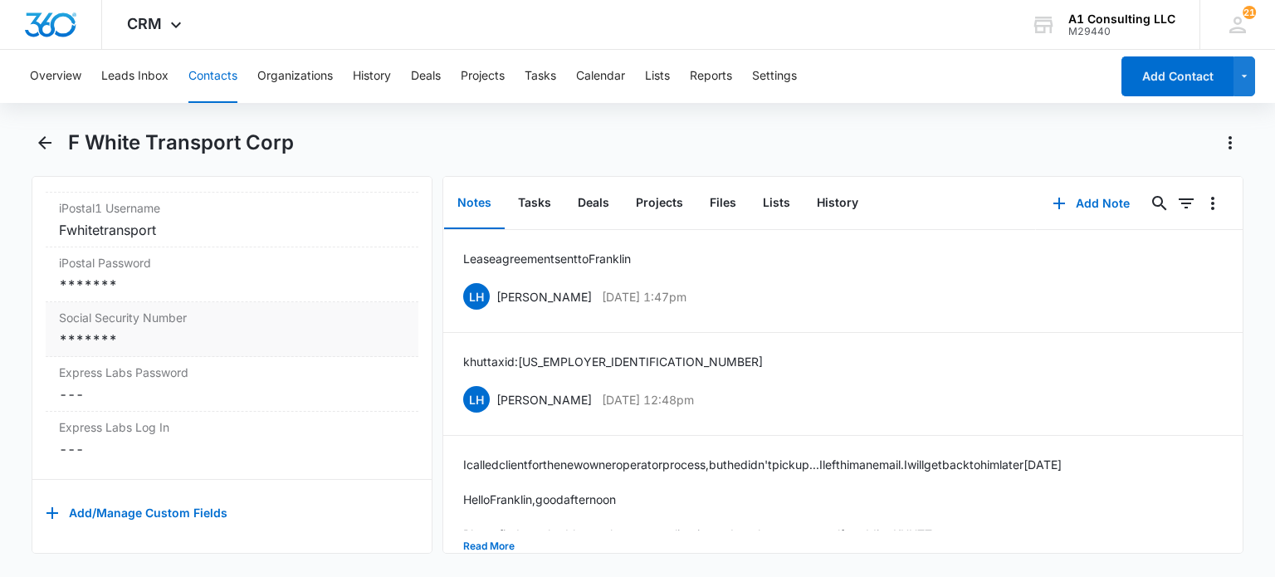
click at [225, 329] on div "*******" at bounding box center [231, 339] width 345 height 20
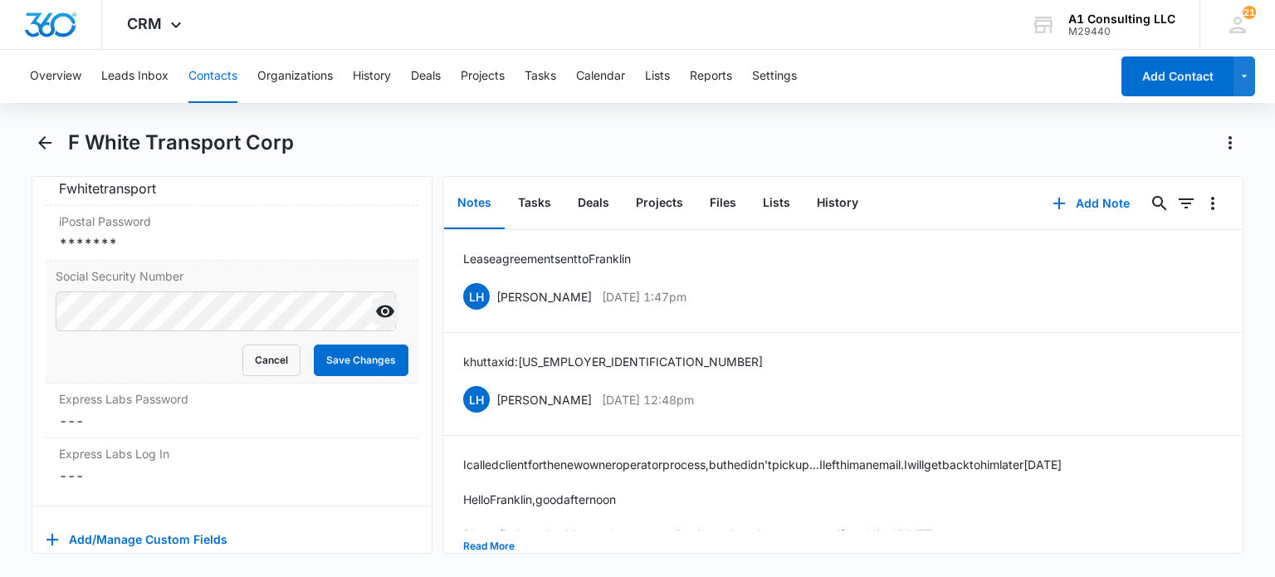
click at [375, 321] on icon "Show" at bounding box center [385, 311] width 20 height 20
click at [270, 376] on button "Cancel" at bounding box center [271, 360] width 58 height 32
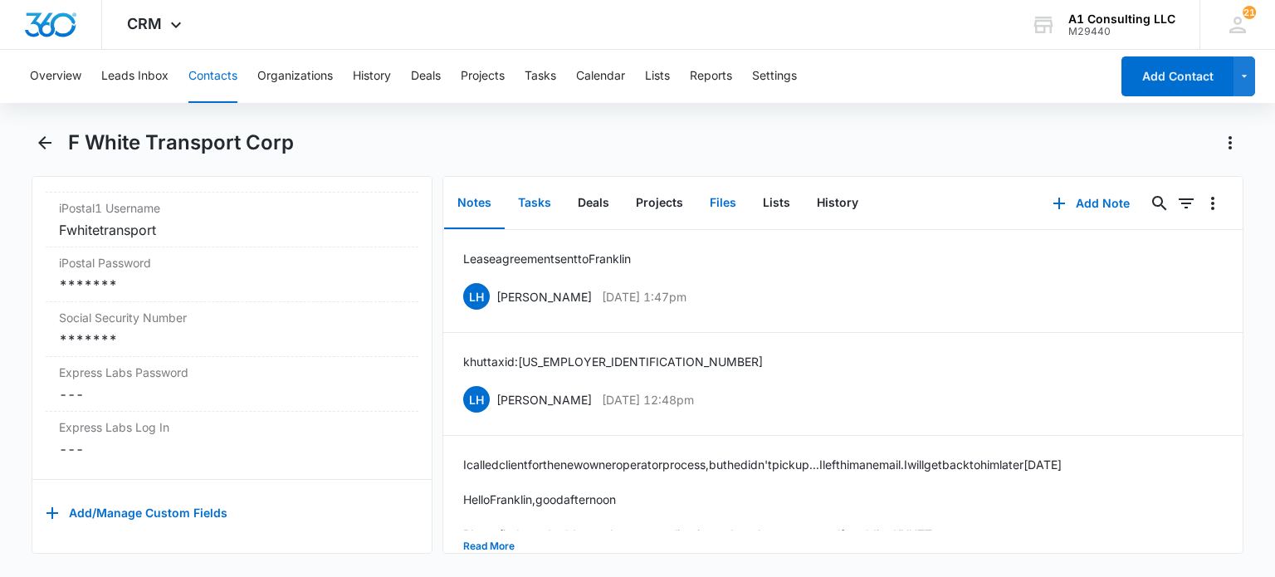
drag, startPoint x: 536, startPoint y: 202, endPoint x: 723, endPoint y: 228, distance: 188.6
click at [536, 202] on button "Tasks" at bounding box center [535, 203] width 60 height 51
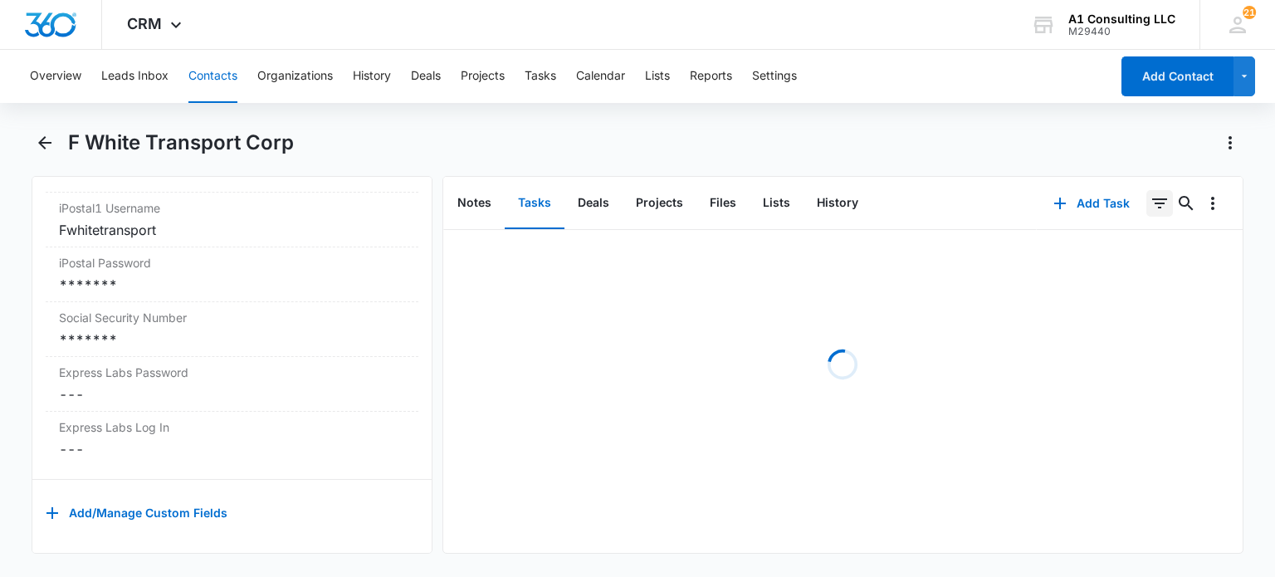
click at [1149, 200] on icon "Filters" at bounding box center [1159, 203] width 20 height 20
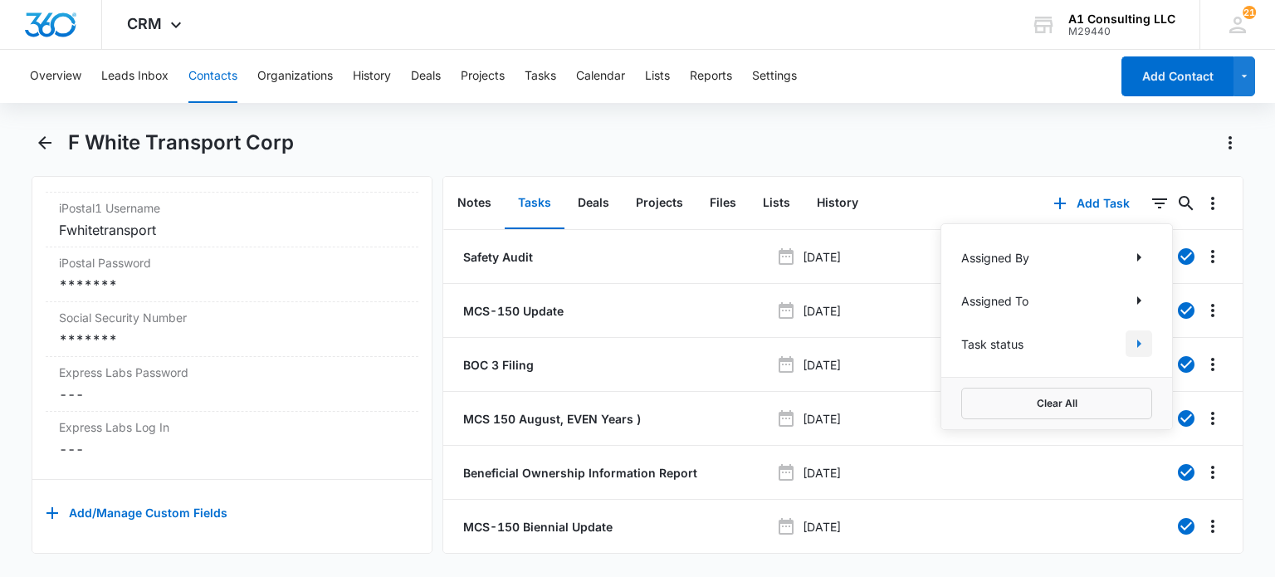
click at [1132, 349] on icon "Show Task status filters" at bounding box center [1139, 344] width 20 height 20
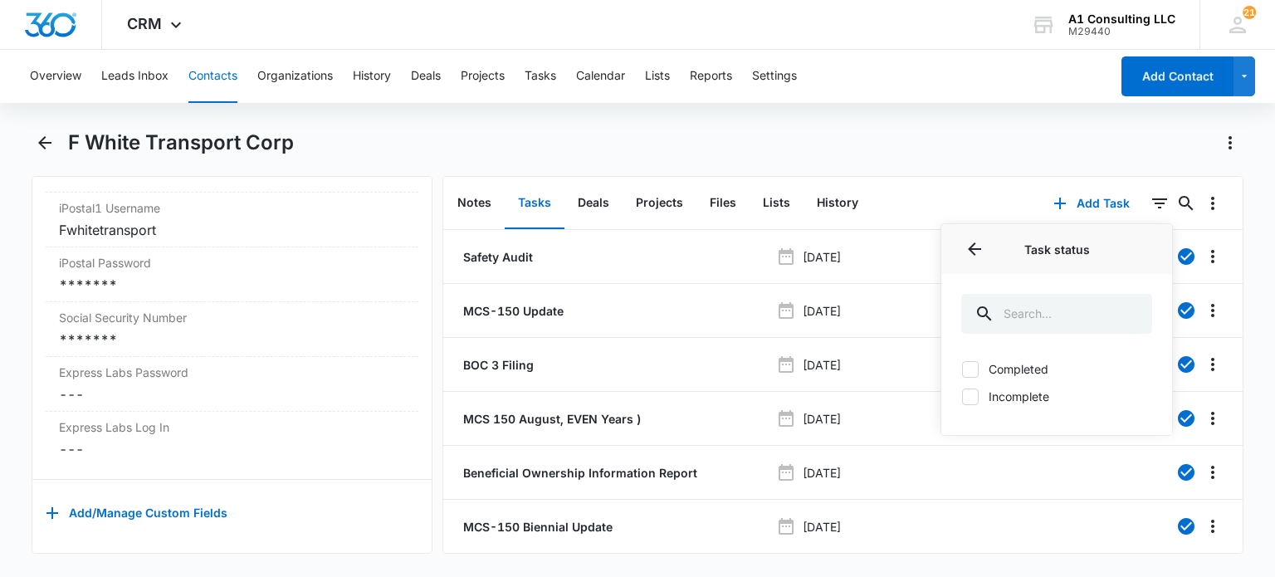
click at [999, 396] on label "Incomplete" at bounding box center [1056, 396] width 191 height 17
click at [962, 396] on input "Incomplete" at bounding box center [961, 396] width 1 height 1
checkbox input "true"
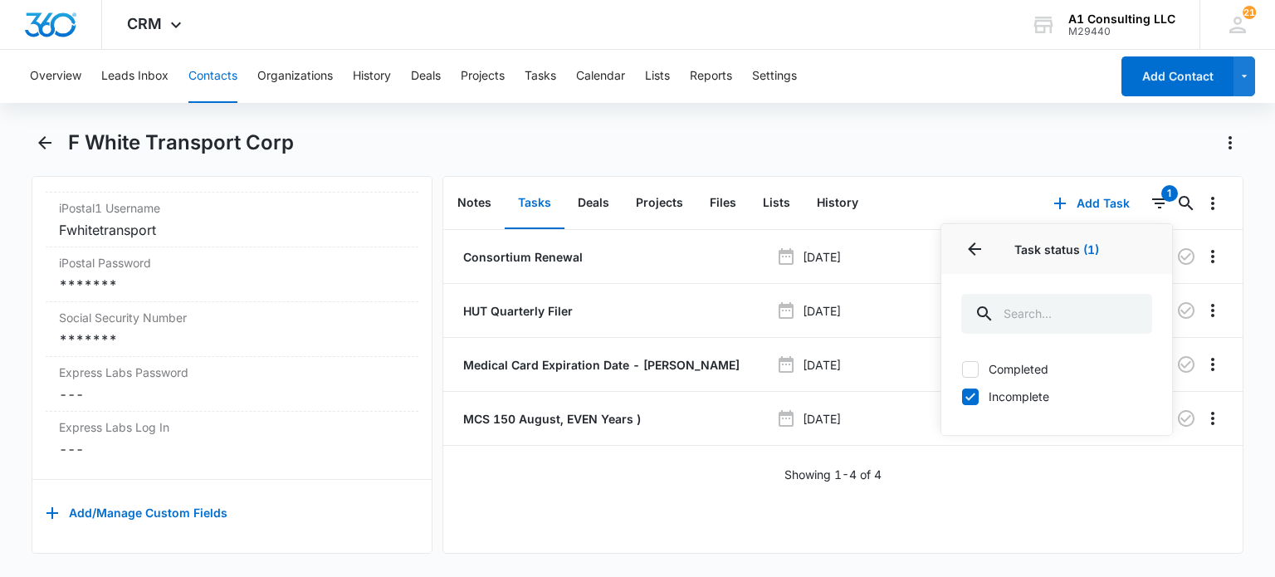
click at [823, 149] on div "F White Transport Corp" at bounding box center [655, 142] width 1175 height 27
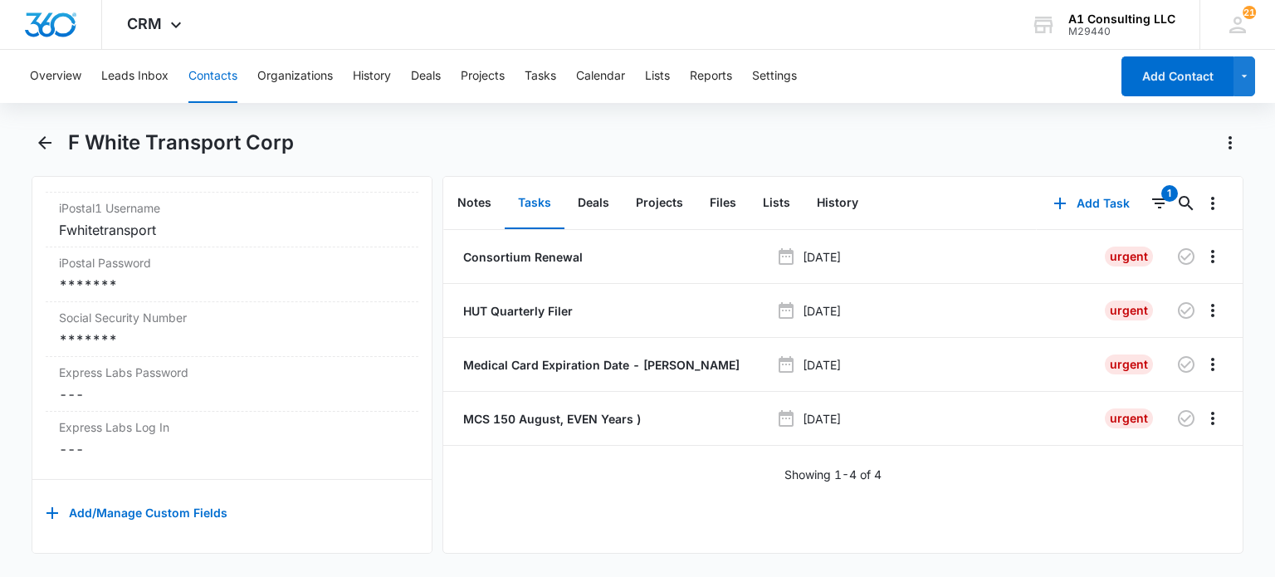
click at [208, 88] on button "Contacts" at bounding box center [212, 76] width 49 height 53
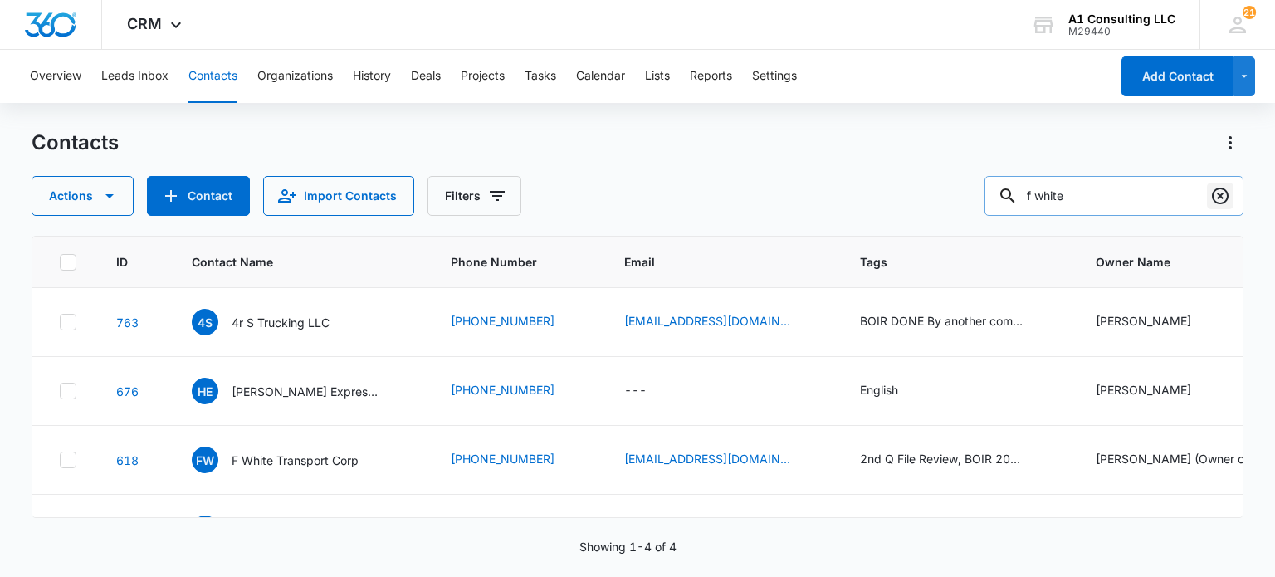
click at [1215, 197] on icon "Clear" at bounding box center [1220, 196] width 20 height 20
click at [1140, 186] on input "text" at bounding box center [1113, 196] width 259 height 40
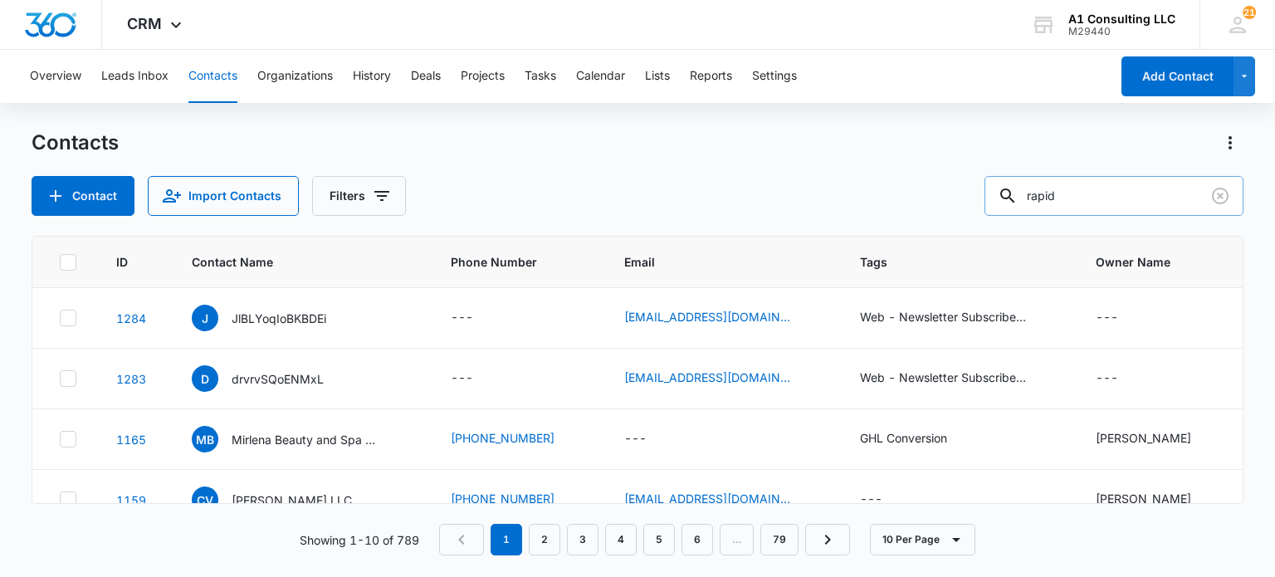
type input "rapid"
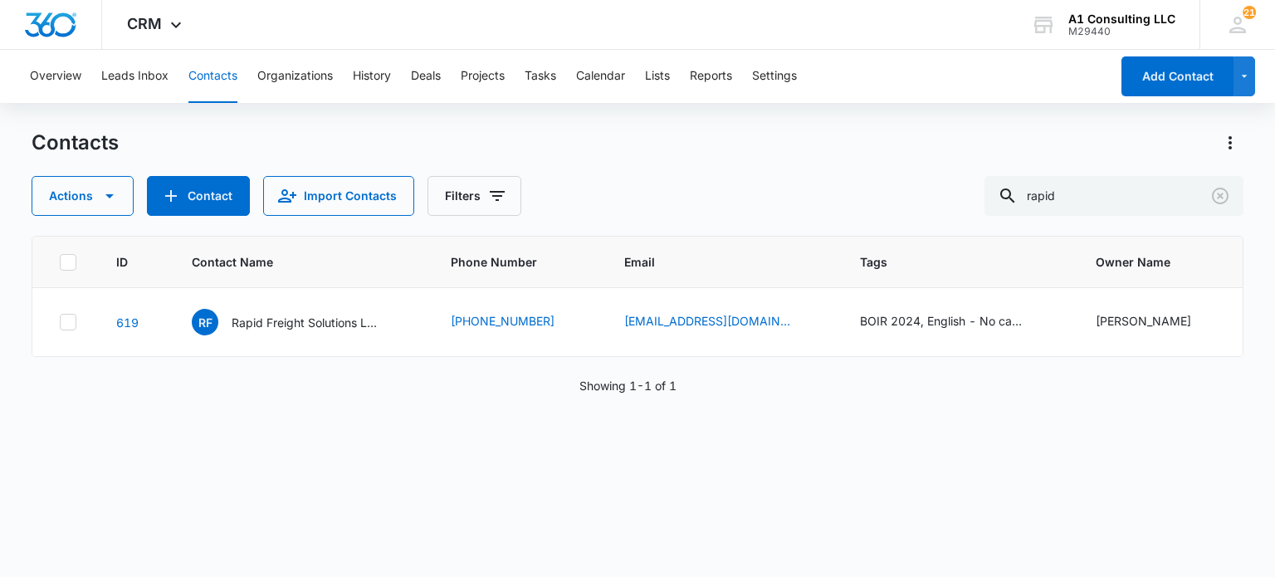
drag, startPoint x: 317, startPoint y: 331, endPoint x: 319, endPoint y: 360, distance: 29.1
click at [317, 331] on div "RF Rapid Freight Solutions LLC" at bounding box center [286, 322] width 189 height 27
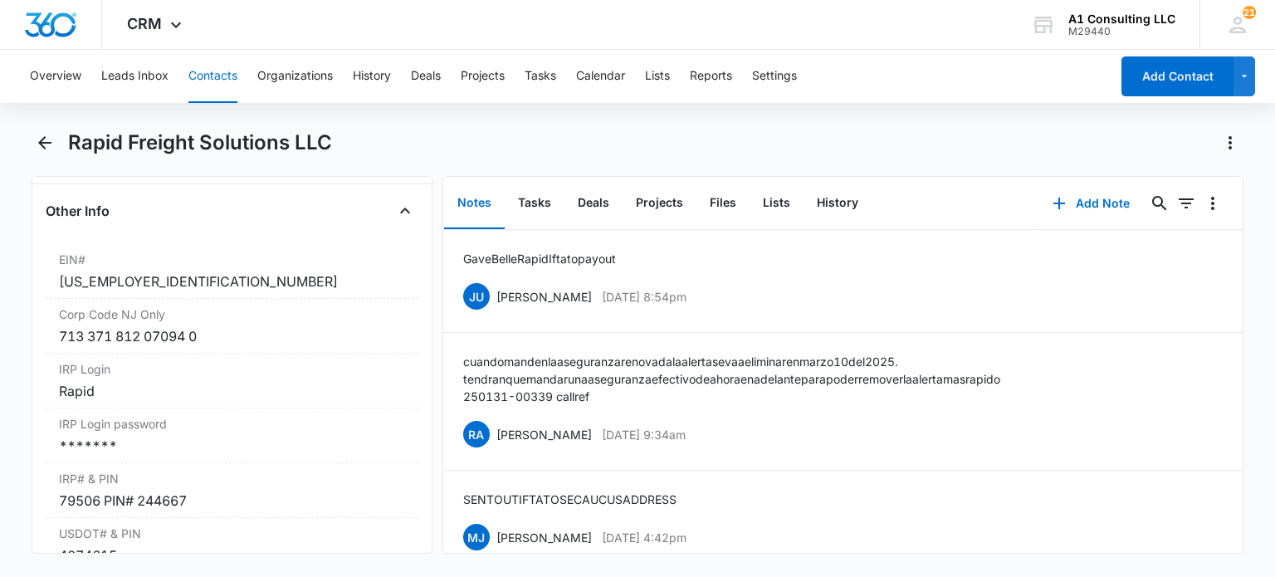
scroll to position [2158, 0]
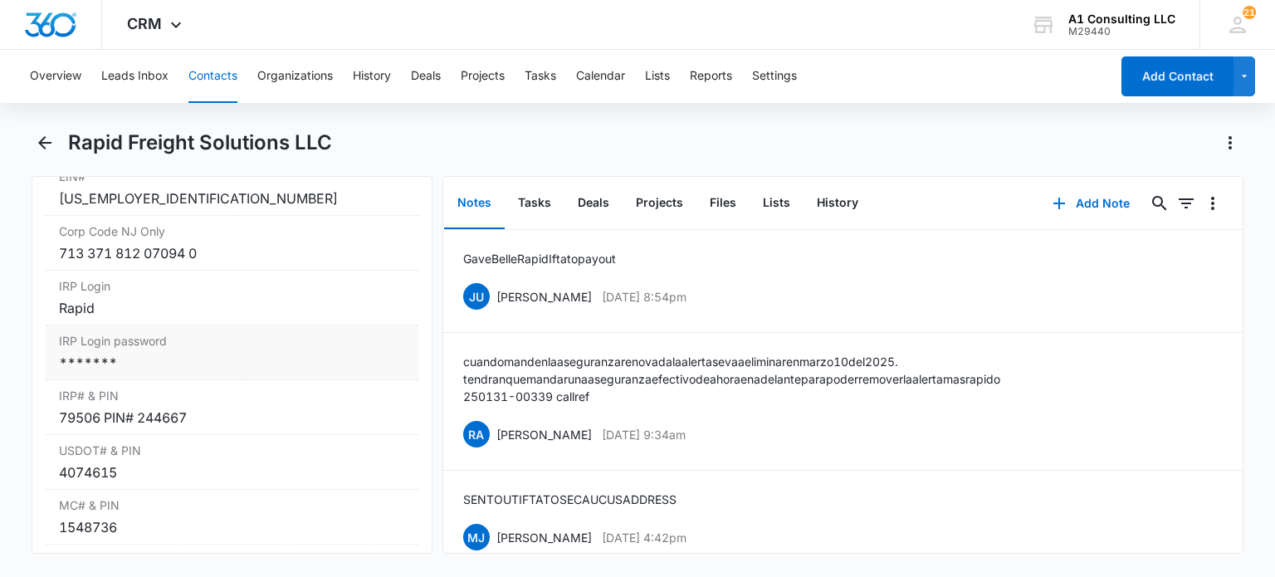
click at [146, 368] on div "*******" at bounding box center [231, 363] width 345 height 20
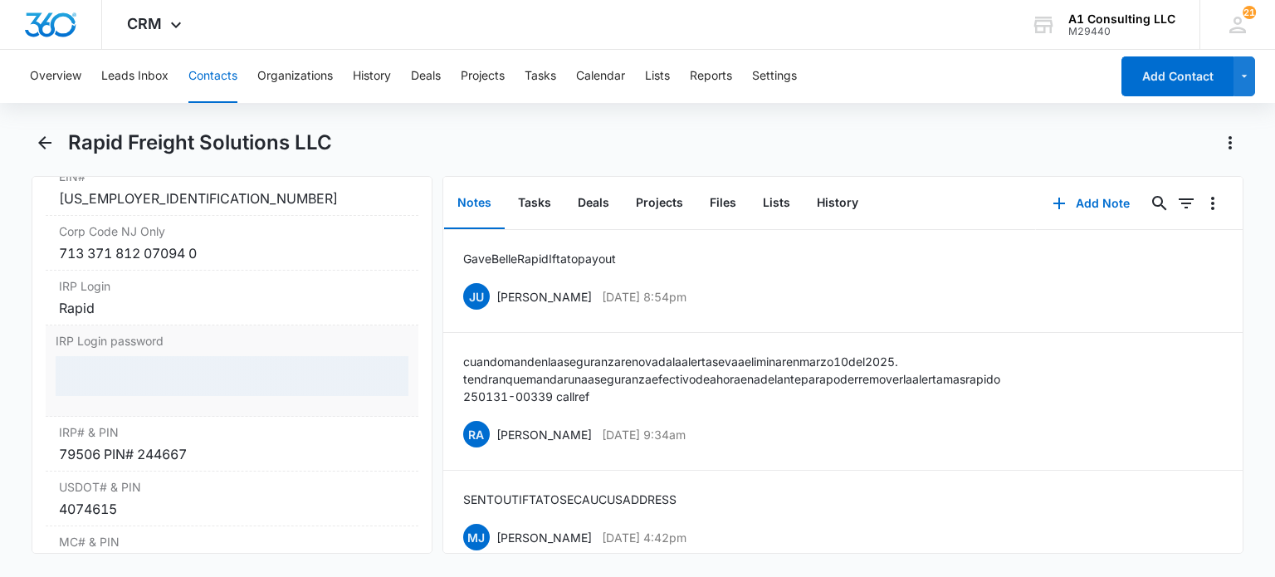
click at [375, 388] on div at bounding box center [232, 376] width 352 height 40
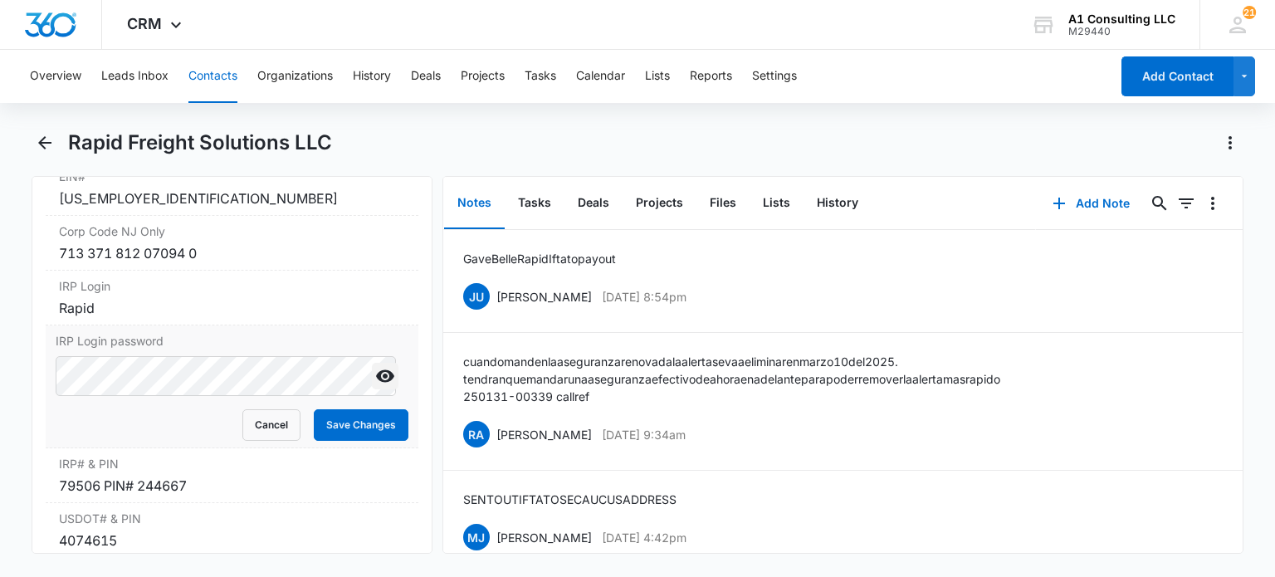
click at [375, 386] on icon "Show" at bounding box center [385, 376] width 20 height 20
drag, startPoint x: 262, startPoint y: 433, endPoint x: 355, endPoint y: 311, distance: 153.4
click at [262, 432] on button "Cancel" at bounding box center [271, 425] width 58 height 32
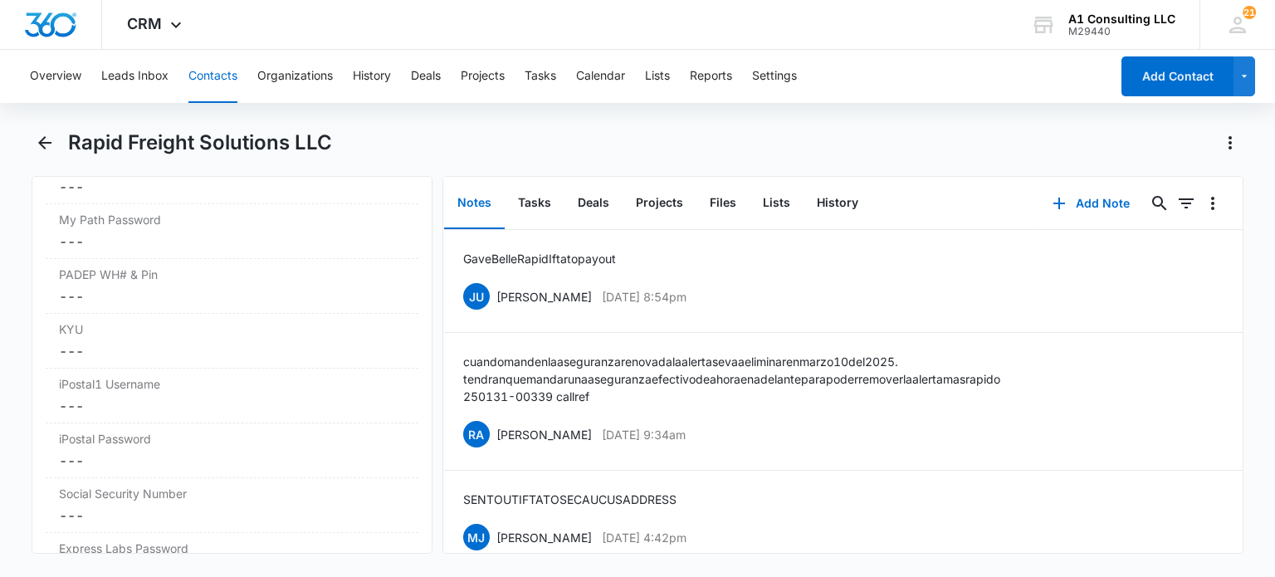
scroll to position [3517, 0]
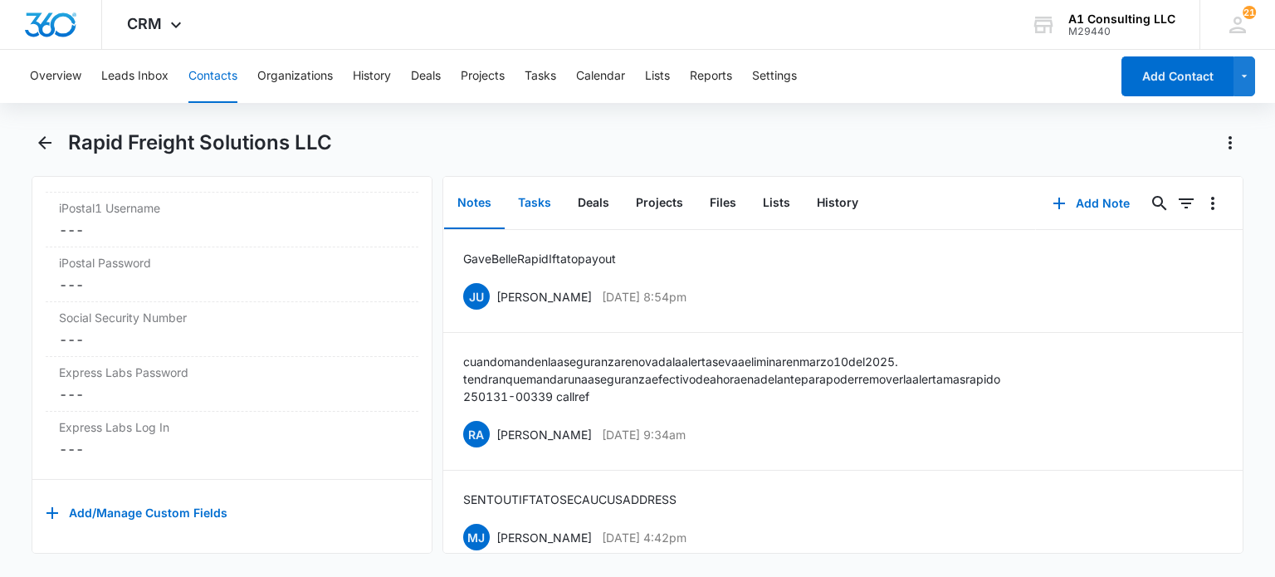
click at [531, 190] on button "Tasks" at bounding box center [535, 203] width 60 height 51
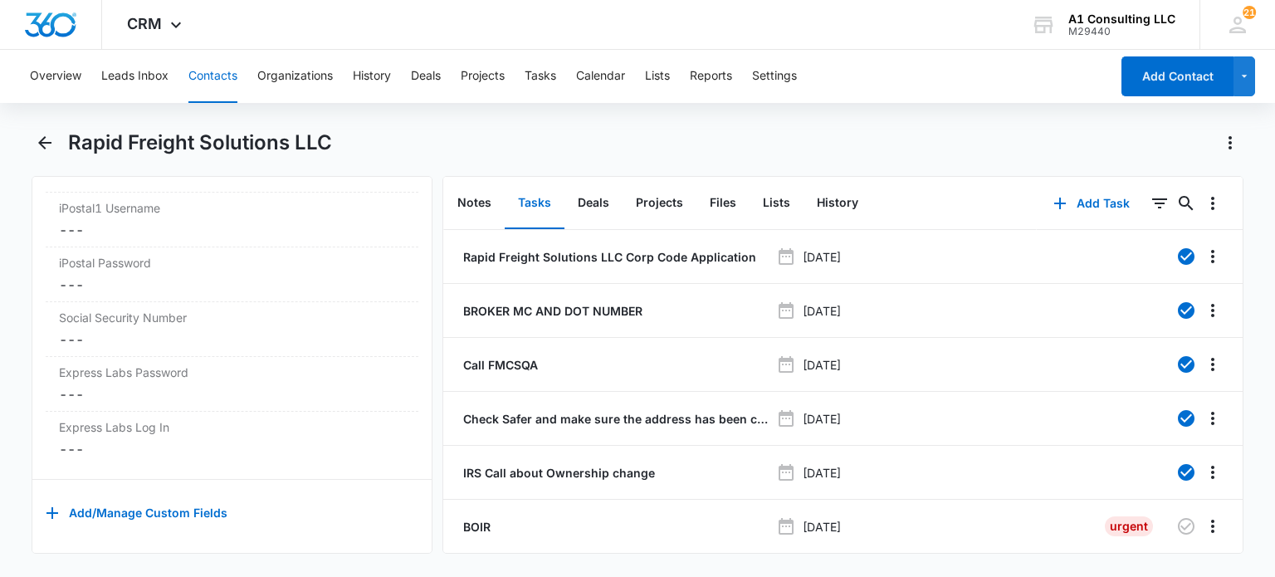
click at [199, 82] on button "Contacts" at bounding box center [212, 76] width 49 height 53
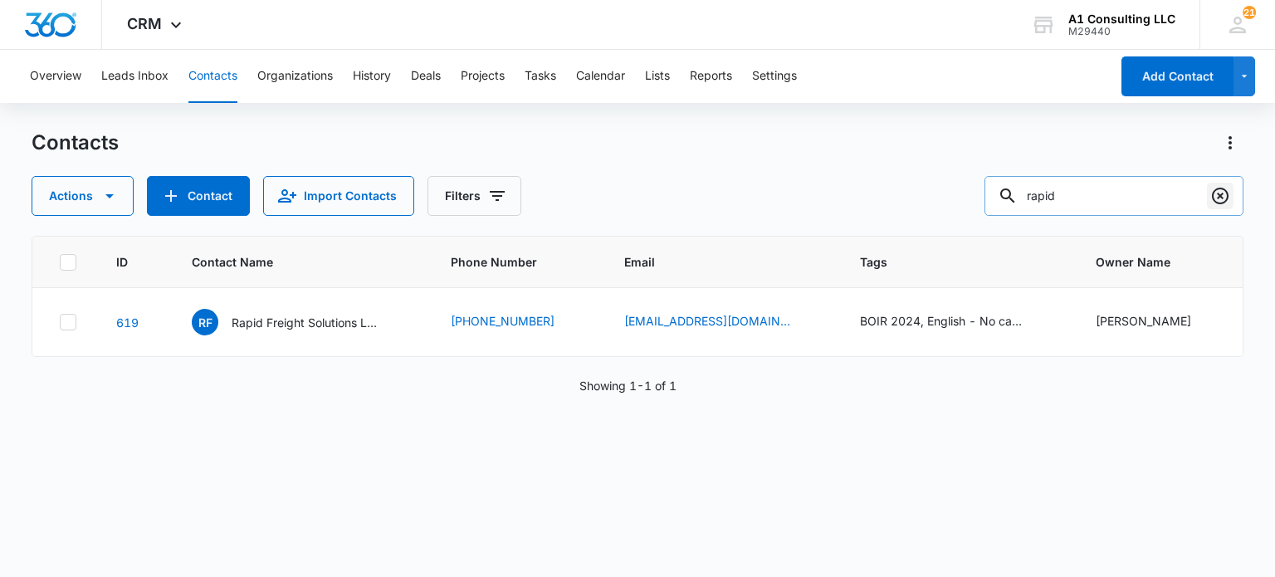
click at [1219, 192] on icon "Clear" at bounding box center [1220, 196] width 20 height 20
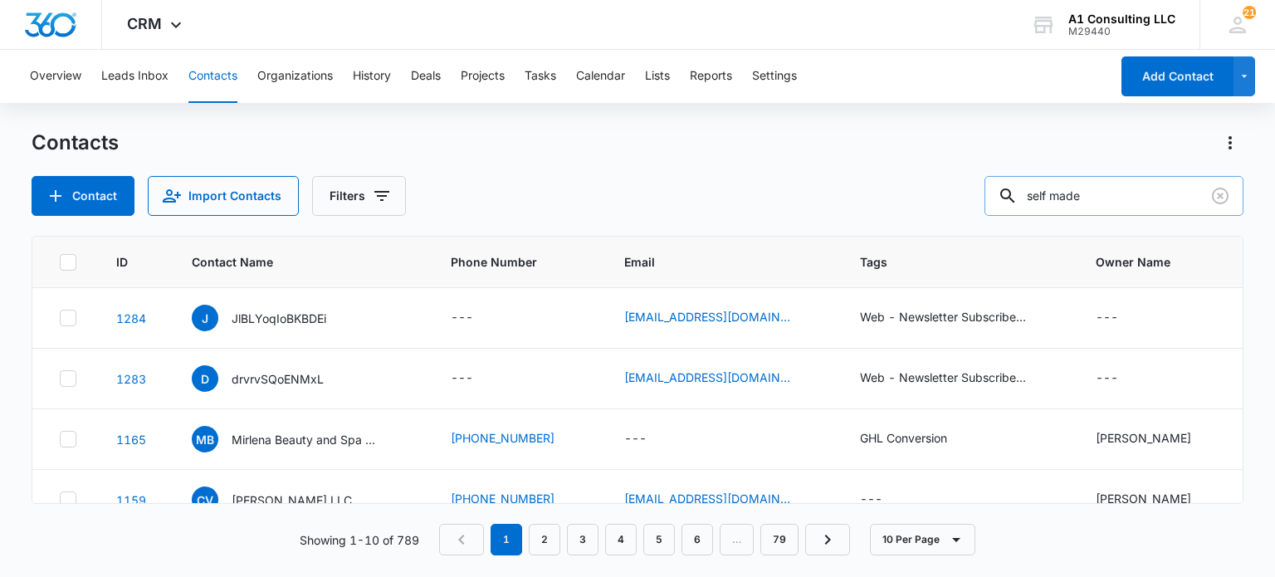
type input "self made"
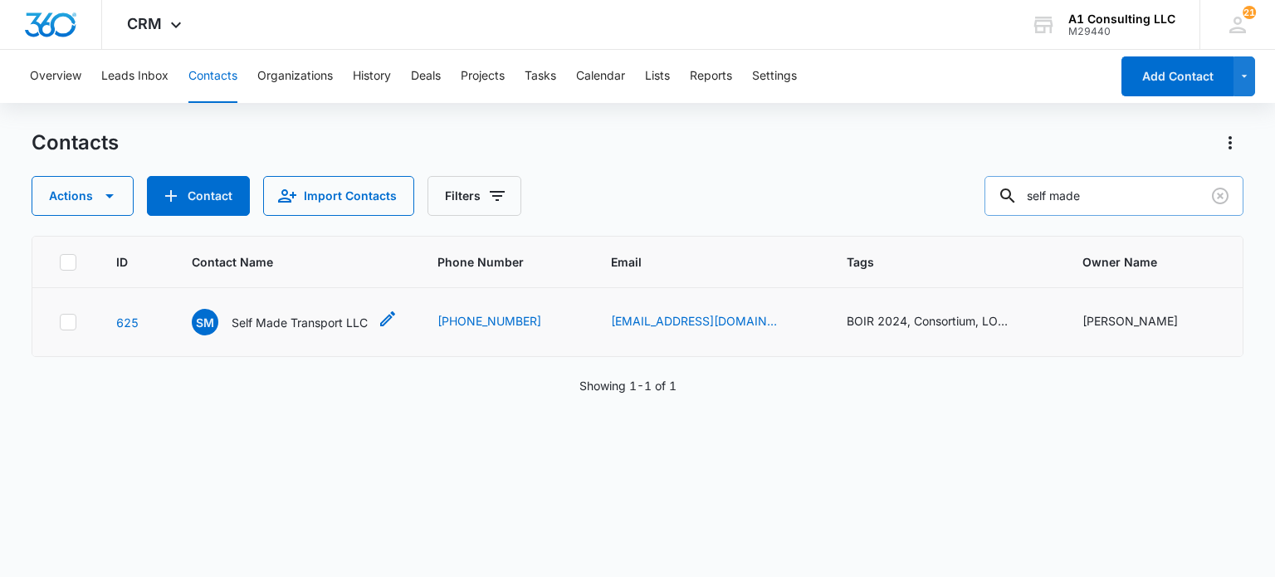
drag, startPoint x: 312, startPoint y: 322, endPoint x: 329, endPoint y: 246, distance: 77.3
click at [311, 322] on p "Self Made Transport LLC" at bounding box center [300, 322] width 136 height 17
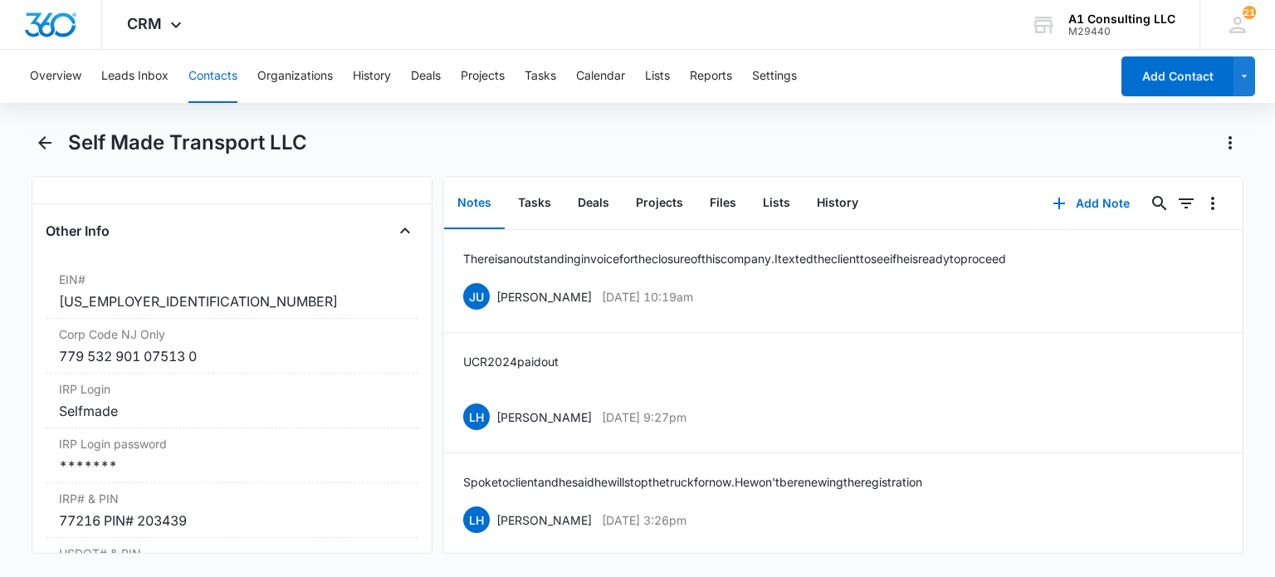
scroll to position [2158, 0]
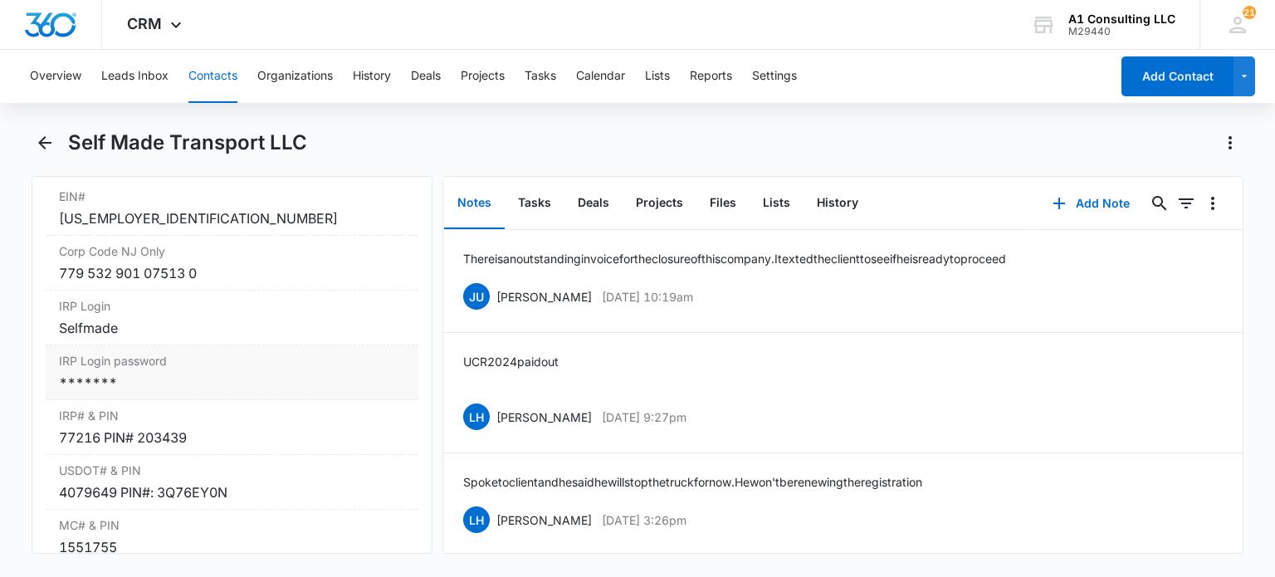
click at [227, 400] on div "IRP Login password Cancel Save Changes *******" at bounding box center [232, 372] width 372 height 55
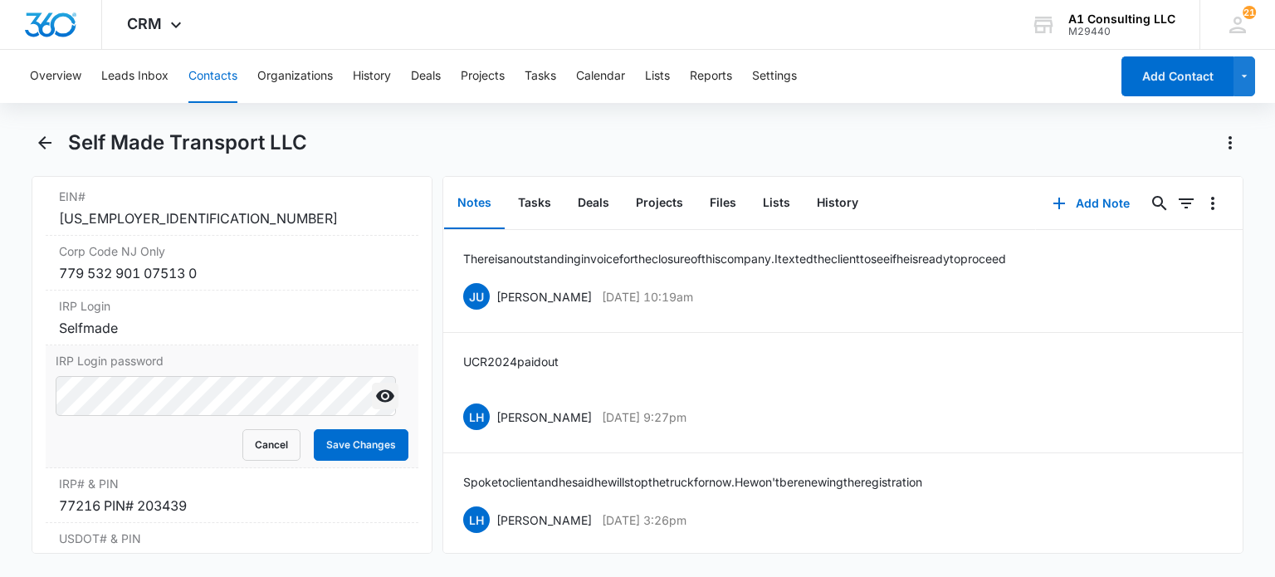
click at [376, 402] on icon "Show" at bounding box center [385, 396] width 18 height 12
click at [272, 454] on button "Cancel" at bounding box center [271, 445] width 58 height 32
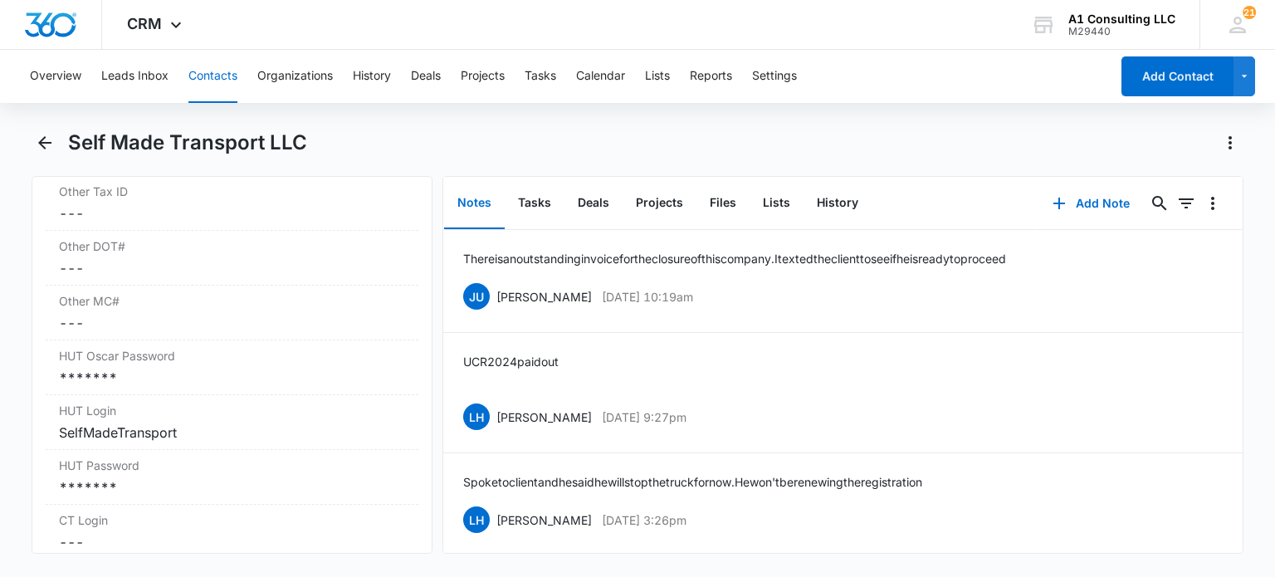
scroll to position [2739, 0]
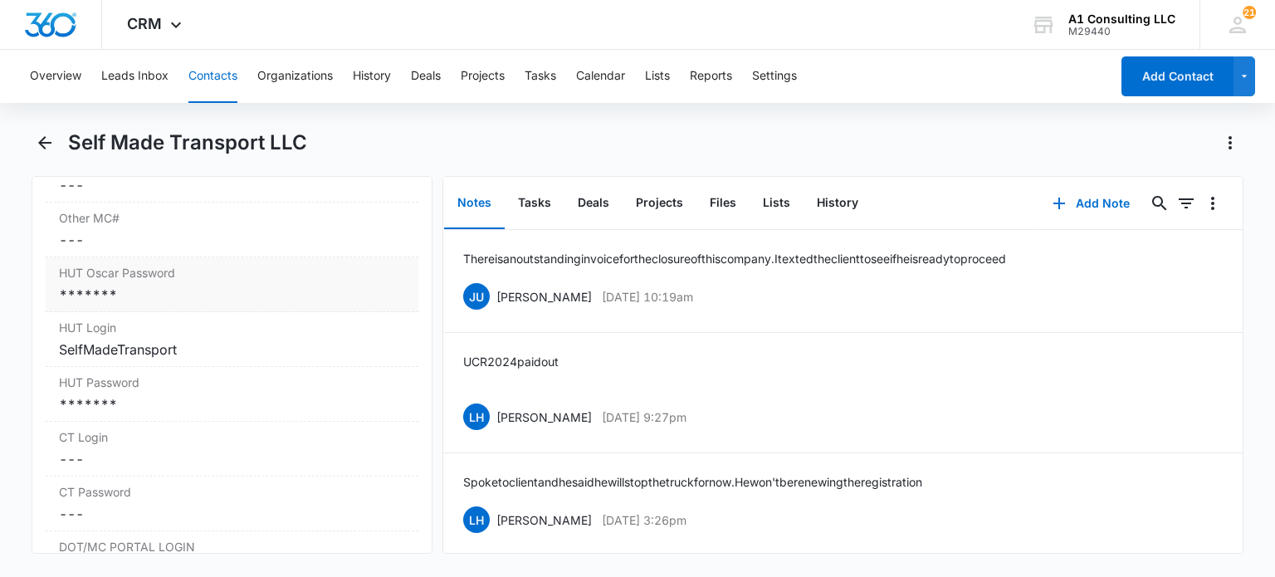
click at [242, 305] on div "*******" at bounding box center [231, 295] width 345 height 20
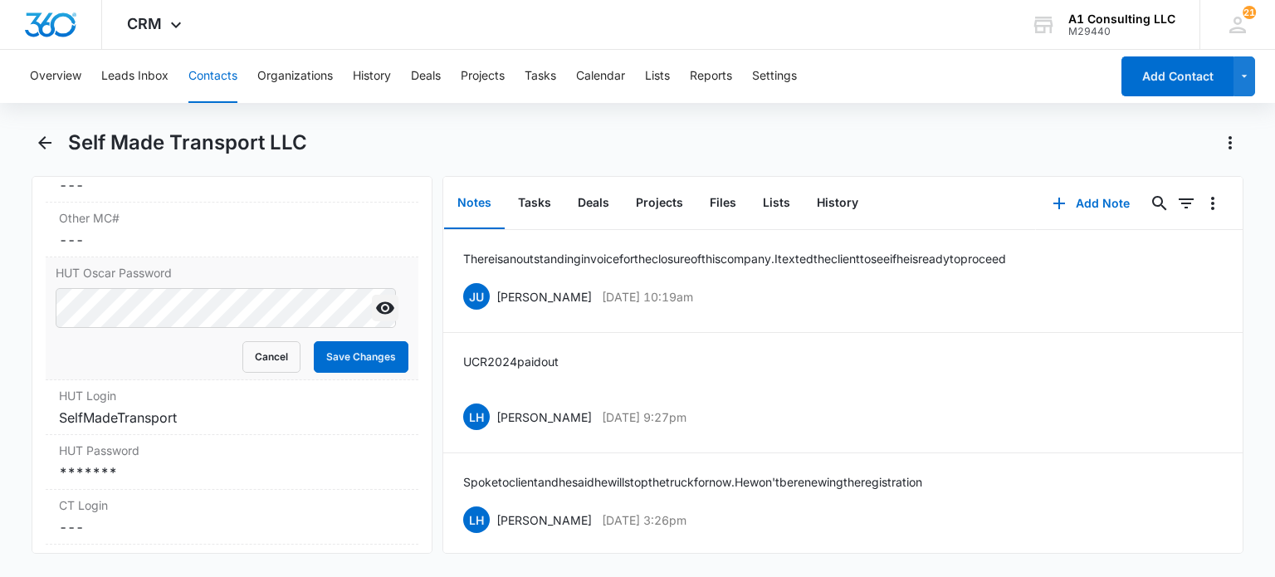
click at [376, 315] on icon "Show" at bounding box center [385, 308] width 18 height 12
drag, startPoint x: 265, startPoint y: 381, endPoint x: 200, endPoint y: 449, distance: 93.9
click at [264, 373] on button "Cancel" at bounding box center [271, 357] width 58 height 32
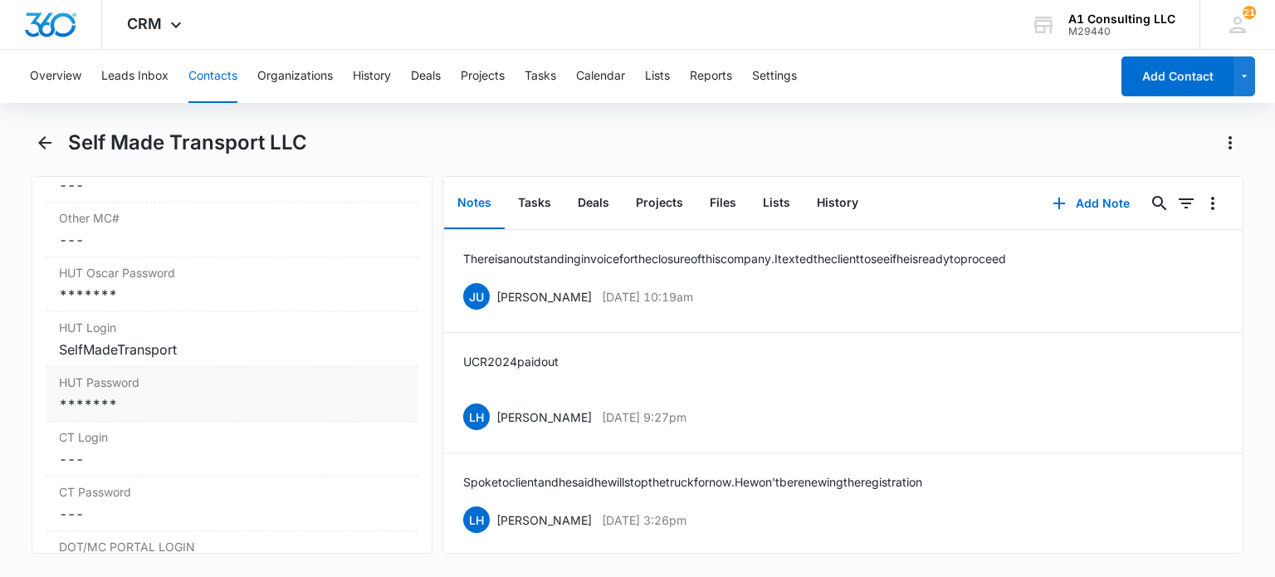
click at [169, 408] on div "*******" at bounding box center [231, 404] width 345 height 20
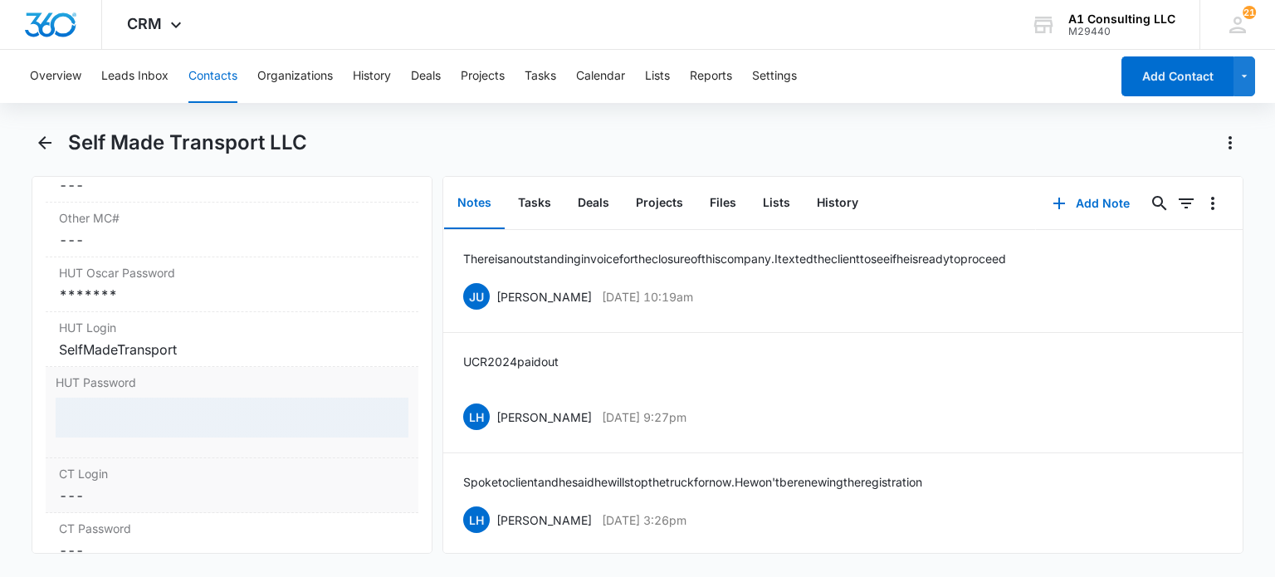
scroll to position [2822, 0]
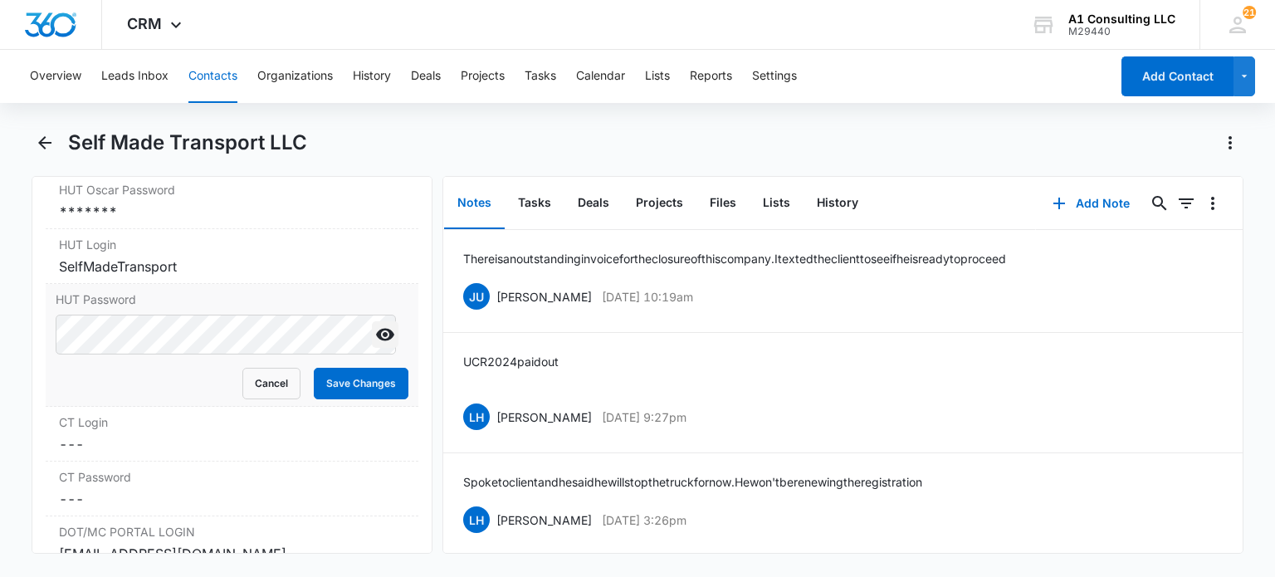
drag, startPoint x: 371, startPoint y: 330, endPoint x: 371, endPoint y: 344, distance: 13.3
click at [372, 332] on div at bounding box center [385, 335] width 27 height 40
click at [375, 344] on icon "Show" at bounding box center [385, 334] width 20 height 20
click at [262, 399] on button "Cancel" at bounding box center [271, 384] width 58 height 32
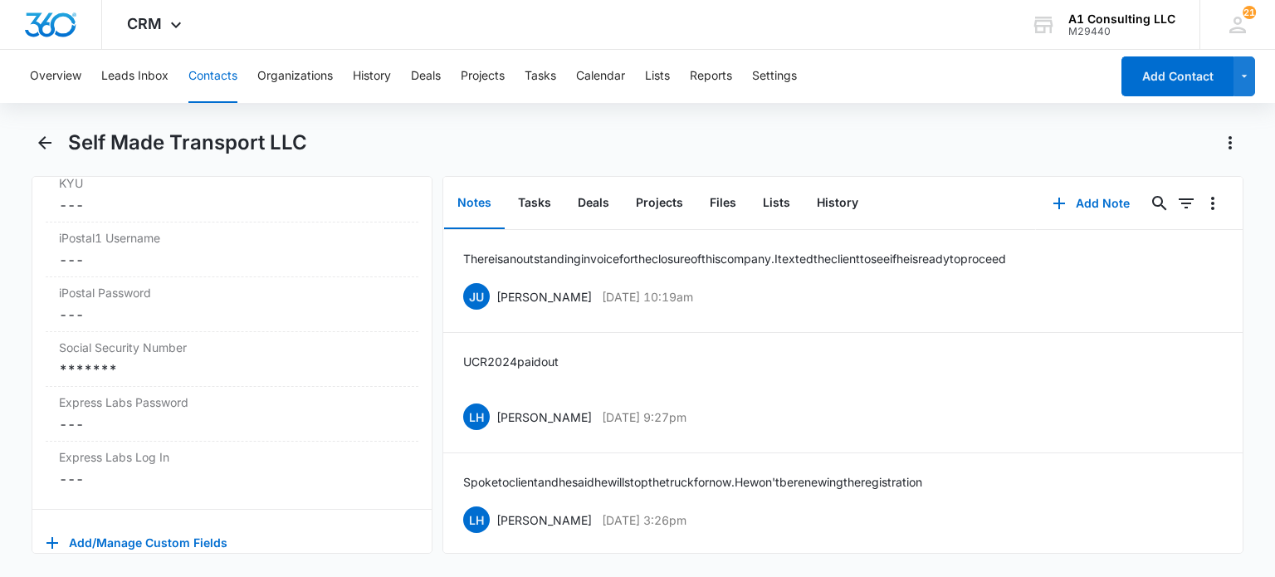
scroll to position [3537, 0]
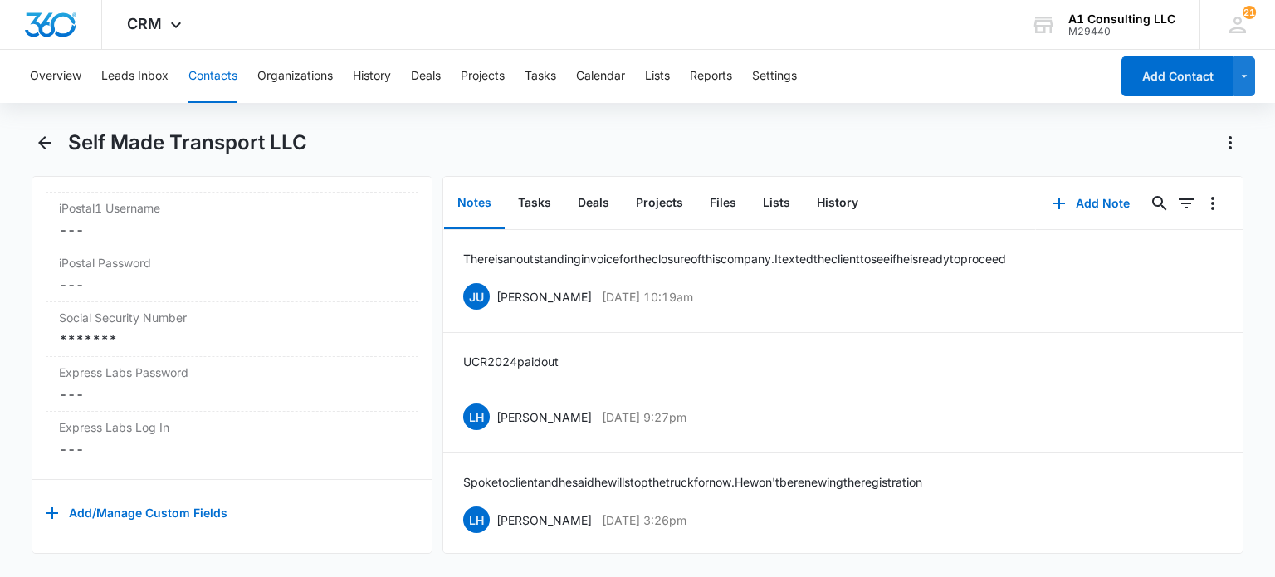
click at [223, 73] on button "Contacts" at bounding box center [212, 76] width 49 height 53
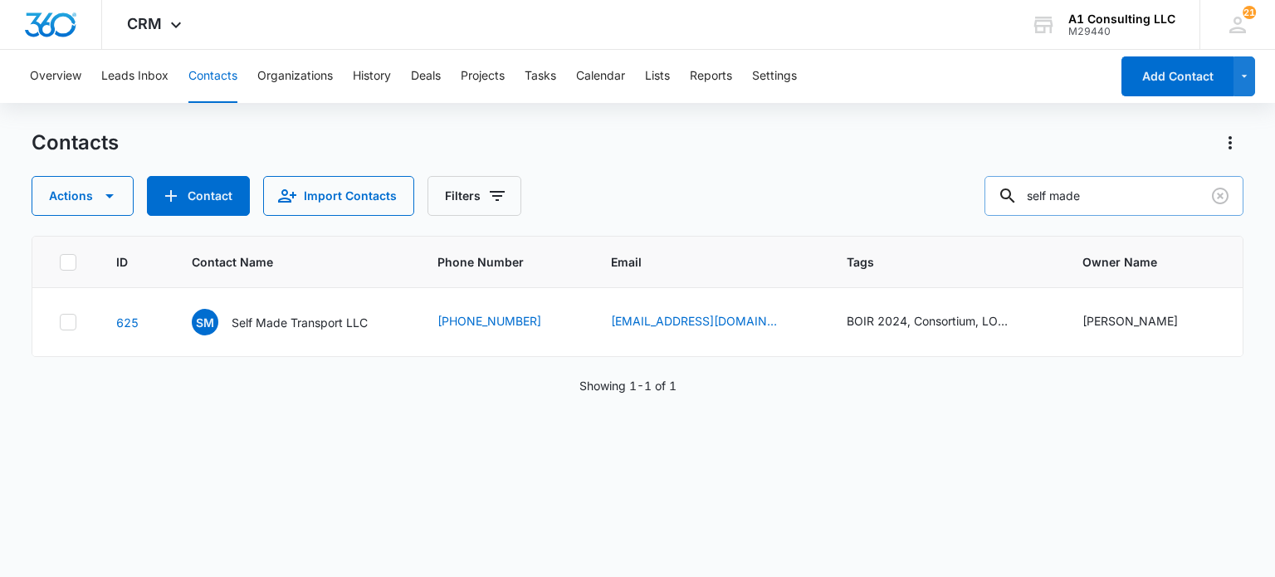
click at [1168, 184] on input "self made" at bounding box center [1113, 196] width 259 height 40
drag, startPoint x: 1215, startPoint y: 192, endPoint x: 945, endPoint y: 16, distance: 322.0
click at [1216, 192] on icon "Clear" at bounding box center [1220, 196] width 20 height 20
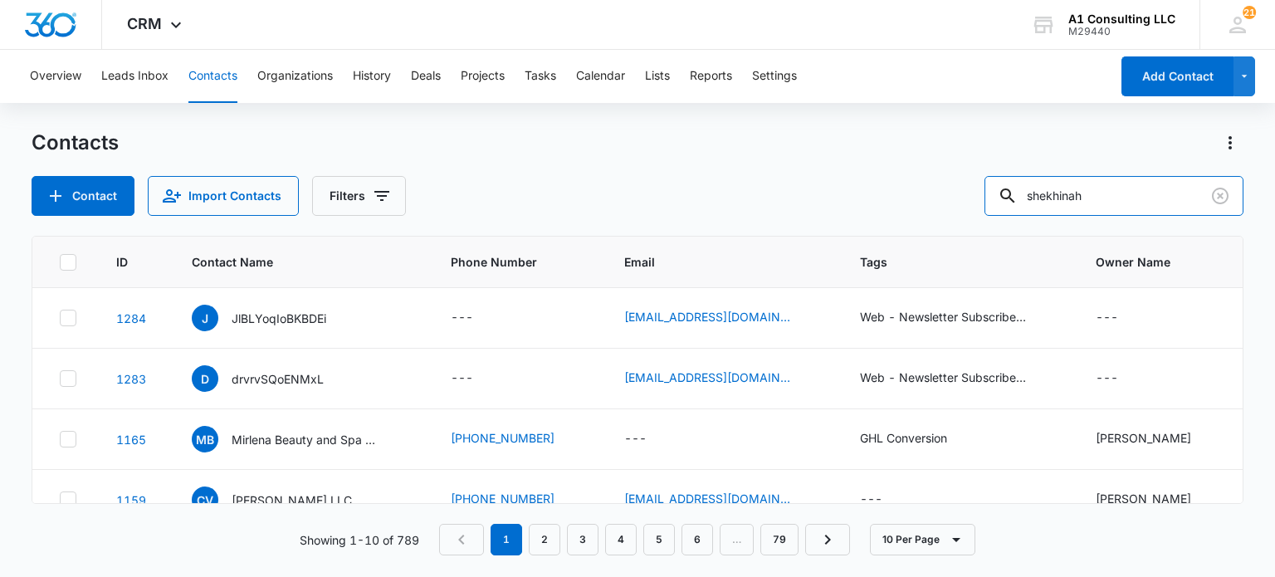
type input "shekhinah"
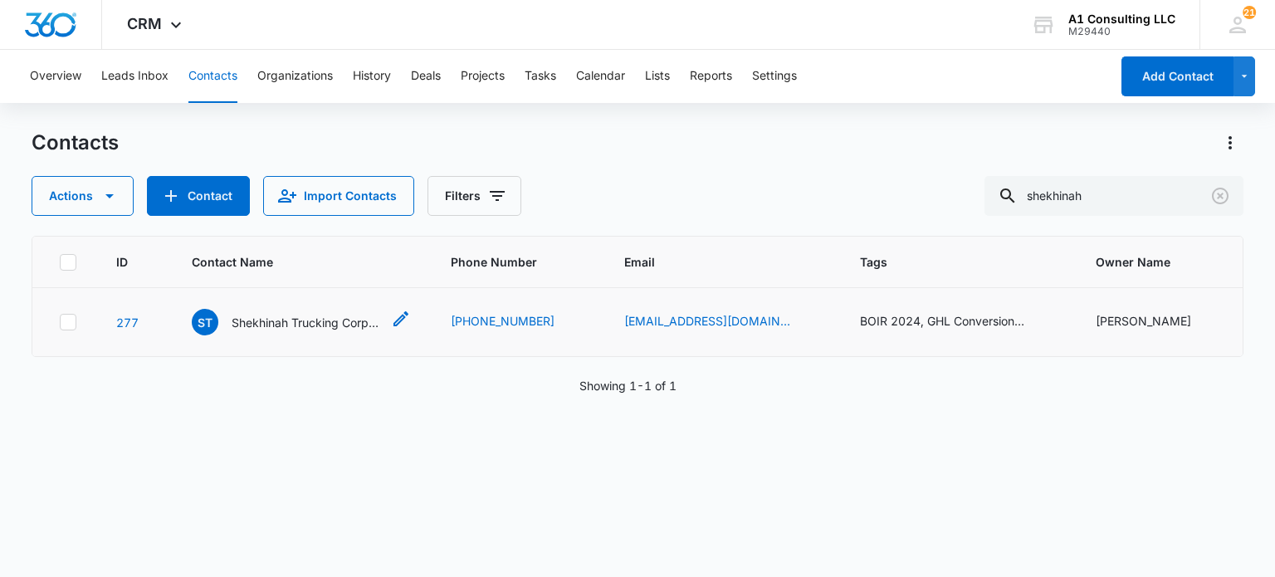
click at [246, 323] on p "Shekhinah Trucking Corporation" at bounding box center [306, 322] width 149 height 17
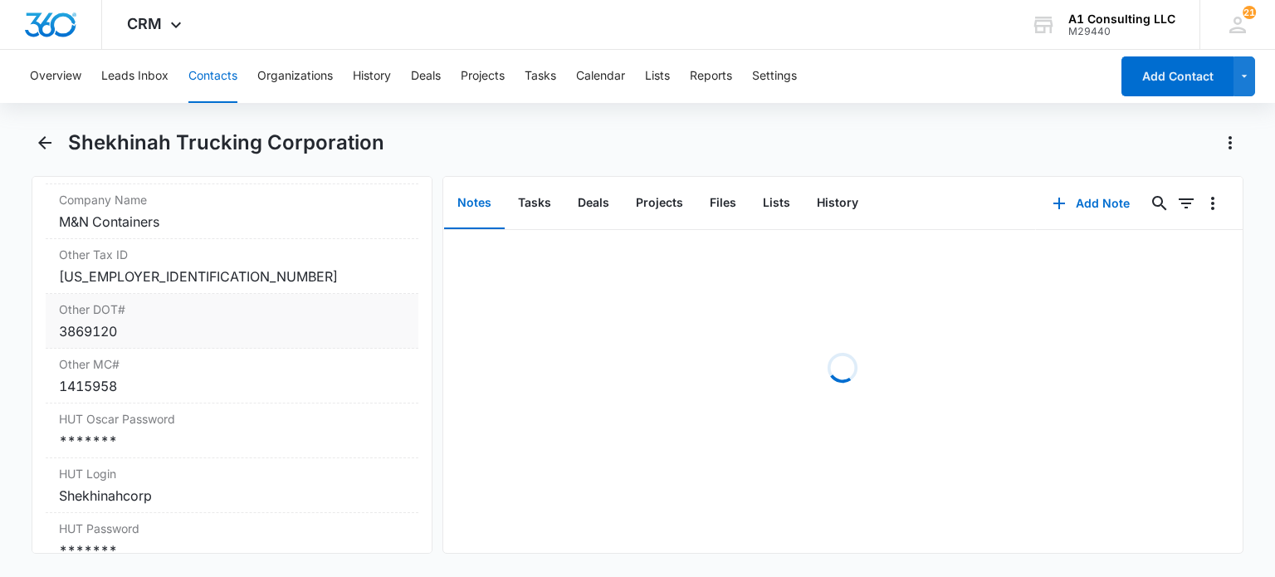
scroll to position [2656, 0]
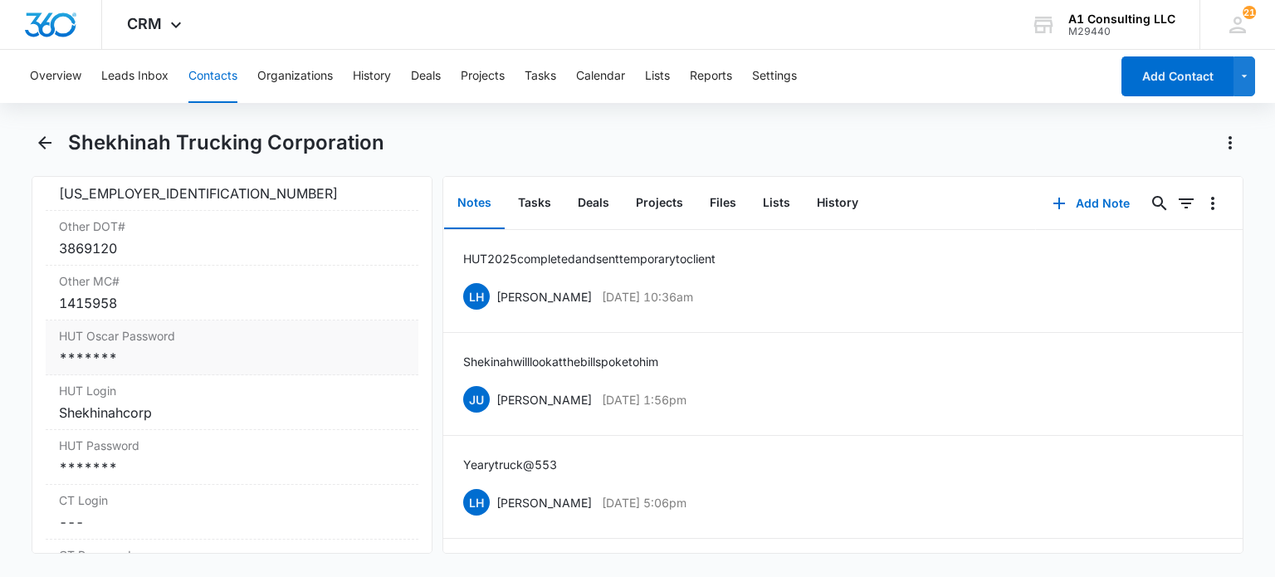
click at [159, 363] on div "*******" at bounding box center [231, 358] width 345 height 20
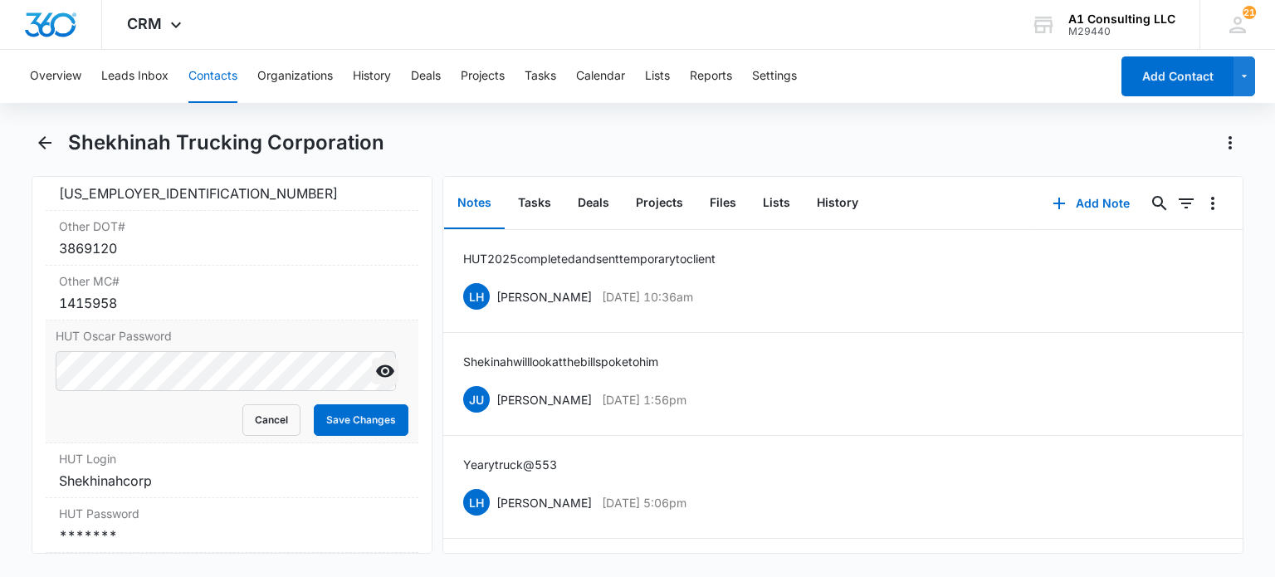
click at [375, 381] on icon "Show" at bounding box center [385, 371] width 20 height 20
click at [265, 436] on button "Cancel" at bounding box center [271, 420] width 58 height 32
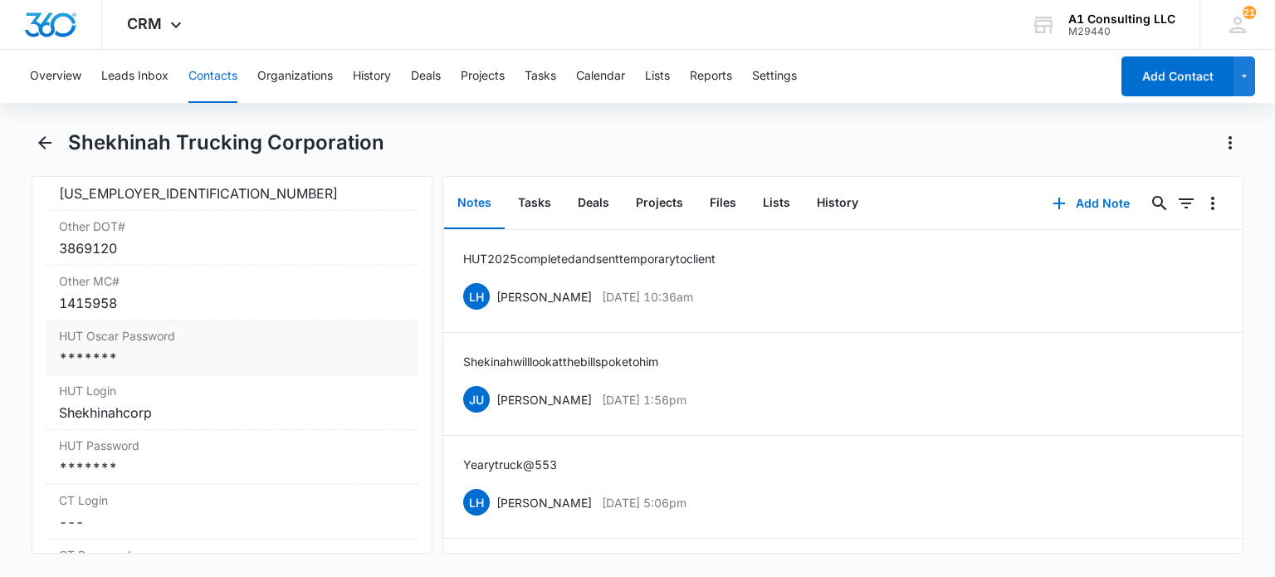
scroll to position [2822, 0]
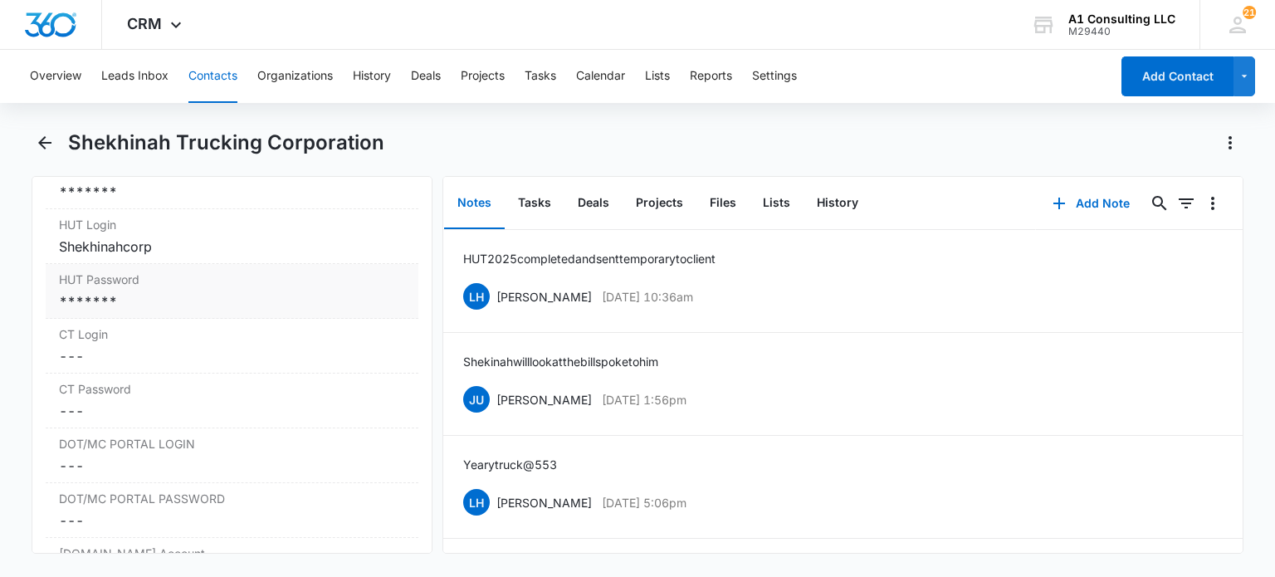
click at [146, 303] on div "*******" at bounding box center [231, 301] width 345 height 20
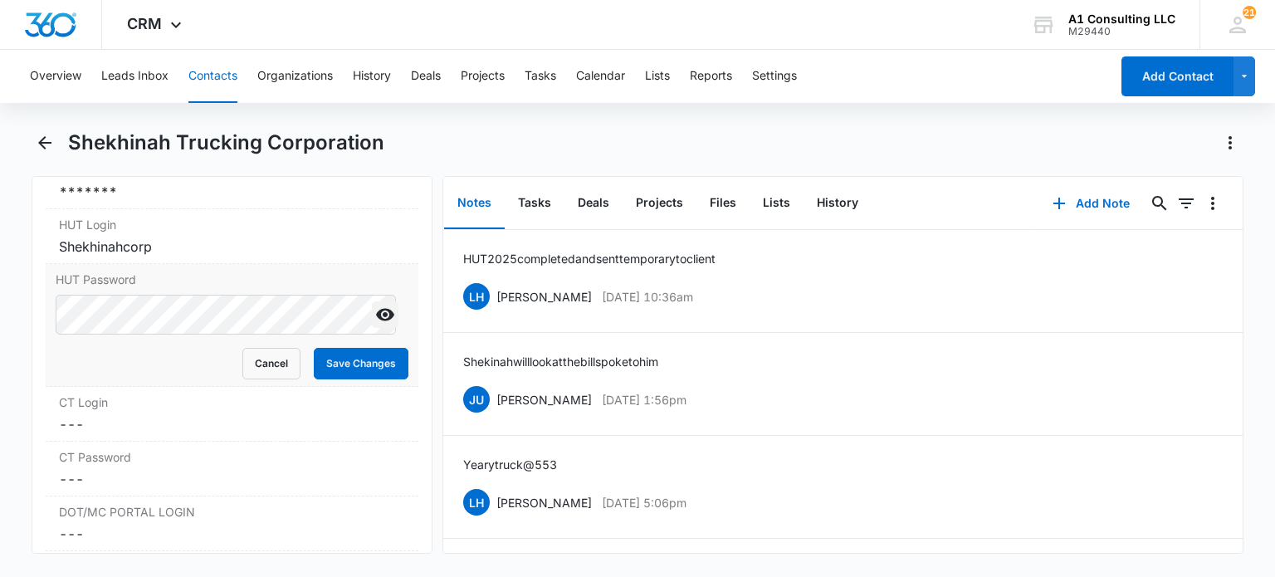
click at [376, 324] on icon "Show" at bounding box center [385, 315] width 20 height 20
click at [252, 374] on button "Cancel" at bounding box center [271, 364] width 58 height 32
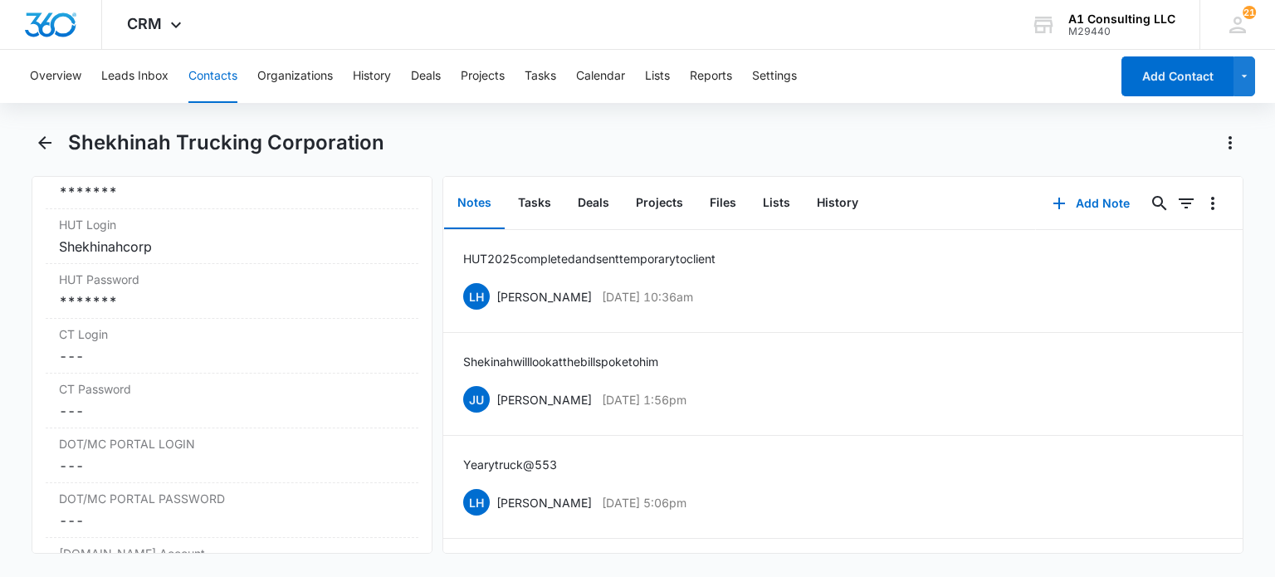
click at [204, 85] on button "Contacts" at bounding box center [212, 76] width 49 height 53
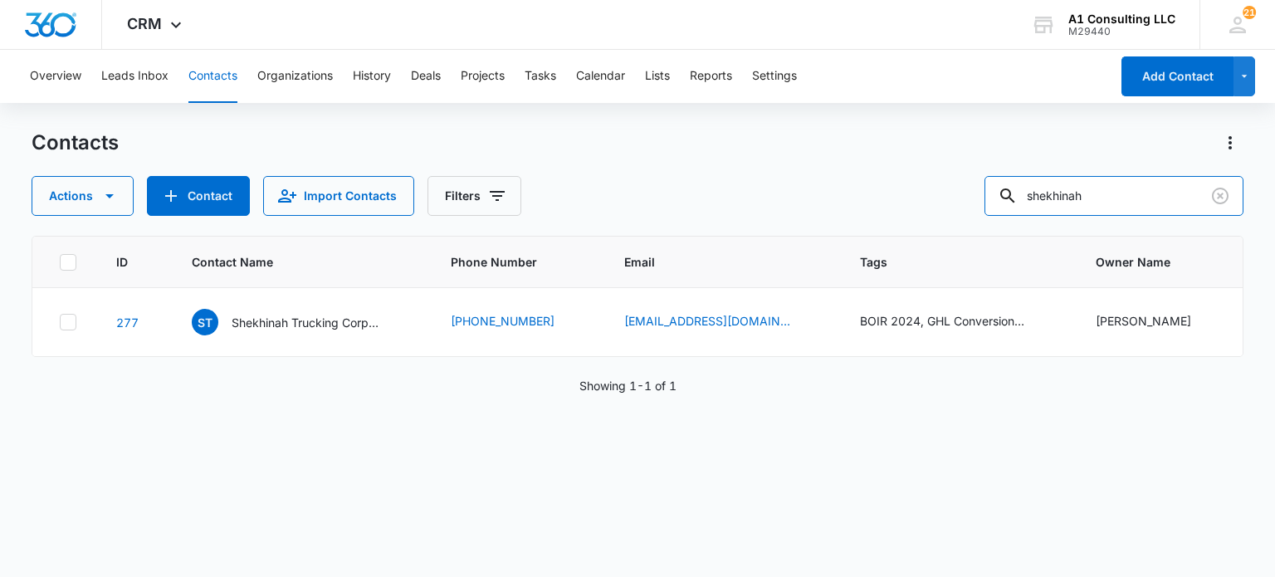
drag, startPoint x: 1109, startPoint y: 198, endPoint x: 916, endPoint y: 182, distance: 193.2
click at [934, 183] on div "Actions Contact Import Contacts Filters shekhinah" at bounding box center [637, 196] width 1211 height 40
type input "manuel"
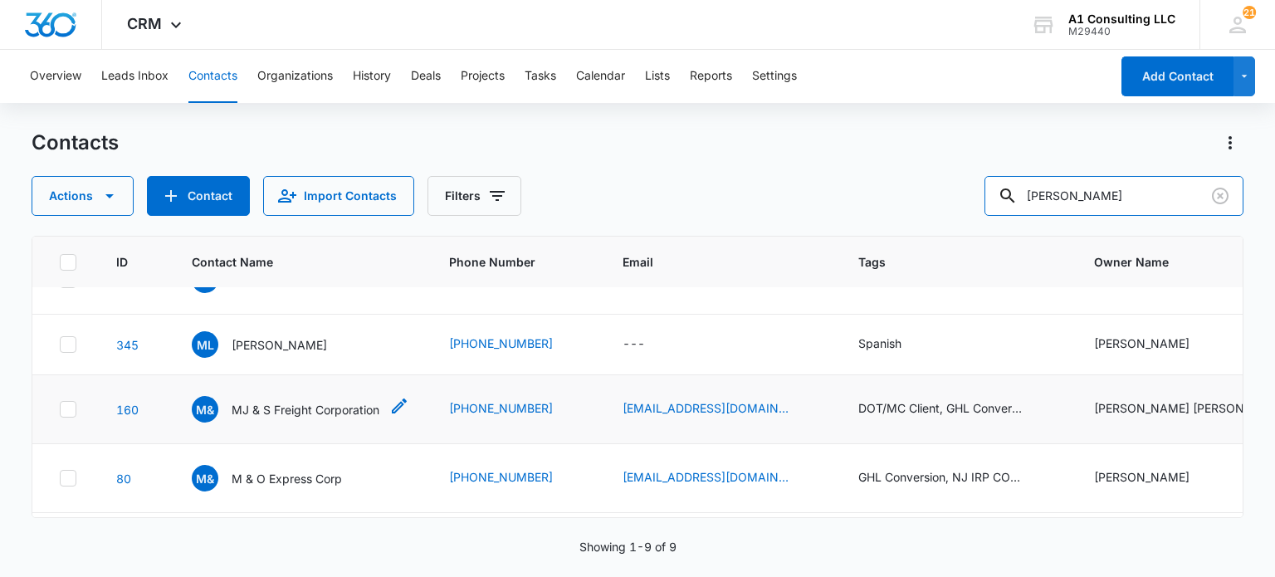
scroll to position [332, 0]
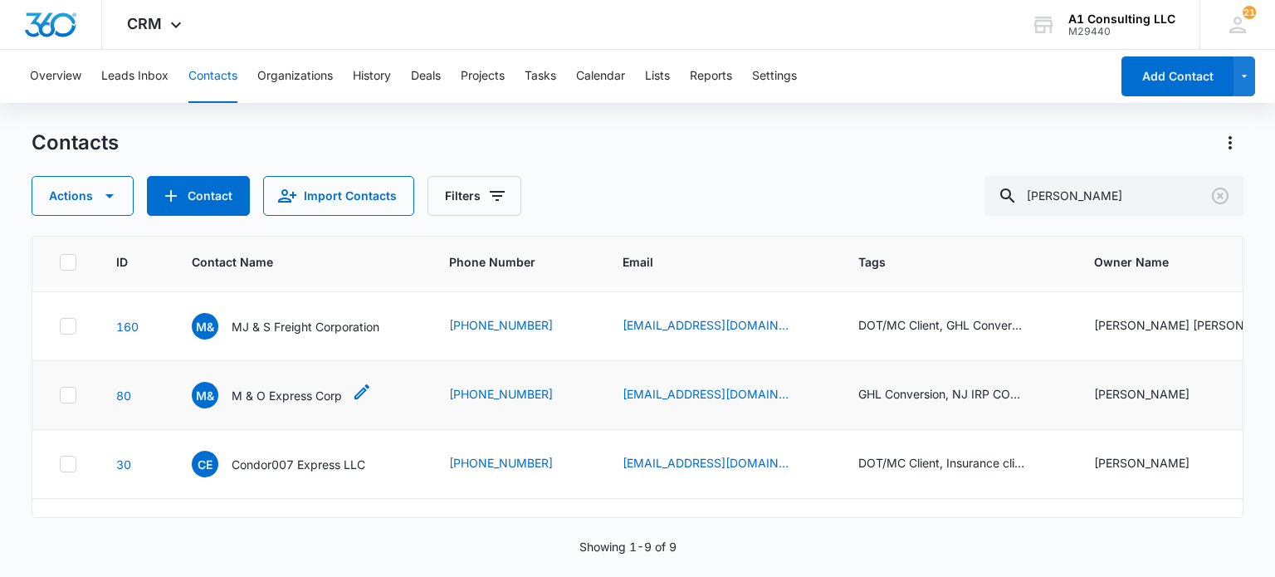
click at [313, 387] on p "M & O Express Corp" at bounding box center [287, 395] width 110 height 17
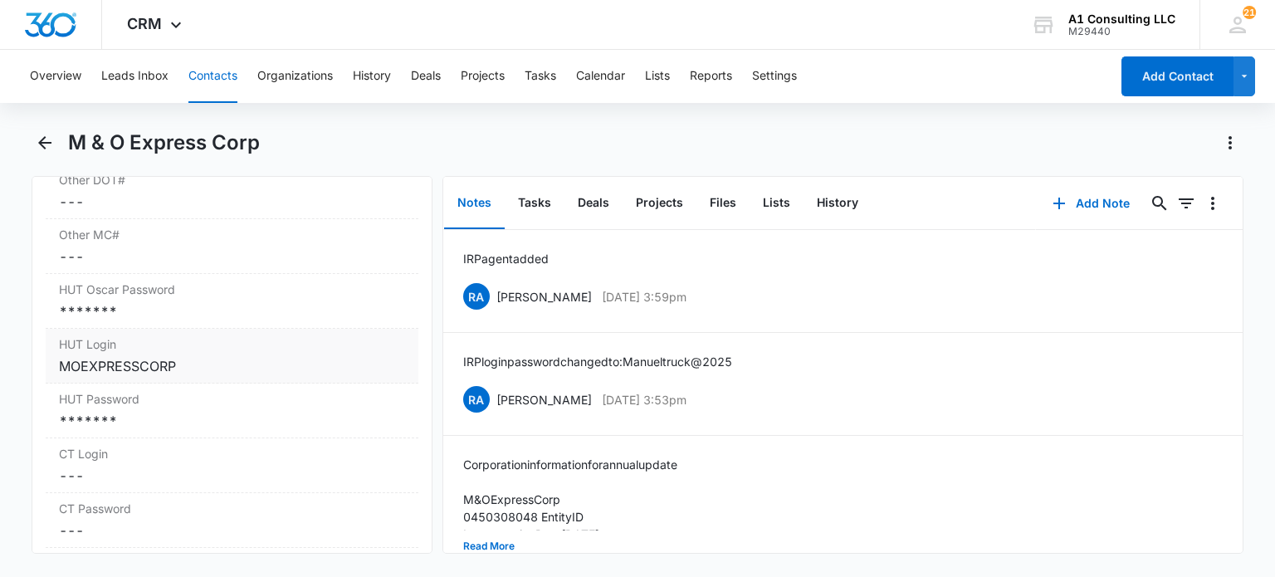
scroll to position [2739, 0]
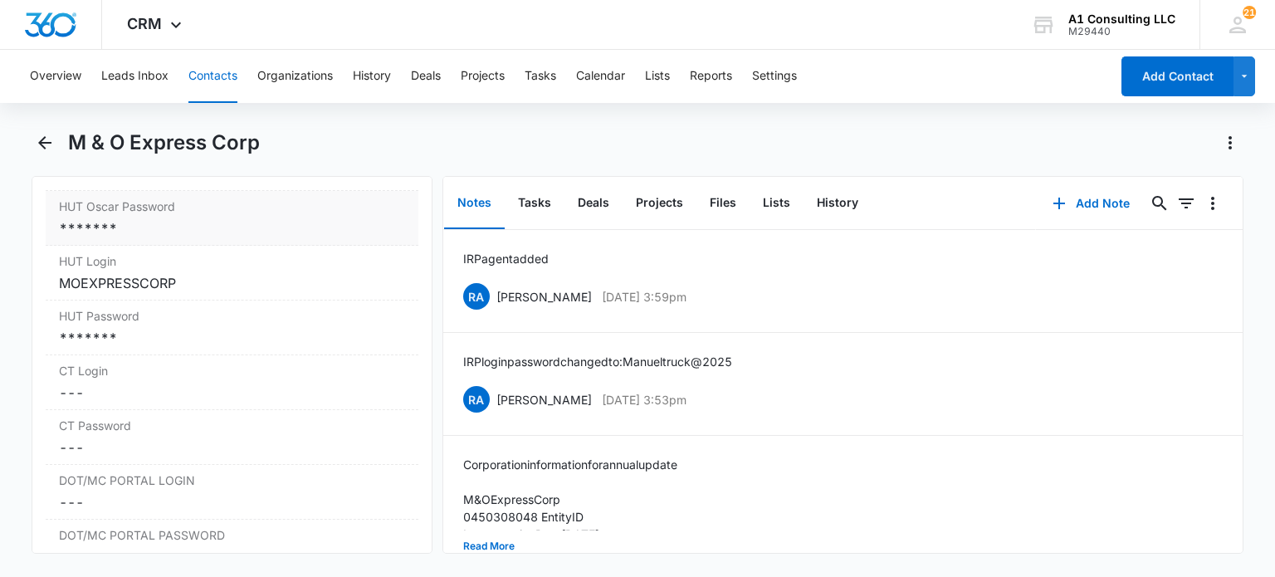
click at [158, 238] on div "*******" at bounding box center [231, 228] width 345 height 20
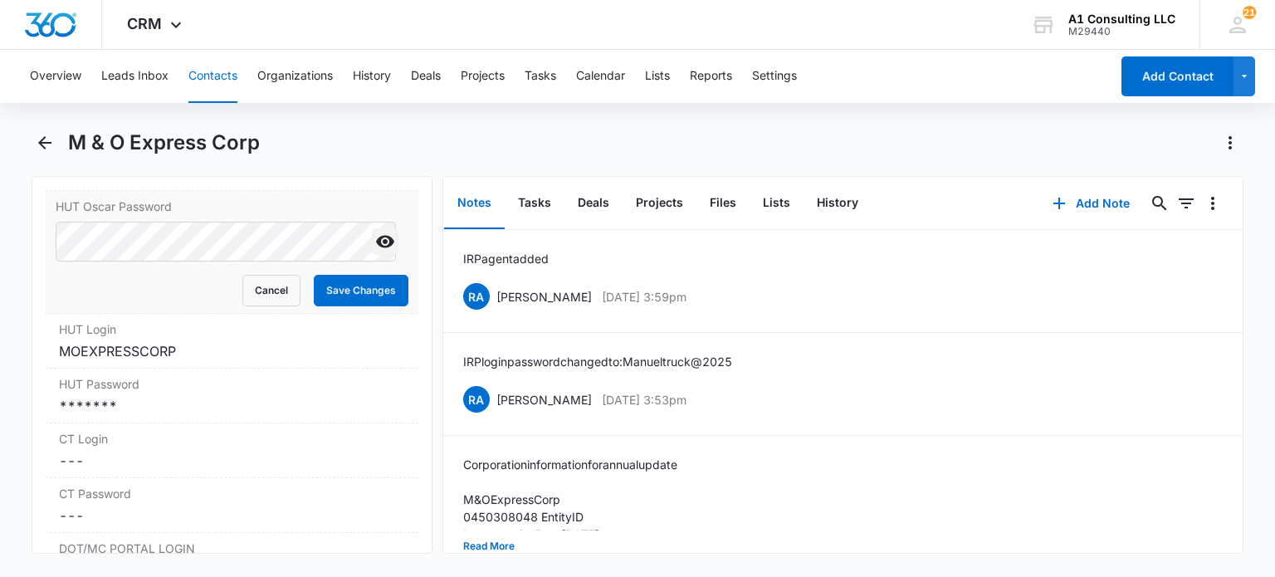
click at [377, 248] on icon "Show" at bounding box center [385, 242] width 18 height 12
drag, startPoint x: 264, startPoint y: 308, endPoint x: 134, endPoint y: 378, distance: 147.0
click at [262, 306] on button "Cancel" at bounding box center [271, 291] width 58 height 32
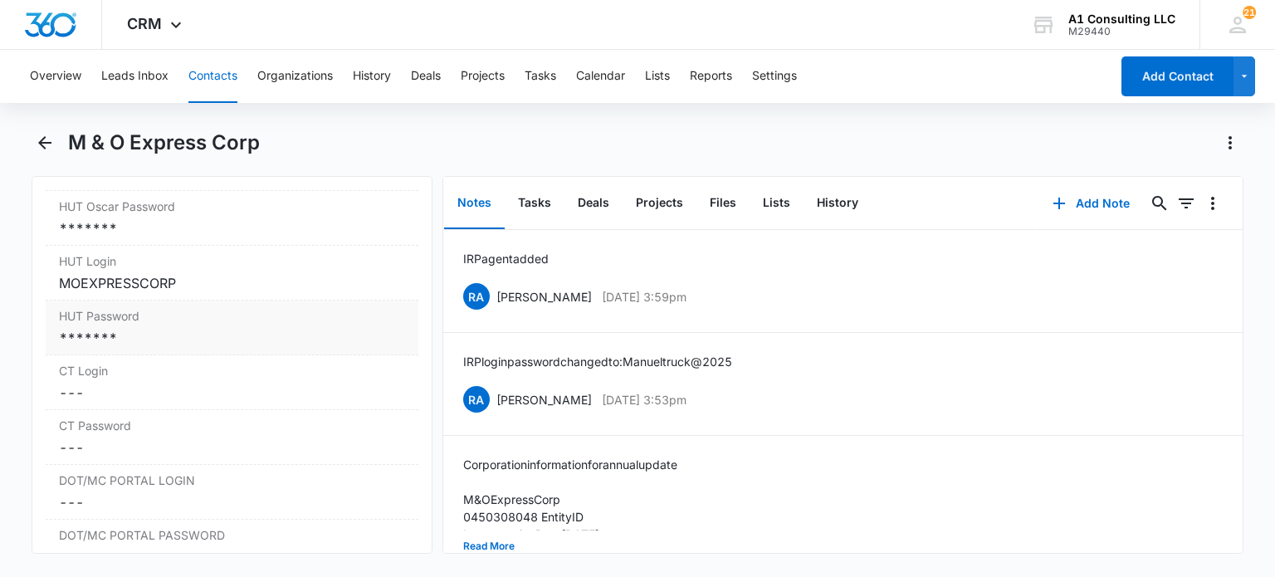
click at [143, 348] on div "*******" at bounding box center [231, 338] width 345 height 20
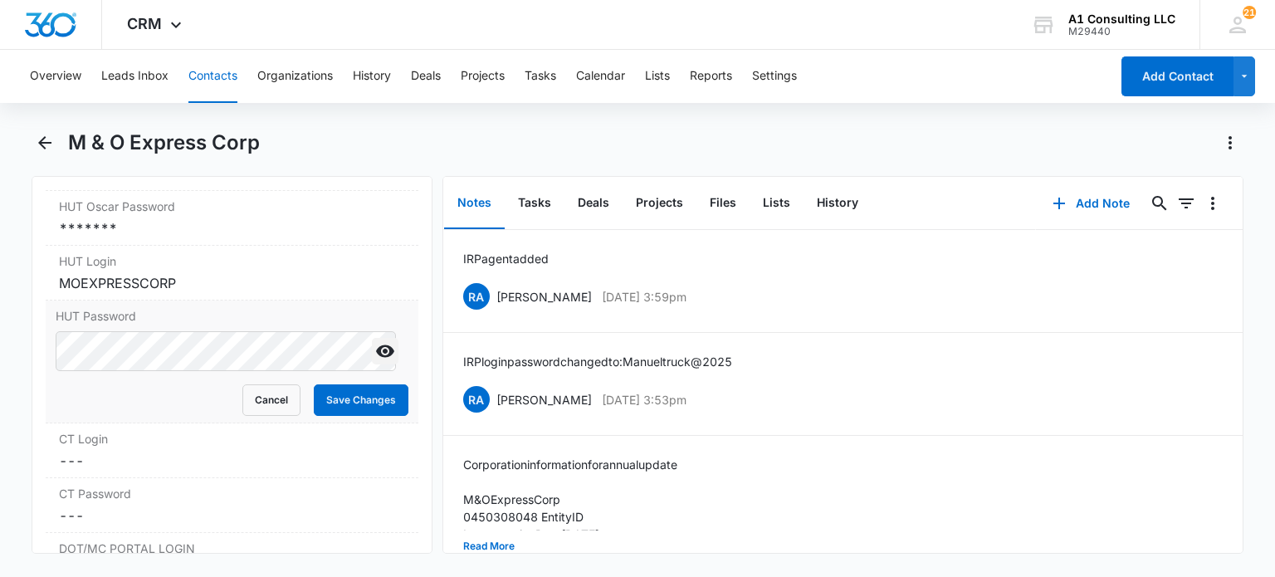
click at [376, 358] on icon "Show" at bounding box center [385, 351] width 18 height 12
drag, startPoint x: 264, startPoint y: 421, endPoint x: 496, endPoint y: 38, distance: 447.6
click at [265, 416] on button "Cancel" at bounding box center [271, 400] width 58 height 32
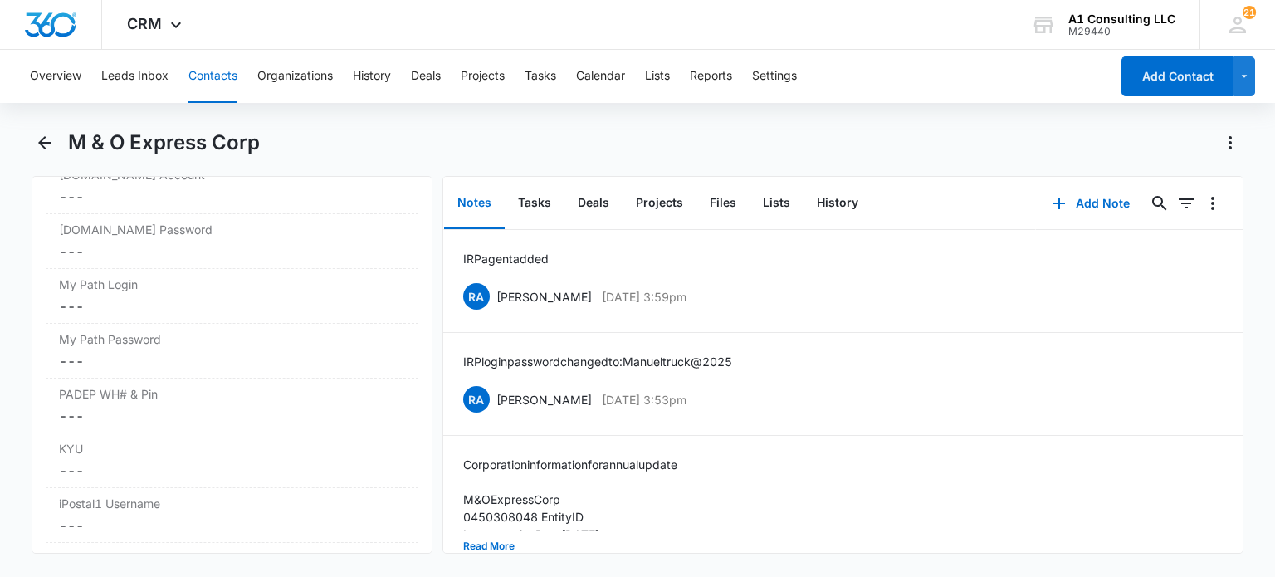
scroll to position [3470, 0]
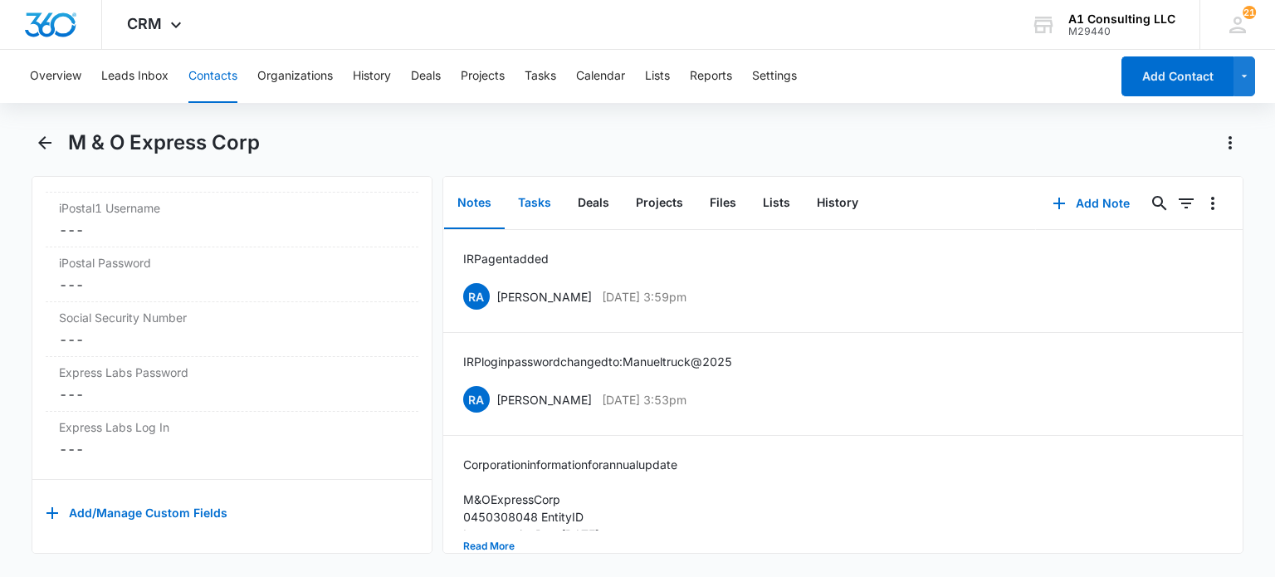
click at [538, 212] on button "Tasks" at bounding box center [535, 203] width 60 height 51
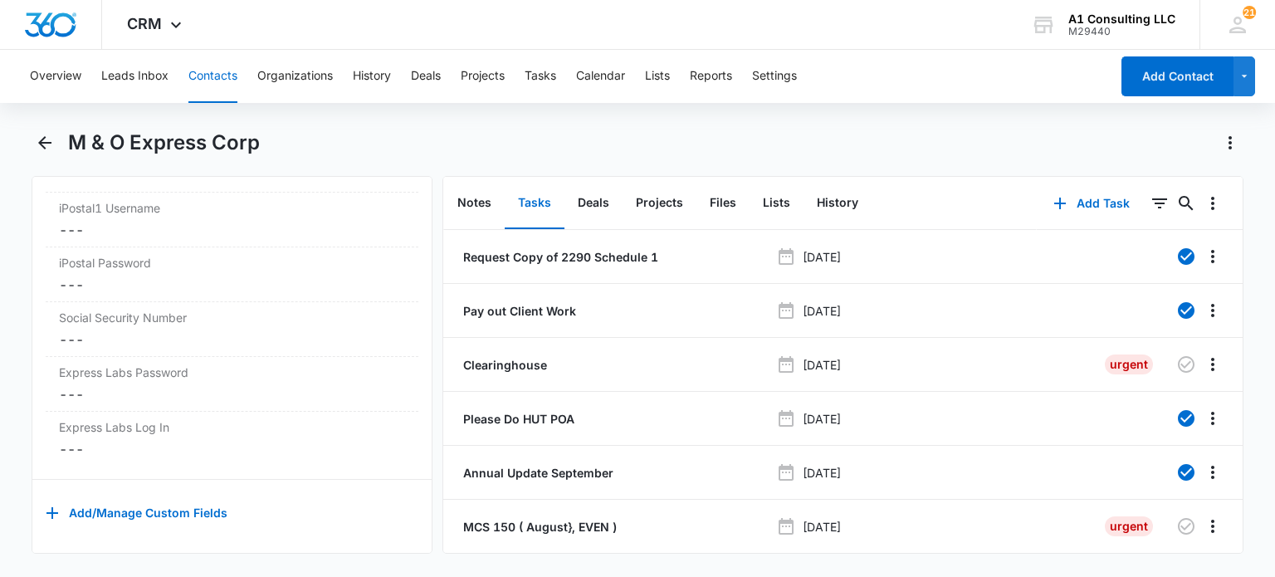
click at [198, 85] on button "Contacts" at bounding box center [212, 76] width 49 height 53
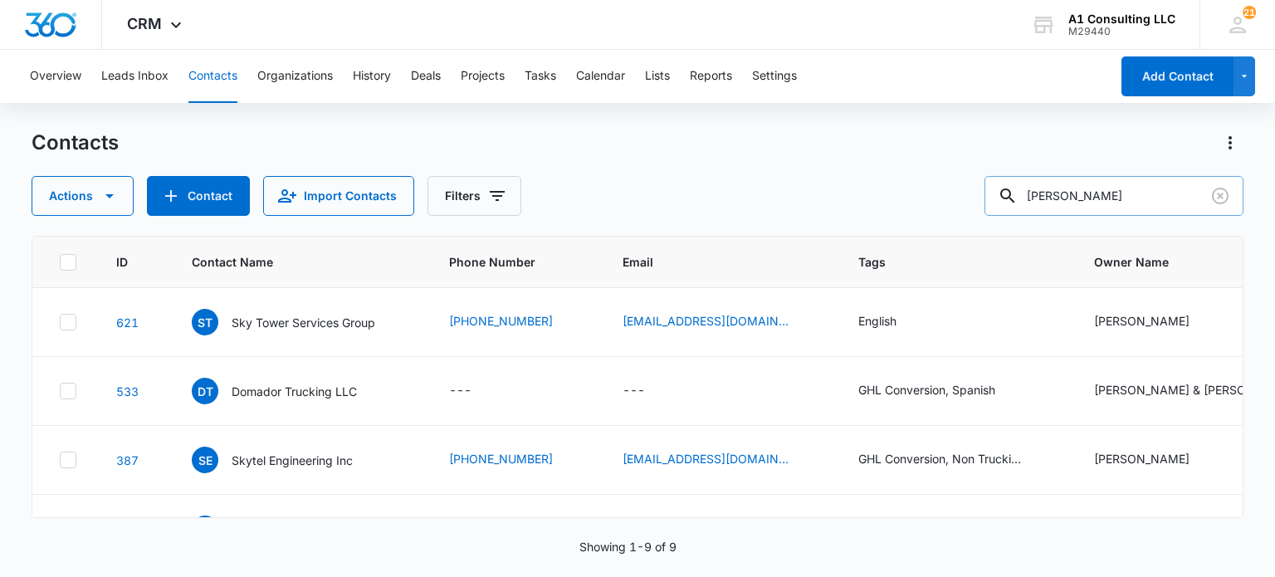
scroll to position [332, 0]
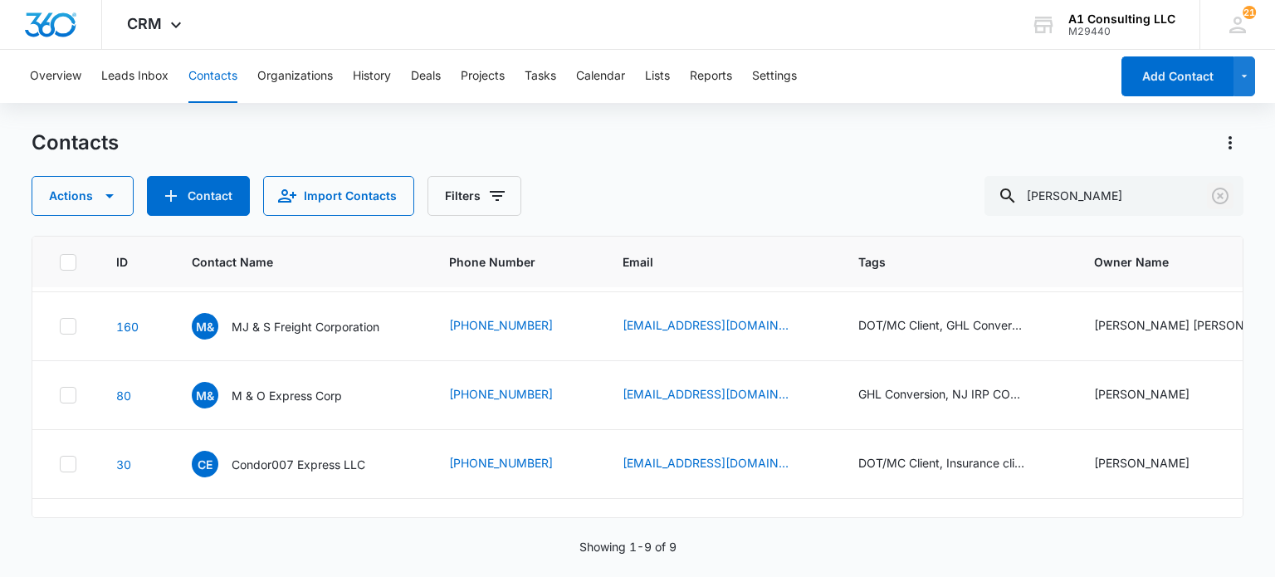
drag, startPoint x: 1213, startPoint y: 198, endPoint x: 745, endPoint y: 222, distance: 468.7
click at [1213, 198] on icon "Clear" at bounding box center [1220, 196] width 20 height 20
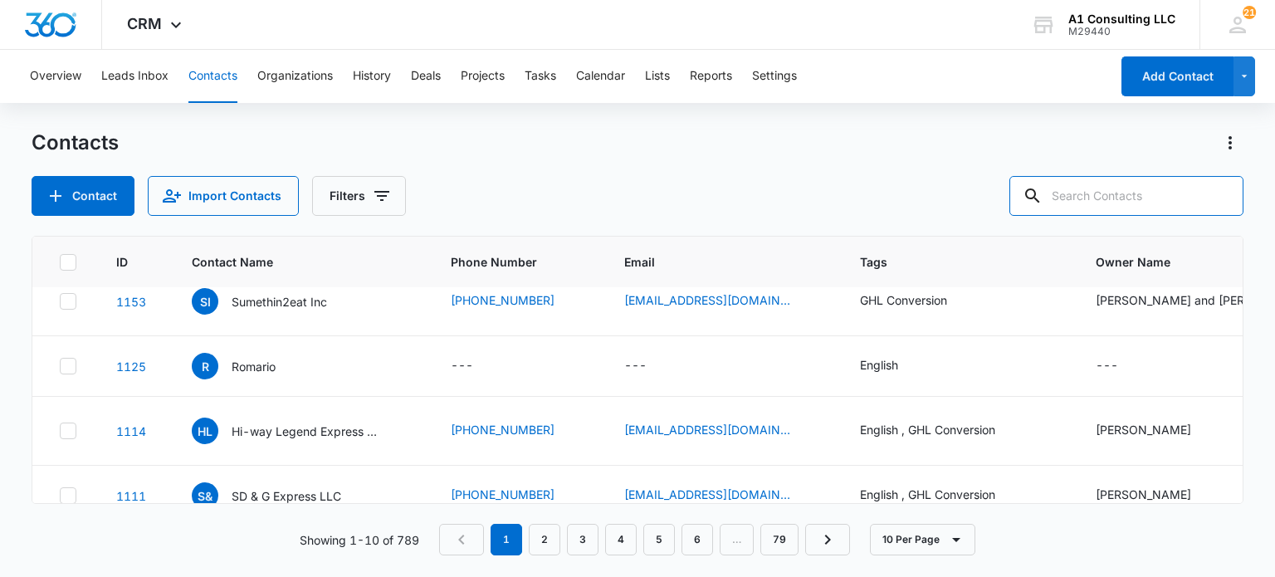
scroll to position [0, 0]
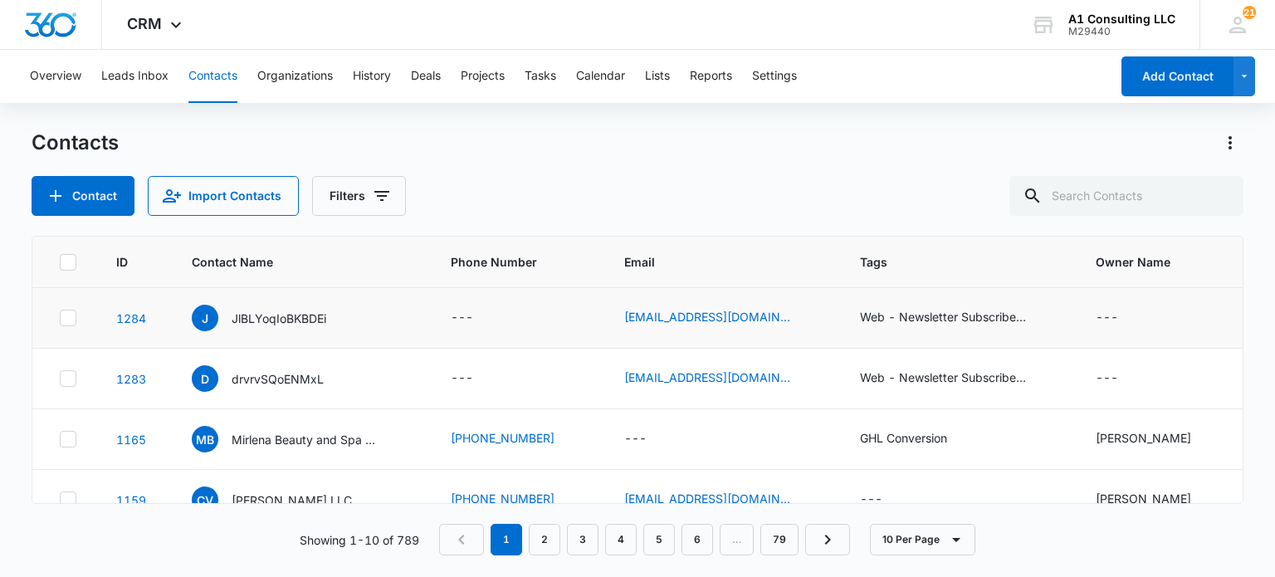
click at [65, 315] on icon at bounding box center [68, 317] width 15 height 15
click at [60, 318] on input "checkbox" at bounding box center [59, 318] width 1 height 1
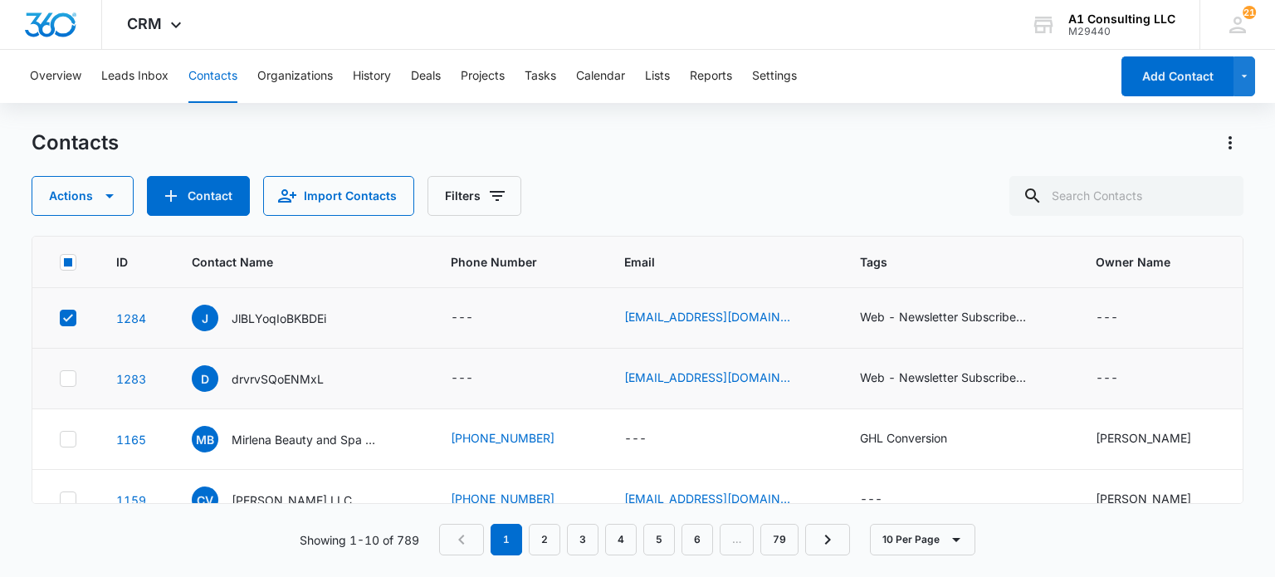
click at [78, 384] on td at bounding box center [64, 379] width 64 height 61
click at [66, 375] on icon at bounding box center [68, 378] width 15 height 15
click at [60, 378] on input "checkbox" at bounding box center [59, 378] width 1 height 1
click at [108, 193] on icon "button" at bounding box center [110, 196] width 20 height 20
click at [83, 371] on div "Delete" at bounding box center [89, 374] width 75 height 12
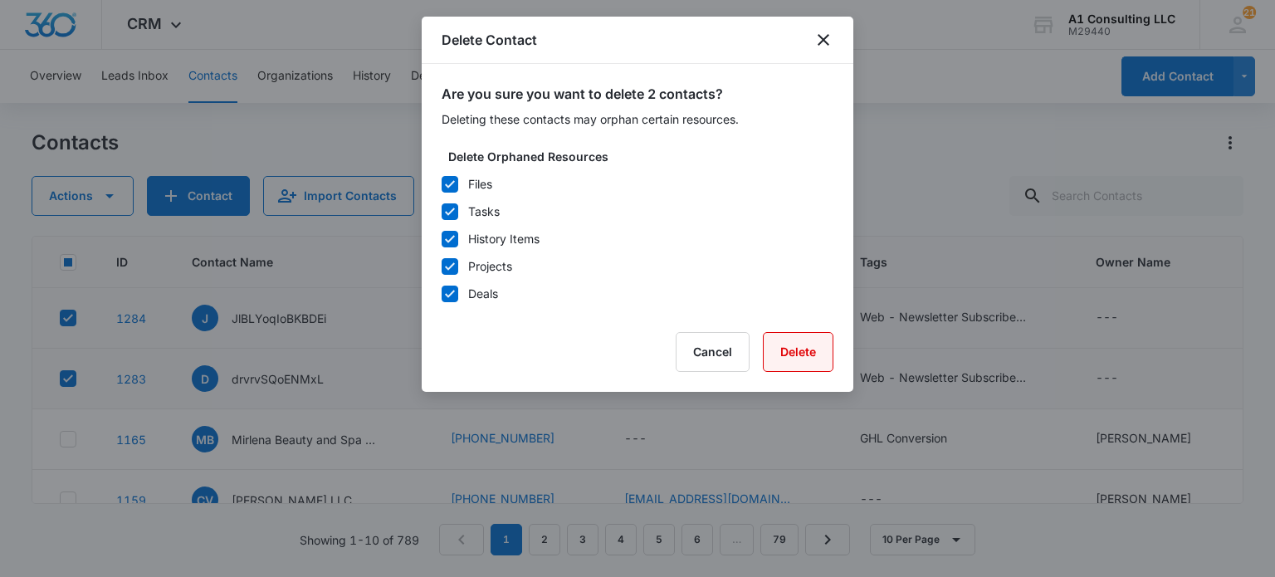
click at [793, 357] on button "Delete" at bounding box center [798, 352] width 71 height 40
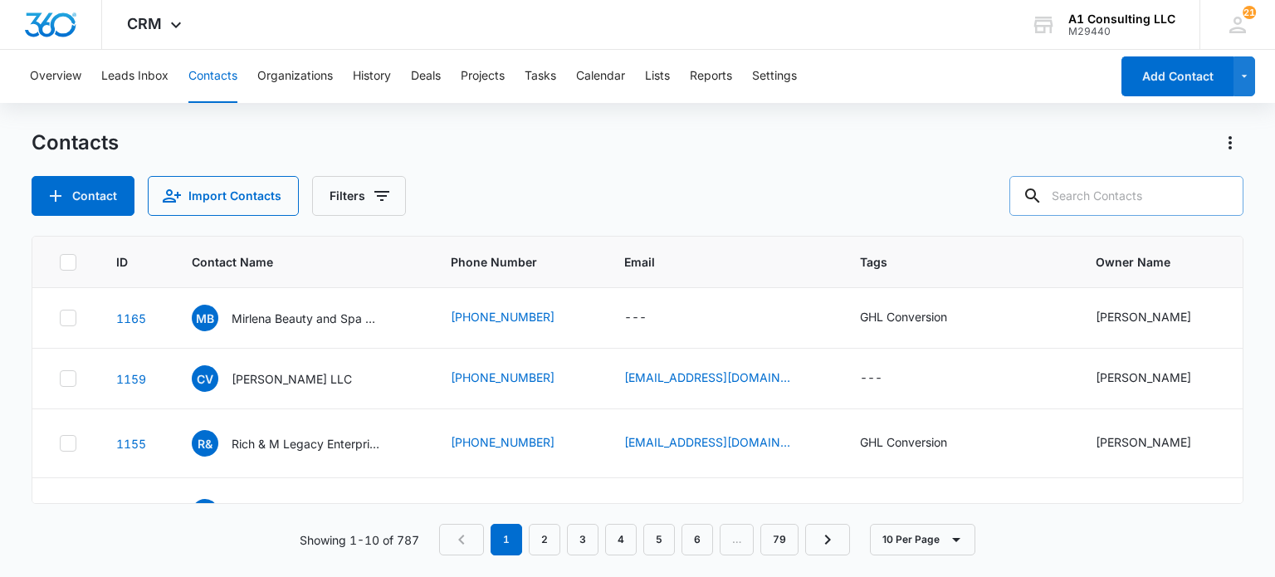
click at [1100, 210] on input "text" at bounding box center [1126, 196] width 234 height 40
type input "rosario"
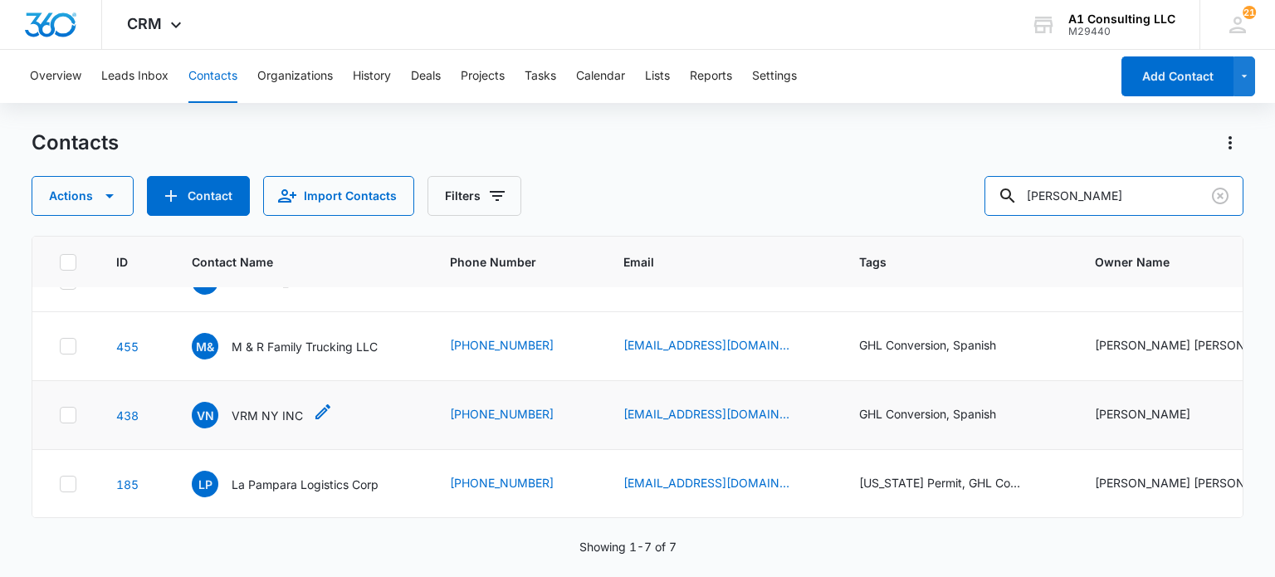
scroll to position [246, 0]
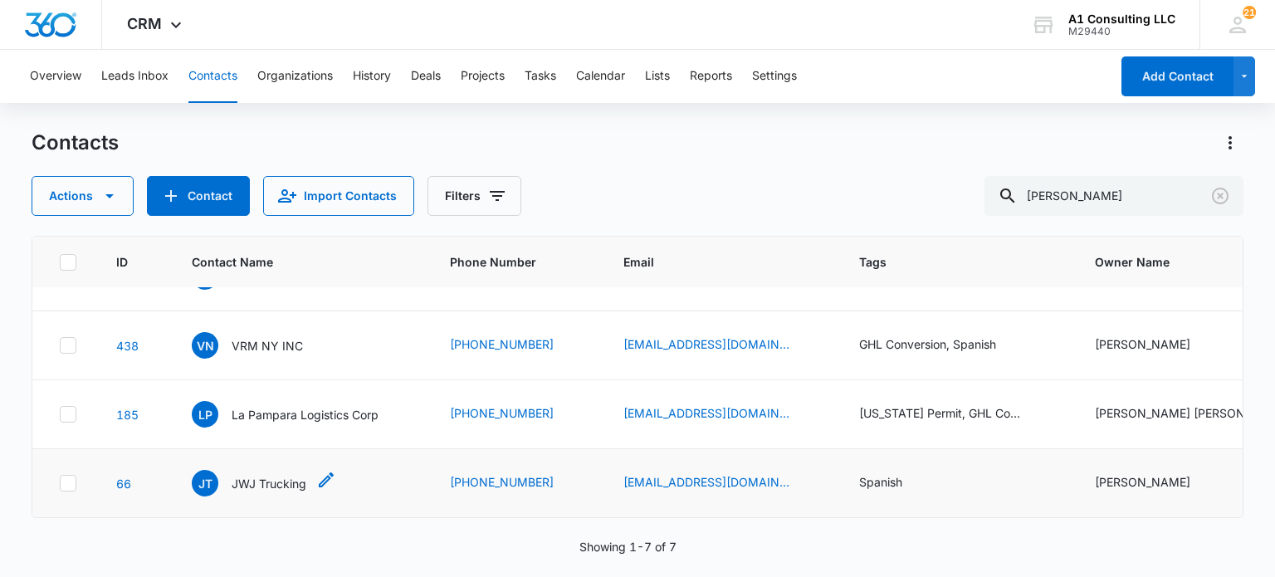
click at [276, 477] on p "JWJ Trucking" at bounding box center [269, 483] width 75 height 17
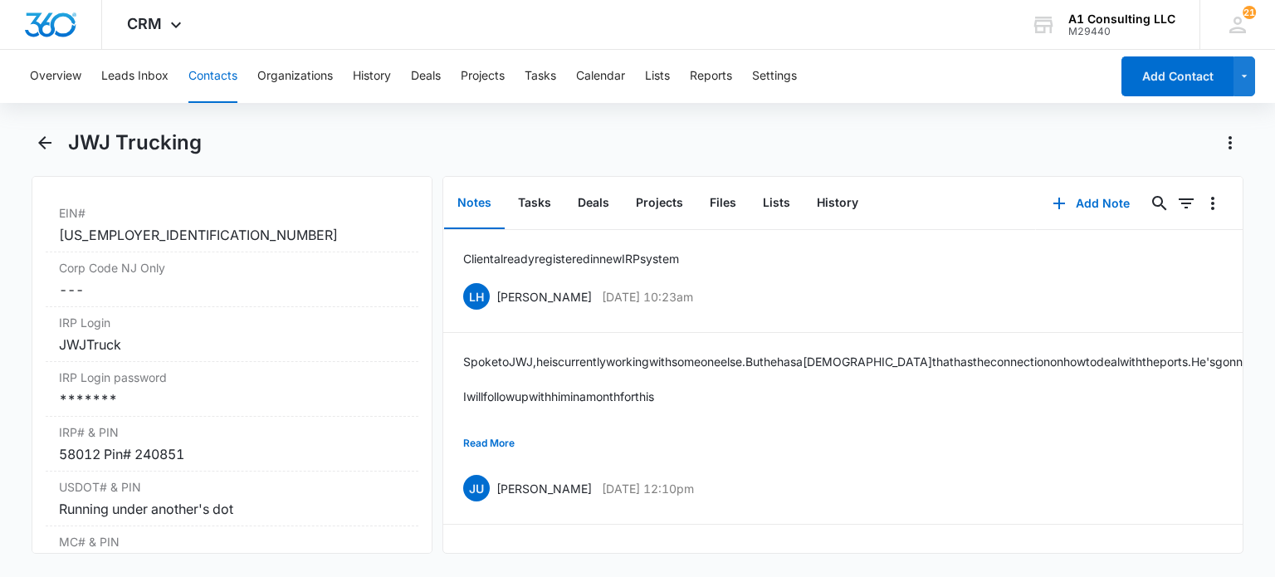
scroll to position [2158, 0]
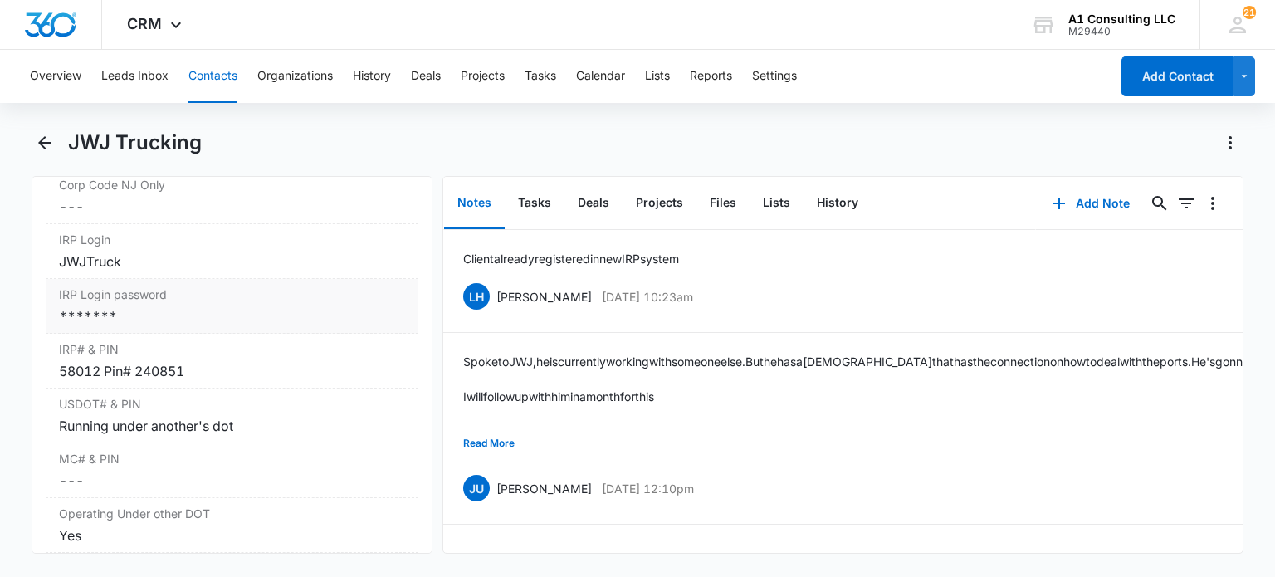
click at [143, 326] on div "*******" at bounding box center [231, 316] width 345 height 20
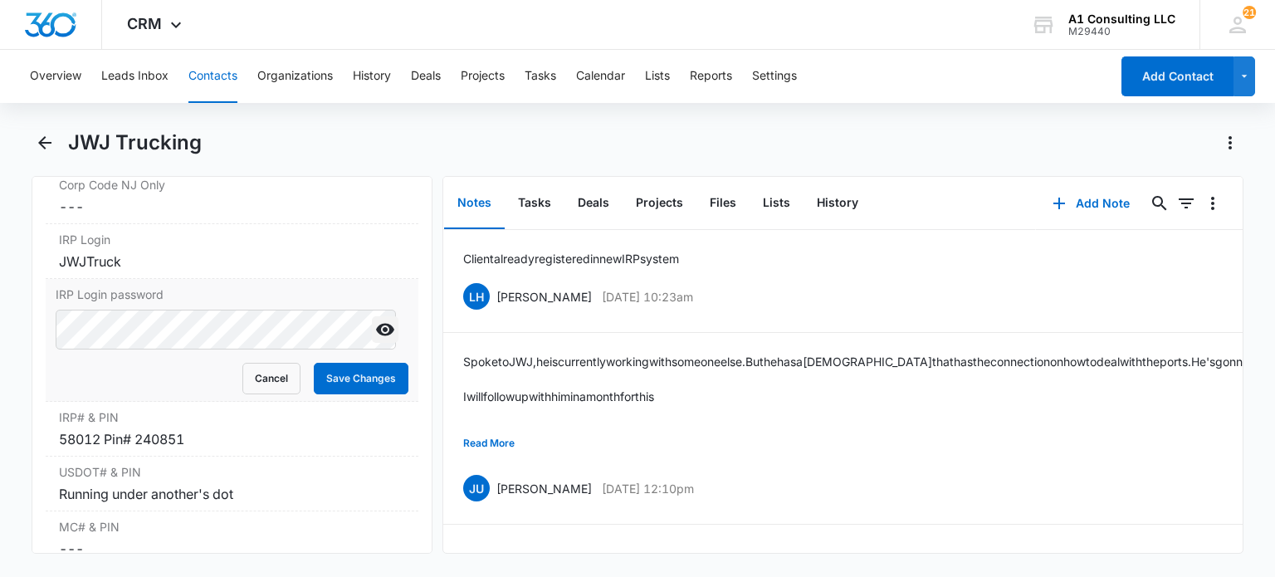
click at [376, 336] on icon "Show" at bounding box center [385, 330] width 18 height 12
click at [264, 391] on button "Cancel" at bounding box center [271, 379] width 58 height 32
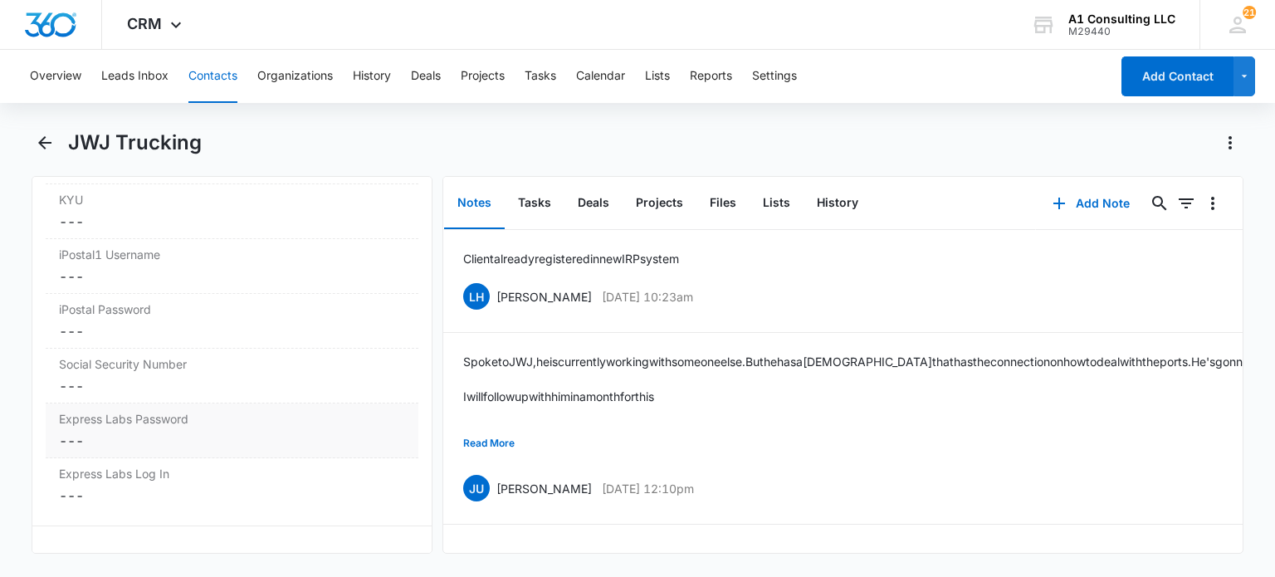
scroll to position [3470, 0]
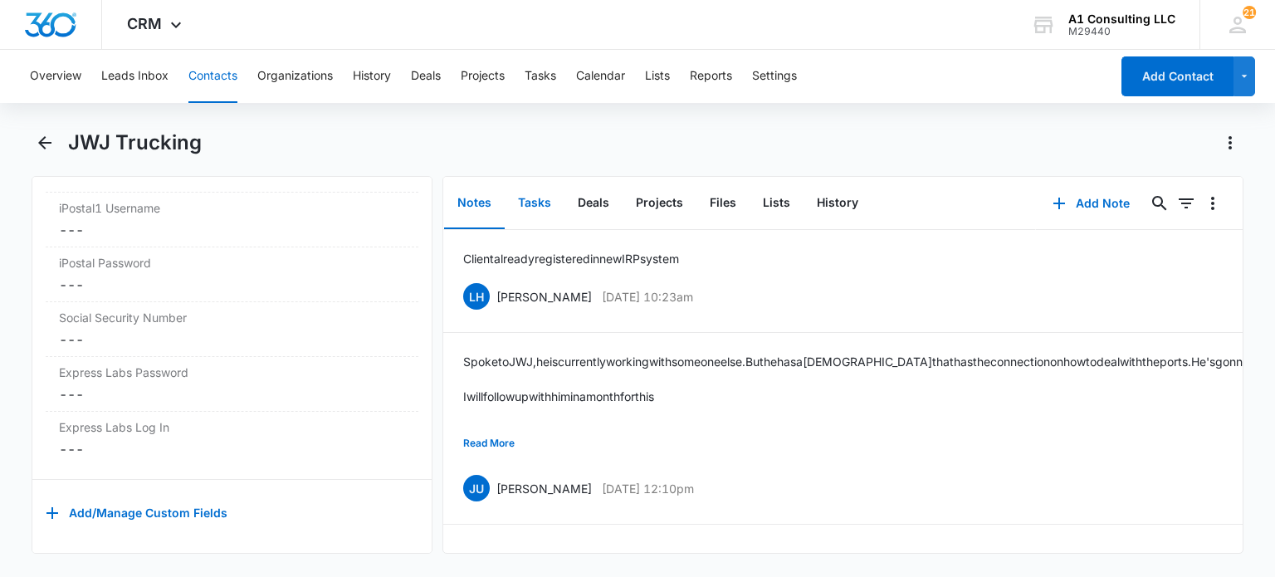
click at [548, 203] on button "Tasks" at bounding box center [535, 203] width 60 height 51
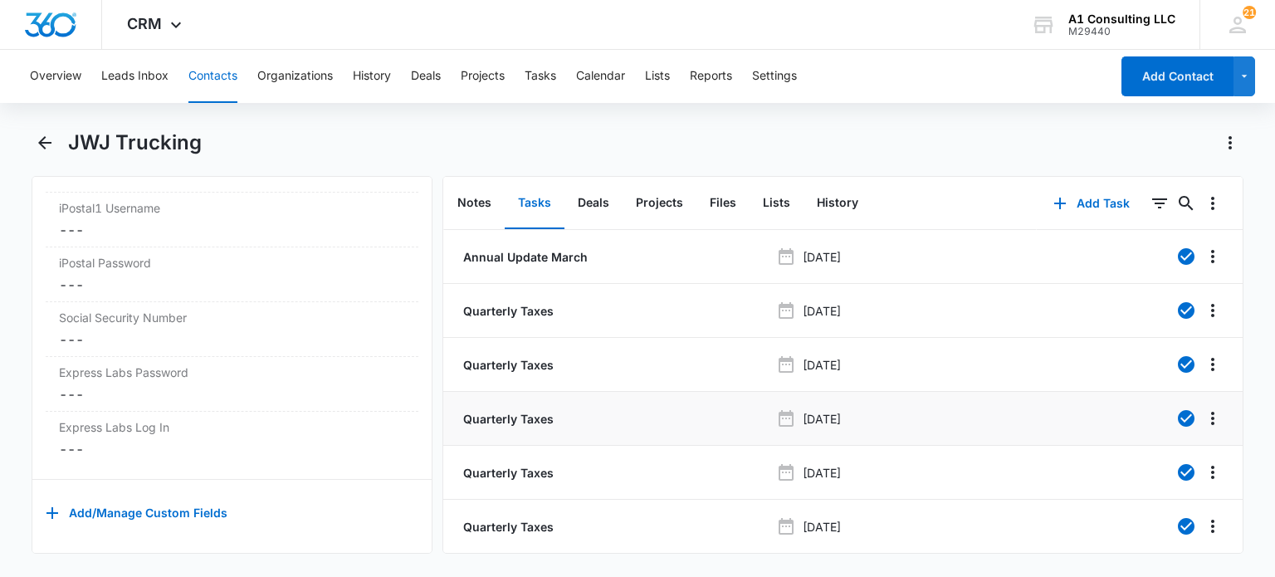
scroll to position [156, 0]
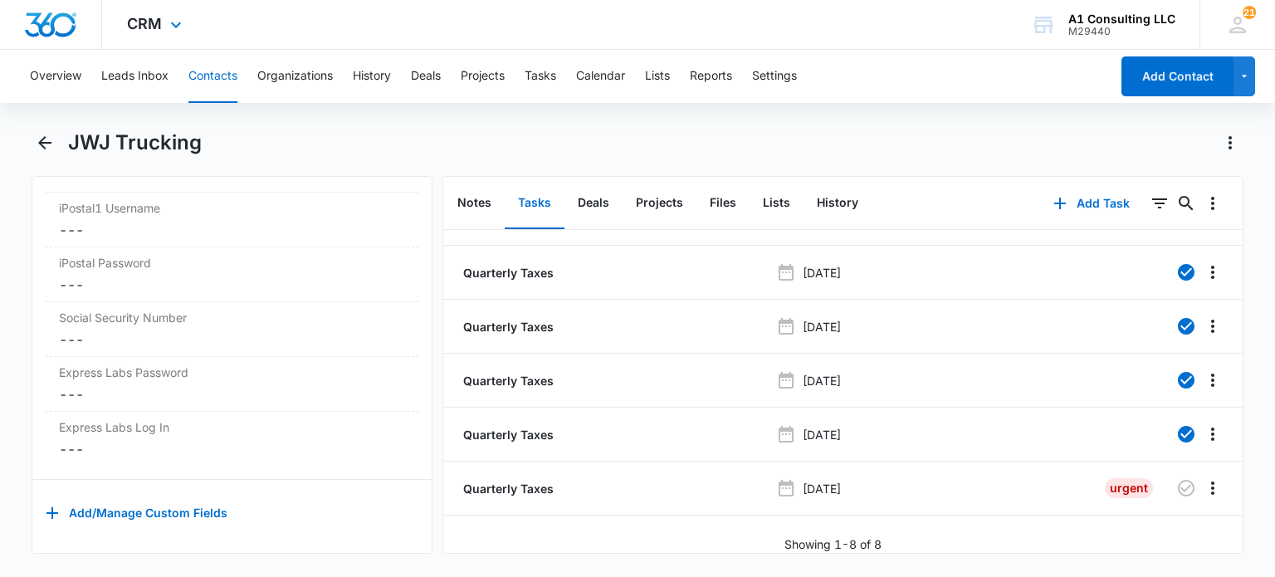
drag, startPoint x: 199, startPoint y: 71, endPoint x: 345, endPoint y: 5, distance: 160.4
click at [200, 71] on button "Contacts" at bounding box center [212, 76] width 49 height 53
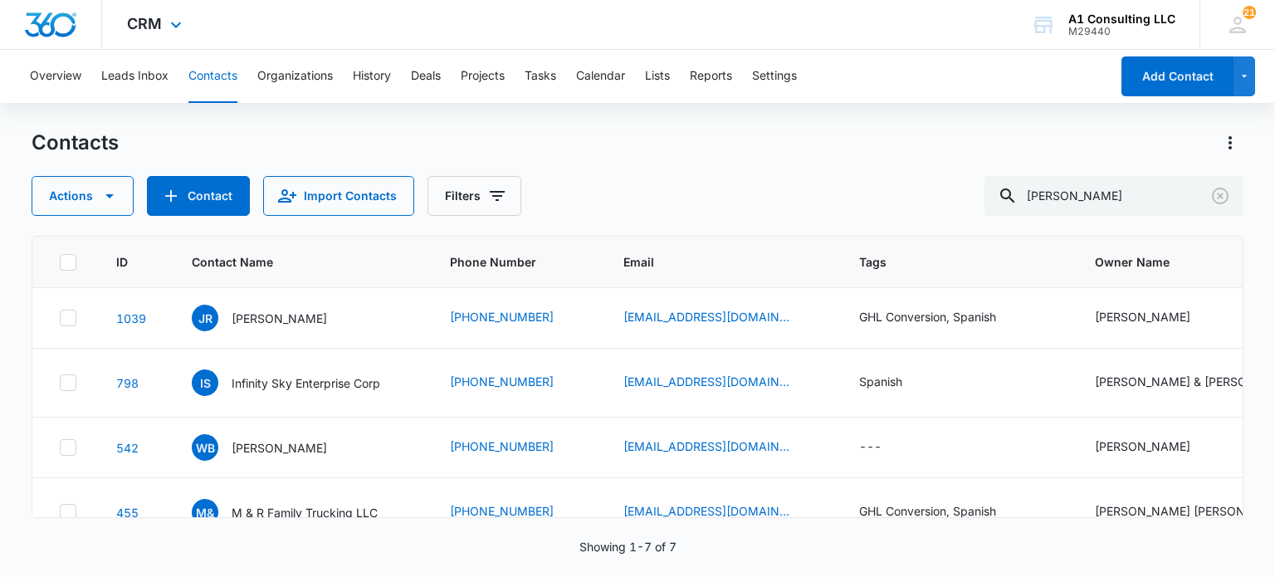
scroll to position [246, 0]
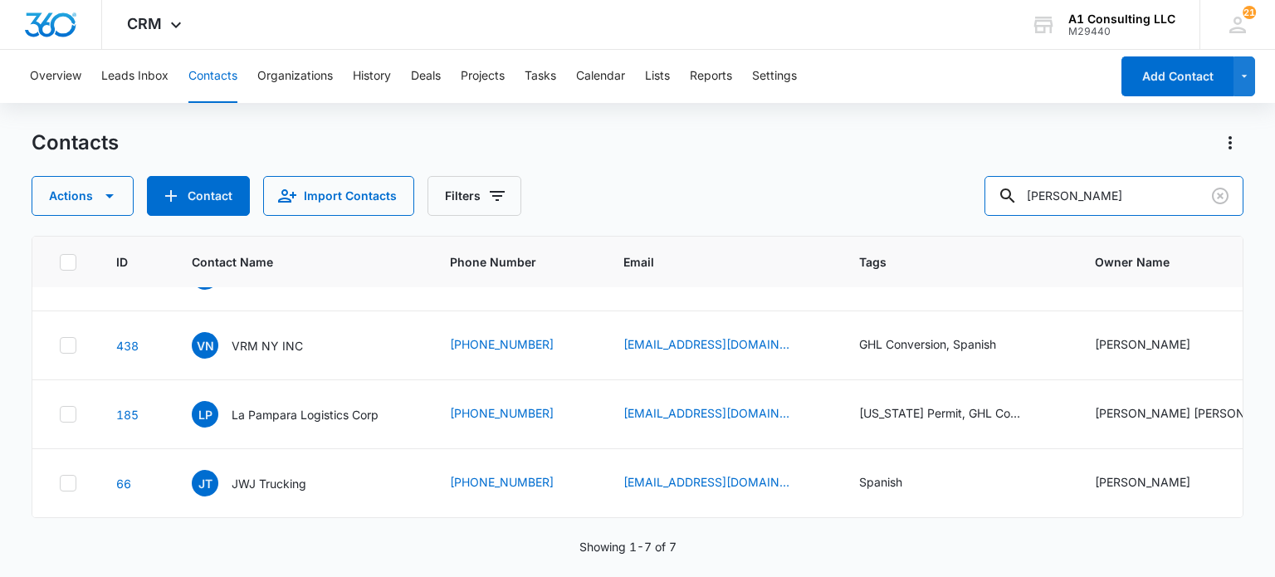
drag, startPoint x: 1162, startPoint y: 198, endPoint x: 754, endPoint y: 217, distance: 407.9
click at [754, 217] on div "Contacts Actions Contact Import Contacts Filters rosario ID Contact Name Phone …" at bounding box center [637, 352] width 1211 height 446
type input "naney"
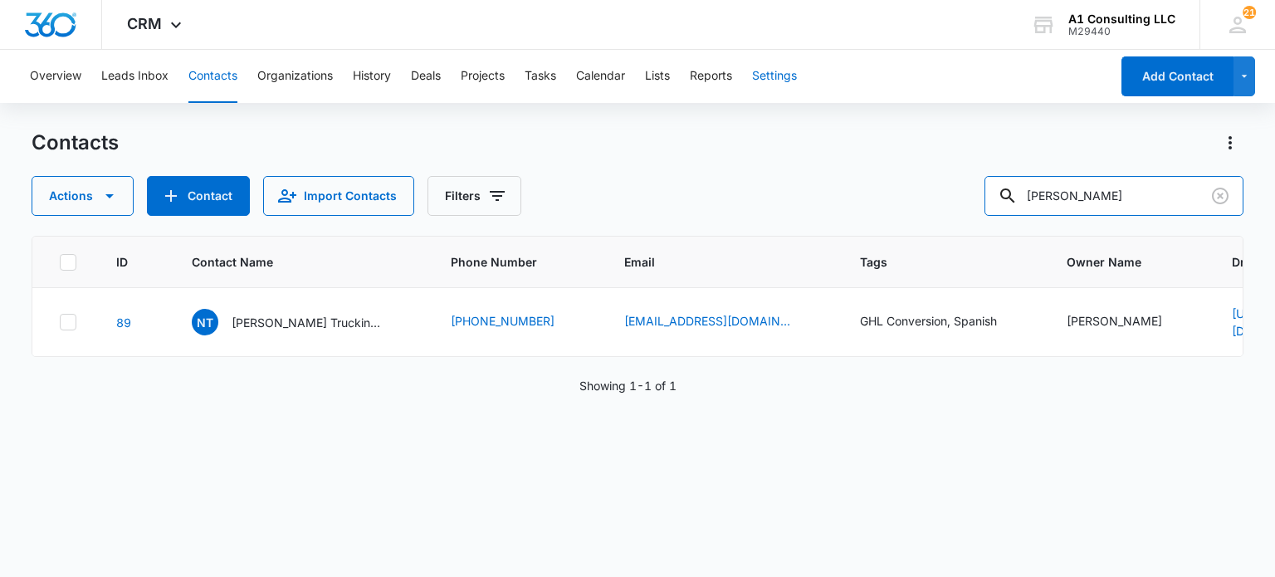
scroll to position [0, 0]
click at [291, 310] on div "NT Naney Trucking Group" at bounding box center [286, 322] width 189 height 27
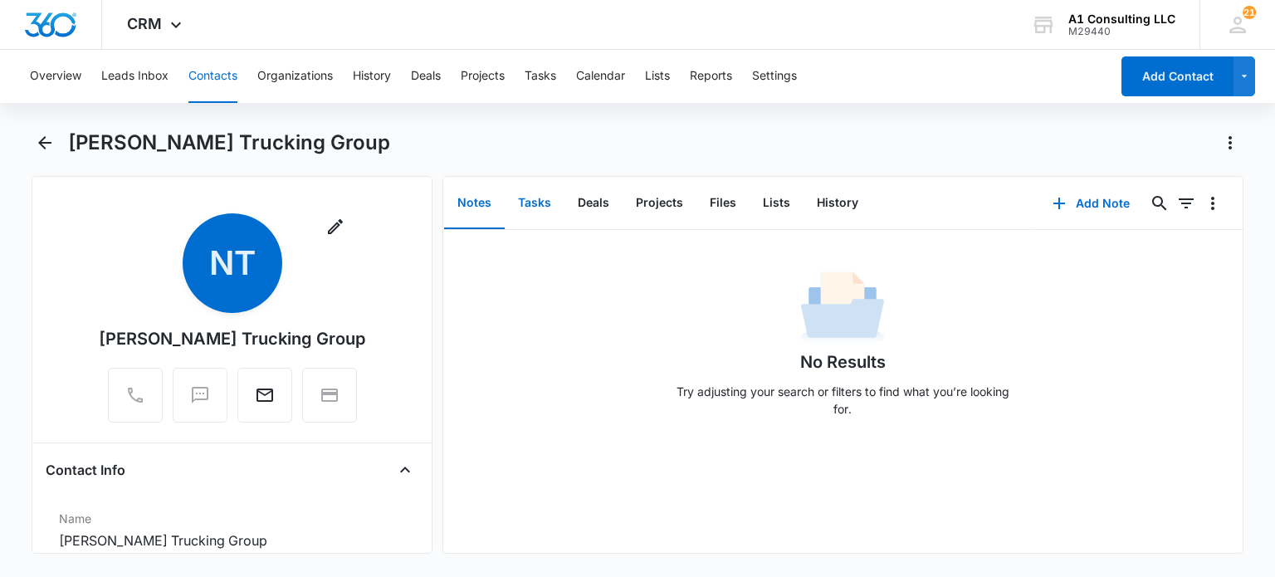
drag, startPoint x: 539, startPoint y: 198, endPoint x: 508, endPoint y: 222, distance: 39.2
click at [538, 202] on button "Tasks" at bounding box center [535, 203] width 60 height 51
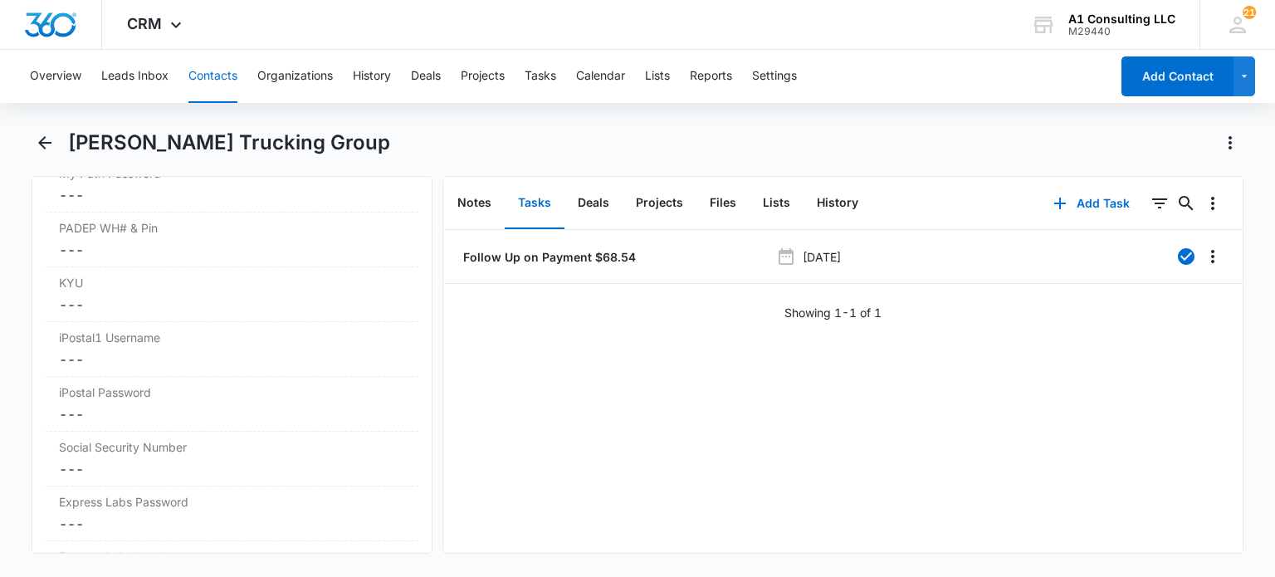
scroll to position [3470, 0]
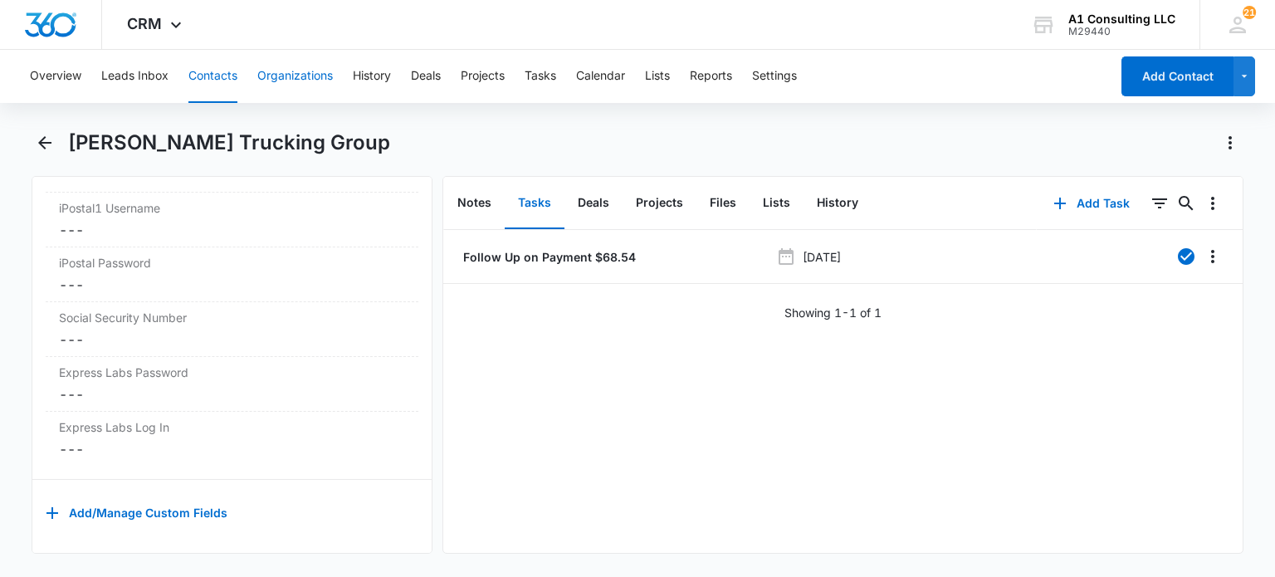
click at [212, 82] on button "Contacts" at bounding box center [212, 76] width 49 height 53
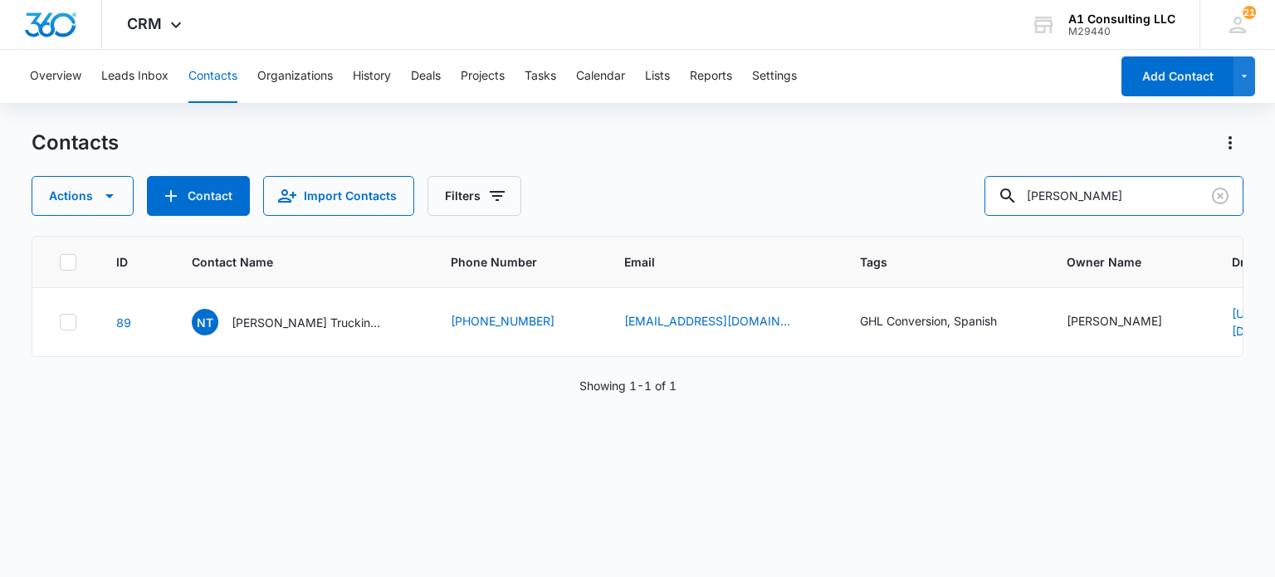
click at [739, 182] on div "Actions Contact Import Contacts Filters naney" at bounding box center [637, 196] width 1211 height 40
type input "mamo"
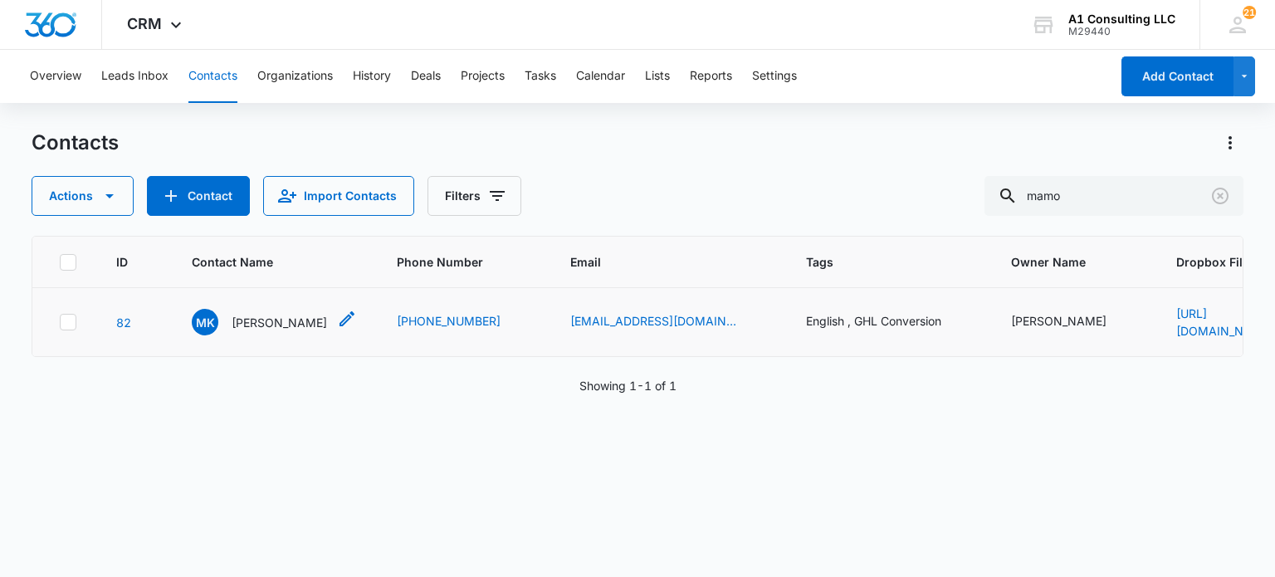
click at [275, 319] on p "Mamourou Kamiskoko" at bounding box center [279, 322] width 95 height 17
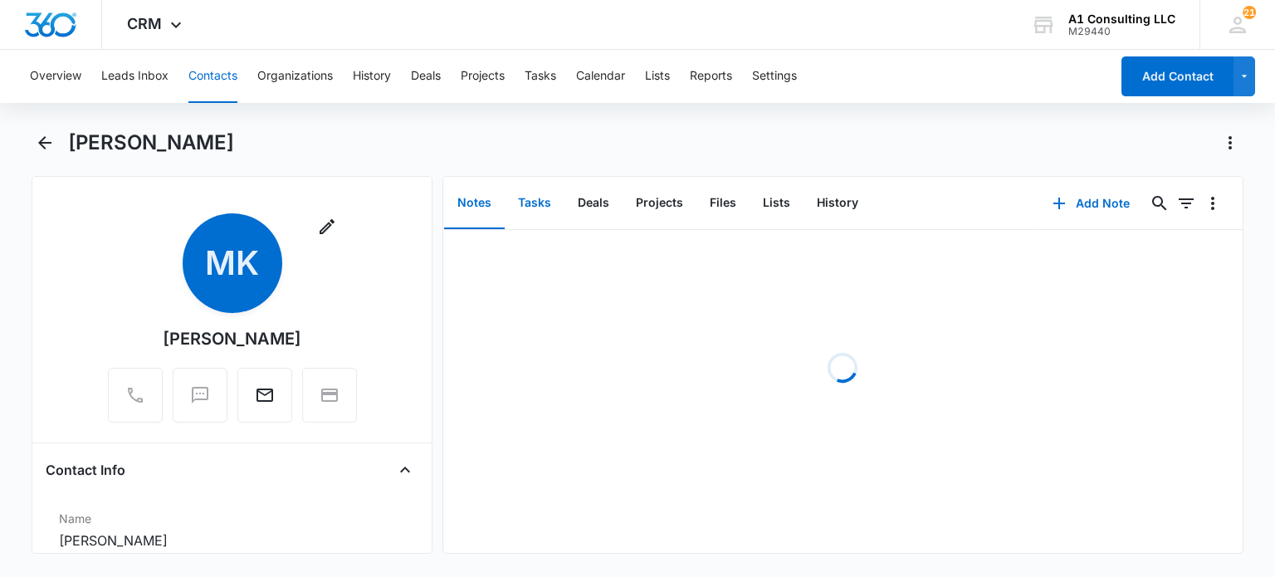
drag, startPoint x: 539, startPoint y: 204, endPoint x: 441, endPoint y: 246, distance: 106.7
click at [538, 207] on button "Tasks" at bounding box center [535, 203] width 60 height 51
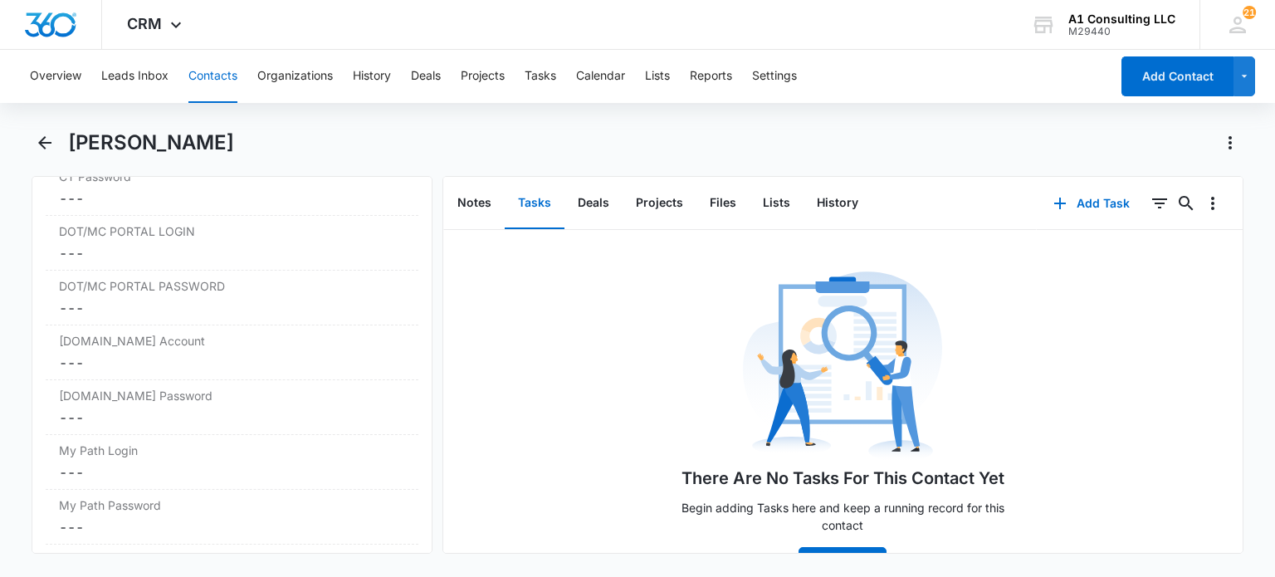
scroll to position [3470, 0]
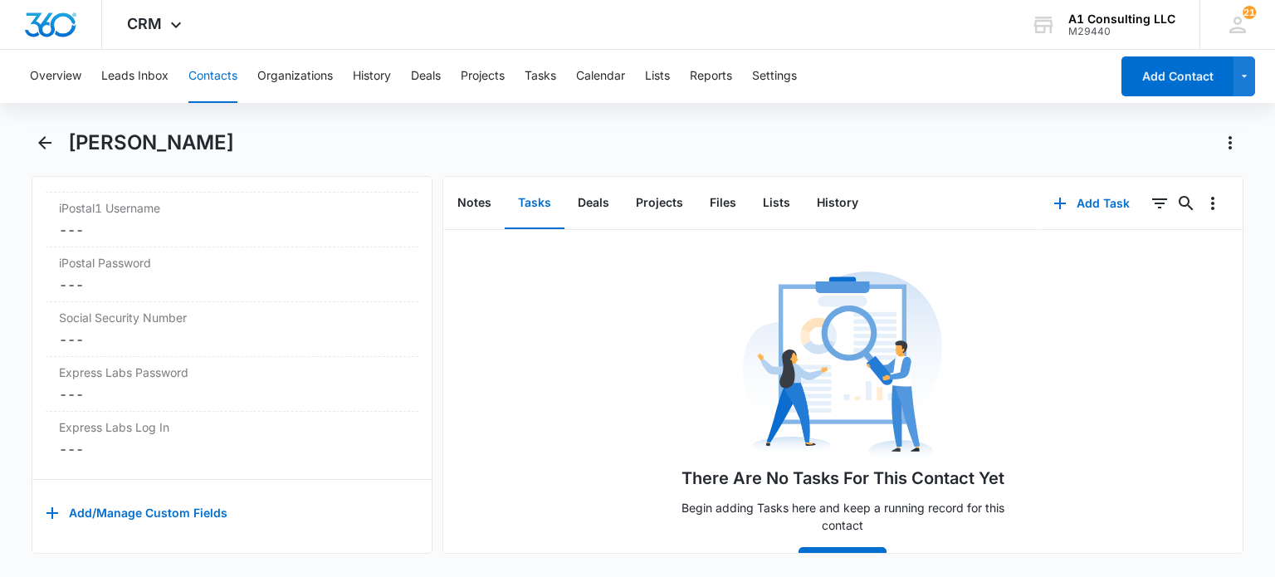
click at [213, 80] on button "Contacts" at bounding box center [212, 76] width 49 height 53
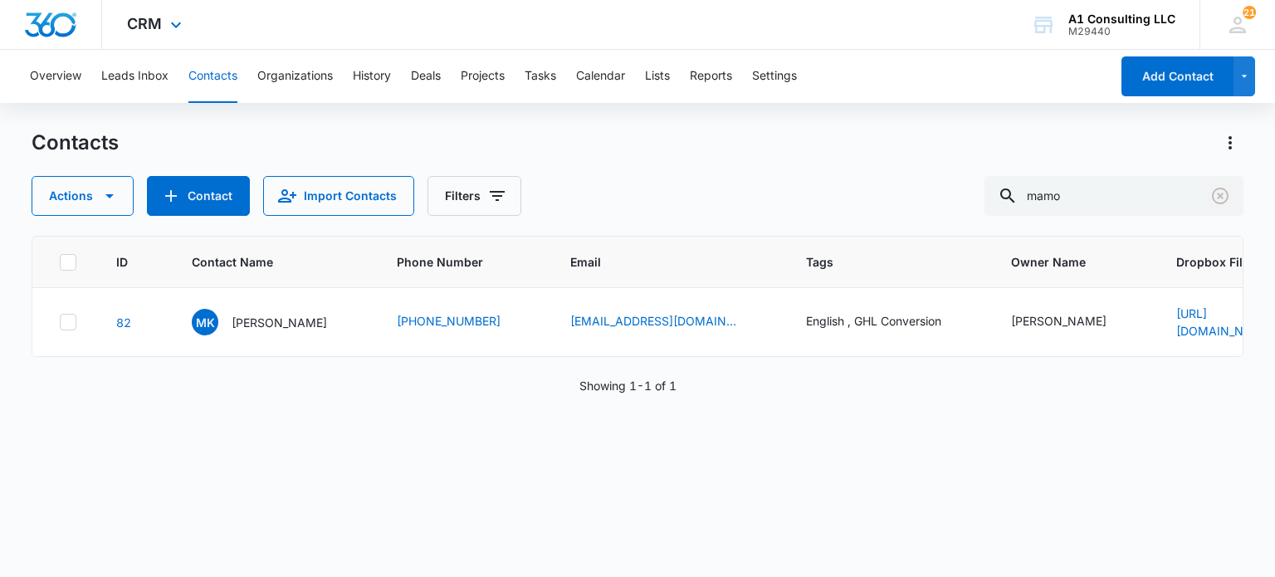
drag, startPoint x: 1215, startPoint y: 193, endPoint x: 680, endPoint y: 6, distance: 566.4
click at [1216, 197] on icon "Clear" at bounding box center [1220, 196] width 20 height 20
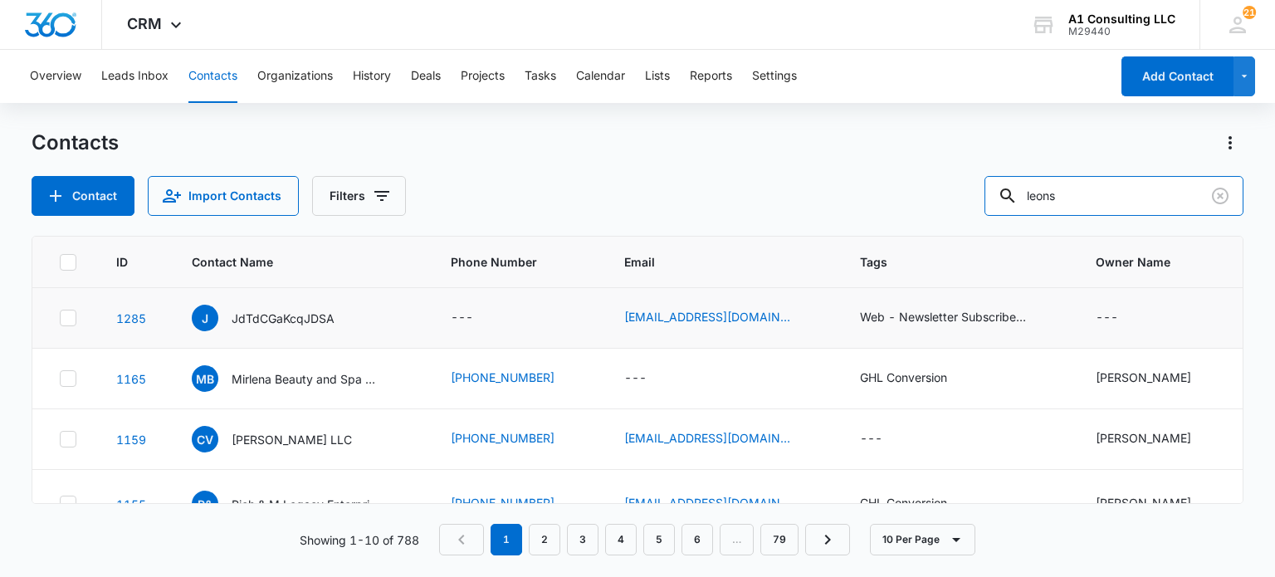
type input "leons"
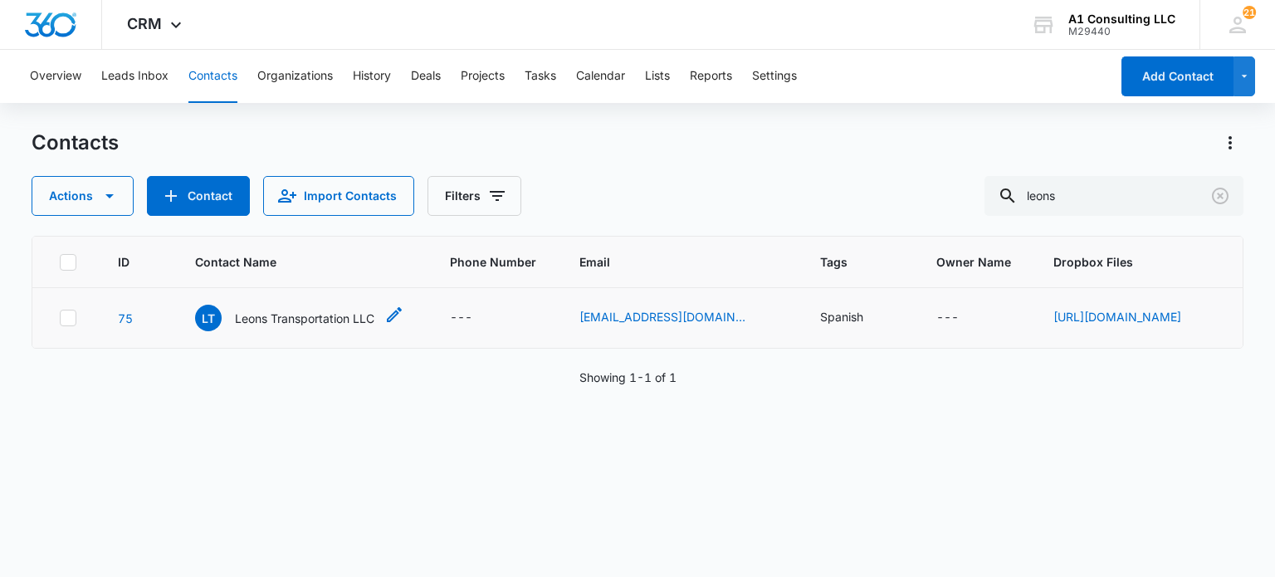
click at [285, 322] on p "Leons Transportation LLC" at bounding box center [304, 318] width 139 height 17
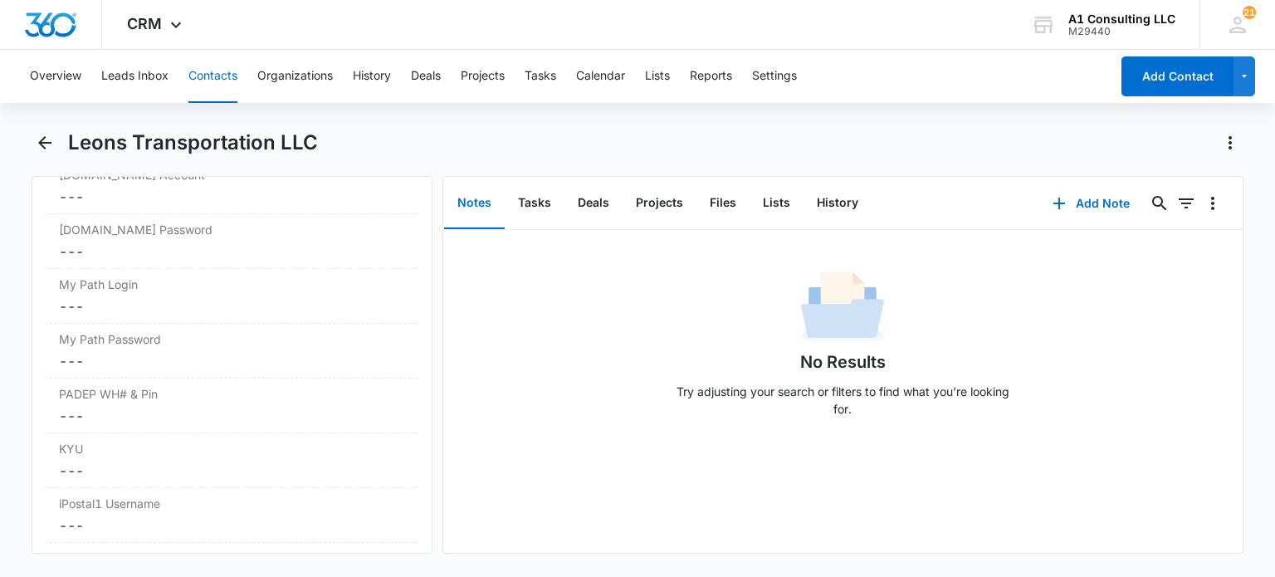
scroll to position [3490, 0]
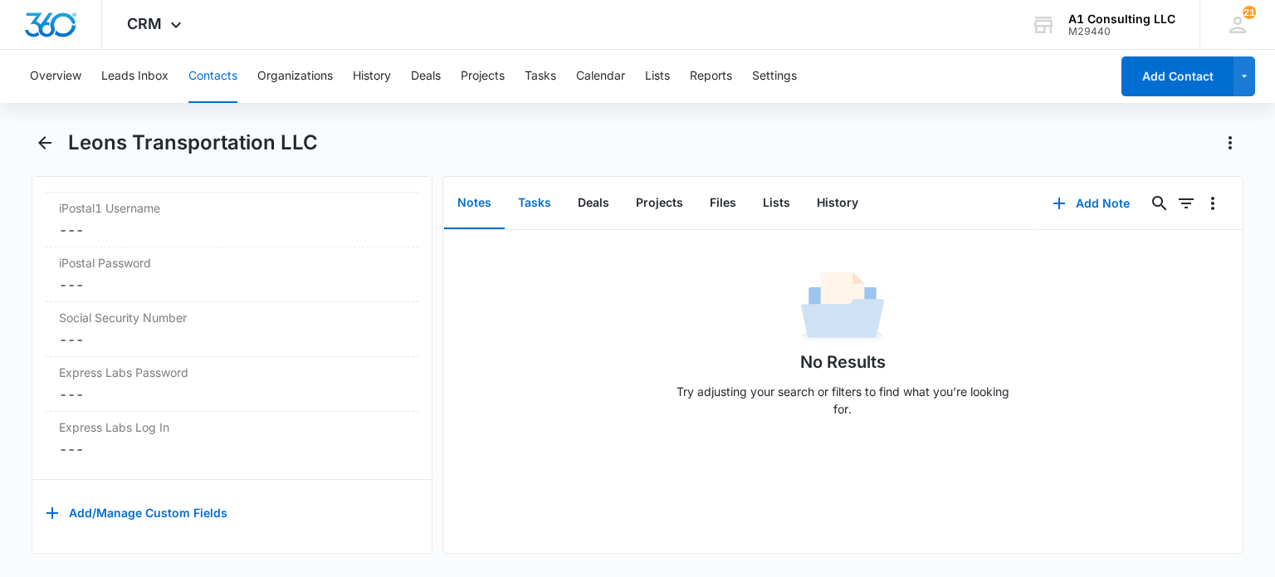
click at [539, 198] on button "Tasks" at bounding box center [535, 203] width 60 height 51
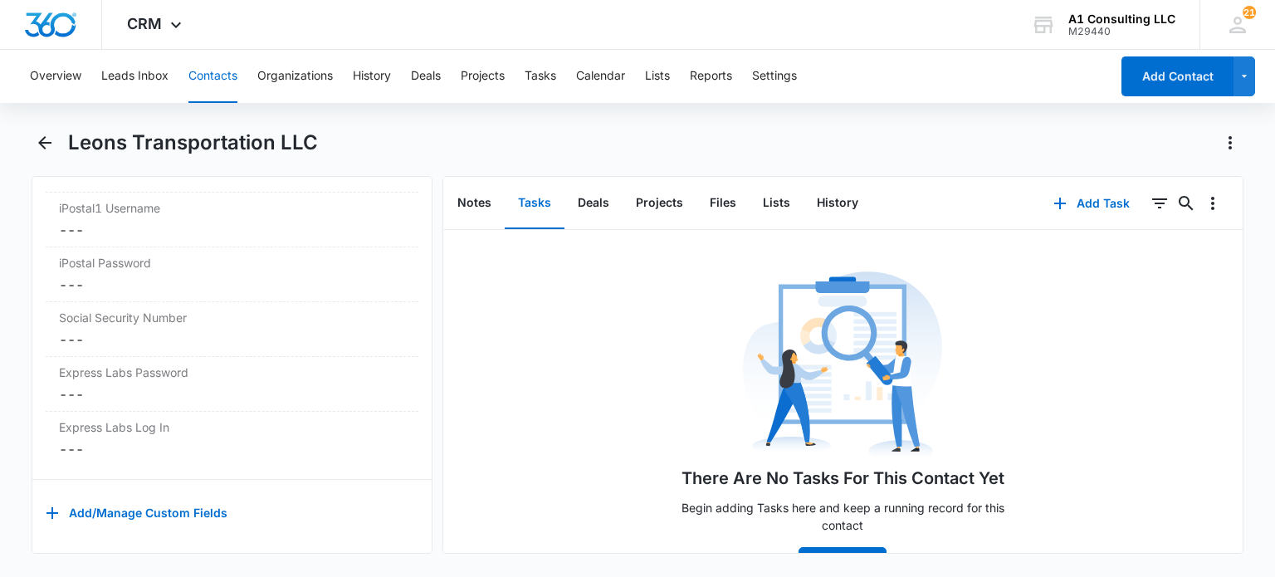
click at [218, 80] on button "Contacts" at bounding box center [212, 76] width 49 height 53
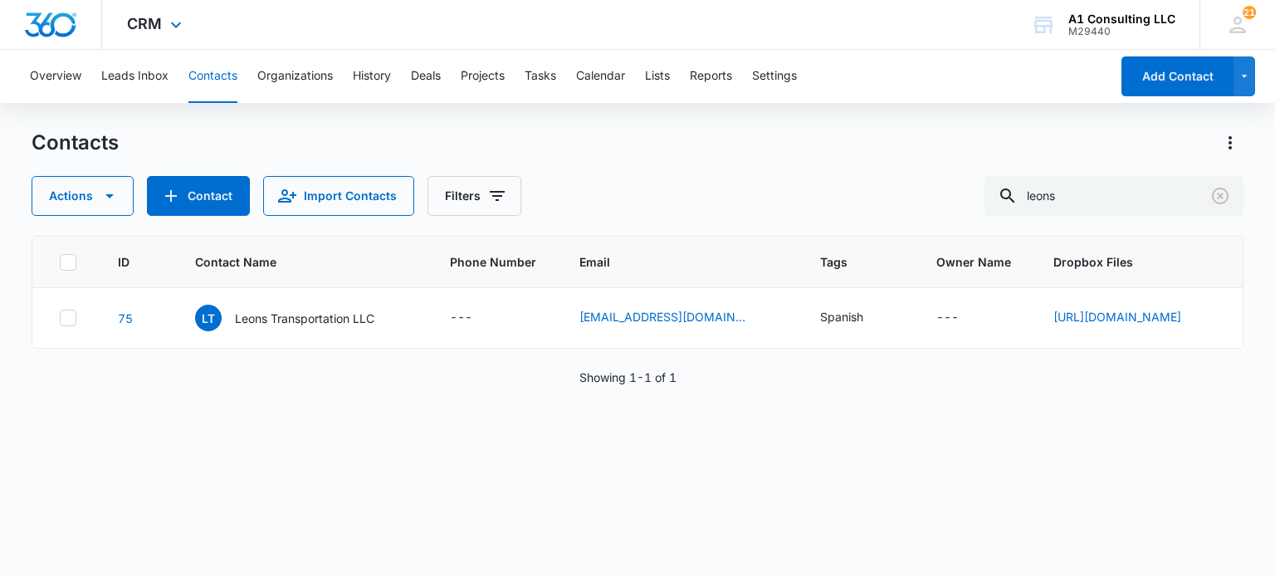
click at [1223, 191] on icon "Clear" at bounding box center [1220, 196] width 20 height 20
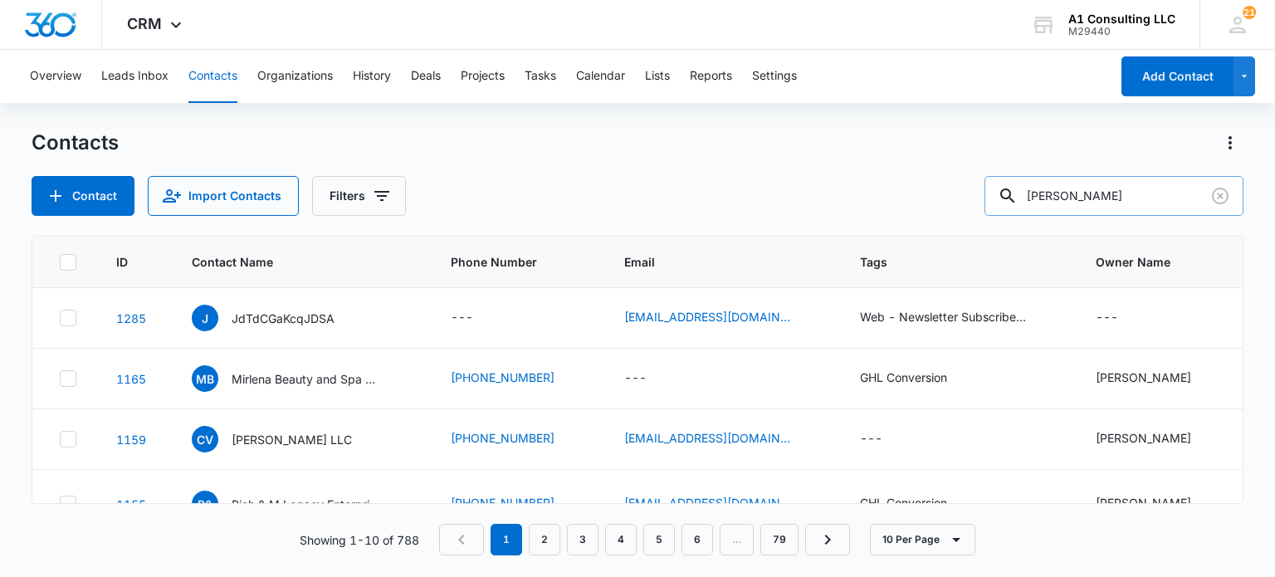
type input "[PERSON_NAME]"
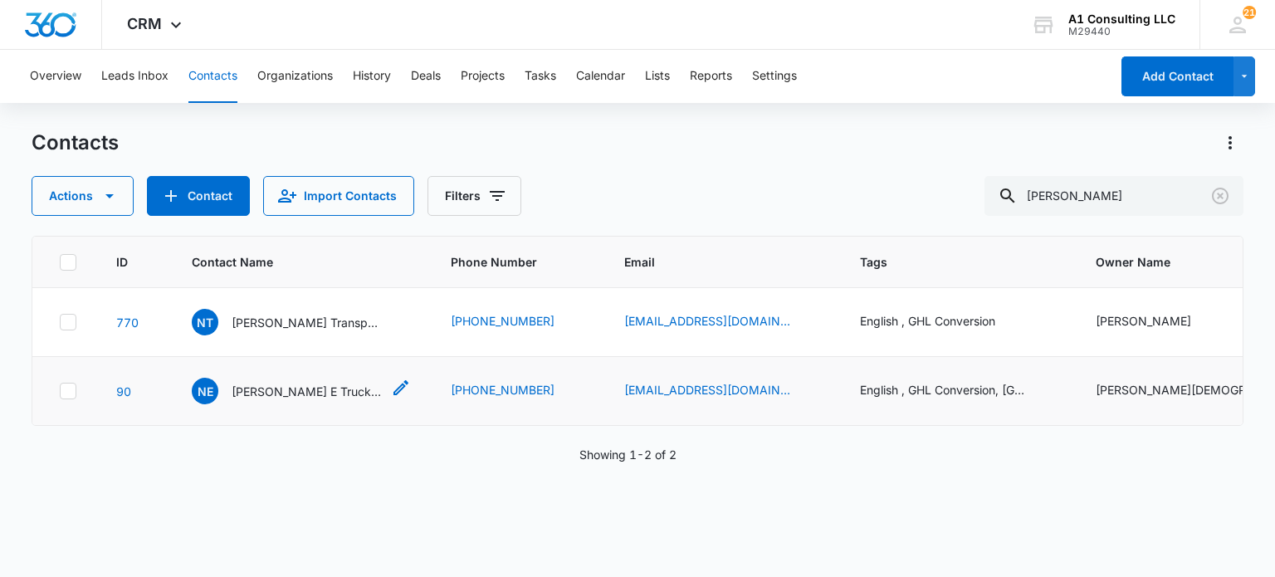
click at [305, 388] on p "[PERSON_NAME] E Trucking Corp" at bounding box center [306, 391] width 149 height 17
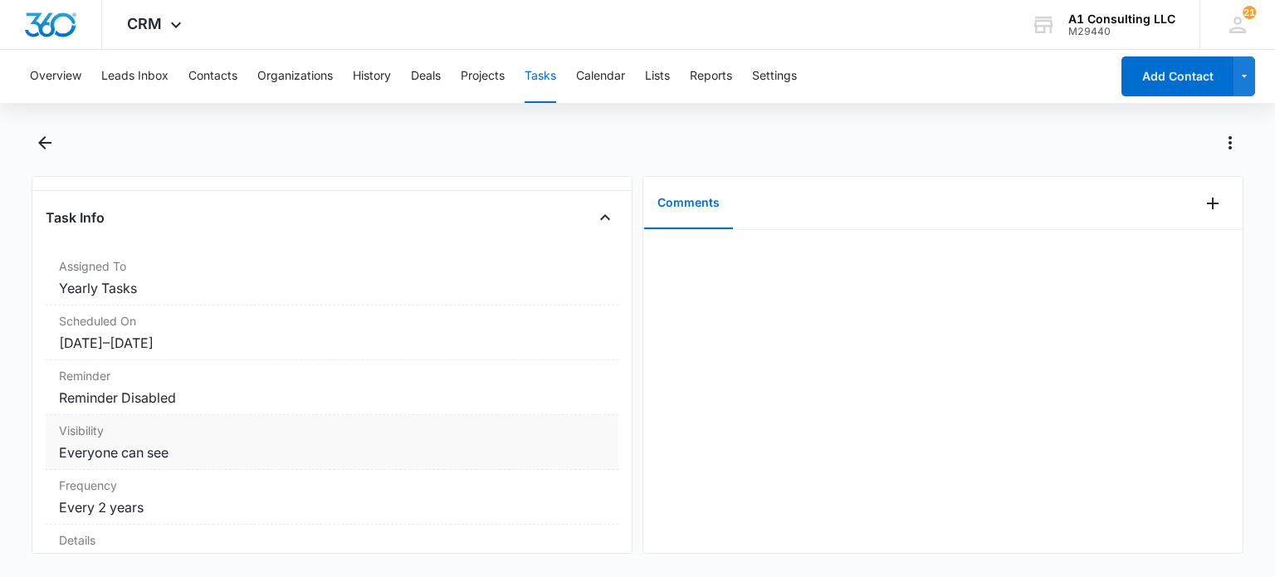
scroll to position [166, 0]
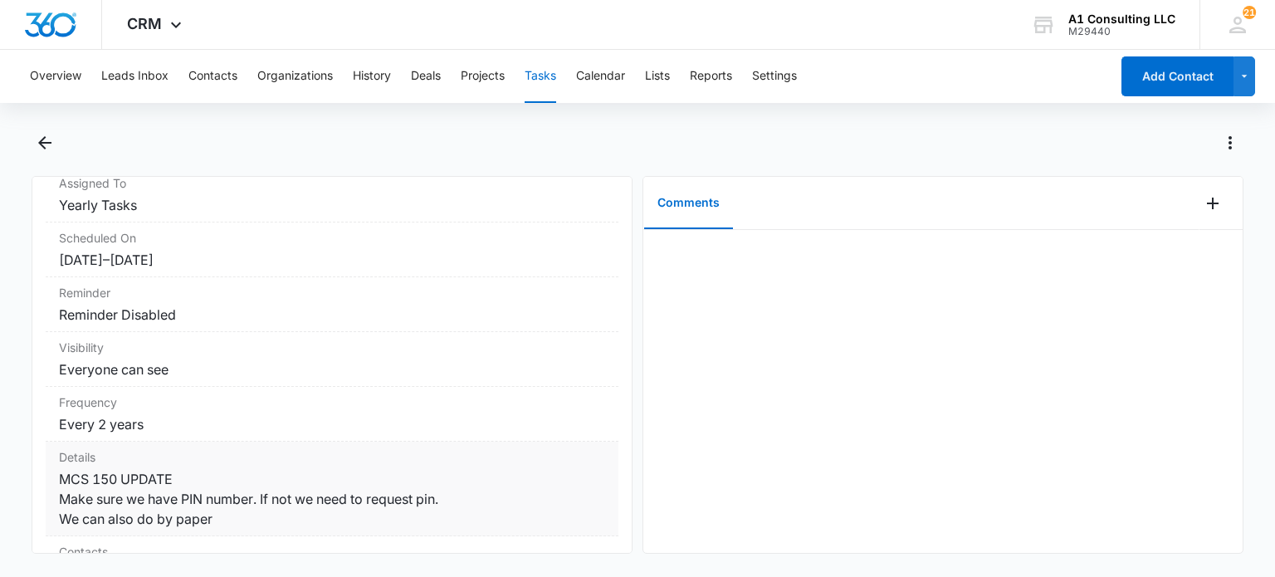
drag, startPoint x: 232, startPoint y: 517, endPoint x: 56, endPoint y: 480, distance: 180.5
click at [56, 480] on div "Details MCS 150 UPDATE Make sure we have PIN number. If not we need to request …" at bounding box center [332, 488] width 573 height 95
copy dd "MCS 150 UPDATE Make sure we have PIN number. If not we need to request pin. We …"
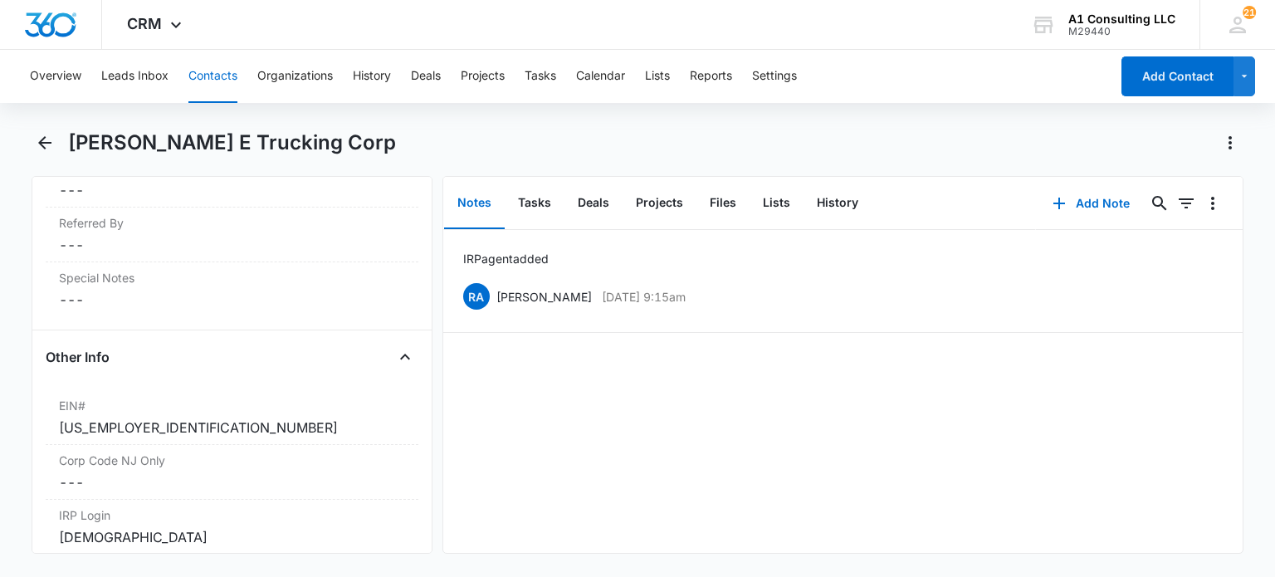
scroll to position [2075, 0]
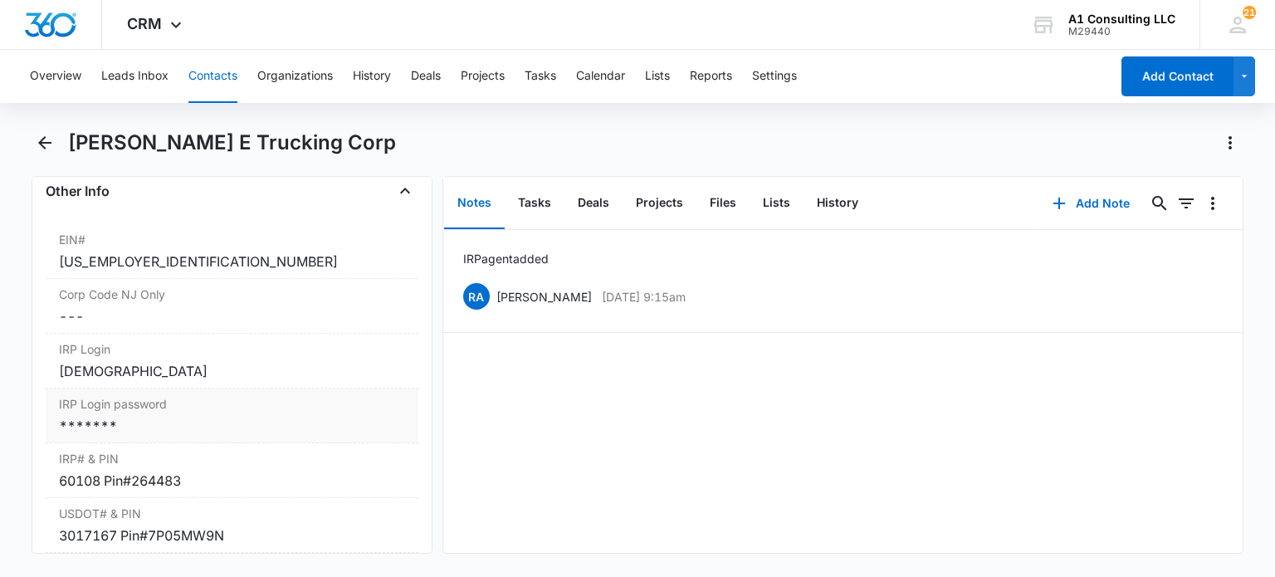
click at [146, 436] on div "*******" at bounding box center [231, 426] width 345 height 20
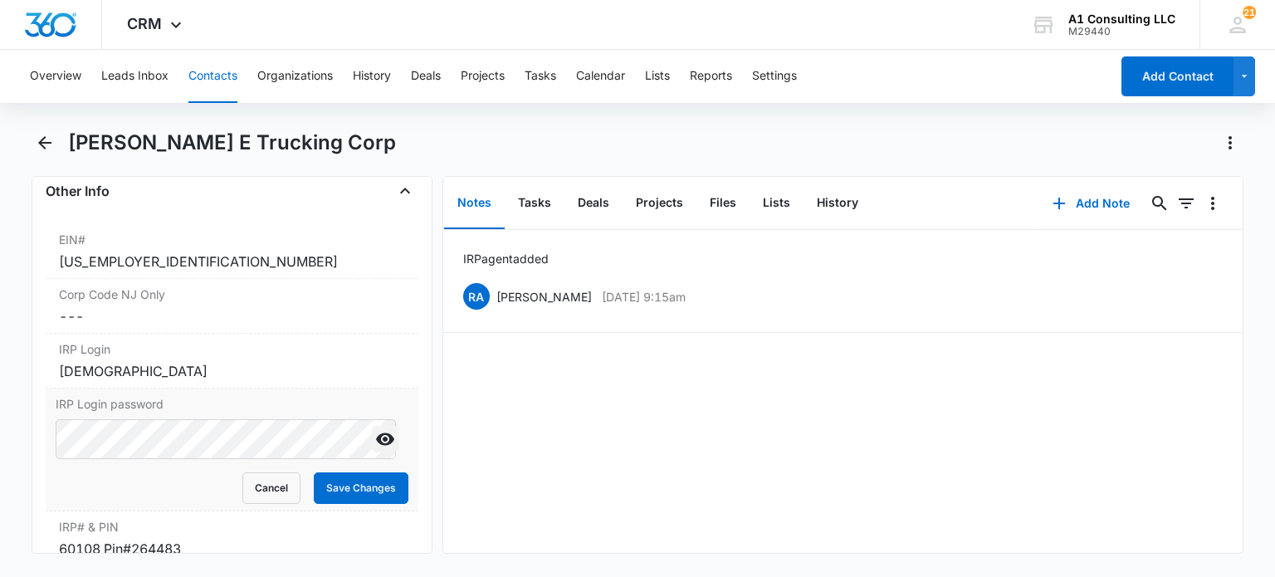
click at [376, 446] on icon "Show" at bounding box center [385, 439] width 18 height 12
click at [39, 424] on div "Remove NE Nestor E Trucking Corp Contact Info Name Cancel Save Changes Nestor E…" at bounding box center [232, 365] width 400 height 378
click at [266, 497] on button "Cancel" at bounding box center [271, 488] width 58 height 32
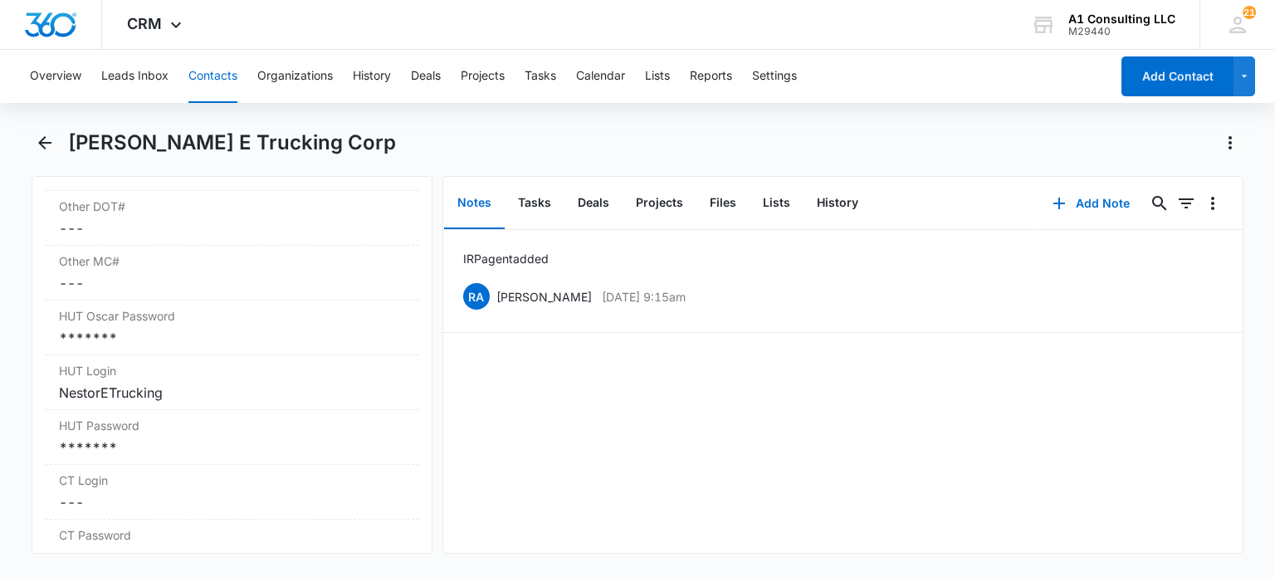
scroll to position [2739, 0]
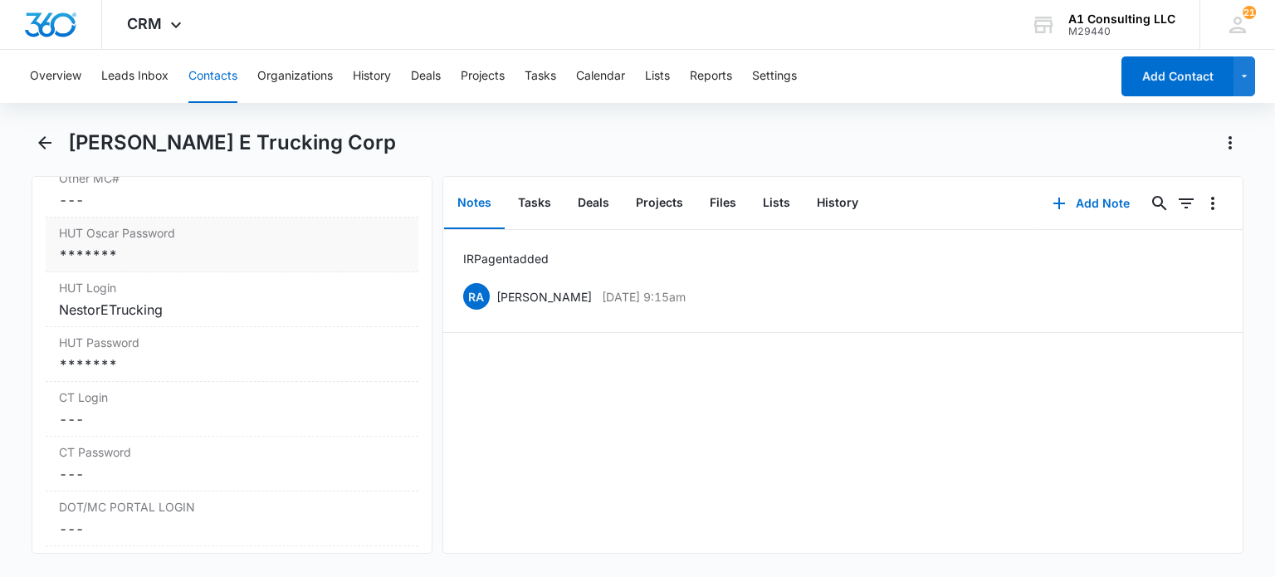
click at [260, 261] on div "*******" at bounding box center [231, 255] width 345 height 20
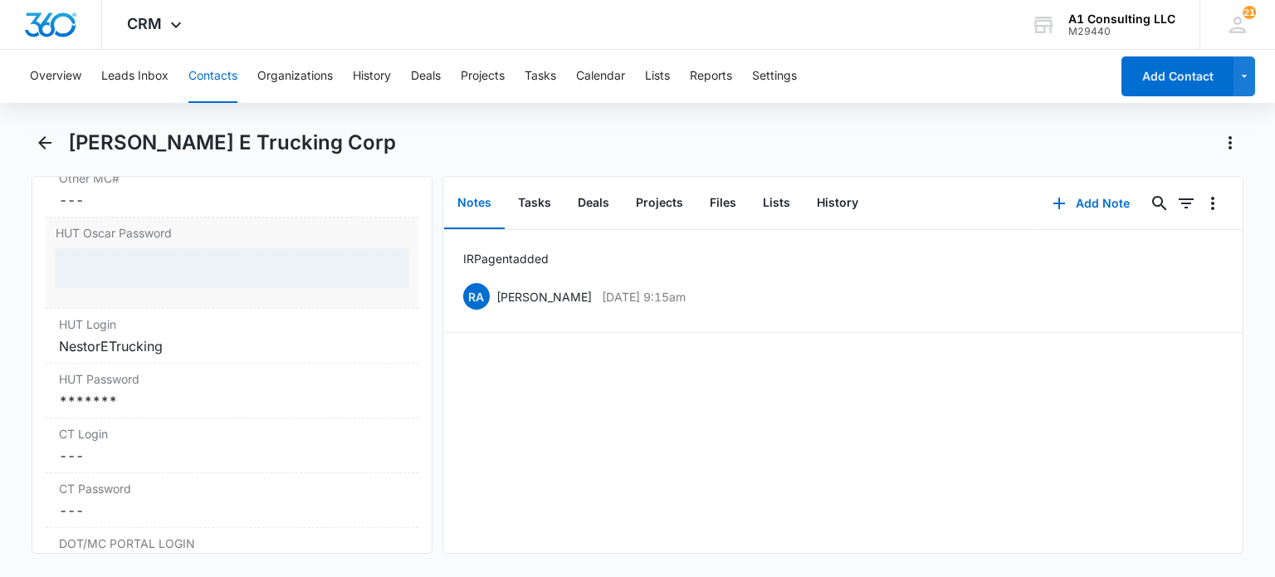
click at [382, 280] on div at bounding box center [232, 268] width 352 height 40
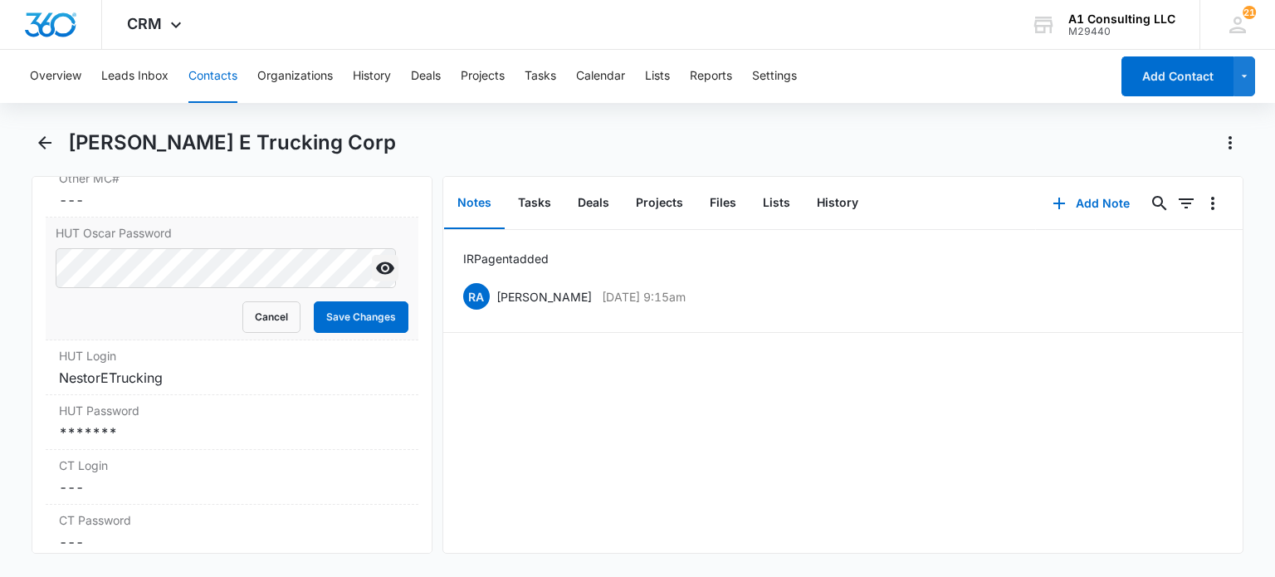
click at [376, 275] on icon "Show" at bounding box center [385, 268] width 18 height 12
click at [269, 333] on button "Cancel" at bounding box center [271, 317] width 58 height 32
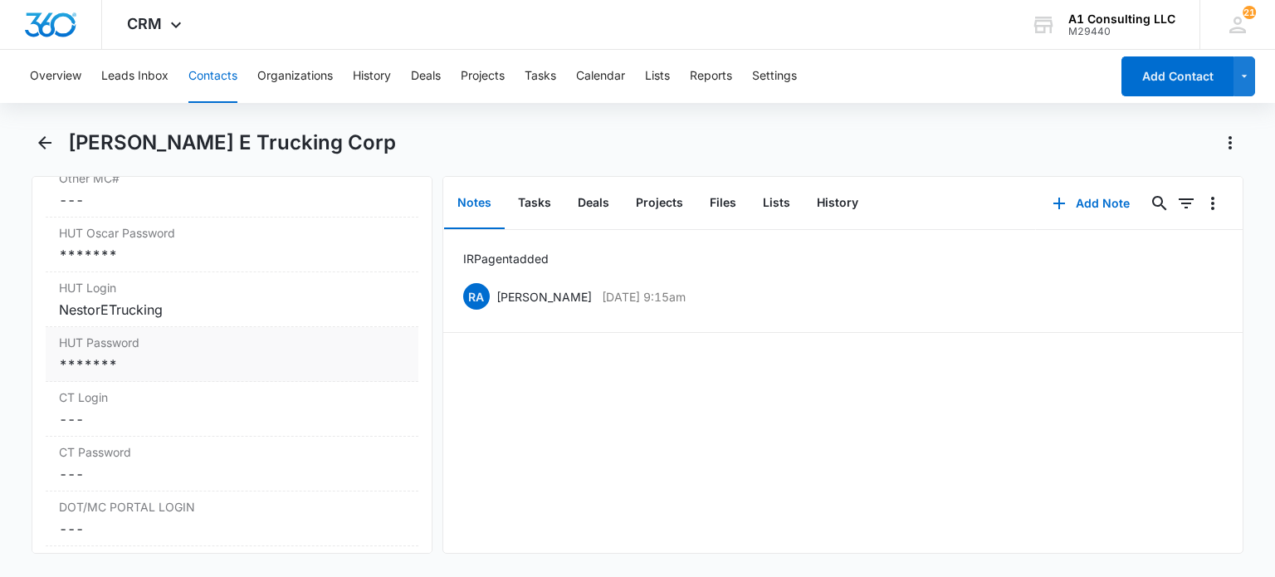
click at [176, 372] on div "*******" at bounding box center [231, 364] width 345 height 20
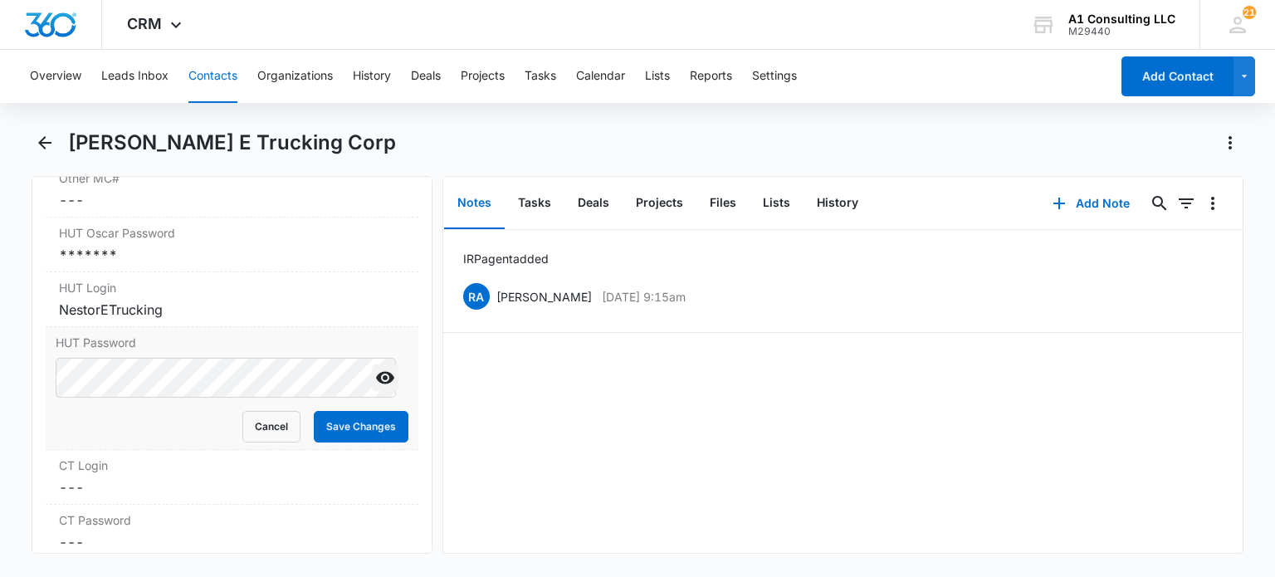
click at [376, 384] on icon "Show" at bounding box center [385, 378] width 18 height 12
drag, startPoint x: 256, startPoint y: 439, endPoint x: 259, endPoint y: 421, distance: 18.6
click at [256, 437] on button "Cancel" at bounding box center [271, 427] width 58 height 32
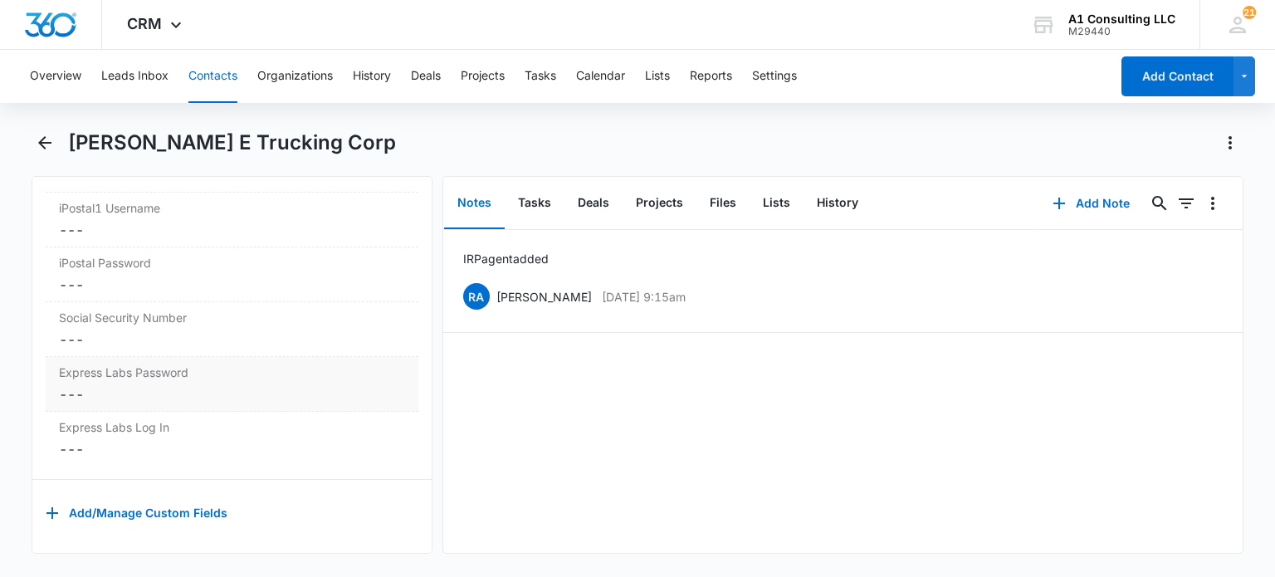
scroll to position [3331, 0]
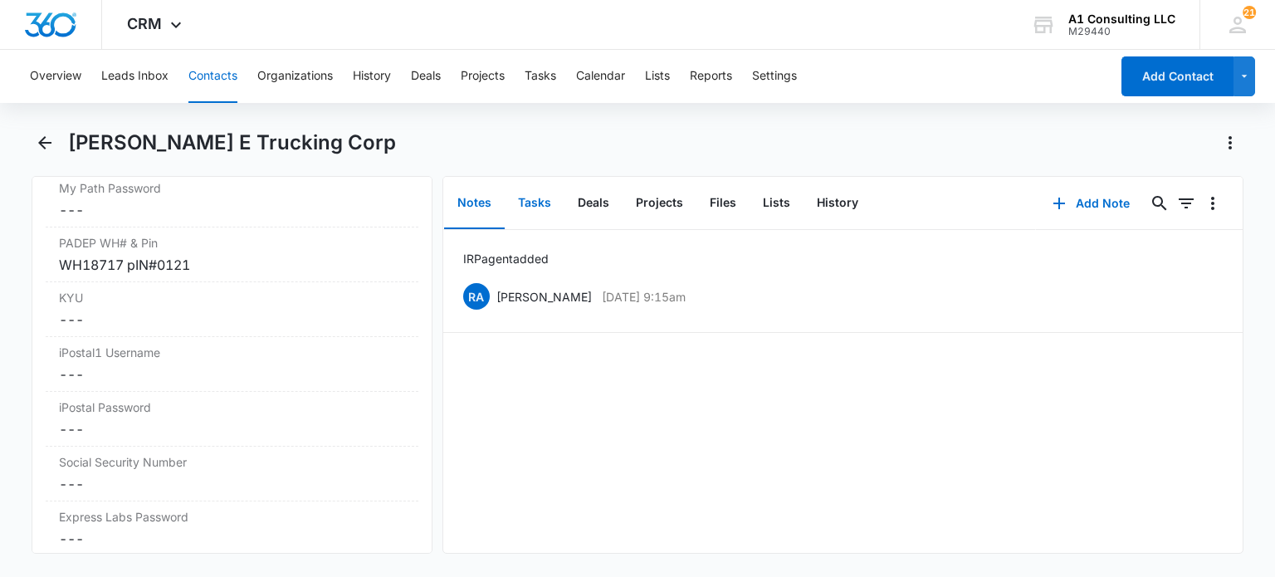
click at [540, 202] on button "Tasks" at bounding box center [535, 203] width 60 height 51
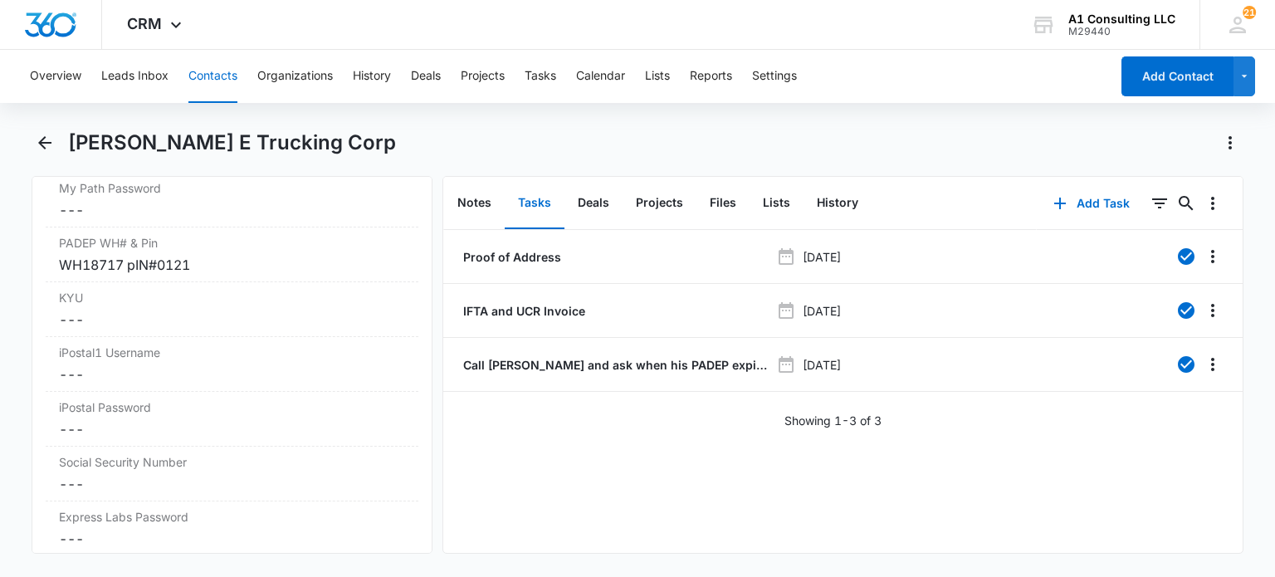
click at [213, 62] on button "Contacts" at bounding box center [212, 76] width 49 height 53
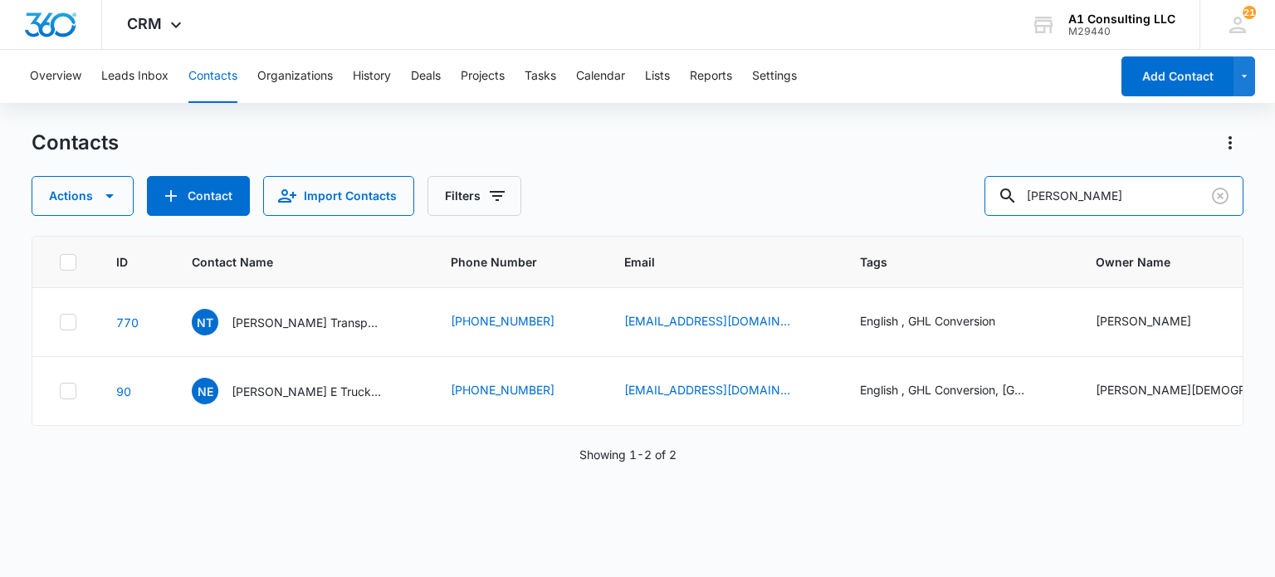
drag, startPoint x: 939, startPoint y: 197, endPoint x: 812, endPoint y: 202, distance: 127.9
click at [812, 202] on div "Actions Contact Import Contacts Filters [PERSON_NAME]" at bounding box center [637, 196] width 1211 height 40
type input "minelly"
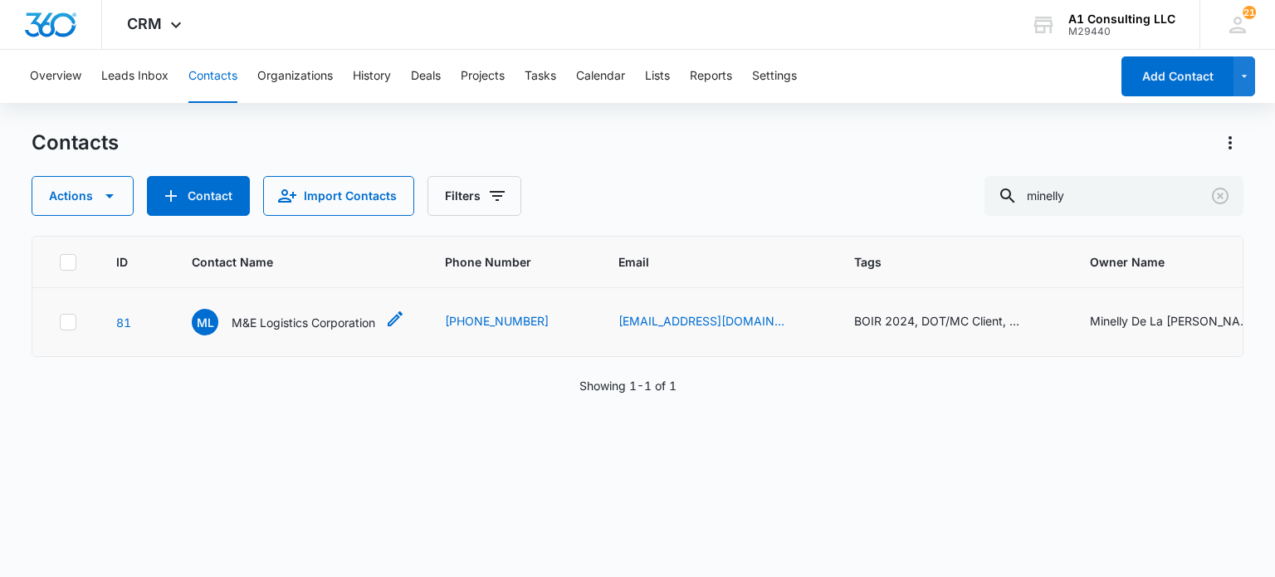
click at [358, 314] on p "M&E Logistics Corporation" at bounding box center [304, 322] width 144 height 17
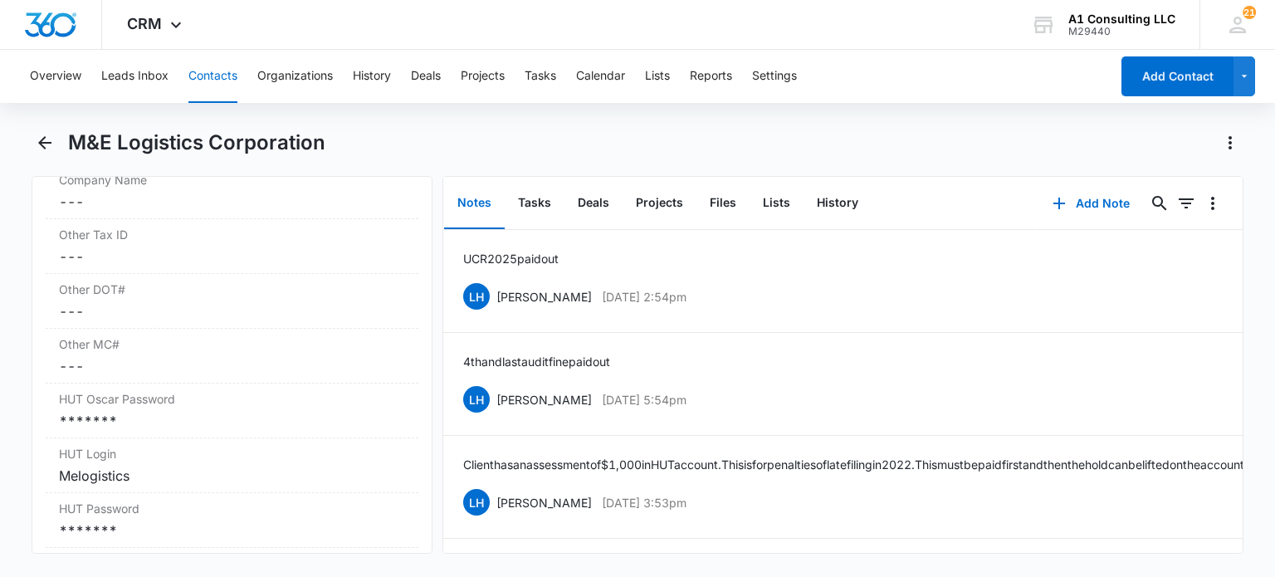
scroll to position [2656, 0]
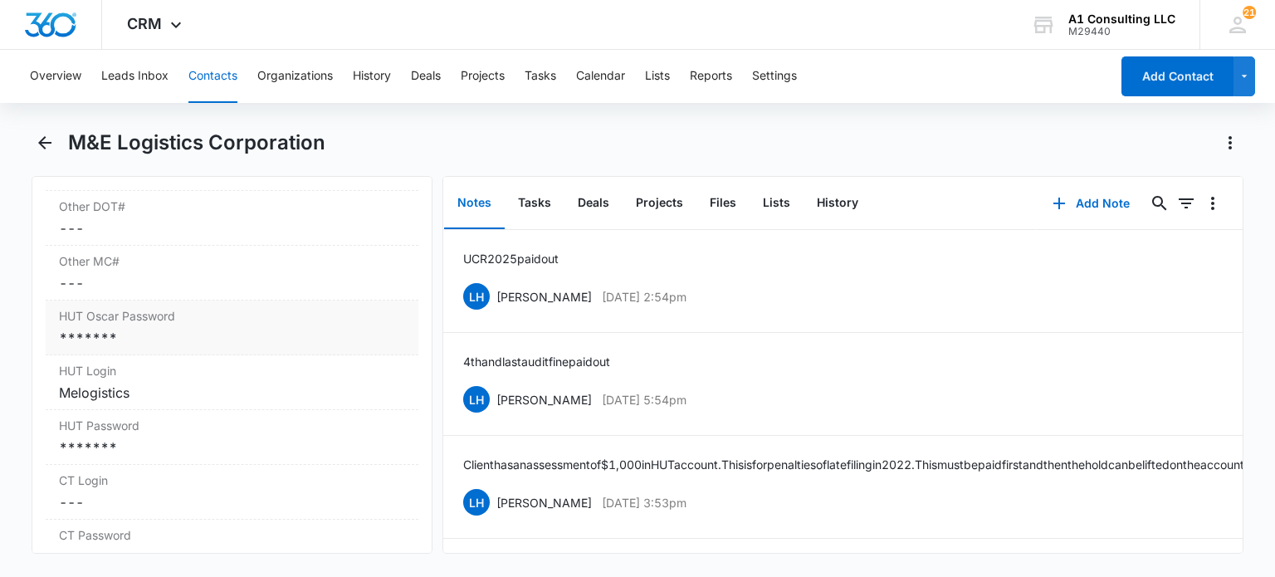
click at [188, 348] on div "*******" at bounding box center [231, 338] width 345 height 20
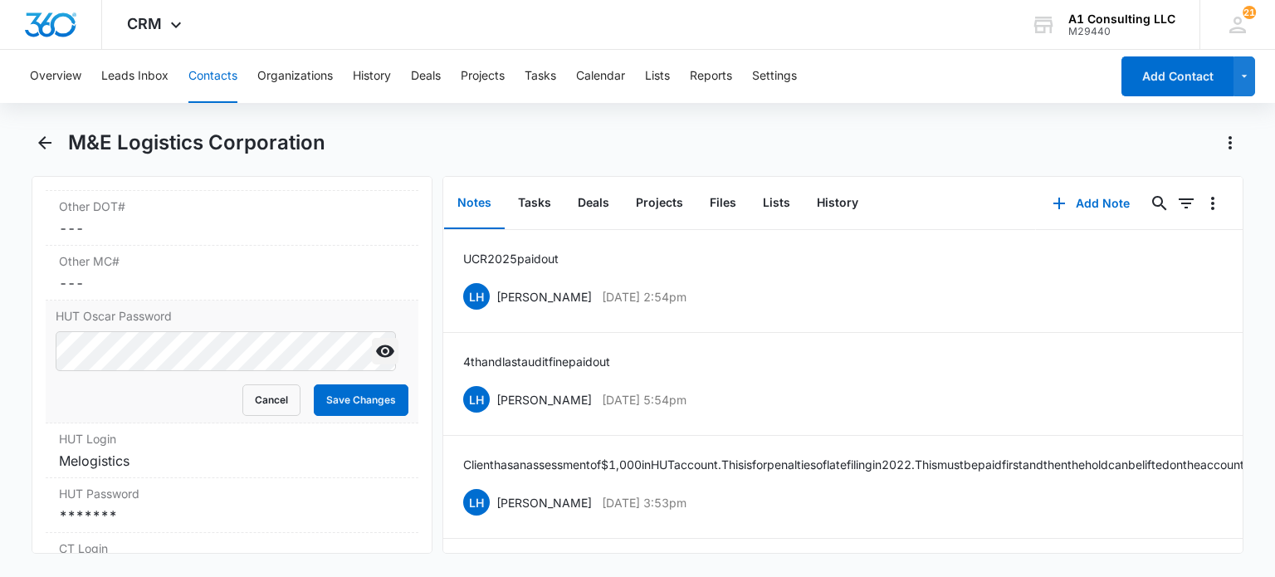
click at [376, 358] on icon "Show" at bounding box center [385, 351] width 18 height 12
drag, startPoint x: 259, startPoint y: 434, endPoint x: 368, endPoint y: 169, distance: 286.5
click at [259, 416] on button "Cancel" at bounding box center [271, 400] width 58 height 32
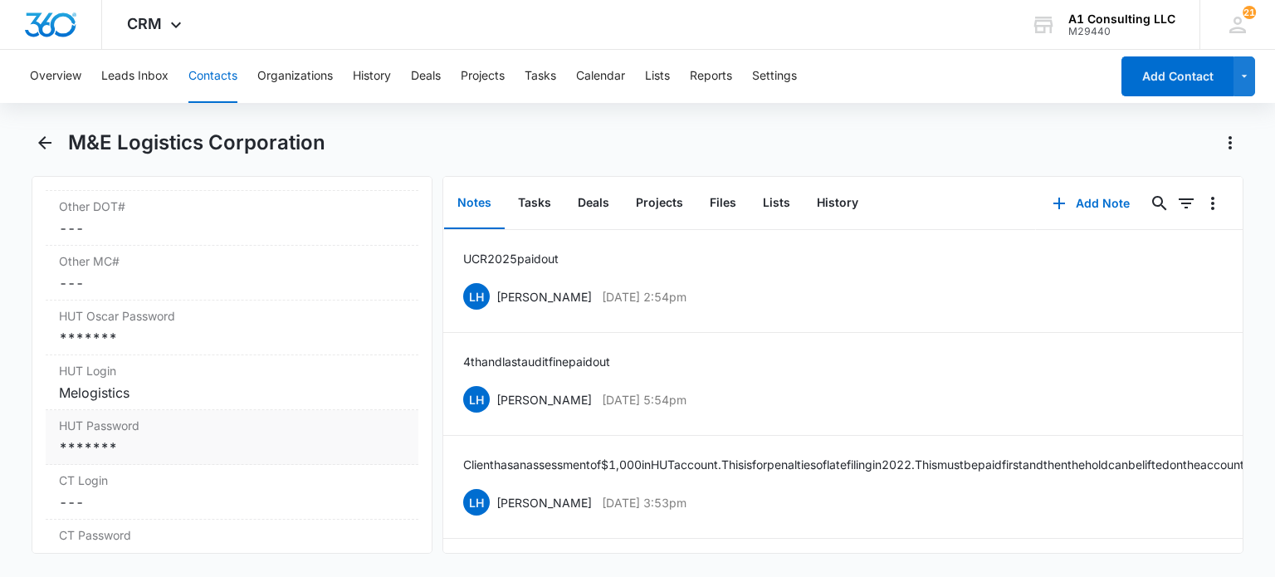
click at [133, 457] on div "*******" at bounding box center [231, 447] width 345 height 20
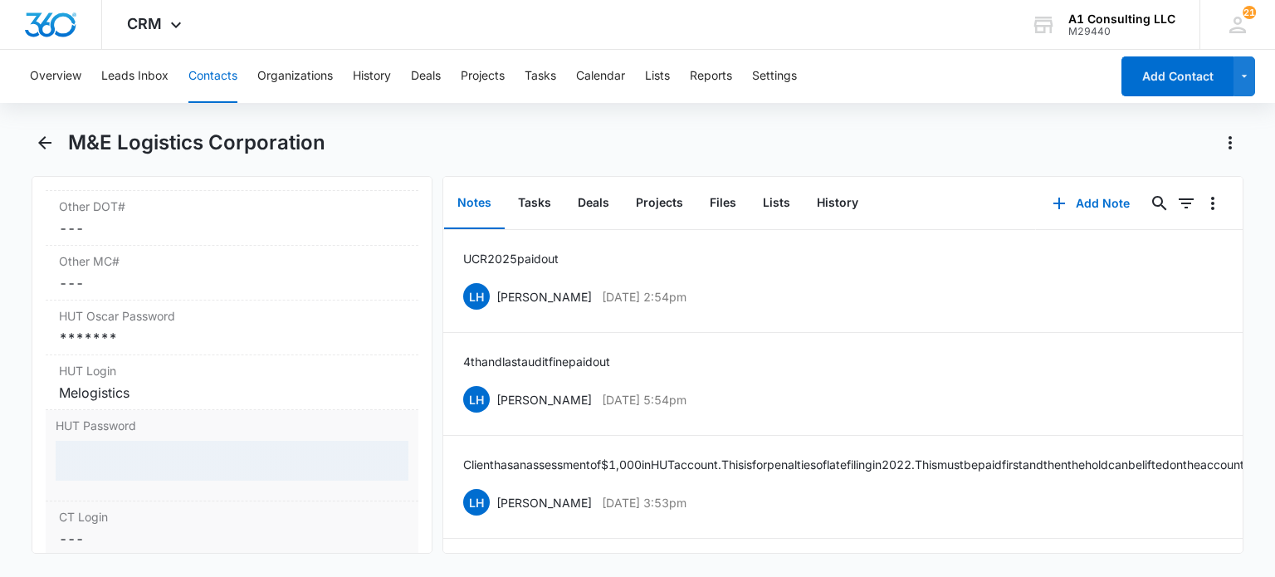
scroll to position [2739, 0]
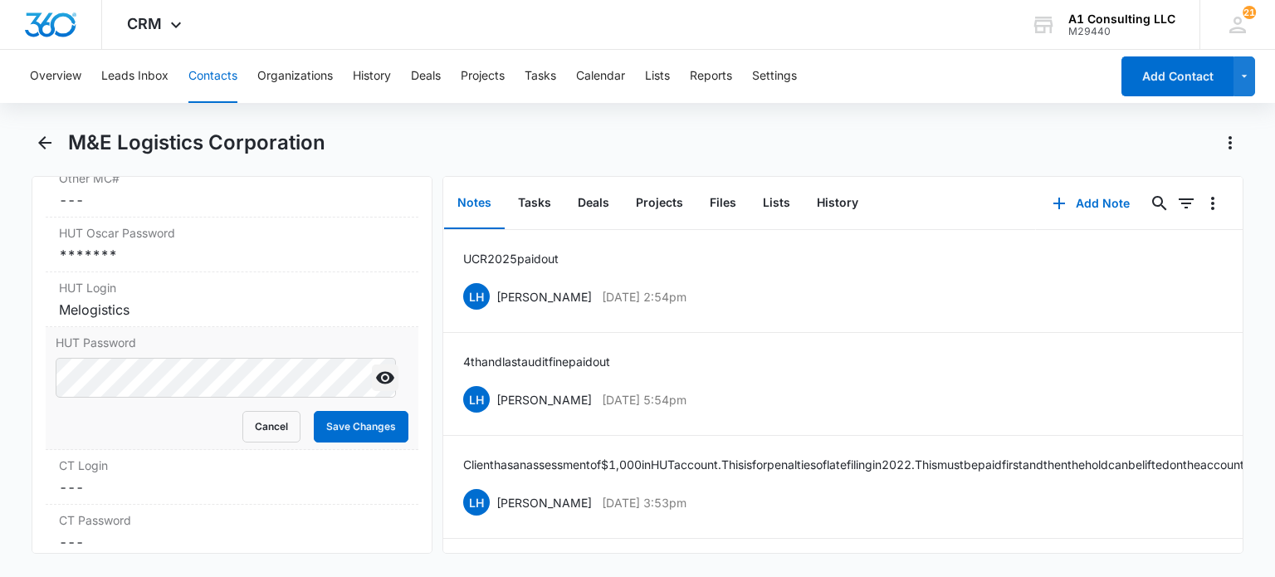
click at [375, 388] on icon "Show" at bounding box center [385, 378] width 20 height 20
click at [256, 442] on button "Cancel" at bounding box center [271, 427] width 58 height 32
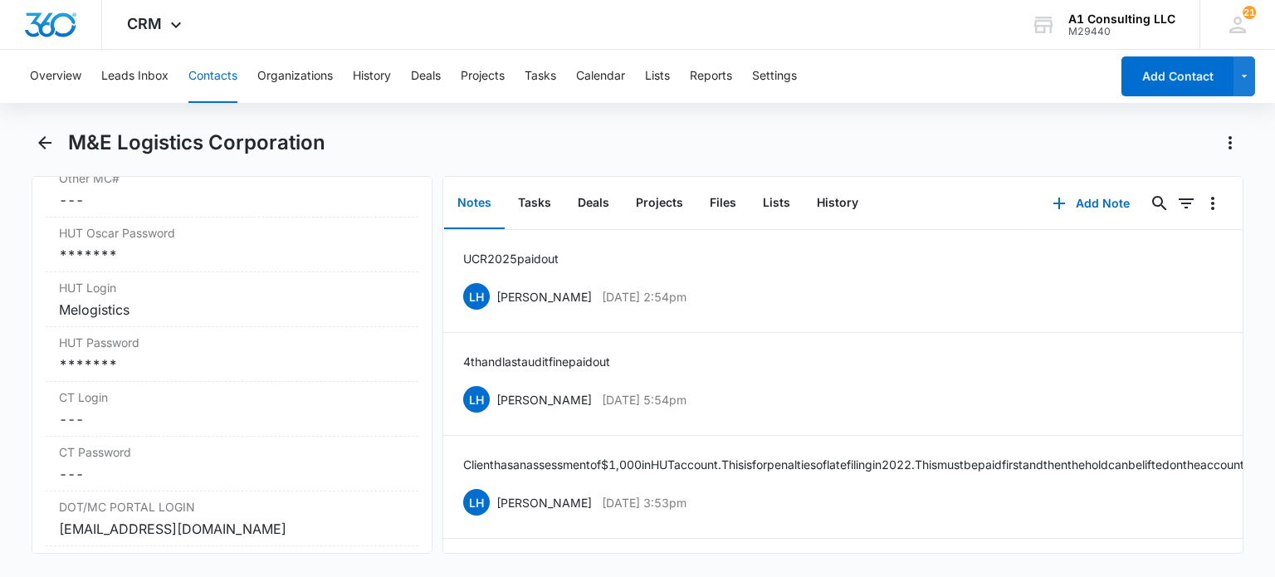
click at [199, 79] on button "Contacts" at bounding box center [212, 76] width 49 height 53
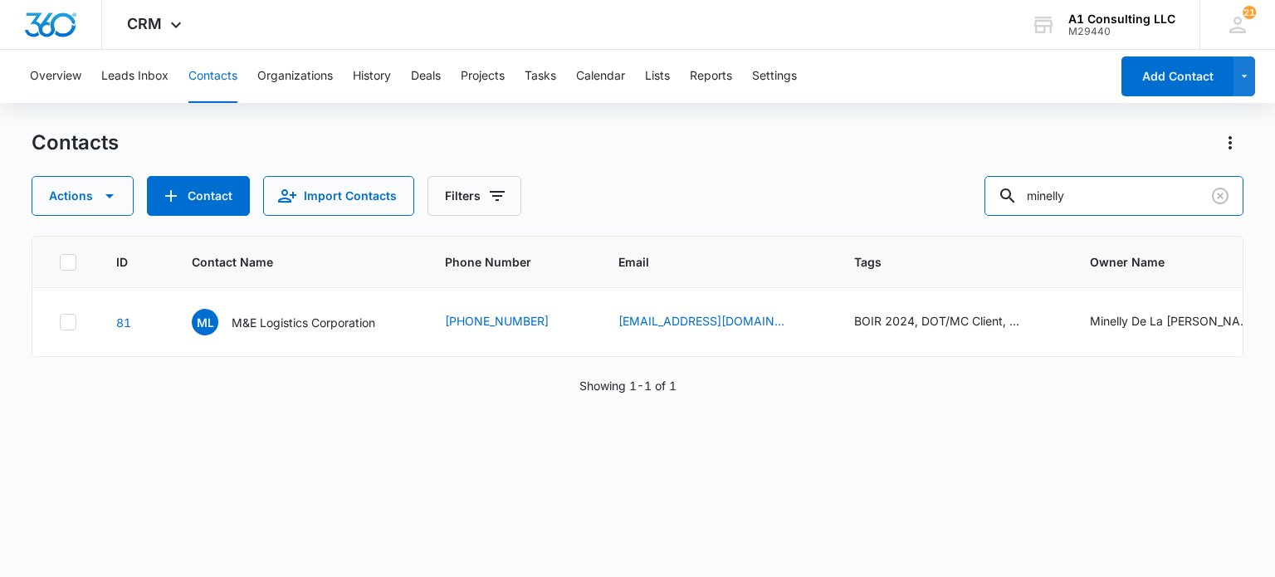
drag, startPoint x: 1099, startPoint y: 182, endPoint x: 863, endPoint y: 192, distance: 235.9
click at [863, 192] on div "Actions Contact Import Contacts Filters minelly" at bounding box center [637, 196] width 1211 height 40
type input "tenacious"
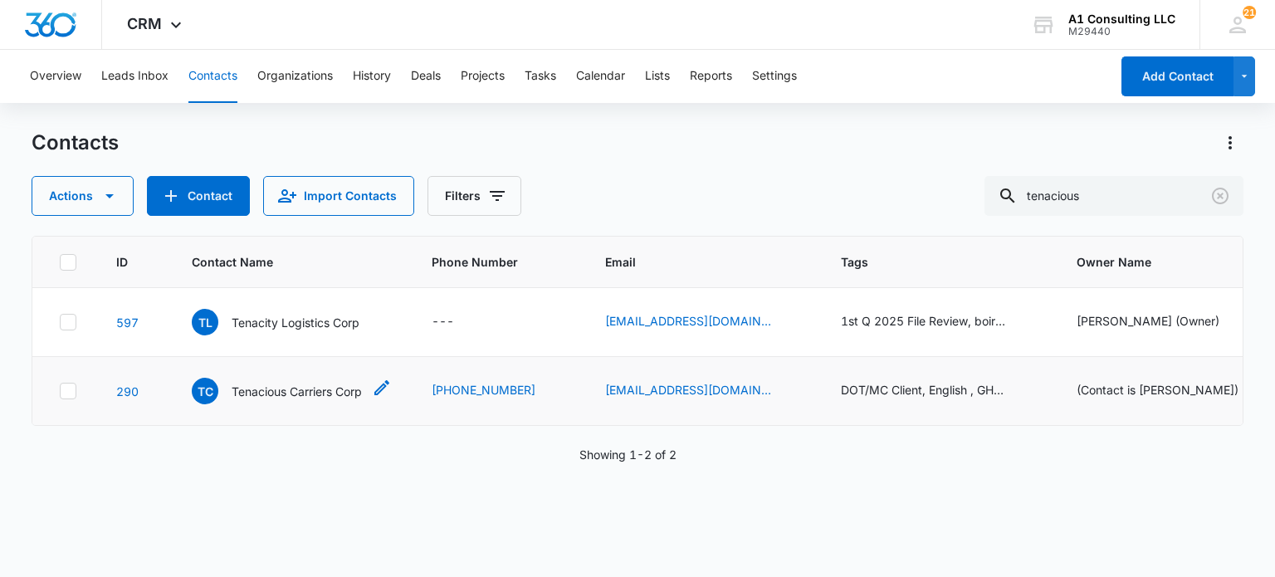
click at [295, 395] on p "Tenacious Carriers Corp" at bounding box center [297, 391] width 130 height 17
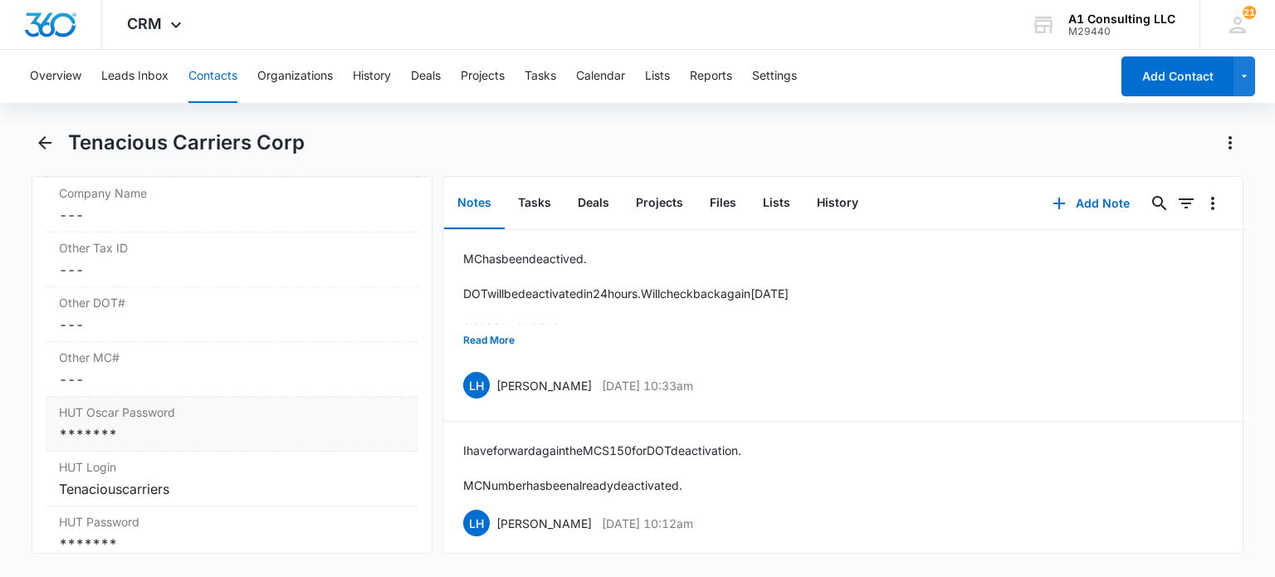
scroll to position [2739, 0]
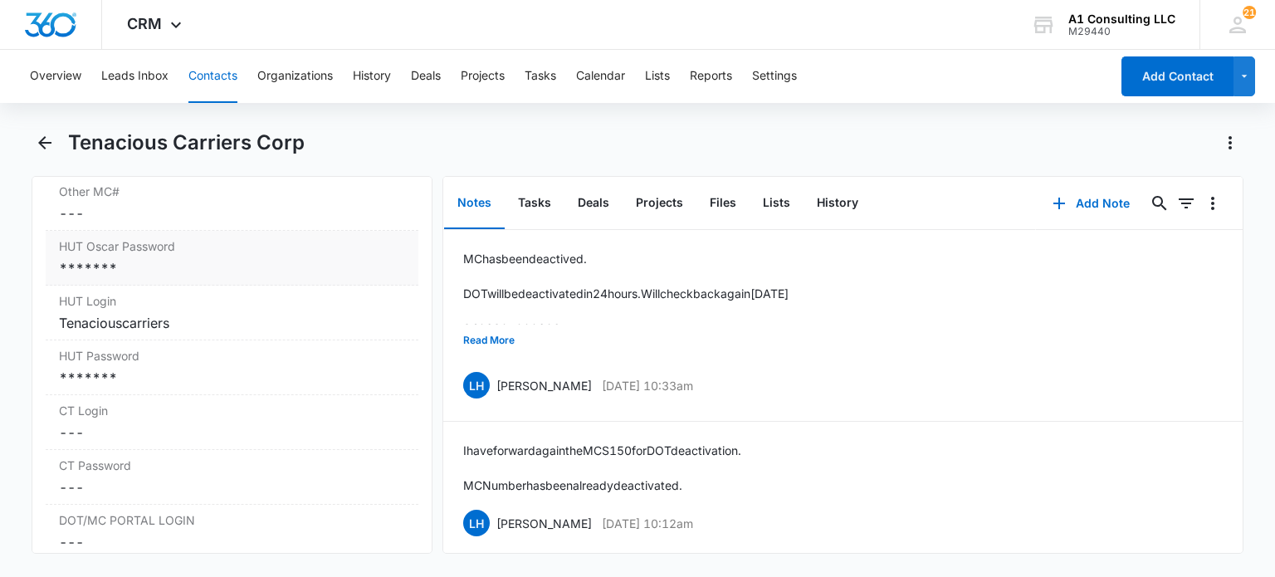
click at [137, 278] on div "*******" at bounding box center [231, 268] width 345 height 20
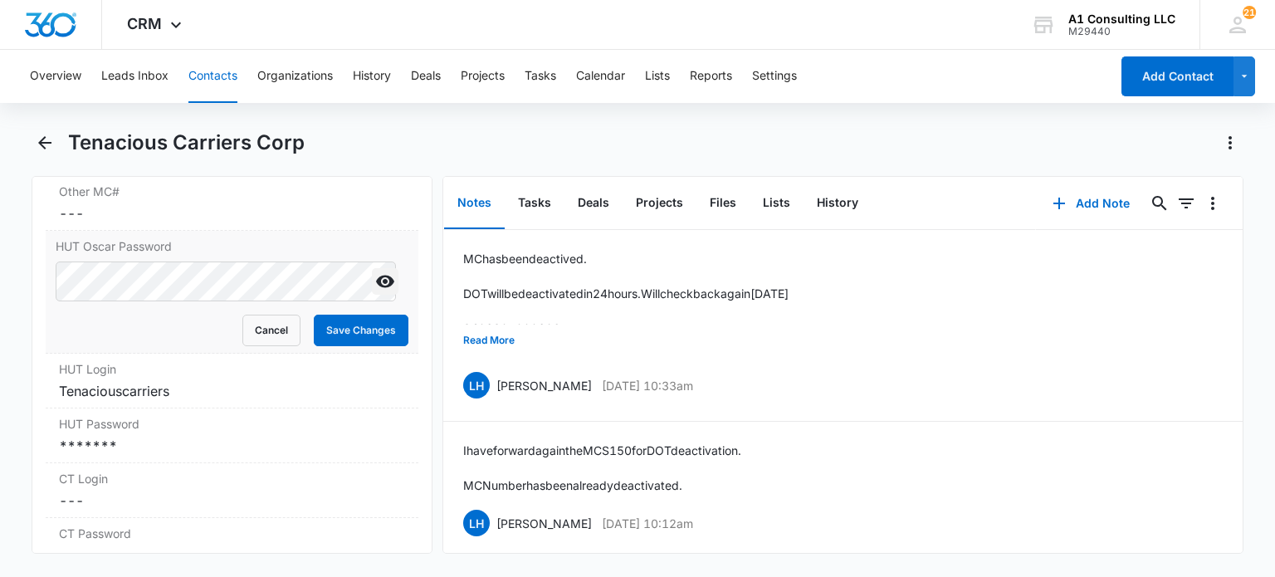
click at [376, 288] on icon "Show" at bounding box center [385, 282] width 18 height 12
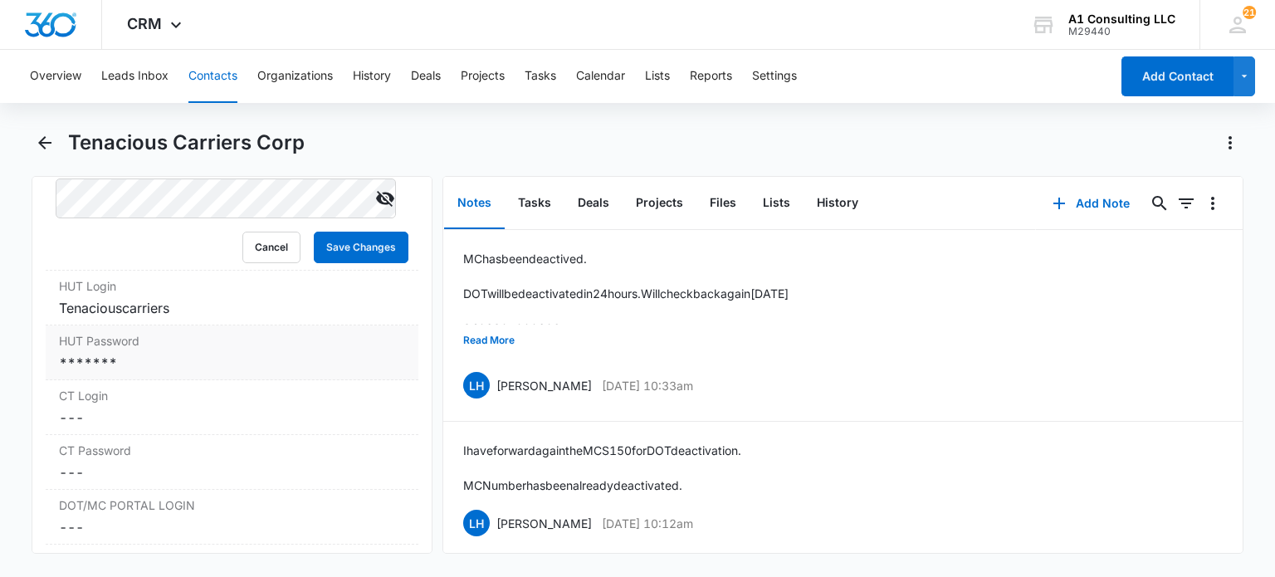
click at [183, 369] on div "*******" at bounding box center [231, 363] width 345 height 20
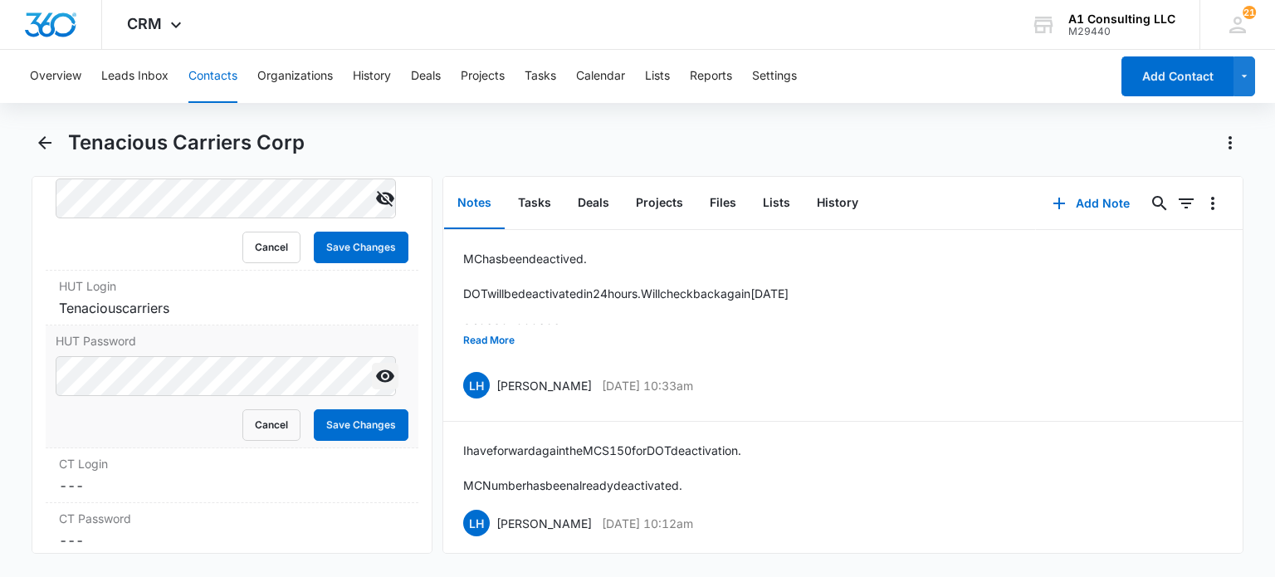
click at [375, 381] on icon "Show" at bounding box center [385, 376] width 20 height 20
click at [267, 441] on button "Cancel" at bounding box center [271, 425] width 58 height 32
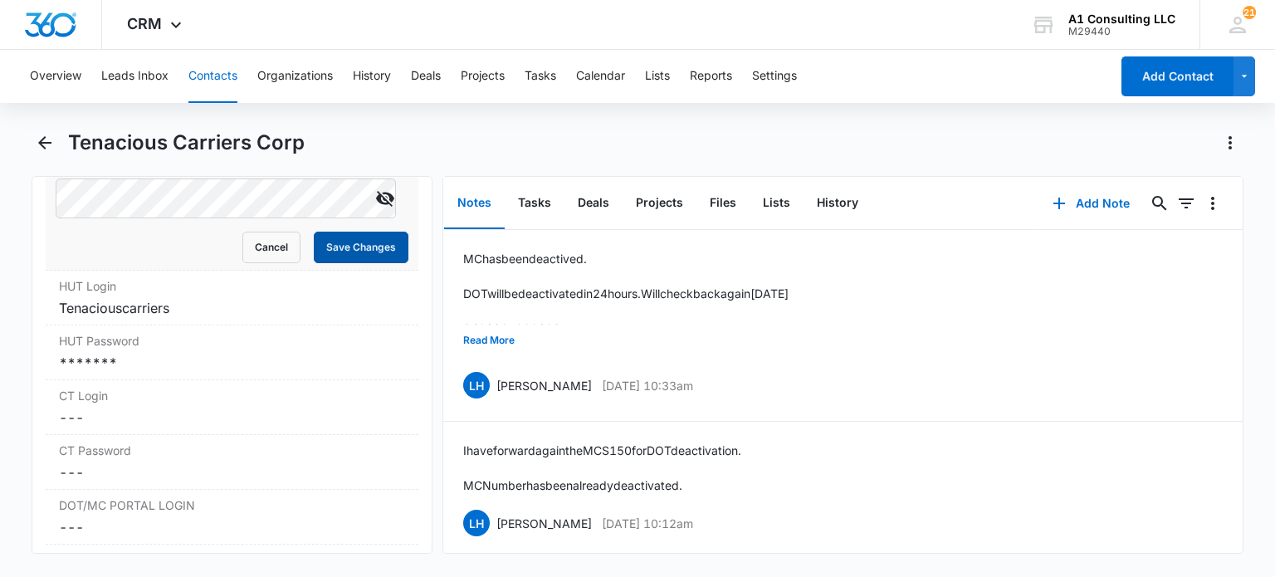
click at [335, 258] on button "Save Changes" at bounding box center [361, 248] width 95 height 32
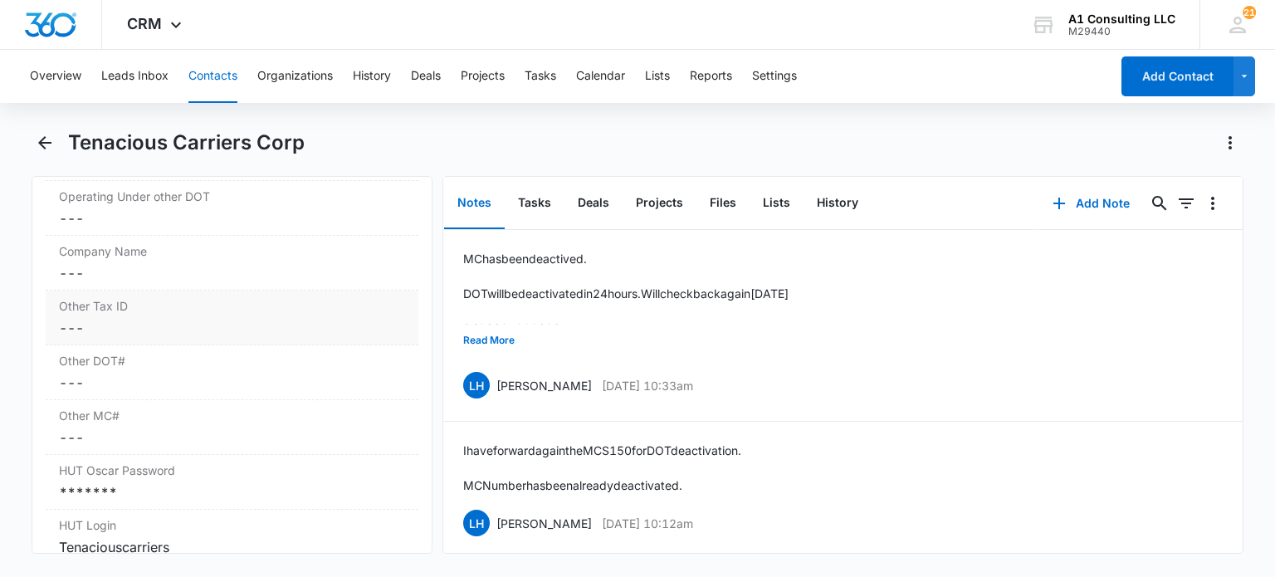
scroll to position [2763, 0]
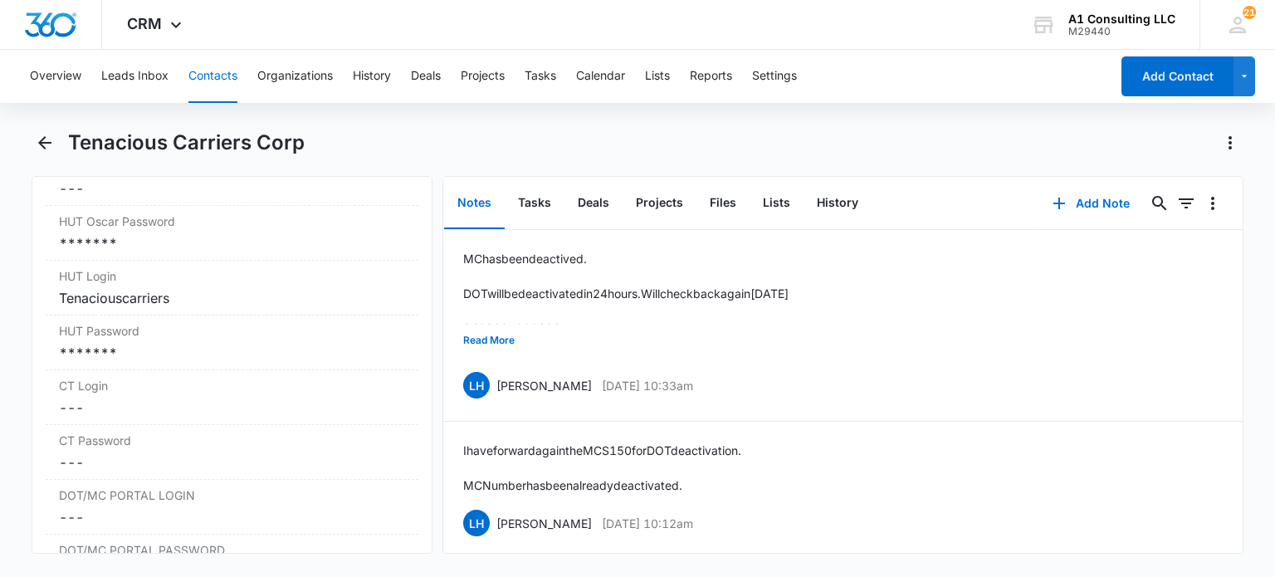
click at [215, 89] on button "Contacts" at bounding box center [212, 76] width 49 height 53
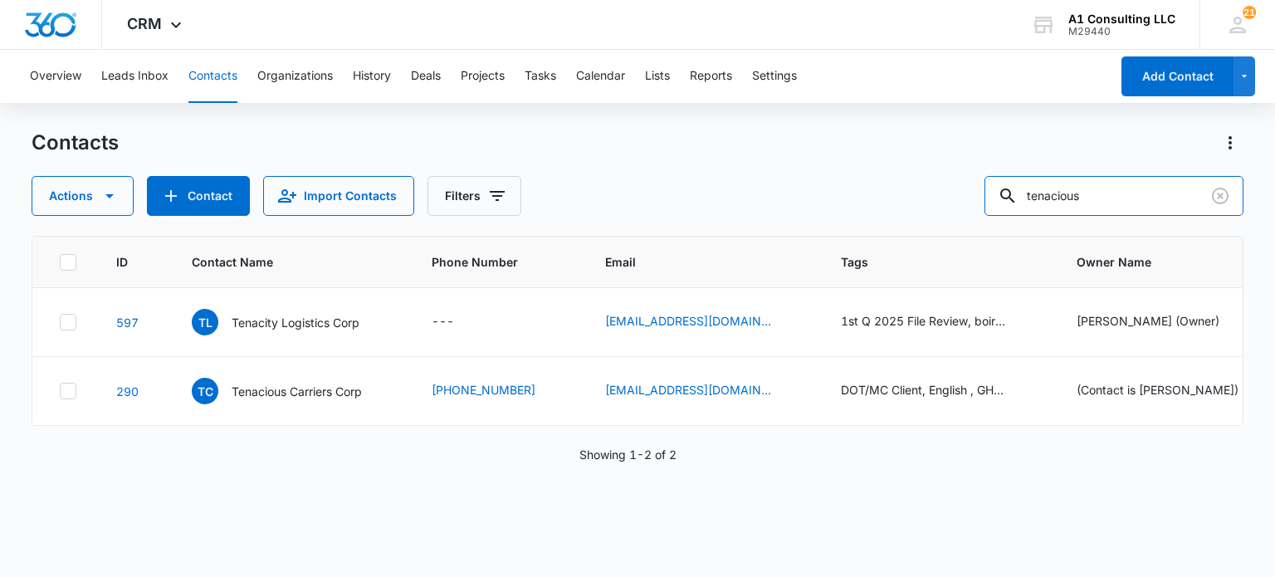
drag, startPoint x: 1100, startPoint y: 207, endPoint x: 910, endPoint y: 204, distance: 190.1
click at [910, 204] on div "Actions Contact Import Contacts Filters tenacious" at bounding box center [637, 196] width 1211 height 40
type input "H&M Trans"
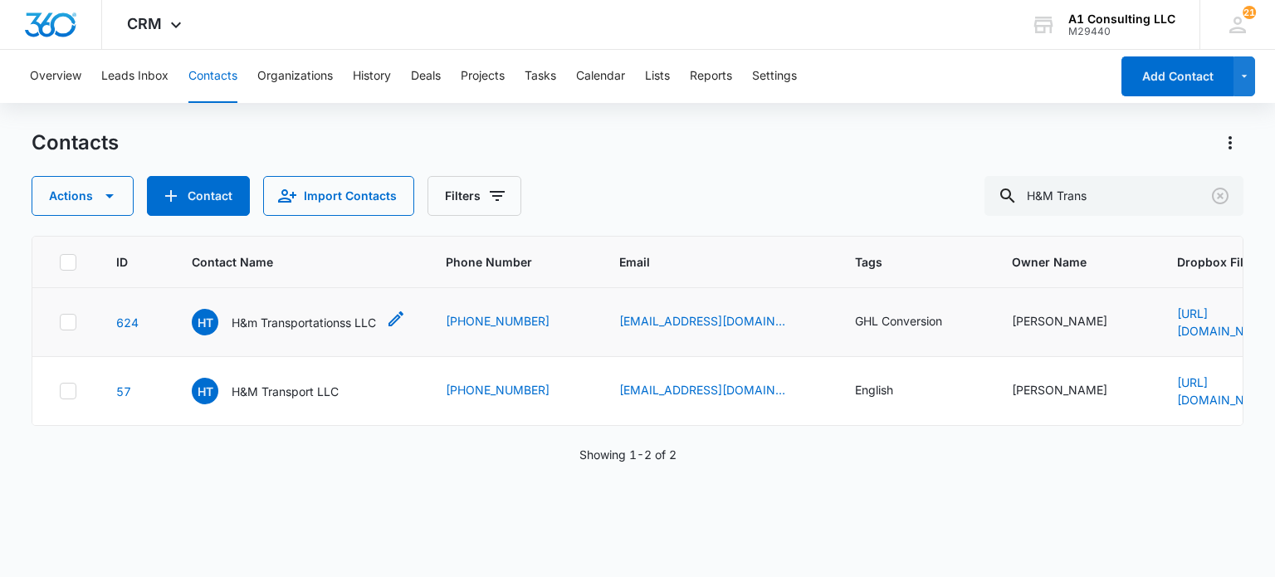
click at [279, 318] on p "H&m Transportationss LLC" at bounding box center [304, 322] width 144 height 17
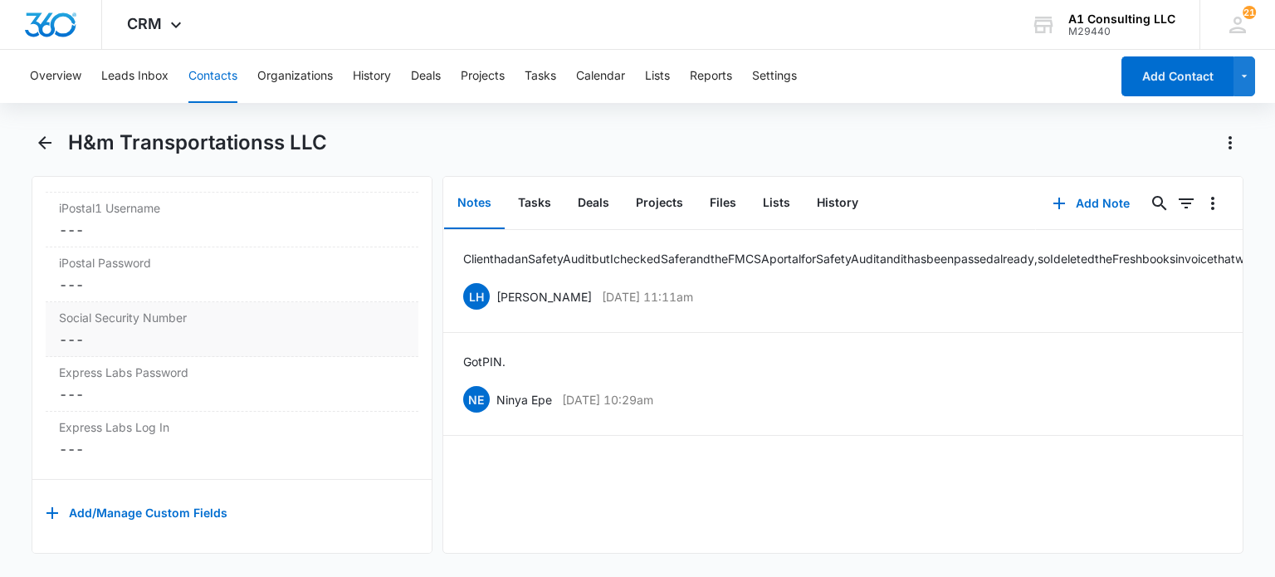
scroll to position [2929, 0]
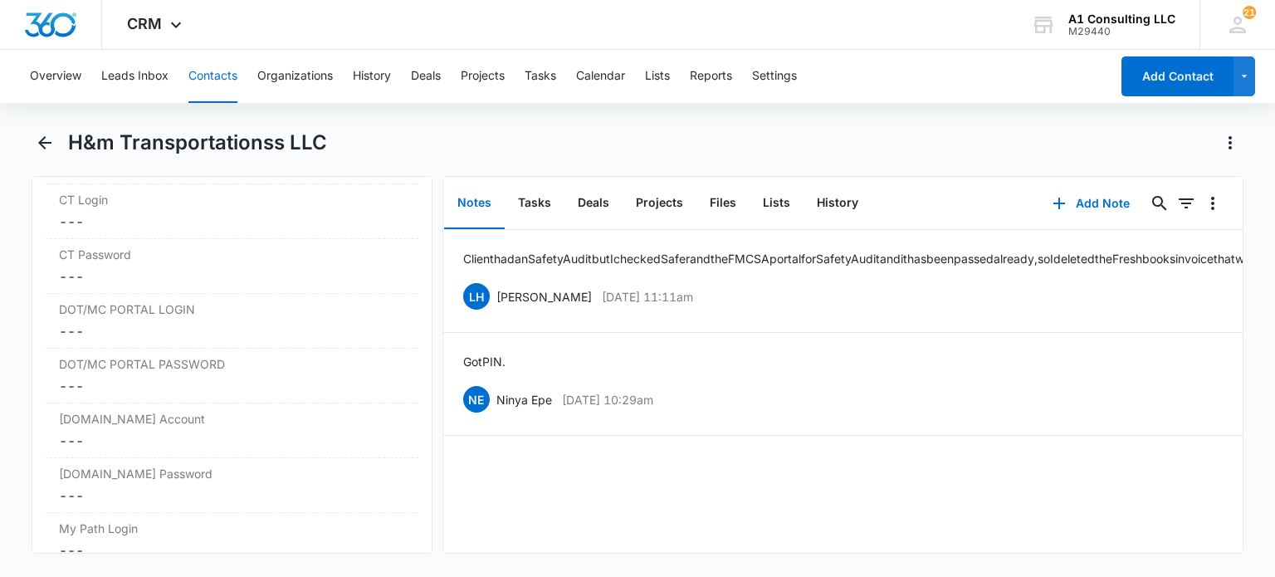
click at [201, 71] on button "Contacts" at bounding box center [212, 76] width 49 height 53
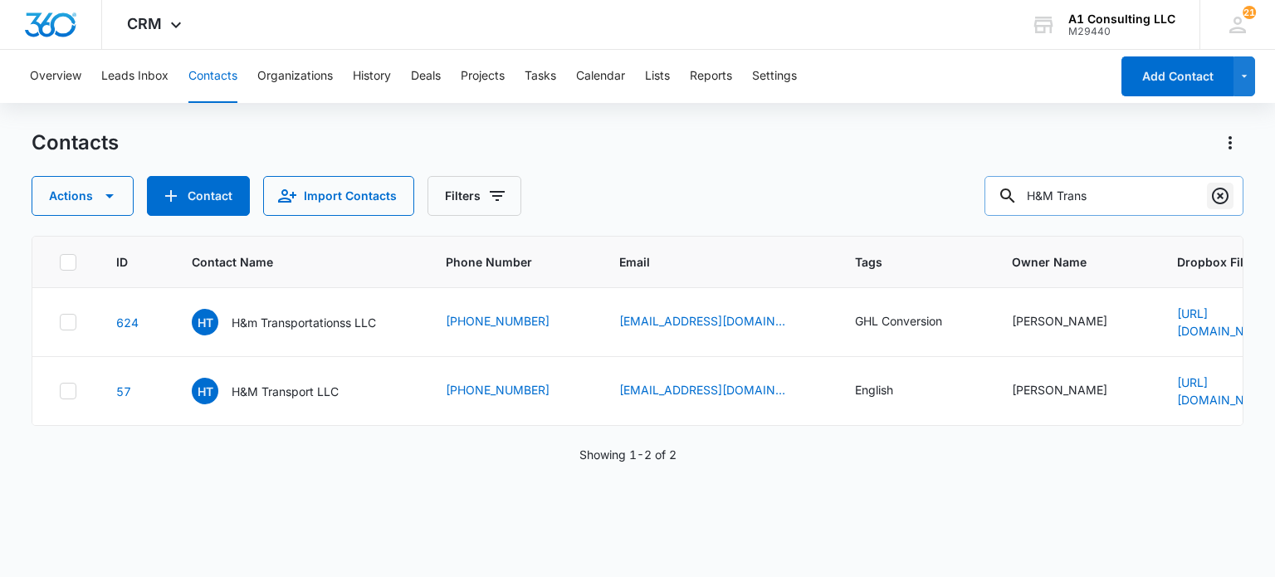
drag, startPoint x: 1218, startPoint y: 205, endPoint x: 627, endPoint y: 202, distance: 590.9
click at [1218, 206] on button "Clear" at bounding box center [1220, 196] width 27 height 27
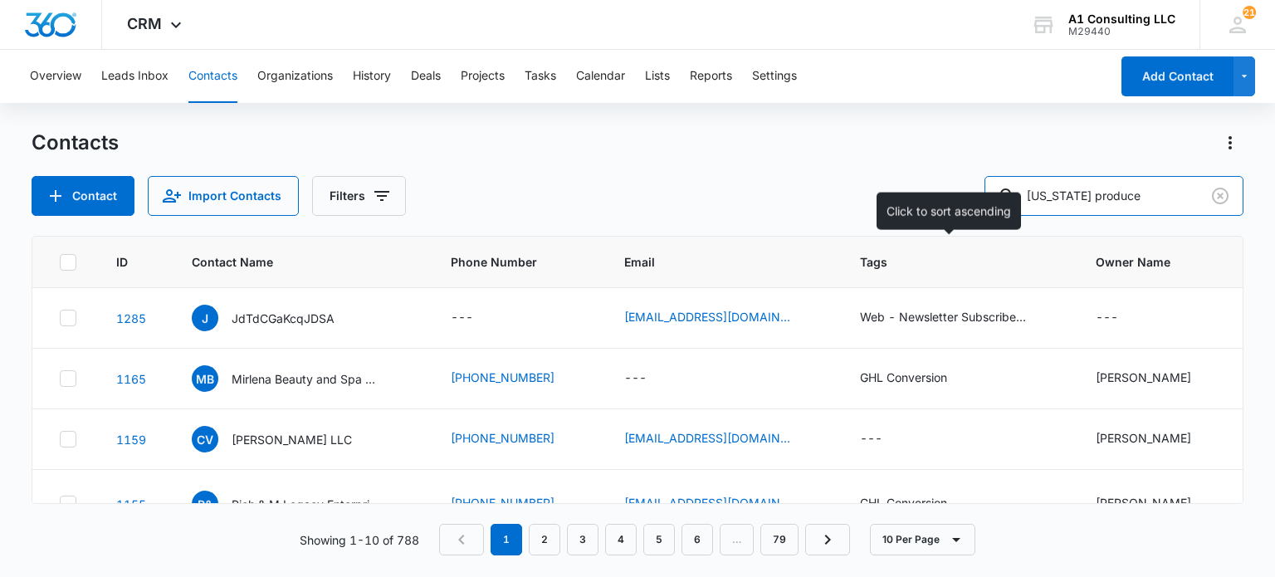
type input "[US_STATE] produce"
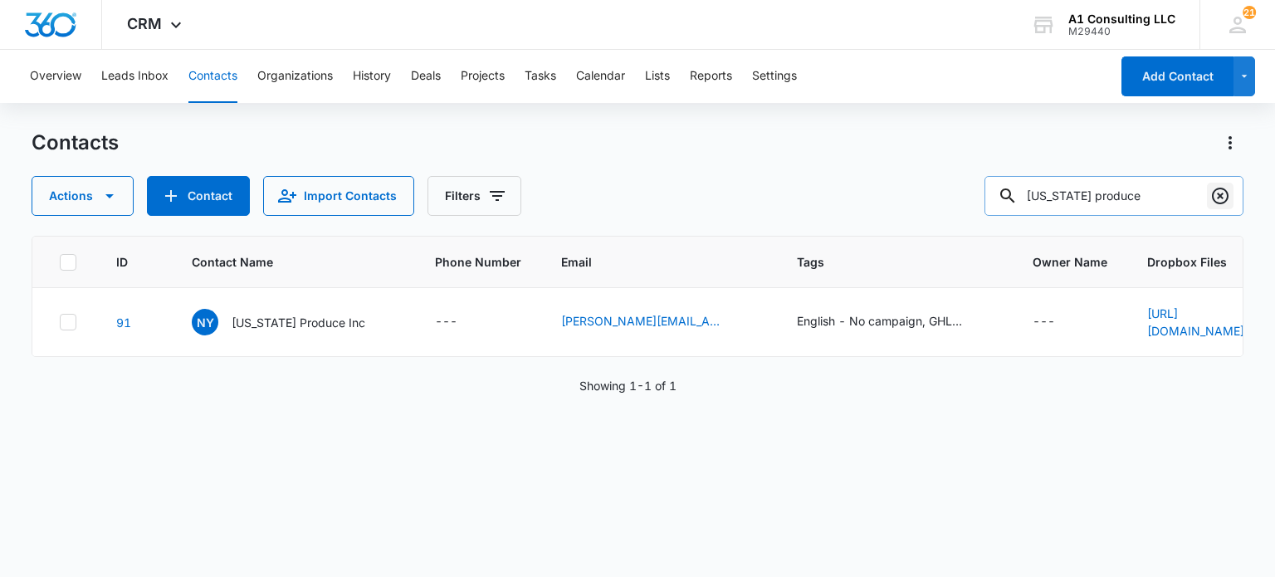
click at [1220, 198] on icon "Clear" at bounding box center [1220, 196] width 17 height 17
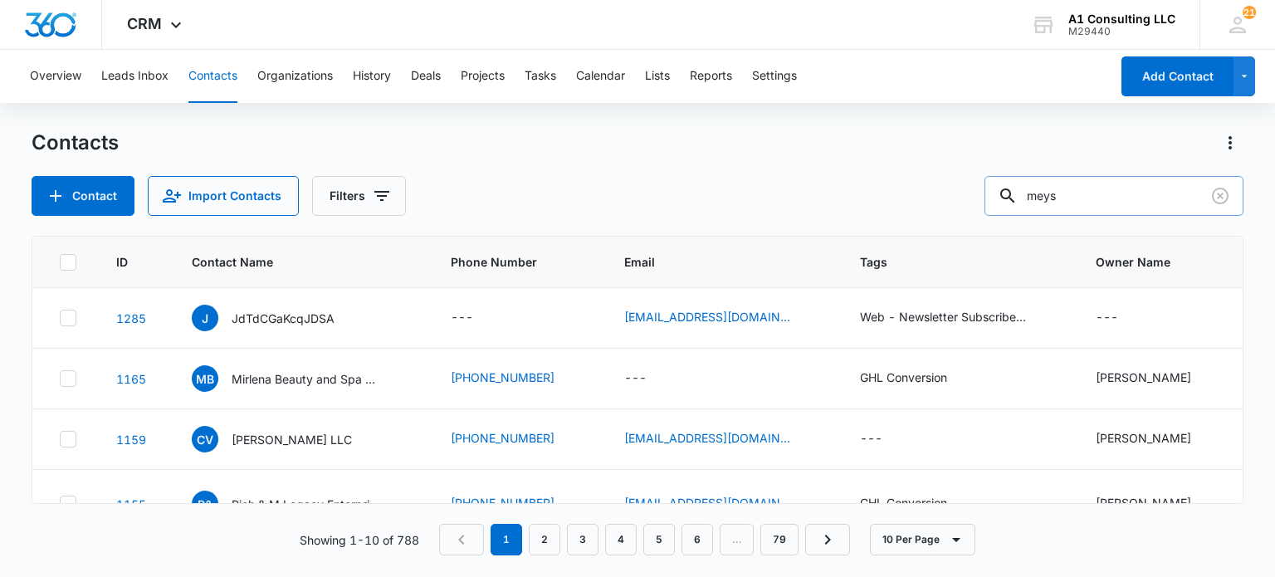
type input "meys"
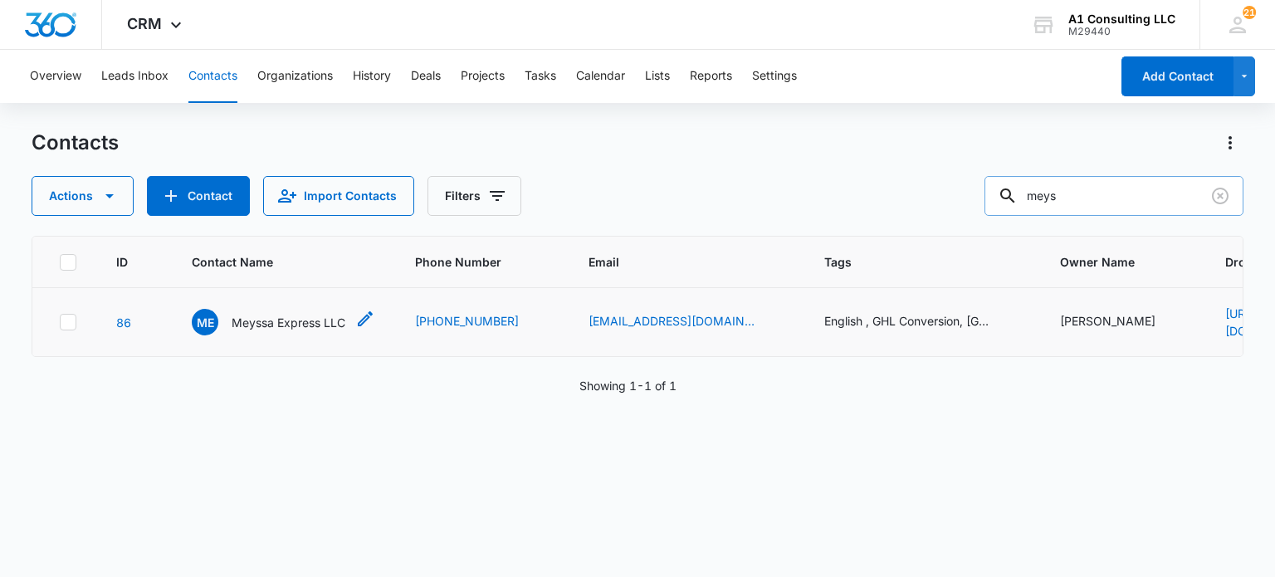
click at [298, 328] on p "Meyssa Express LLC" at bounding box center [289, 322] width 114 height 17
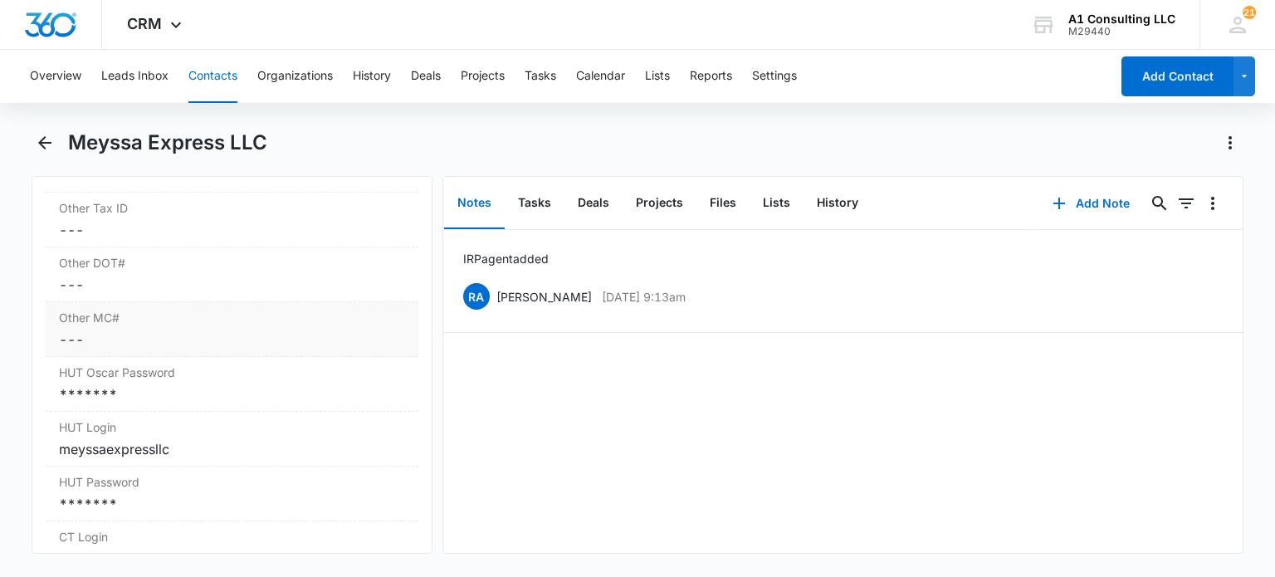
scroll to position [2739, 0]
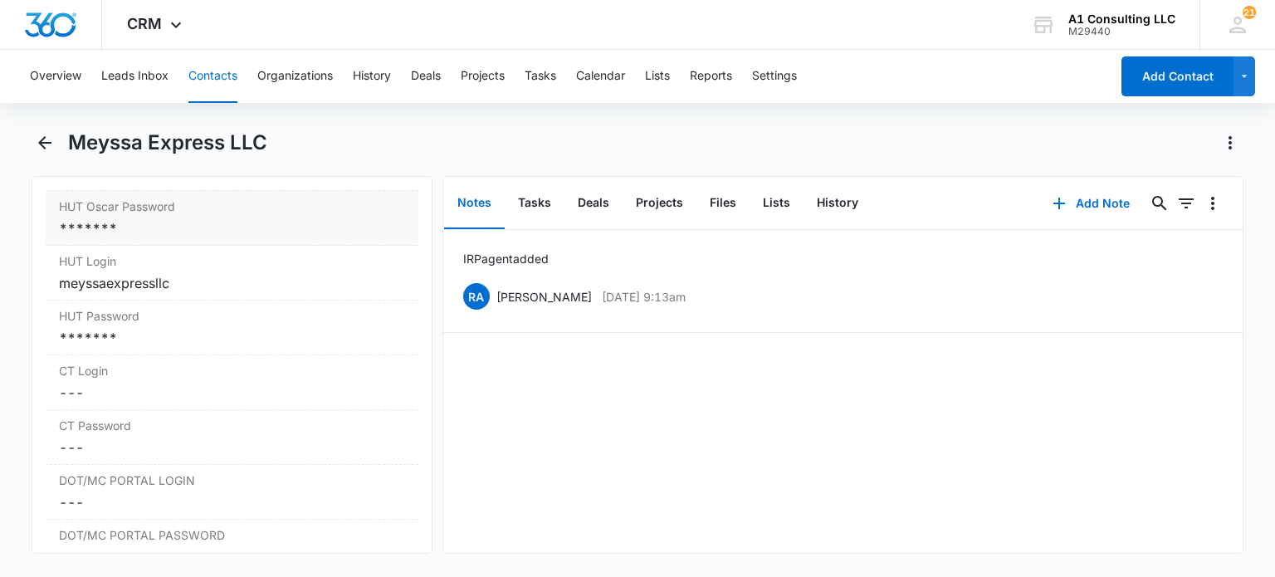
click at [206, 228] on div "HUT Oscar Password Cancel Save Changes *******" at bounding box center [232, 218] width 372 height 55
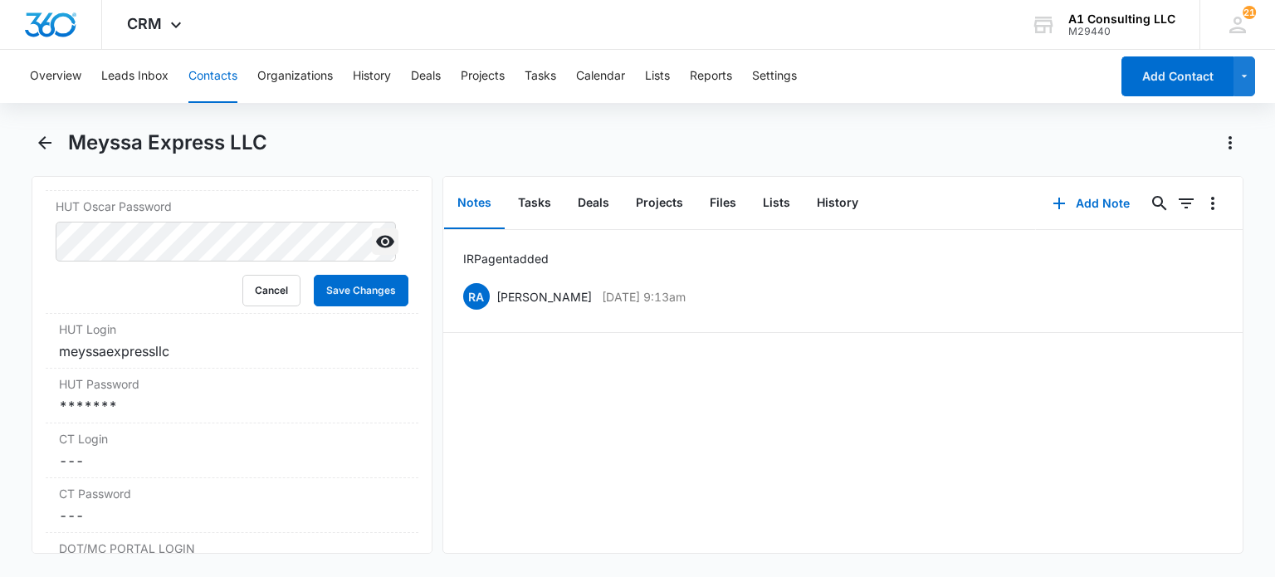
click at [375, 251] on icon "Show" at bounding box center [385, 242] width 20 height 20
click at [167, 416] on div "*******" at bounding box center [231, 406] width 345 height 20
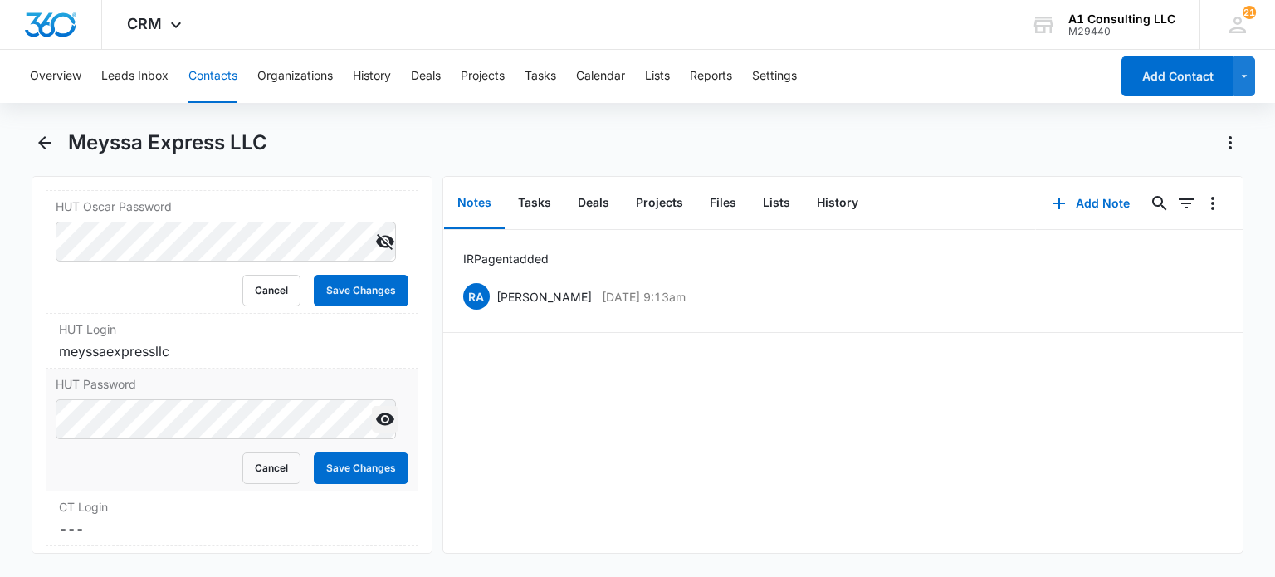
click at [376, 426] on icon "Show" at bounding box center [385, 419] width 18 height 12
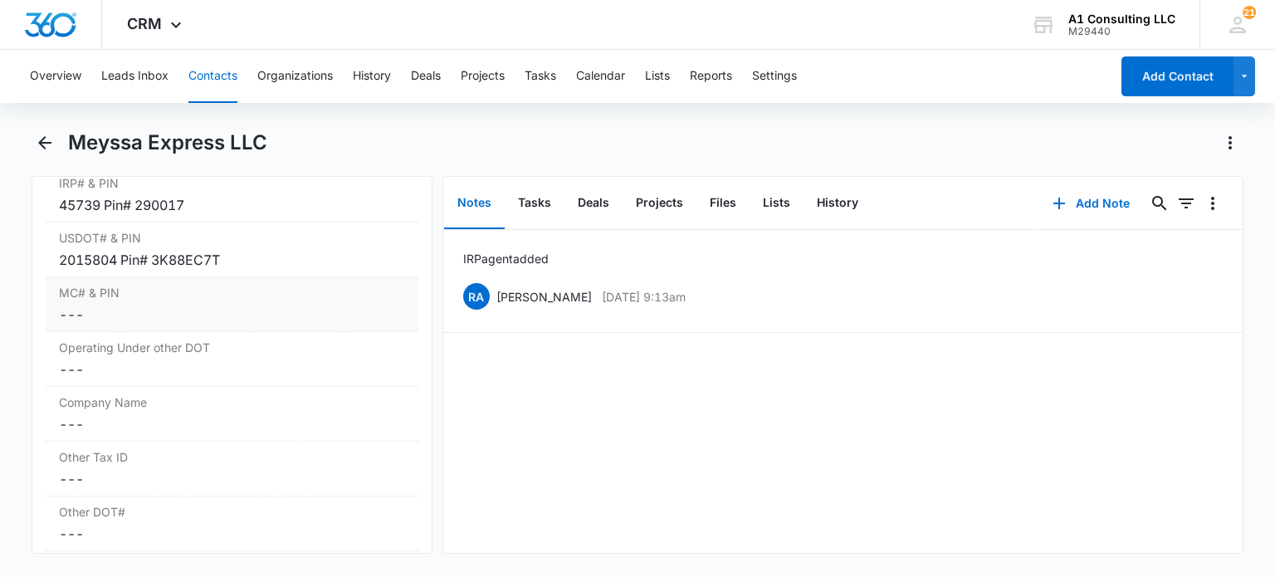
scroll to position [2158, 0]
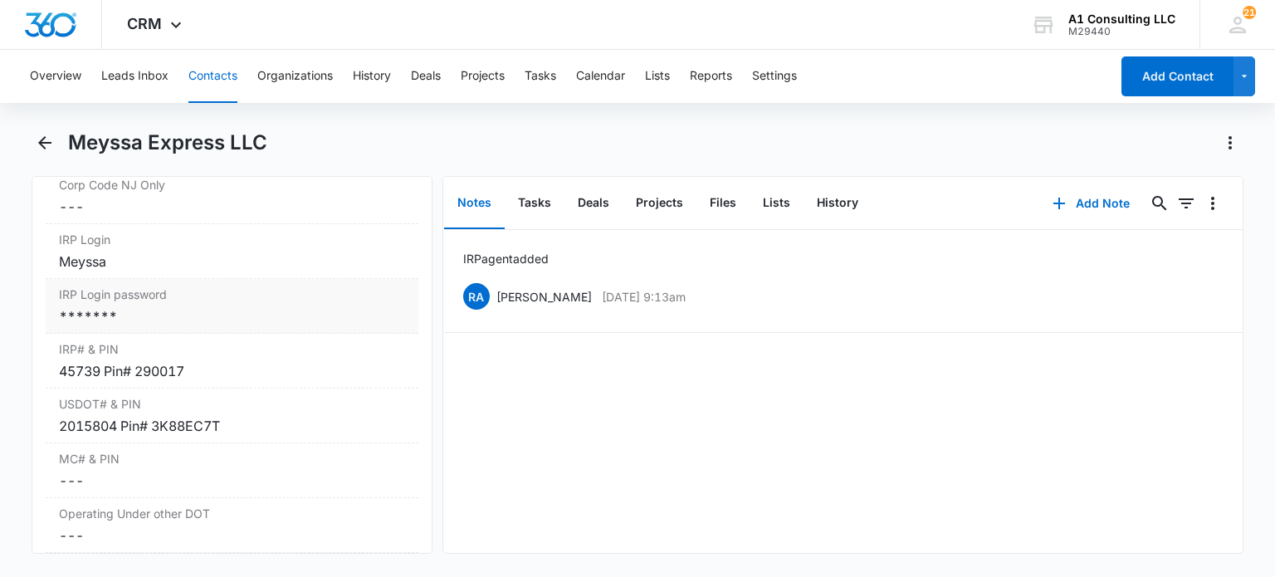
click at [158, 326] on div "*******" at bounding box center [231, 316] width 345 height 20
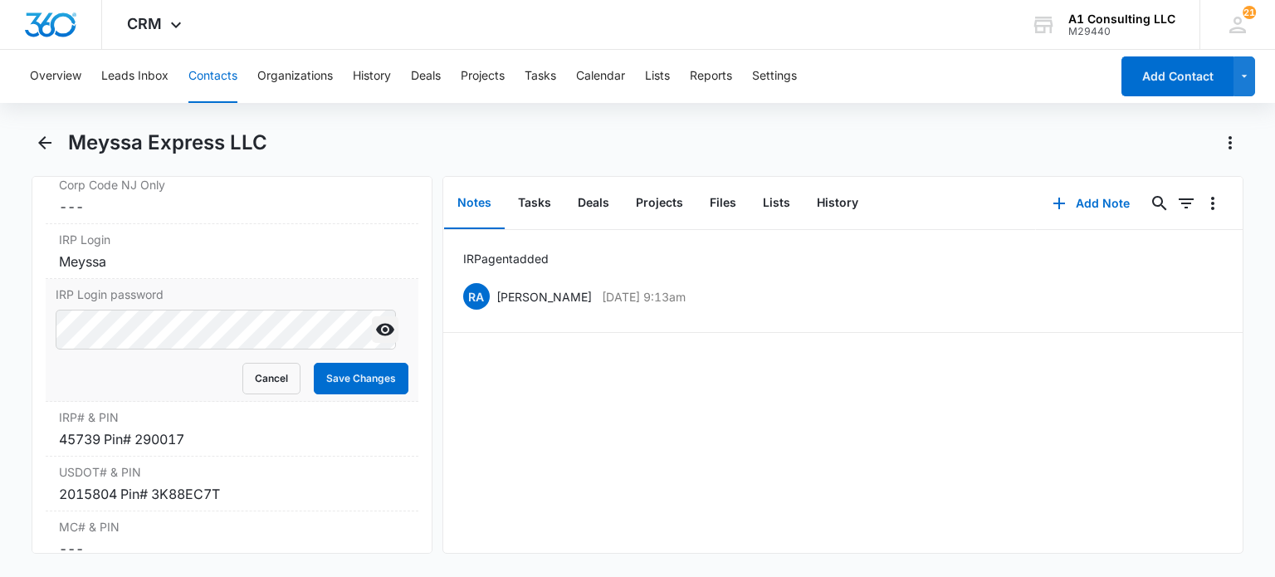
click at [376, 336] on icon "Show" at bounding box center [385, 330] width 18 height 12
click at [271, 383] on button "Cancel" at bounding box center [271, 379] width 58 height 32
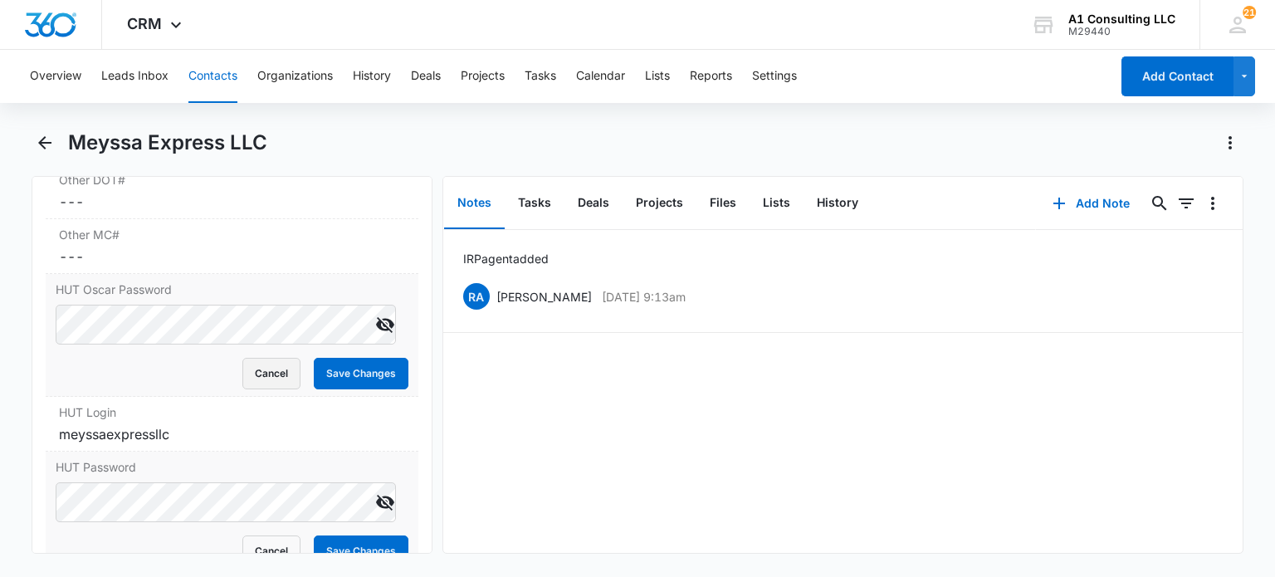
click at [266, 389] on button "Cancel" at bounding box center [271, 374] width 58 height 32
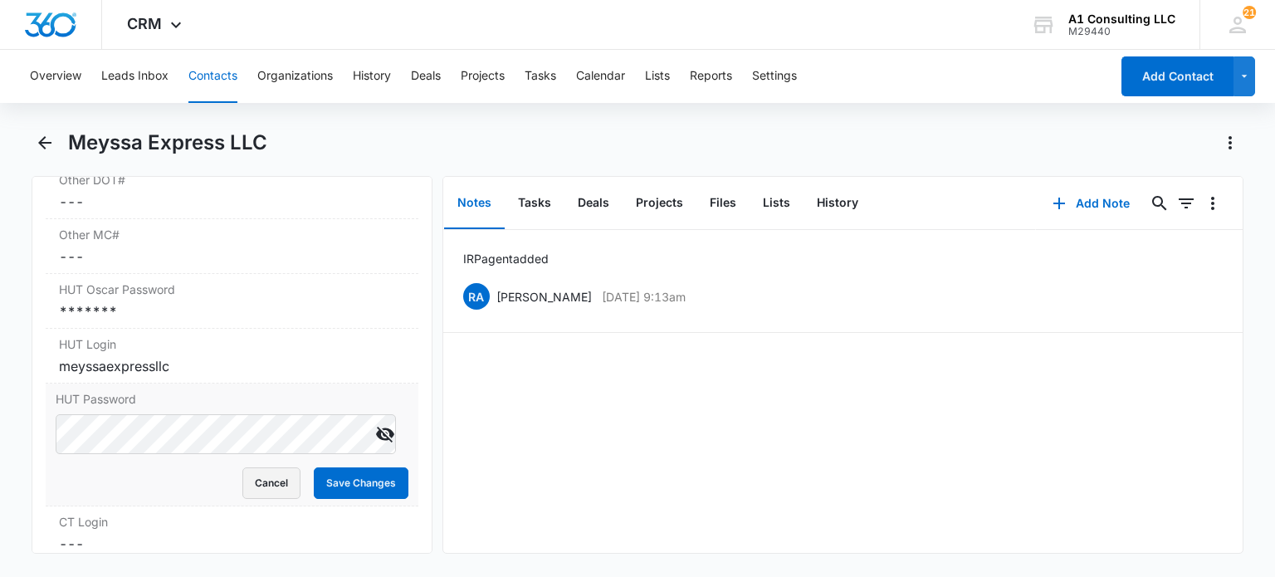
scroll to position [2822, 0]
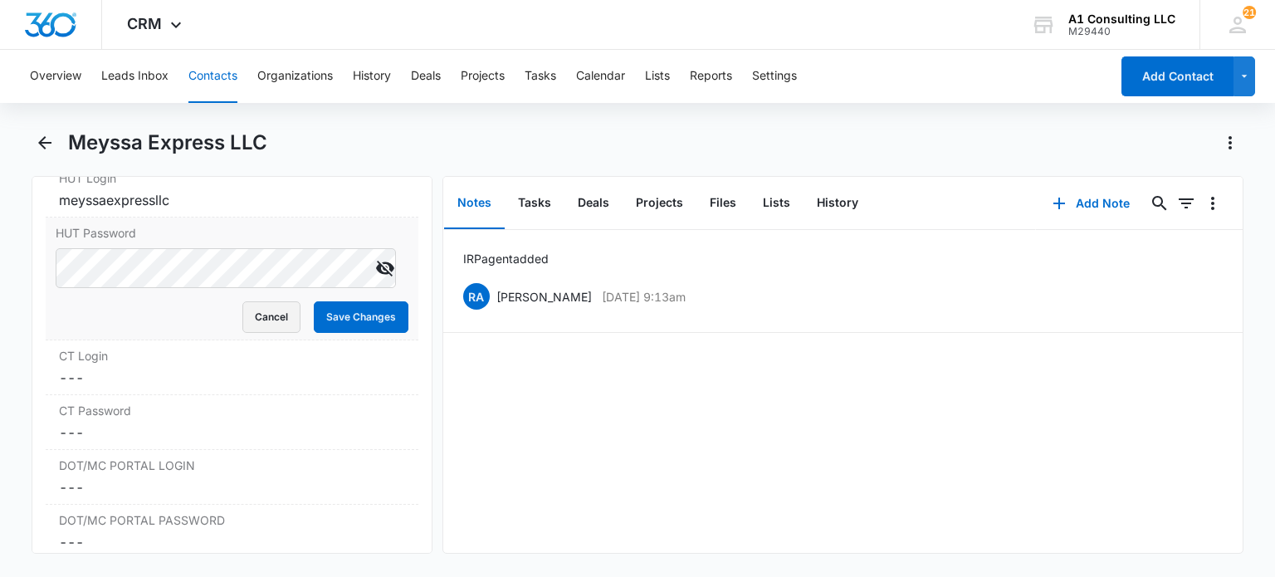
click at [267, 333] on button "Cancel" at bounding box center [271, 317] width 58 height 32
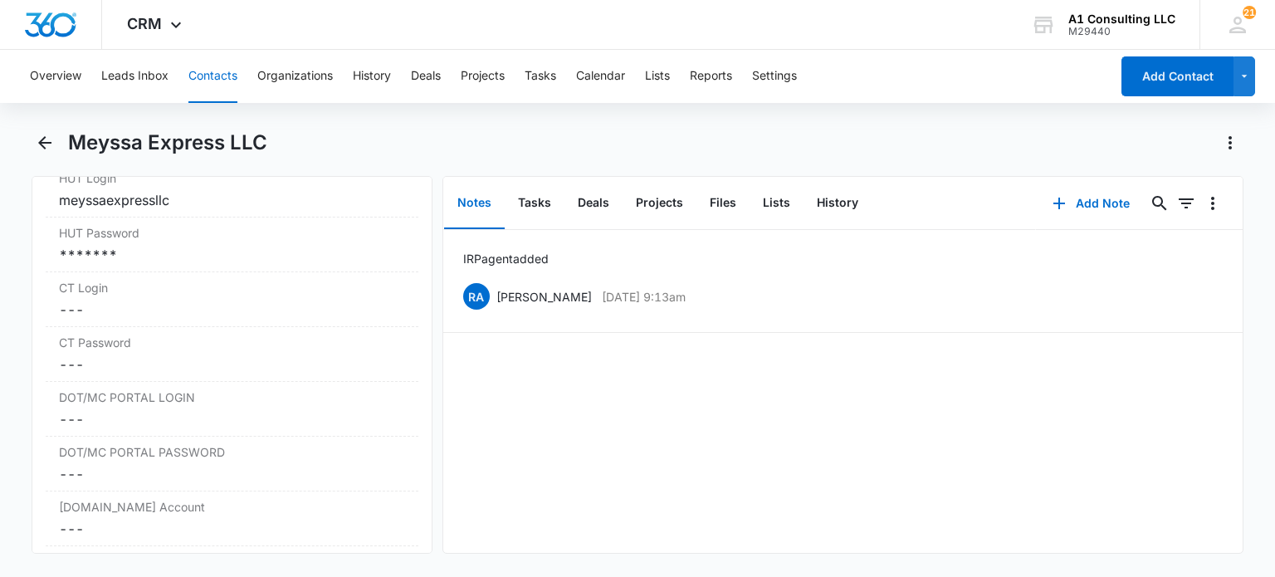
drag, startPoint x: 218, startPoint y: 77, endPoint x: 246, endPoint y: 19, distance: 64.6
click at [218, 76] on button "Contacts" at bounding box center [212, 76] width 49 height 53
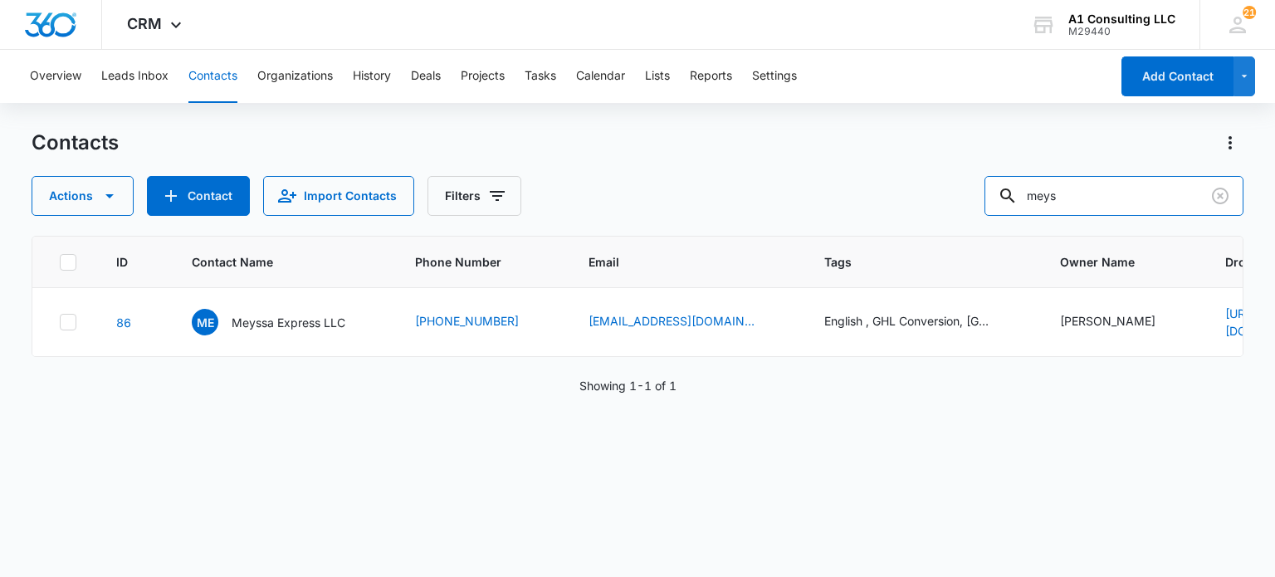
drag, startPoint x: 1100, startPoint y: 184, endPoint x: 679, endPoint y: 206, distance: 421.3
click at [704, 207] on div "Actions Contact Import Contacts Filters meys" at bounding box center [637, 196] width 1211 height 40
type input "nr transport"
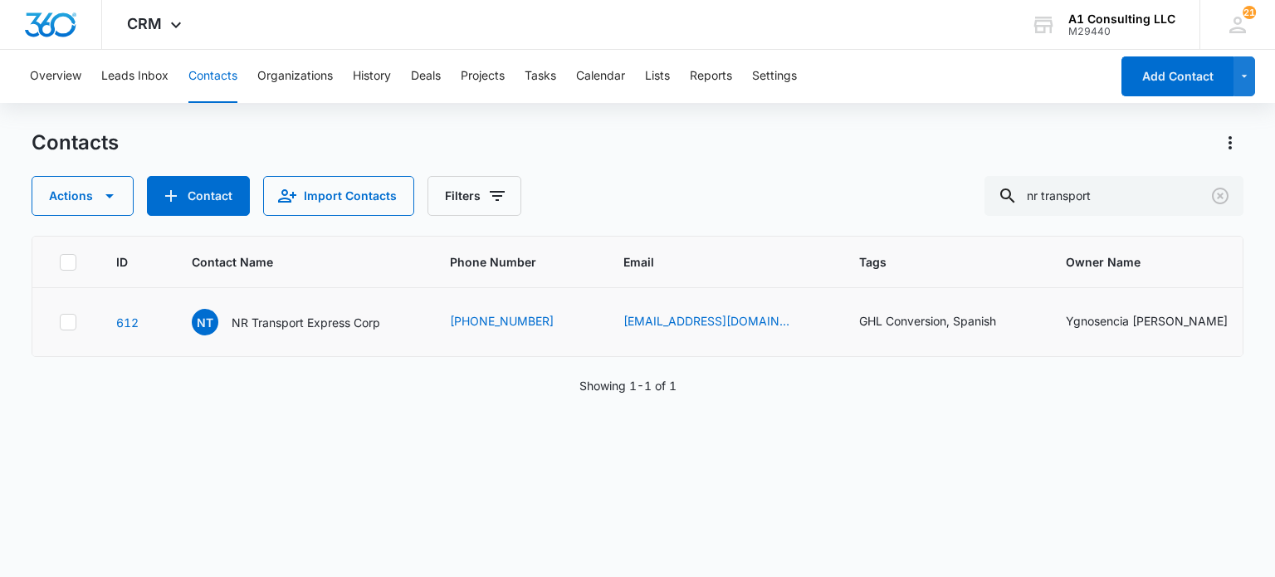
drag, startPoint x: 268, startPoint y: 324, endPoint x: 271, endPoint y: 348, distance: 24.3
click at [269, 324] on p "NR Transport Express Corp" at bounding box center [306, 322] width 149 height 17
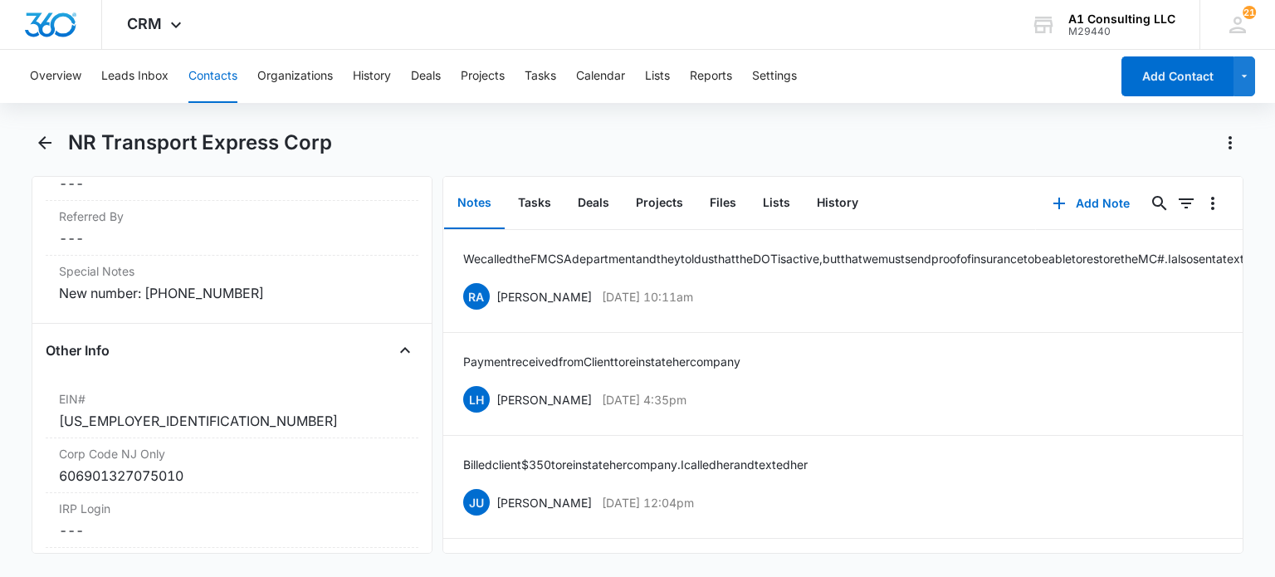
scroll to position [1826, 0]
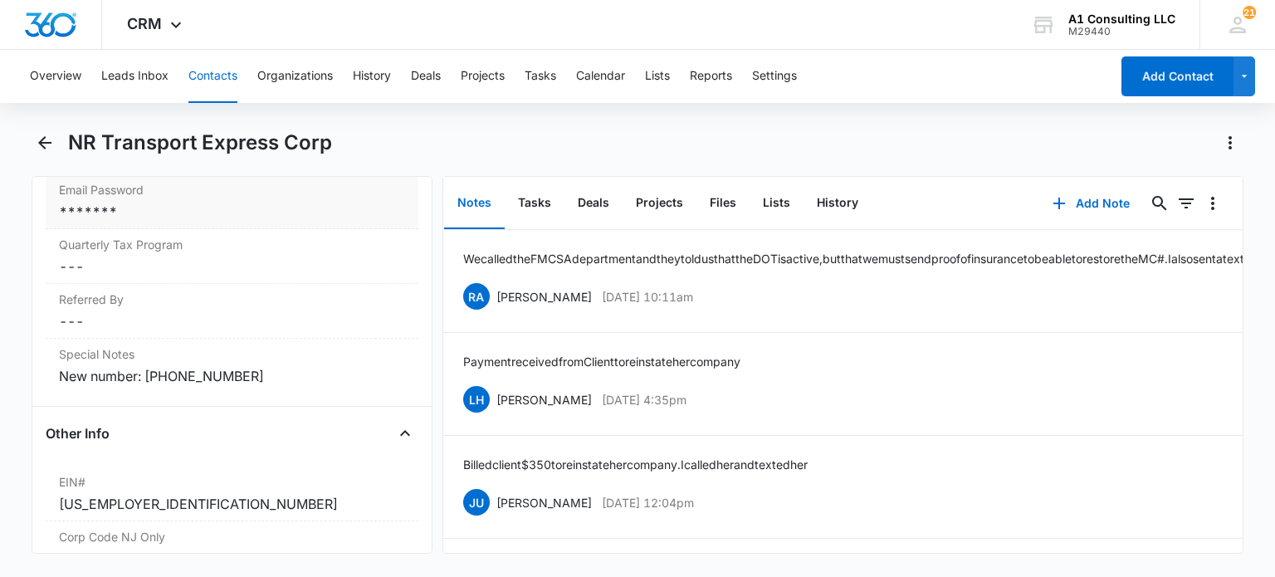
click at [148, 229] on div "Email Password Cancel Save Changes *******" at bounding box center [232, 201] width 372 height 55
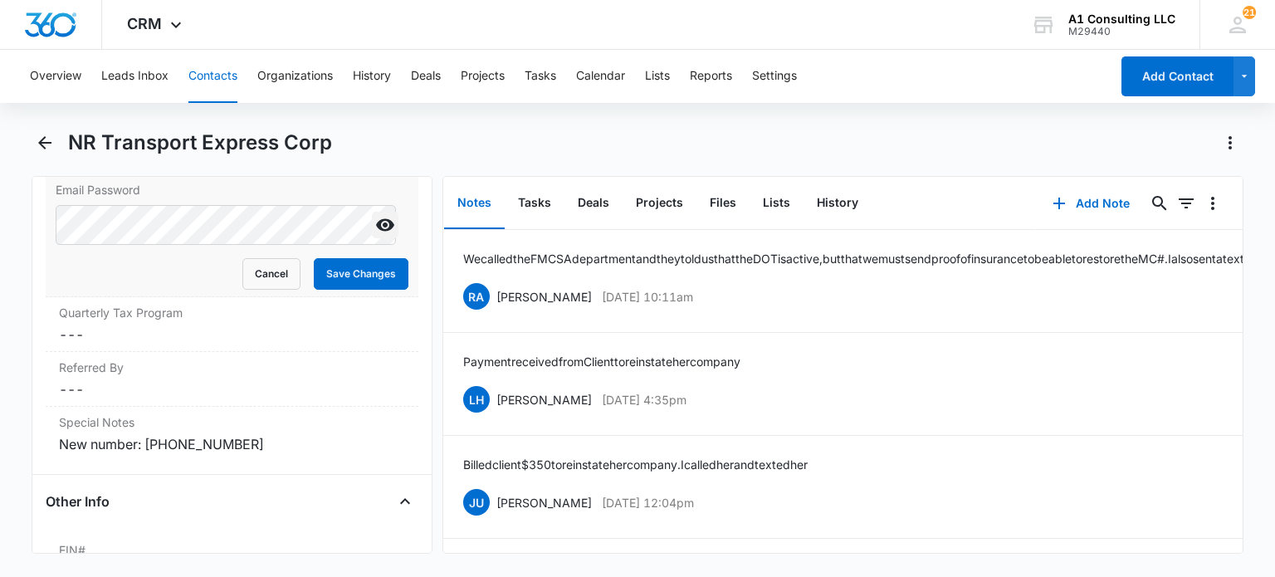
drag, startPoint x: 369, startPoint y: 260, endPoint x: 358, endPoint y: 260, distance: 10.8
click at [375, 235] on icon "Show" at bounding box center [385, 225] width 20 height 20
click at [263, 290] on button "Cancel" at bounding box center [271, 274] width 58 height 32
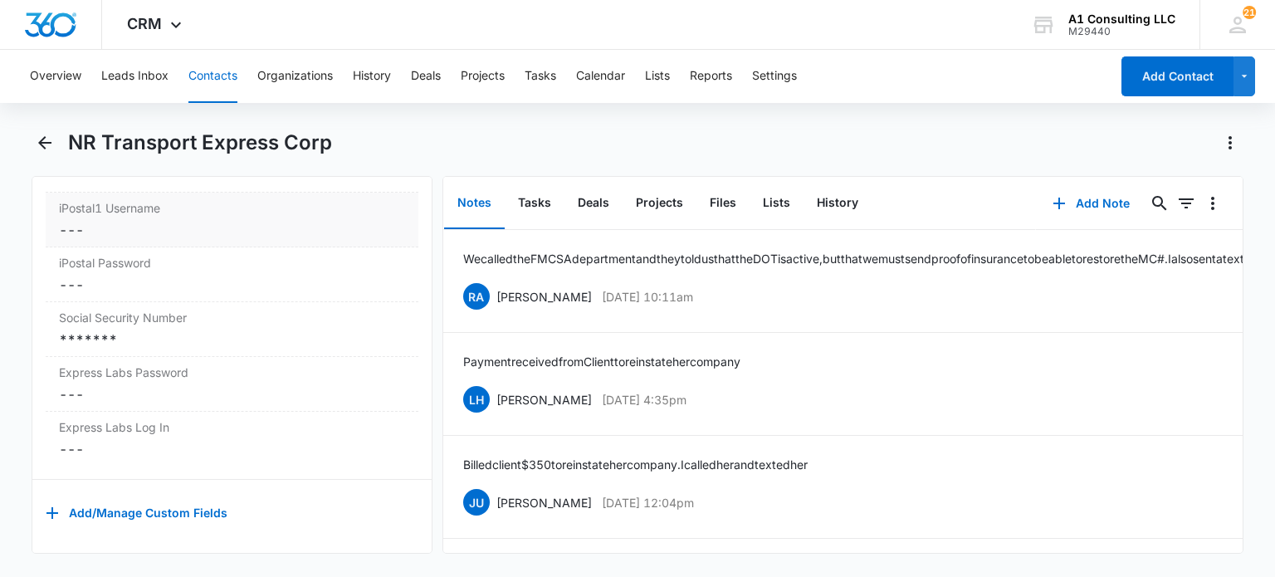
scroll to position [3402, 0]
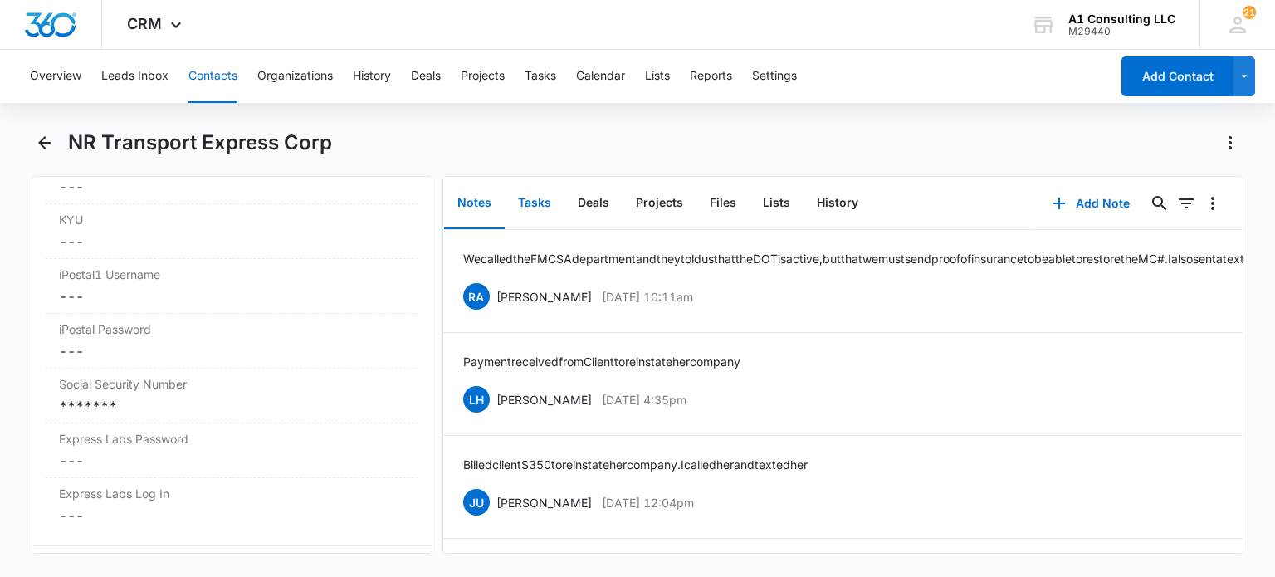
click at [533, 205] on button "Tasks" at bounding box center [535, 203] width 60 height 51
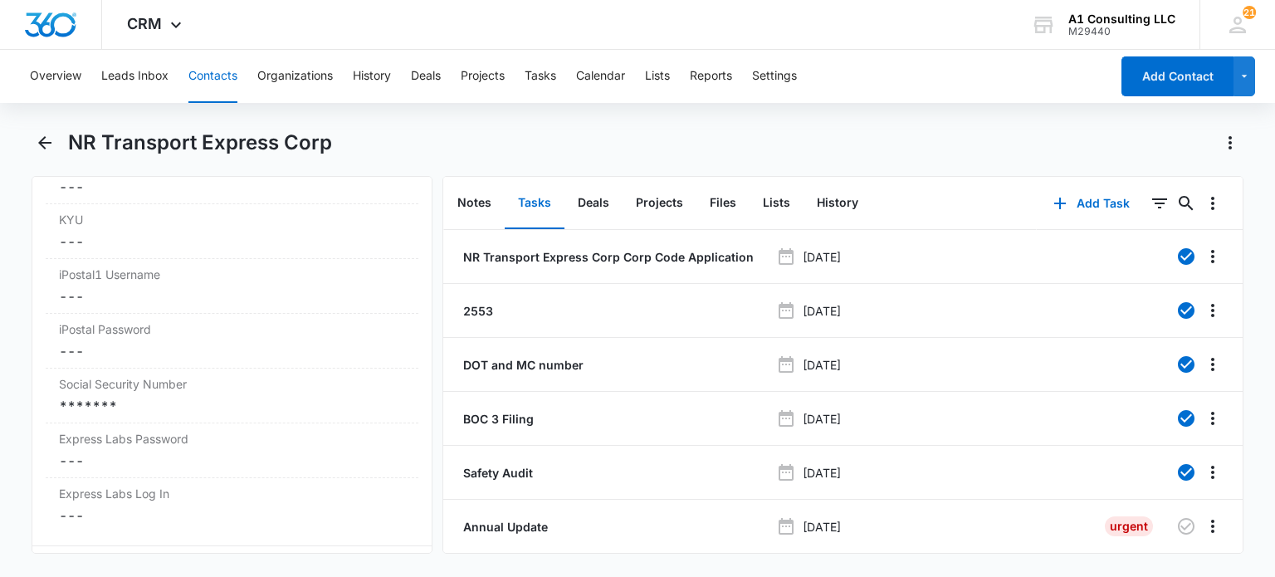
click at [224, 80] on button "Contacts" at bounding box center [212, 76] width 49 height 53
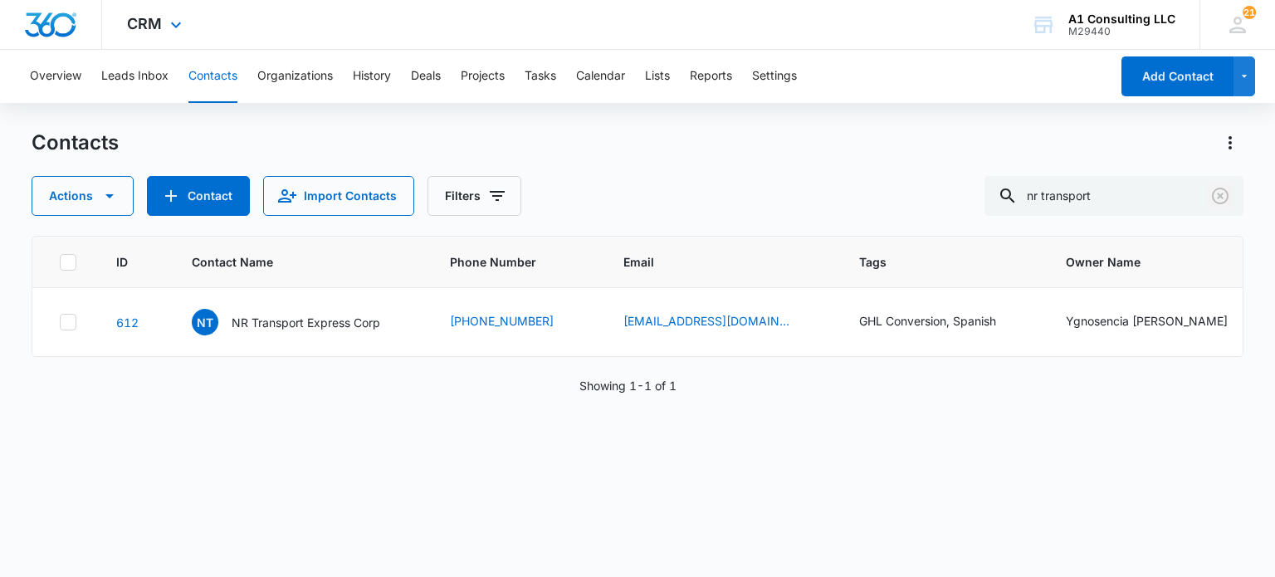
click at [1223, 190] on icon "Clear" at bounding box center [1220, 196] width 17 height 17
